Goal: Task Accomplishment & Management: Use online tool/utility

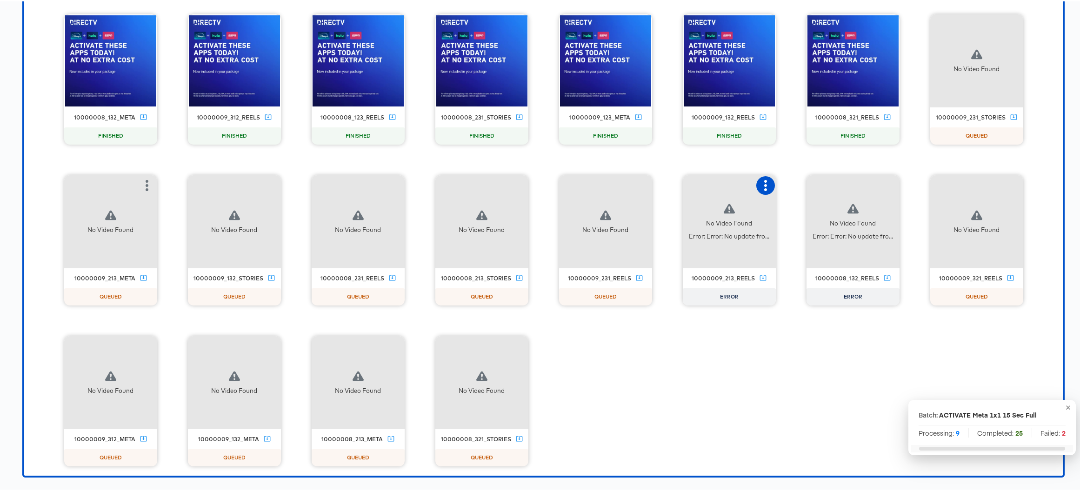
scroll to position [1277, 0]
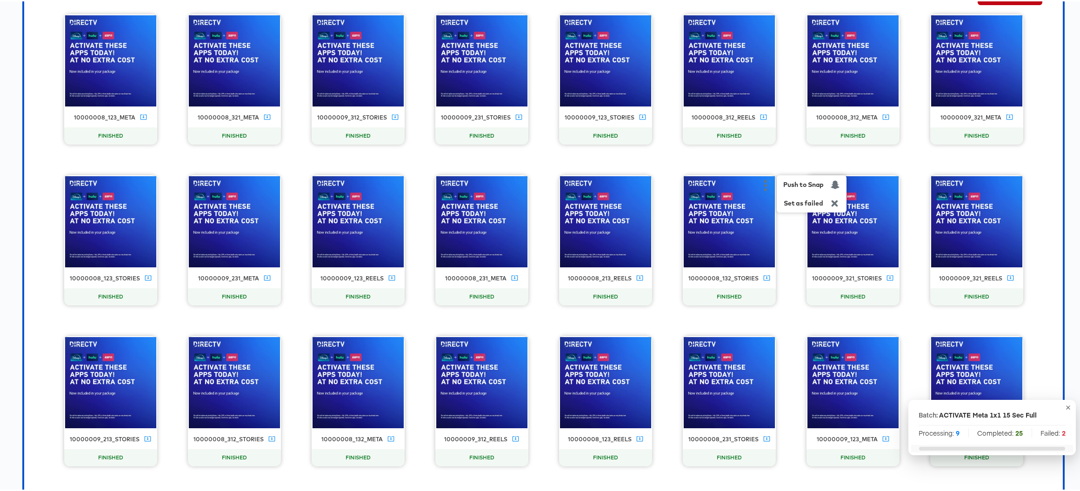
click at [673, 317] on div "10000008_123_meta FINISHED 10000008_321_meta FINISHED 10000009_312_stories FINI…" at bounding box center [544, 400] width 1020 height 774
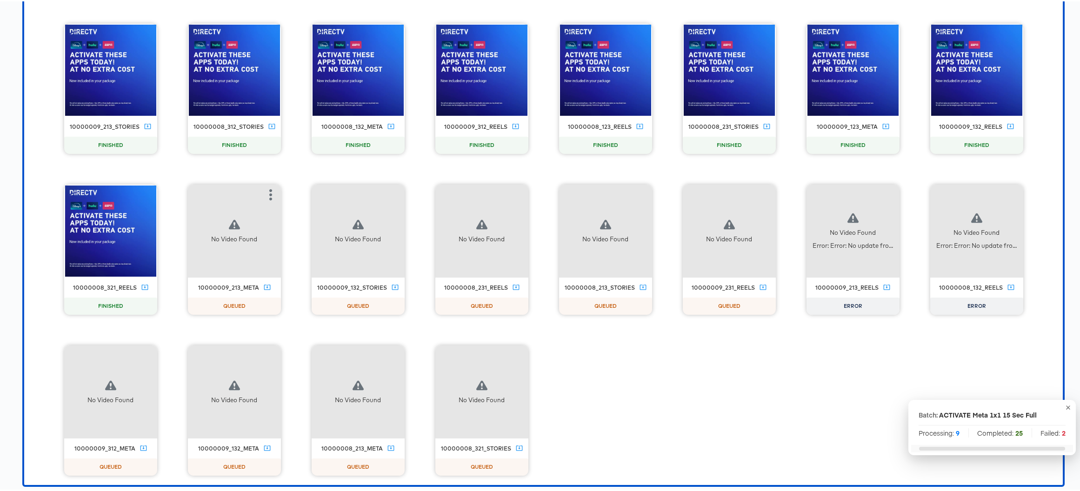
scroll to position [1599, 0]
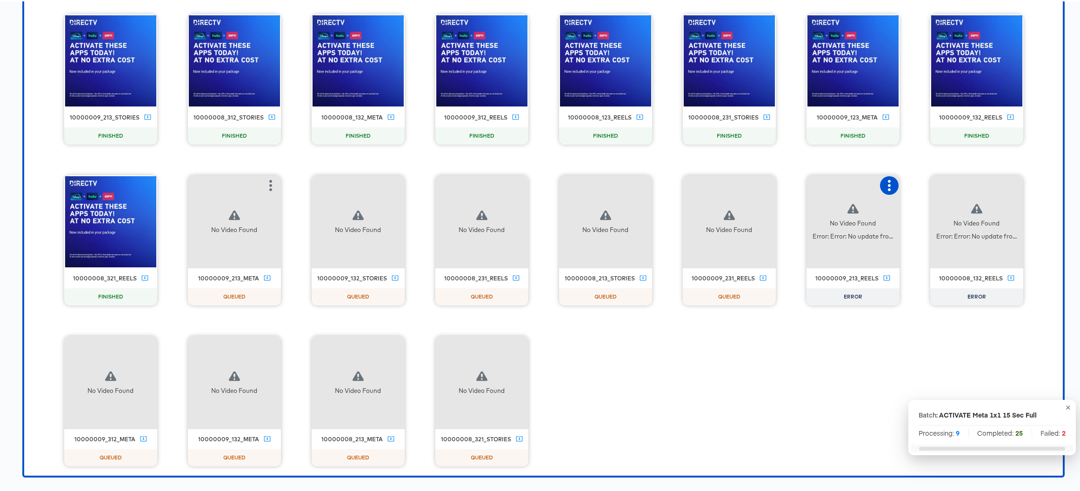
click at [885, 183] on icon "button" at bounding box center [889, 184] width 11 height 11
click at [826, 372] on div "10000008_123_meta FINISHED 10000008_321_meta FINISHED 10000009_312_stories FINI…" at bounding box center [544, 78] width 1020 height 774
click at [1012, 184] on icon "button" at bounding box center [1013, 184] width 3 height 11
click at [787, 375] on div "10000008_123_meta FINISHED 10000008_321_meta FINISHED 10000009_312_stories FINI…" at bounding box center [544, 78] width 1020 height 774
click at [767, 386] on div "10000008_123_meta FINISHED 10000008_321_meta FINISHED 10000009_312_stories FINI…" at bounding box center [544, 78] width 1020 height 774
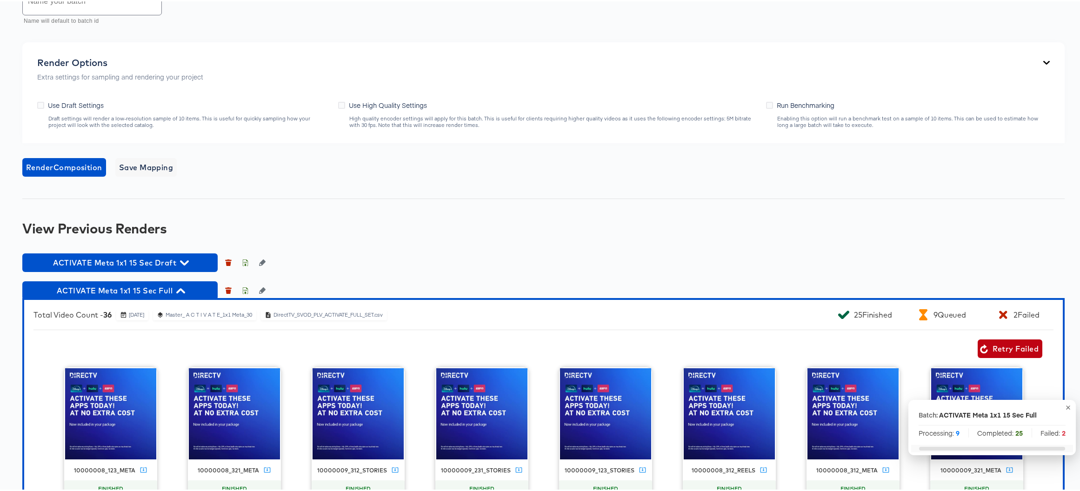
scroll to position [915, 0]
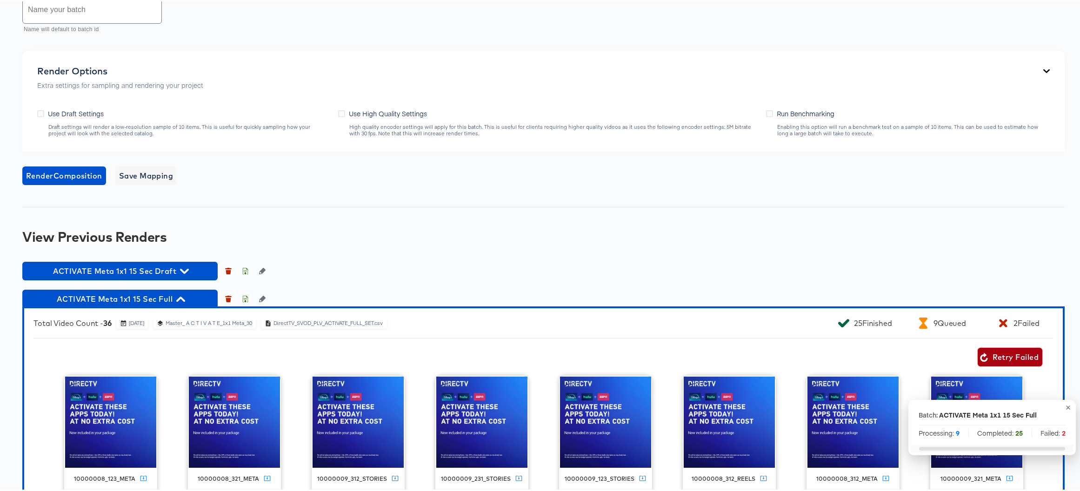
click at [999, 353] on span "Retry Failed" at bounding box center [1010, 355] width 57 height 13
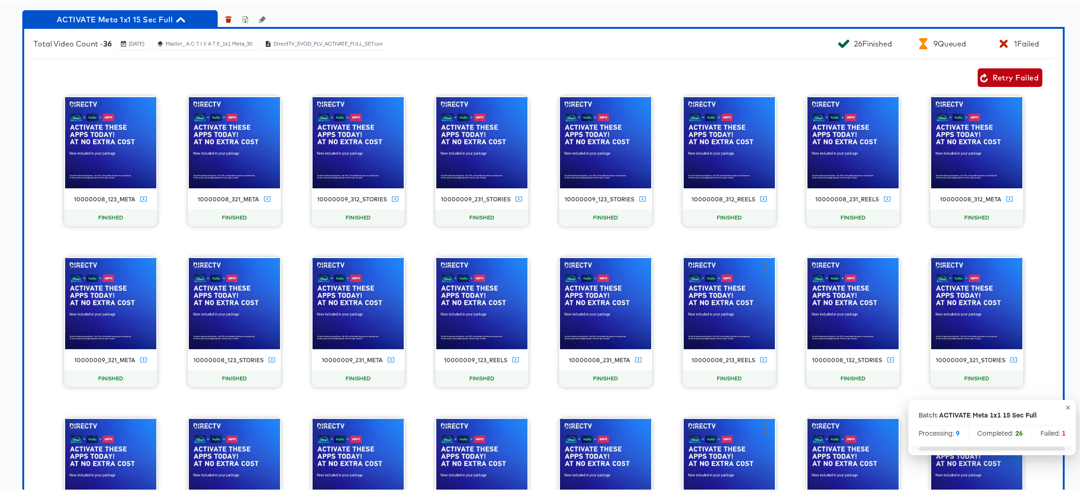
scroll to position [1064, 0]
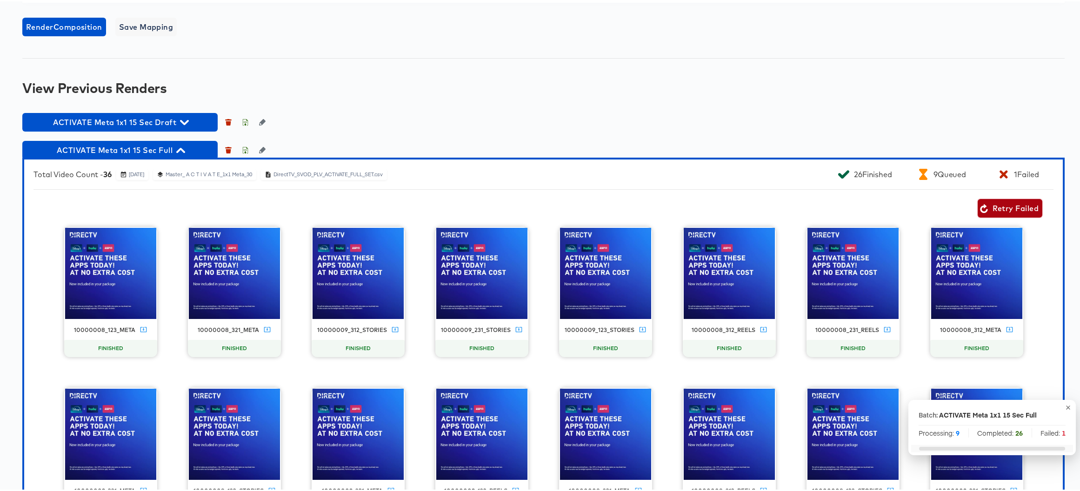
click at [996, 206] on span "Retry Failed" at bounding box center [1010, 207] width 57 height 13
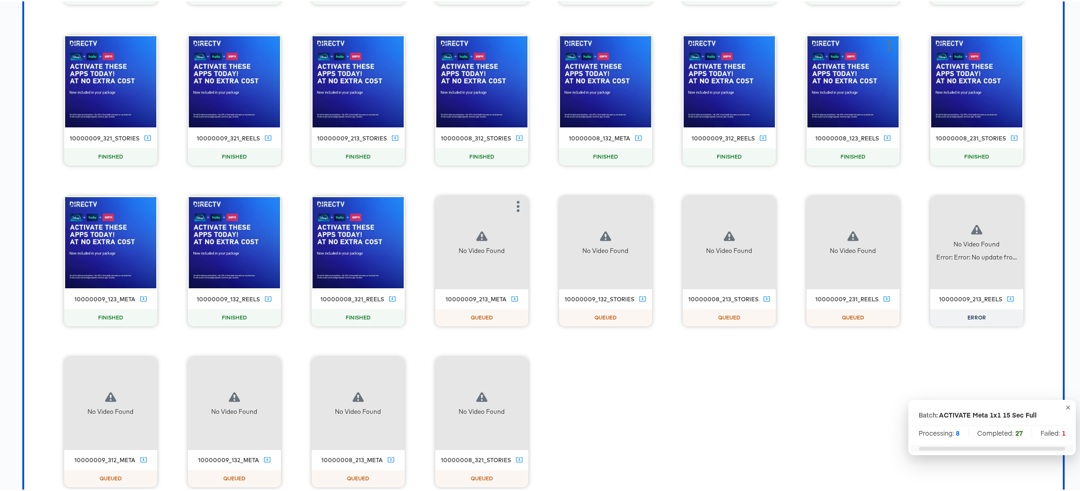
scroll to position [1599, 0]
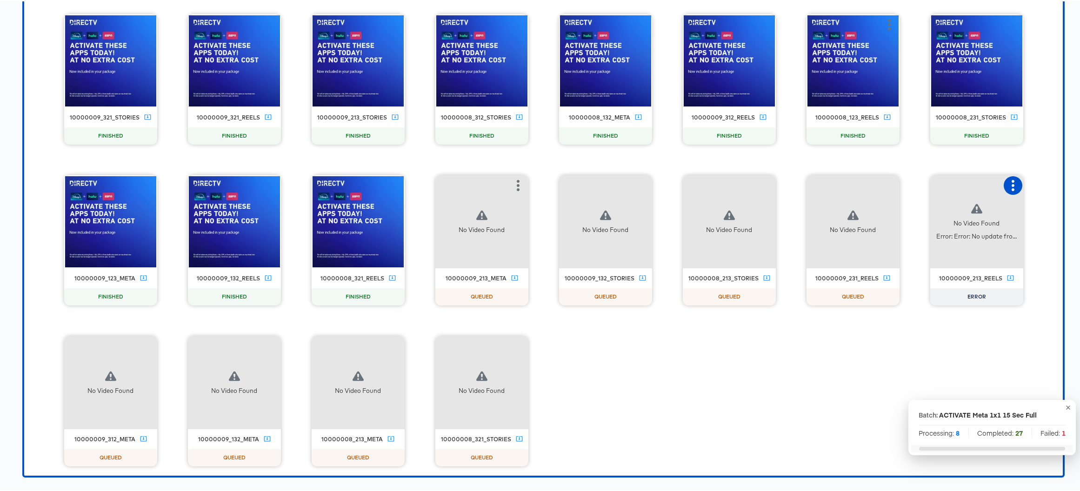
click at [1014, 183] on icon "button" at bounding box center [1013, 184] width 11 height 11
click at [968, 187] on div "Retry" at bounding box center [967, 183] width 70 height 19
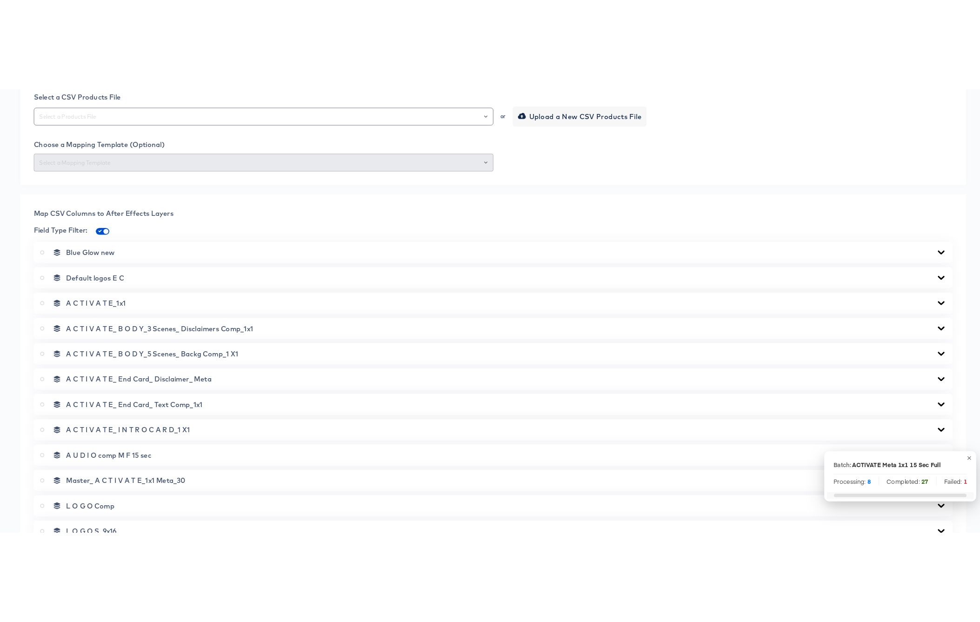
scroll to position [0, 0]
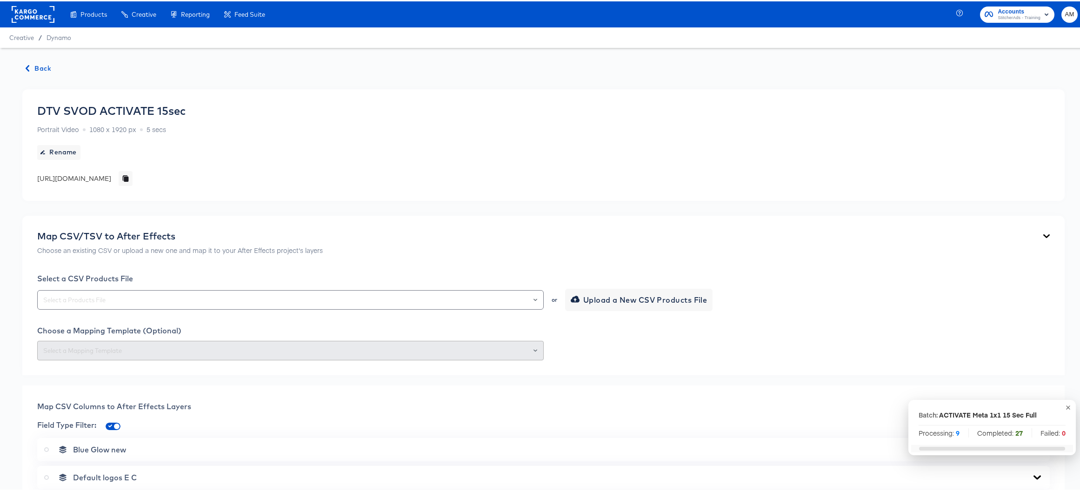
click at [39, 66] on span "Back" at bounding box center [38, 67] width 25 height 12
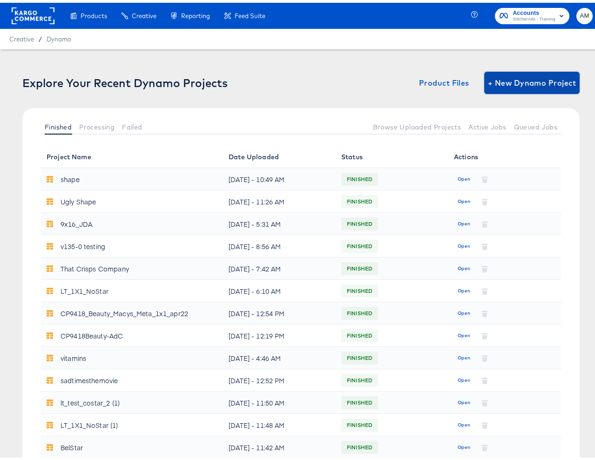
click at [489, 76] on span "+ New Dynamo Project" at bounding box center [532, 80] width 88 height 13
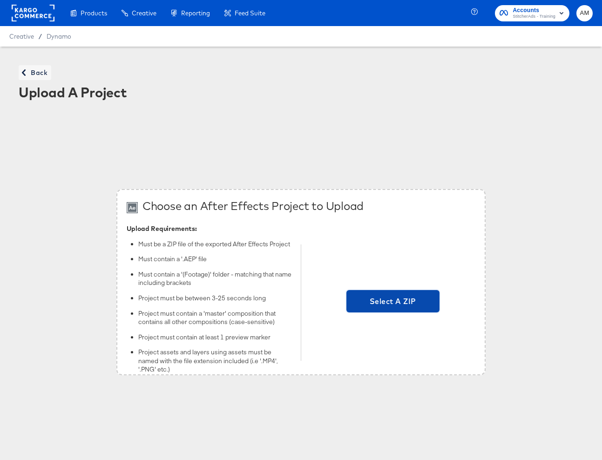
click at [419, 302] on span "Select A ZIP" at bounding box center [393, 301] width 86 height 13
click at [393, 302] on input "Select A ZIP" at bounding box center [393, 302] width 0 height 0
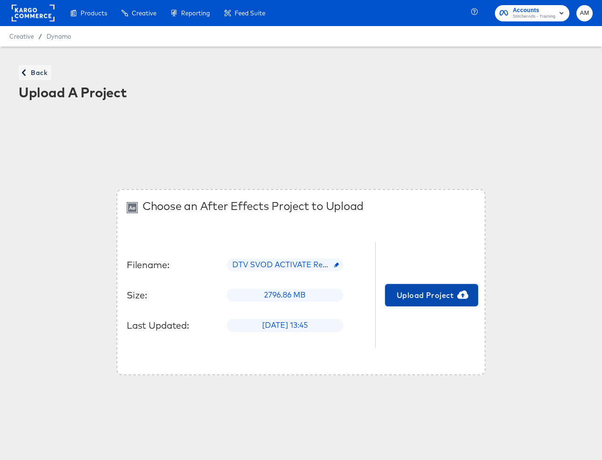
click at [431, 293] on span "Upload Project" at bounding box center [432, 294] width 86 height 13
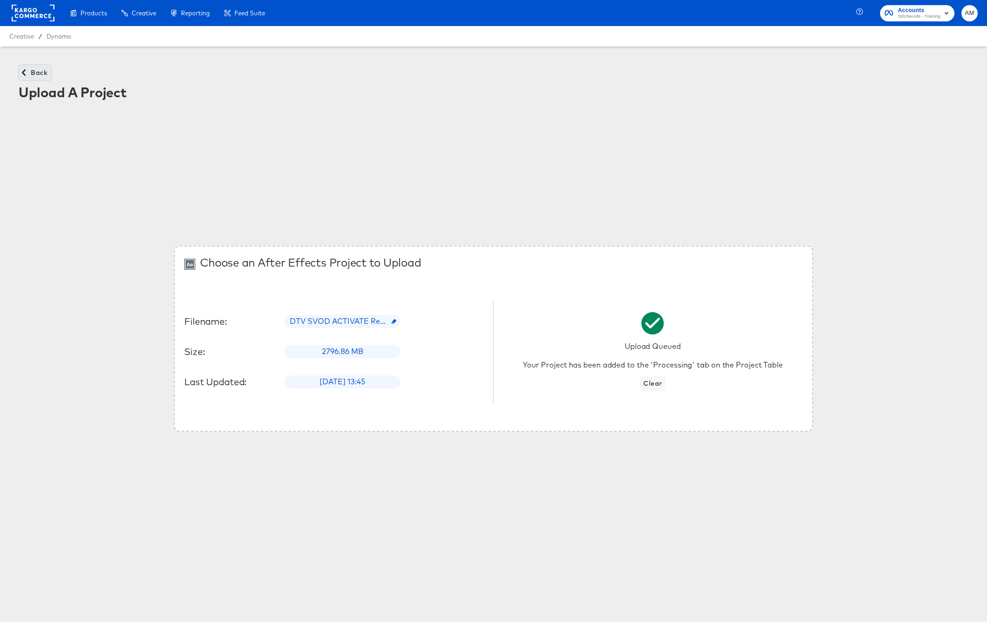
click at [33, 74] on span "Back" at bounding box center [34, 73] width 25 height 12
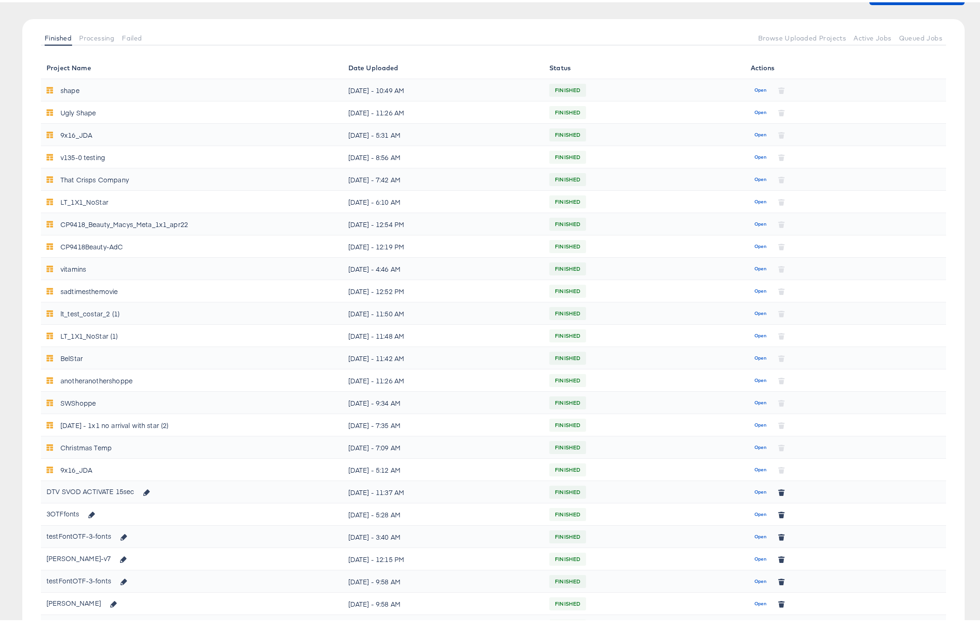
scroll to position [89, 0]
click at [148, 489] on icon "button" at bounding box center [146, 490] width 7 height 7
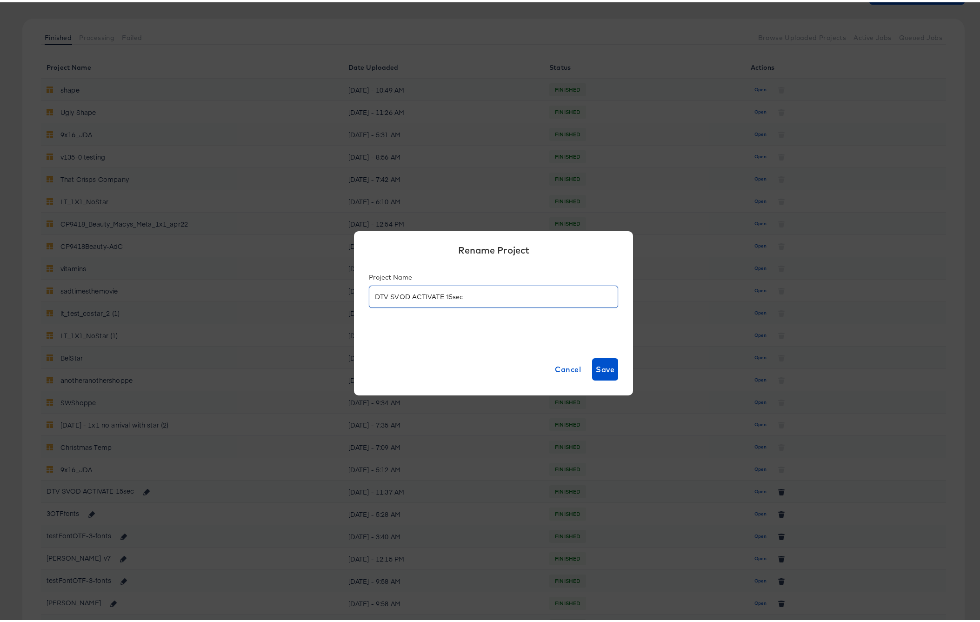
click at [443, 295] on input "DTV SVOD ACTIVATE 15sec" at bounding box center [493, 290] width 248 height 21
type input "DTV SVOD ACTIVATE Meta 15sec"
click at [599, 369] on span "Save" at bounding box center [605, 367] width 19 height 13
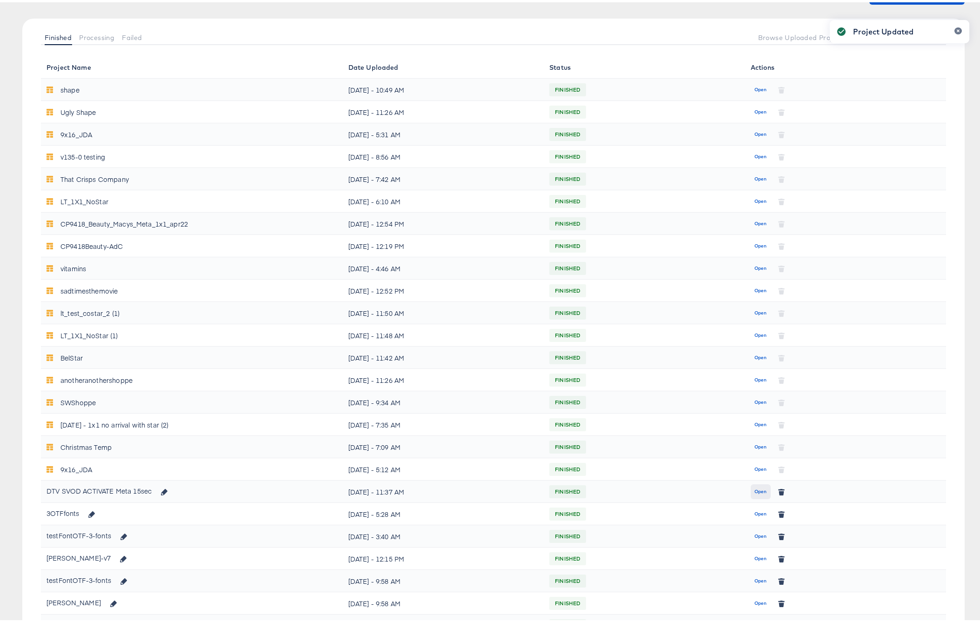
click at [757, 490] on span "Open" at bounding box center [761, 489] width 13 height 8
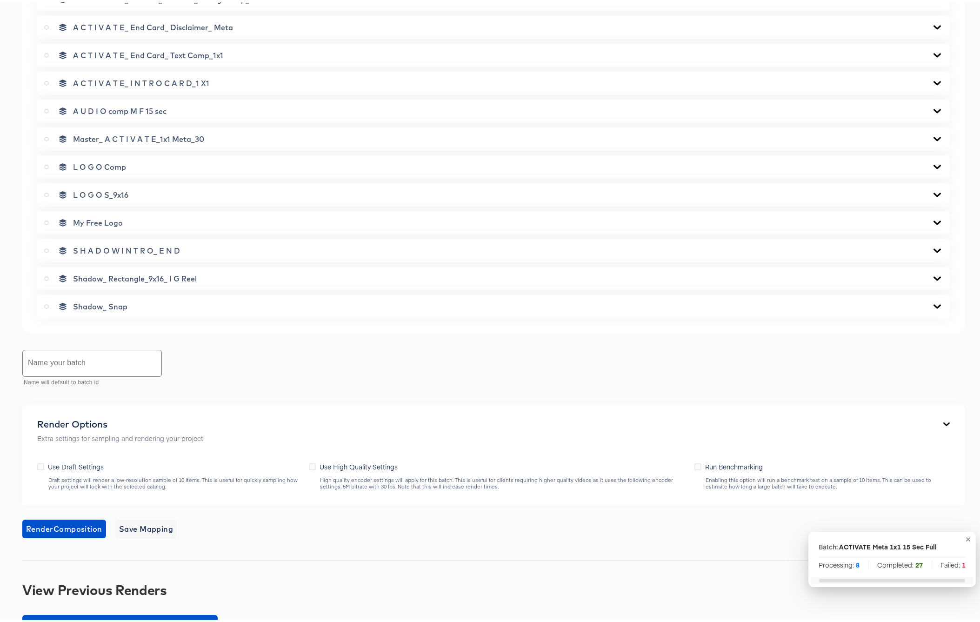
scroll to position [615, 0]
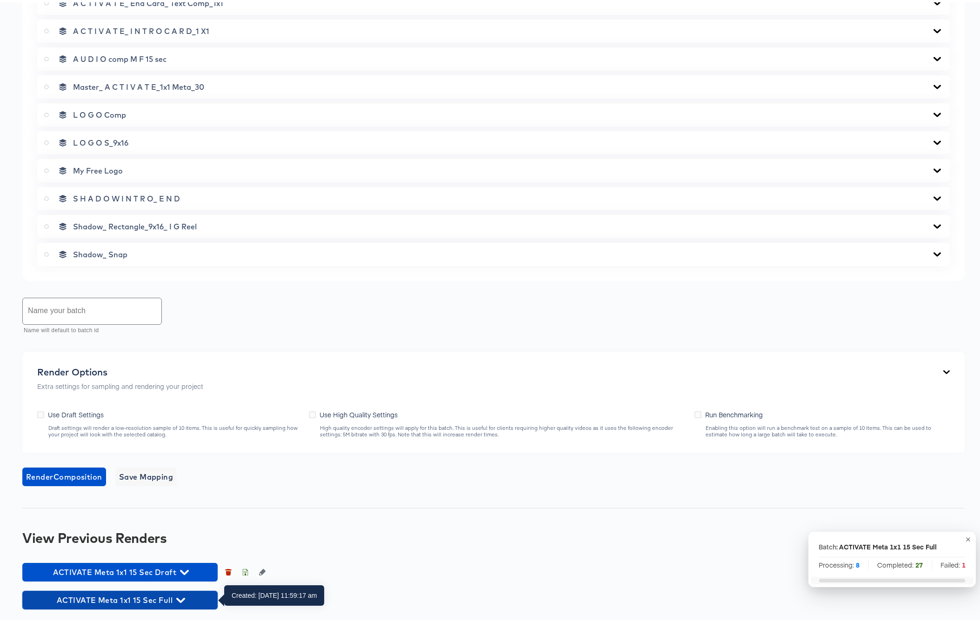
click at [180, 491] on icon "button" at bounding box center [180, 598] width 9 height 5
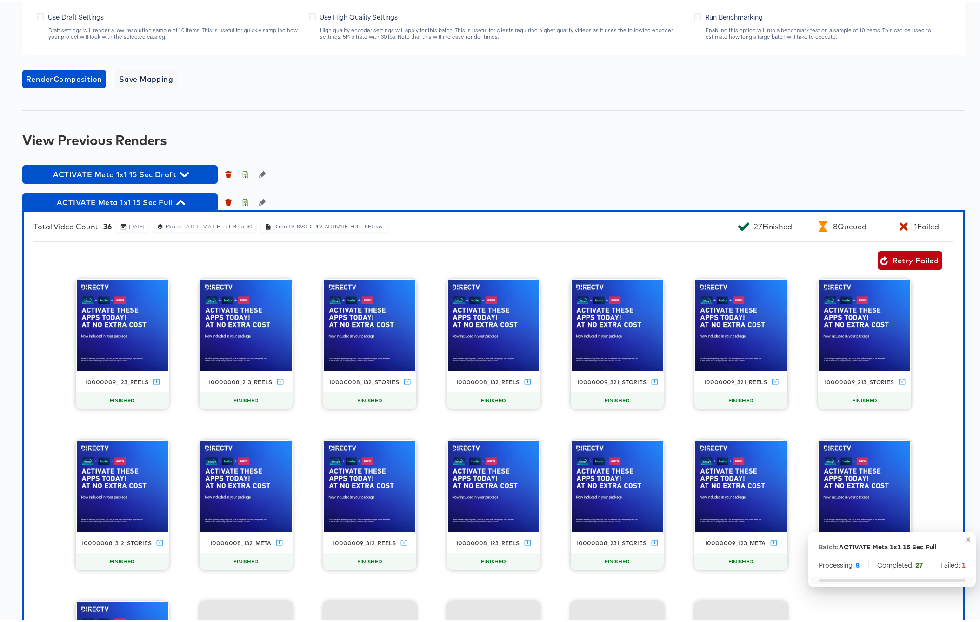
scroll to position [1017, 0]
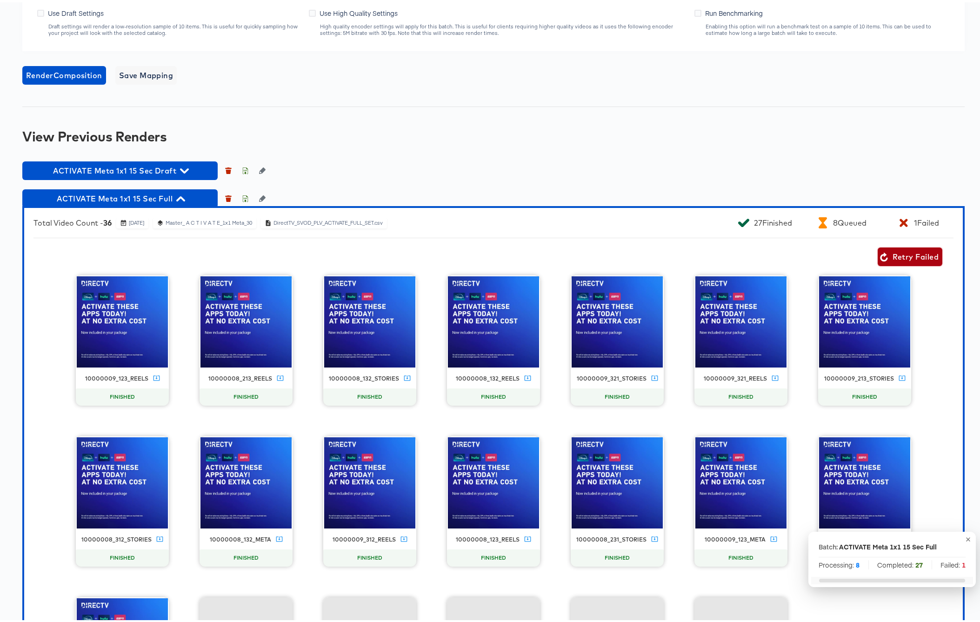
click at [882, 257] on span "Retry Failed" at bounding box center [910, 254] width 57 height 13
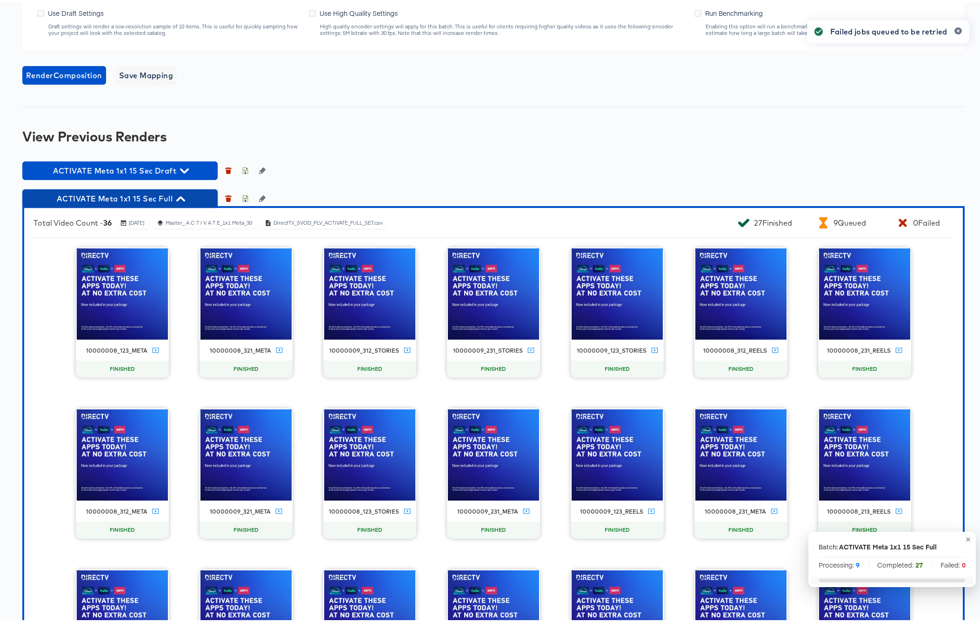
click at [184, 195] on icon "button" at bounding box center [180, 196] width 9 height 9
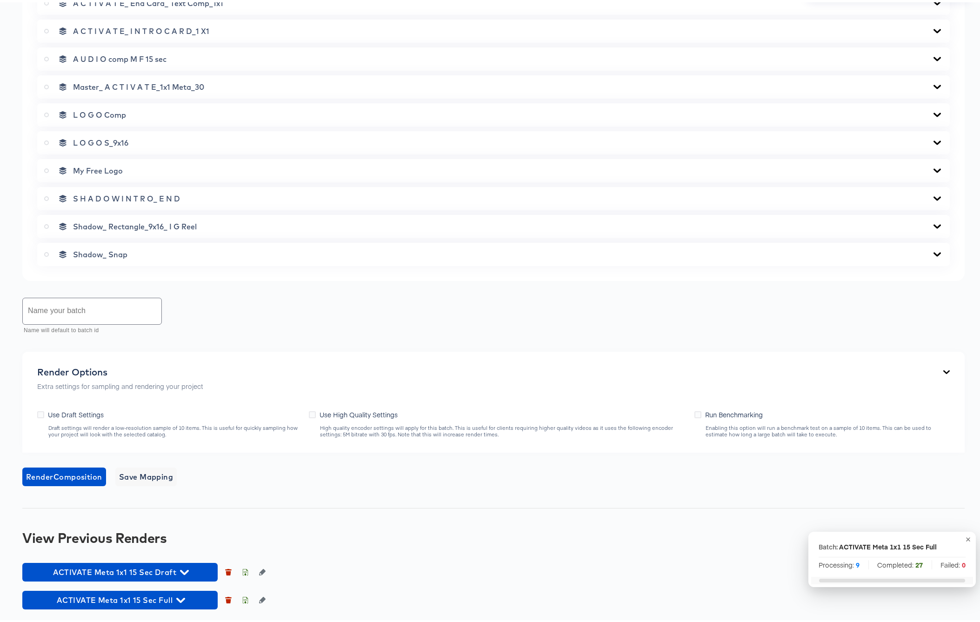
scroll to position [89, 0]
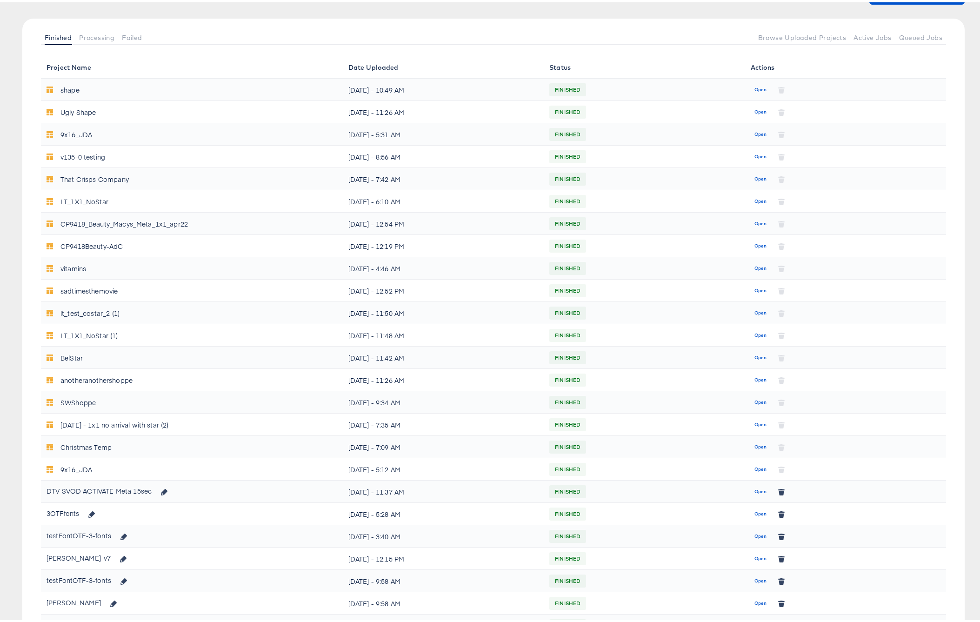
click at [100, 34] on span "Processing" at bounding box center [96, 35] width 35 height 7
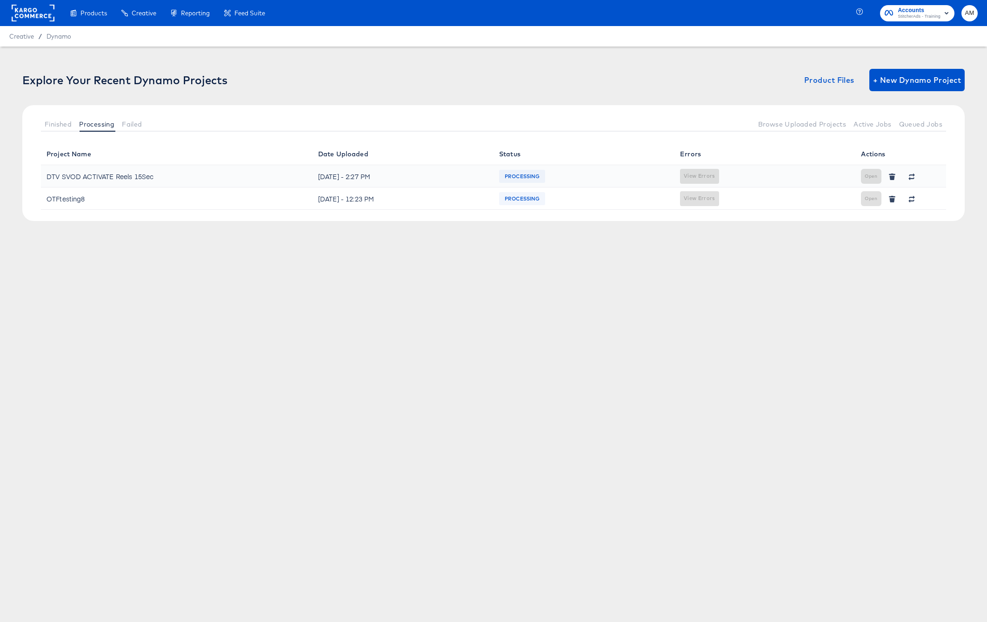
click at [148, 34] on div "Creative / Dynamo" at bounding box center [493, 36] width 987 height 20
click at [68, 35] on span "Dynamo" at bounding box center [59, 36] width 25 height 7
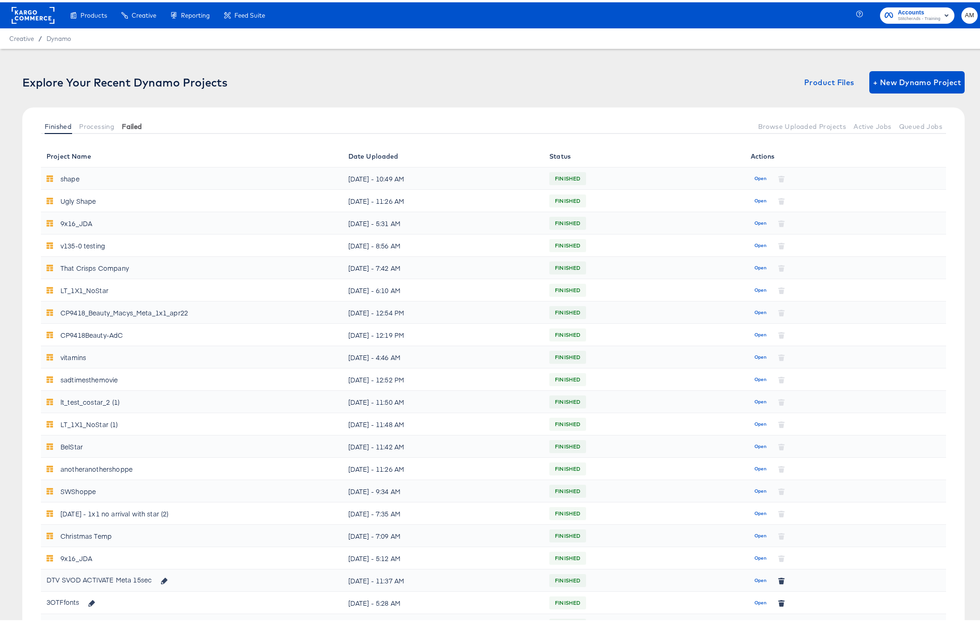
click at [127, 125] on span "Failed" at bounding box center [132, 124] width 20 height 7
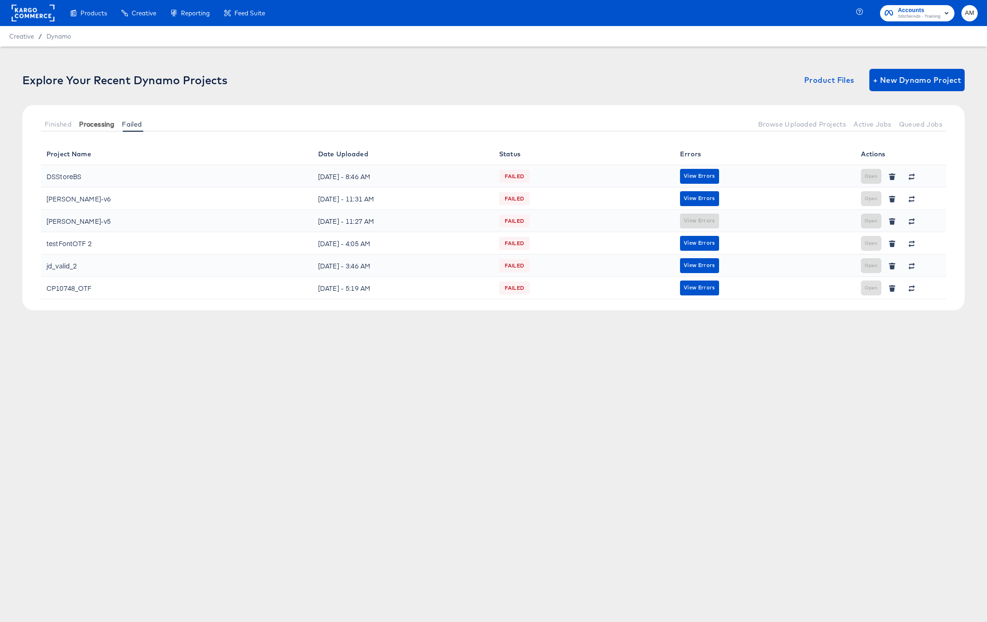
click at [101, 124] on span "Processing" at bounding box center [96, 124] width 35 height 7
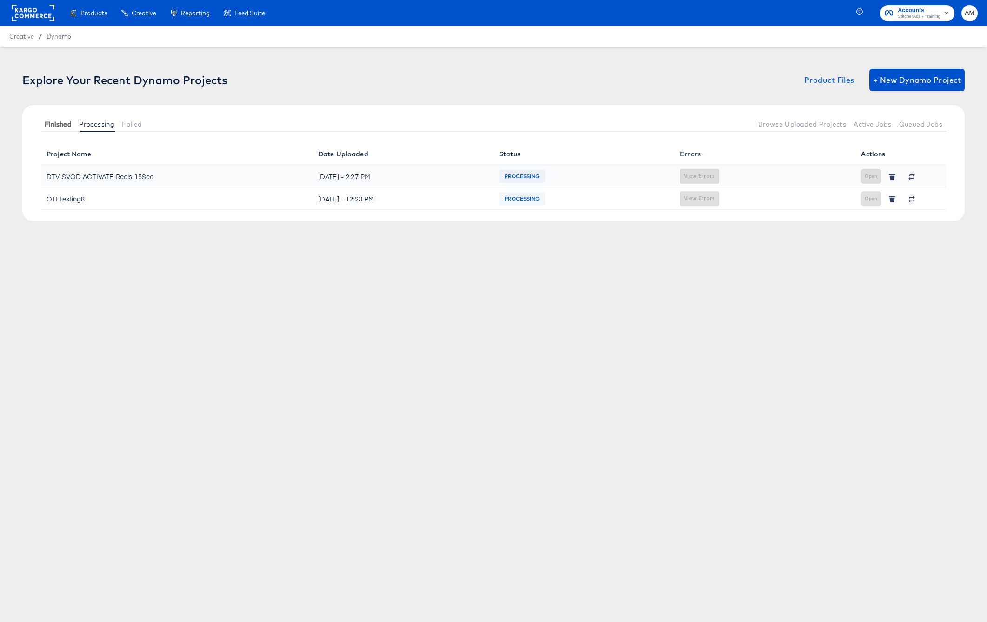
click at [56, 125] on span "Finished" at bounding box center [58, 124] width 27 height 7
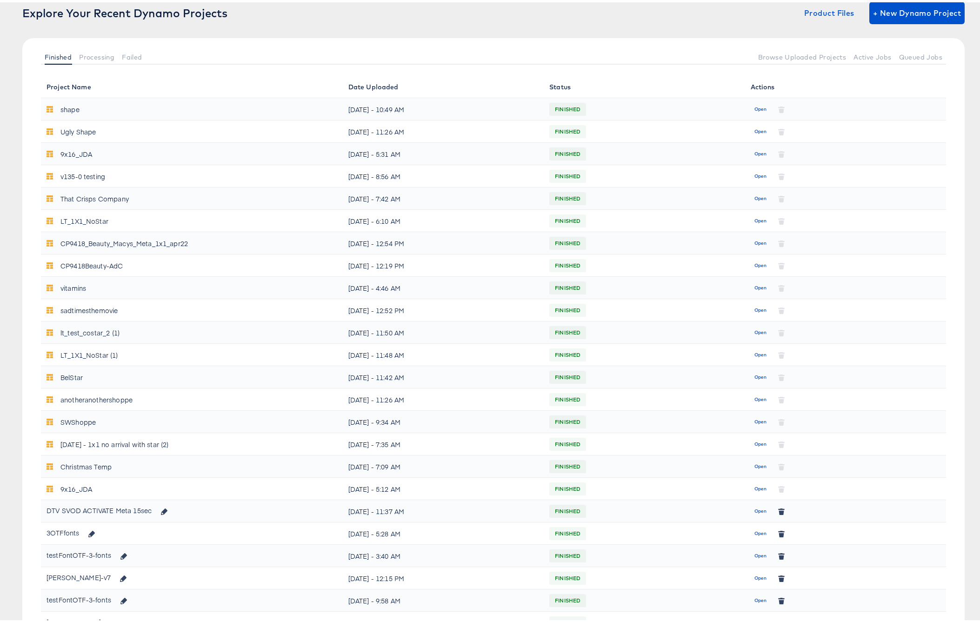
scroll to position [253, 0]
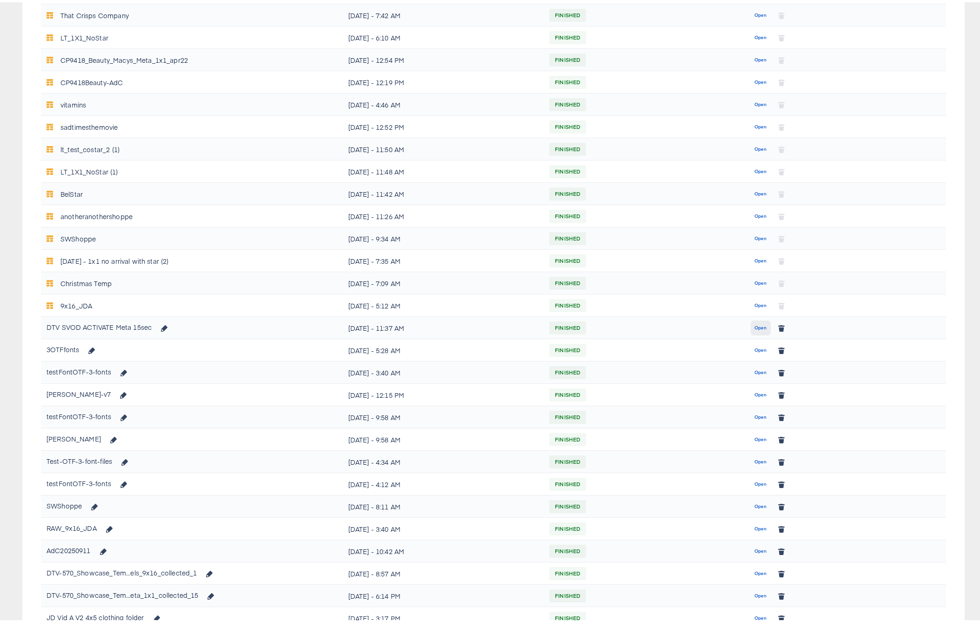
click at [757, 325] on span "Open" at bounding box center [761, 326] width 13 height 8
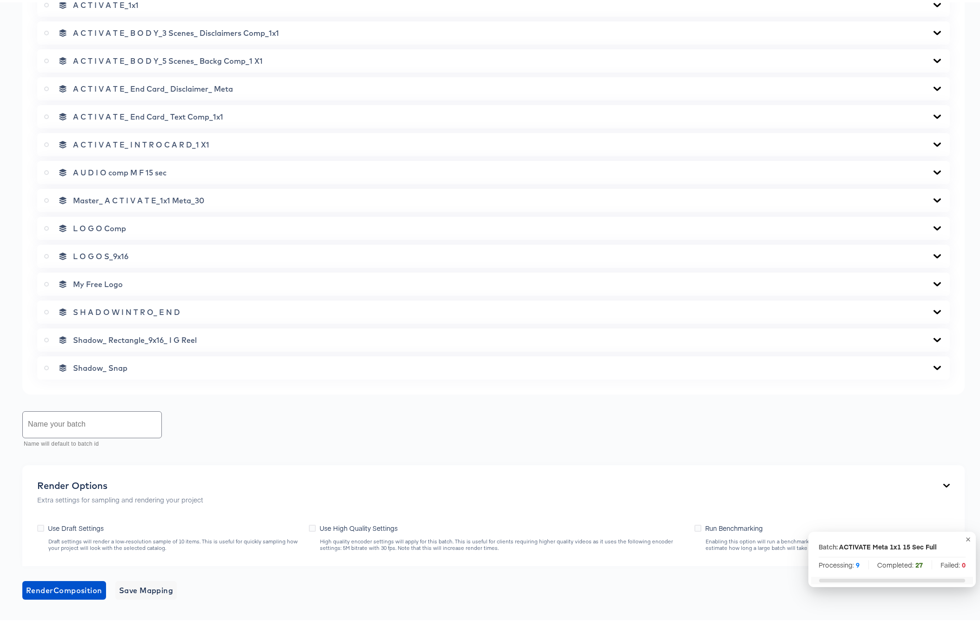
scroll to position [615, 0]
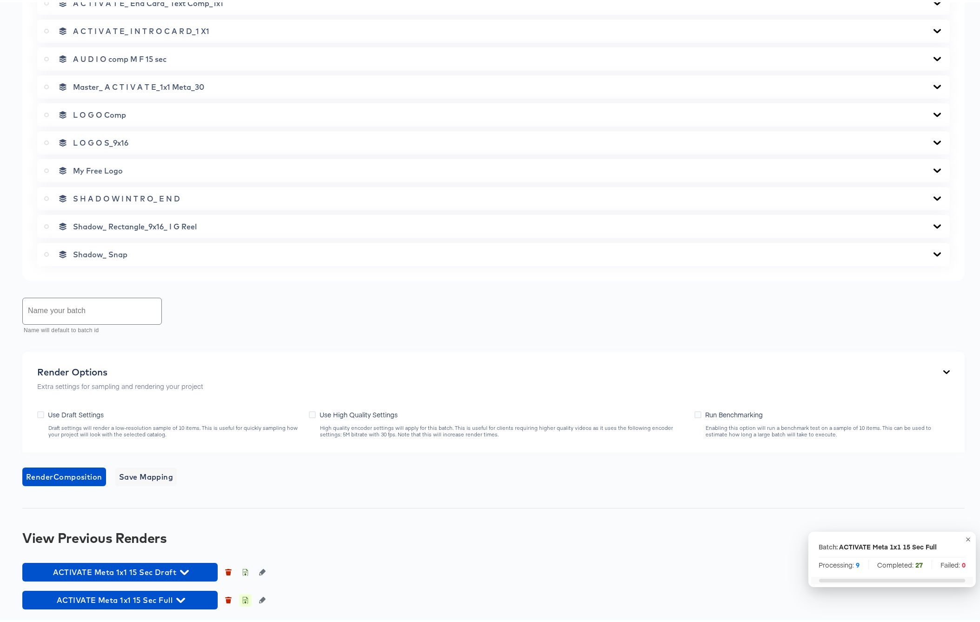
click at [248, 491] on icon "button" at bounding box center [245, 598] width 7 height 7
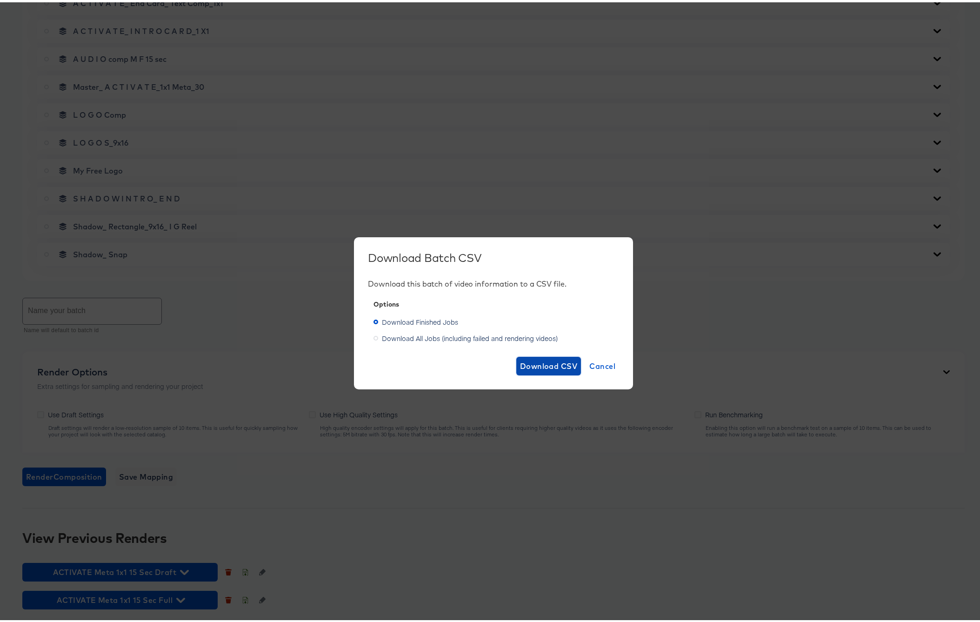
click at [527, 361] on span "Download CSV" at bounding box center [549, 363] width 58 height 13
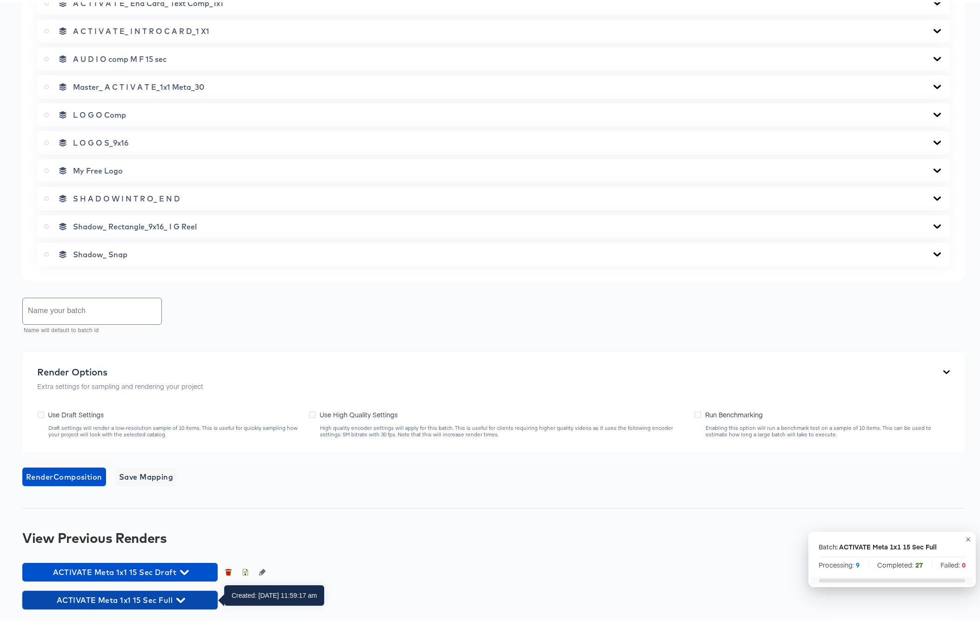
click at [181, 491] on icon "button" at bounding box center [180, 598] width 9 height 9
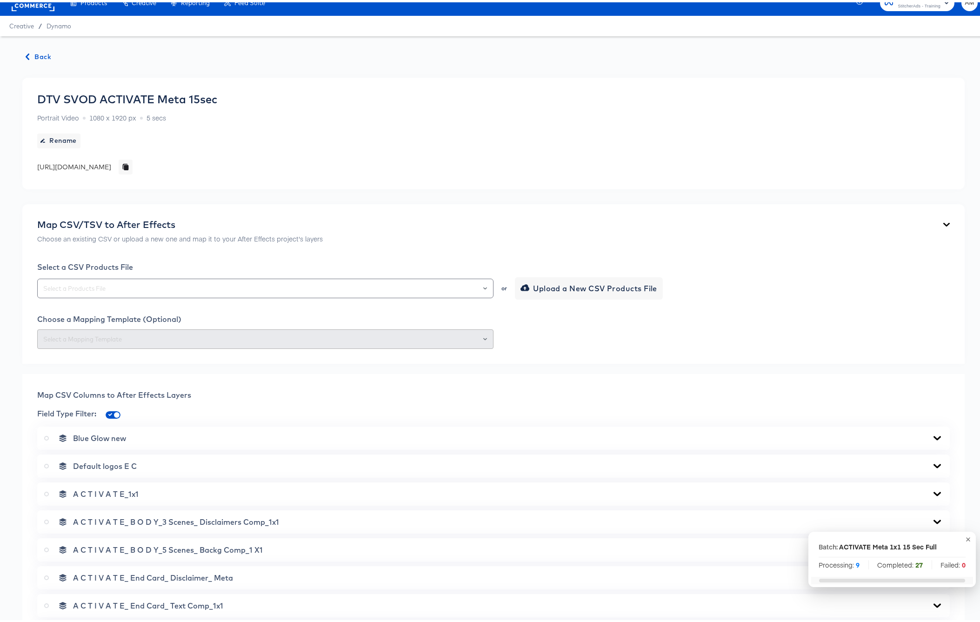
scroll to position [0, 0]
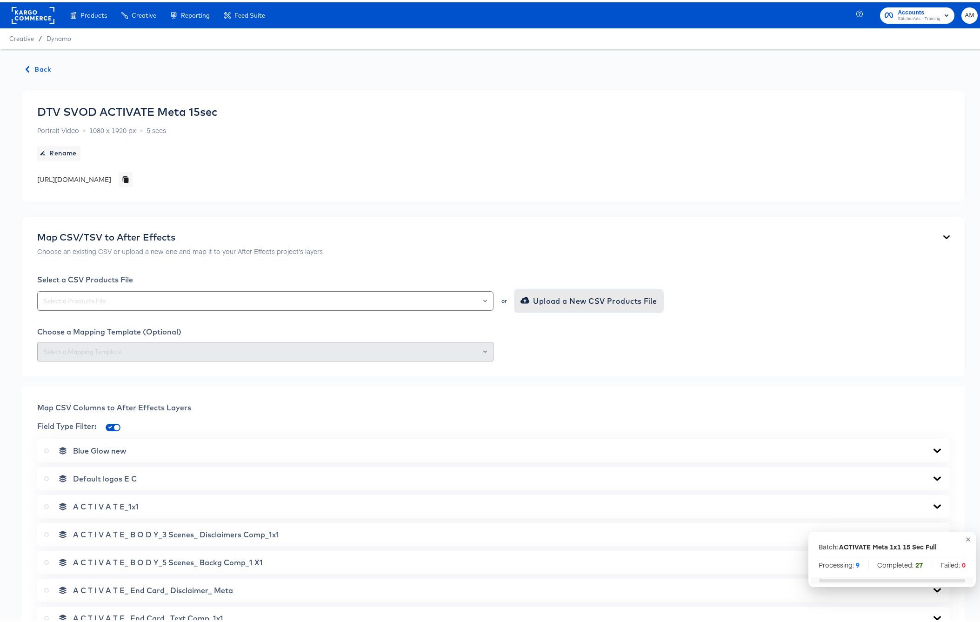
click at [538, 300] on span "Upload a New CSV Products File" at bounding box center [590, 298] width 135 height 13
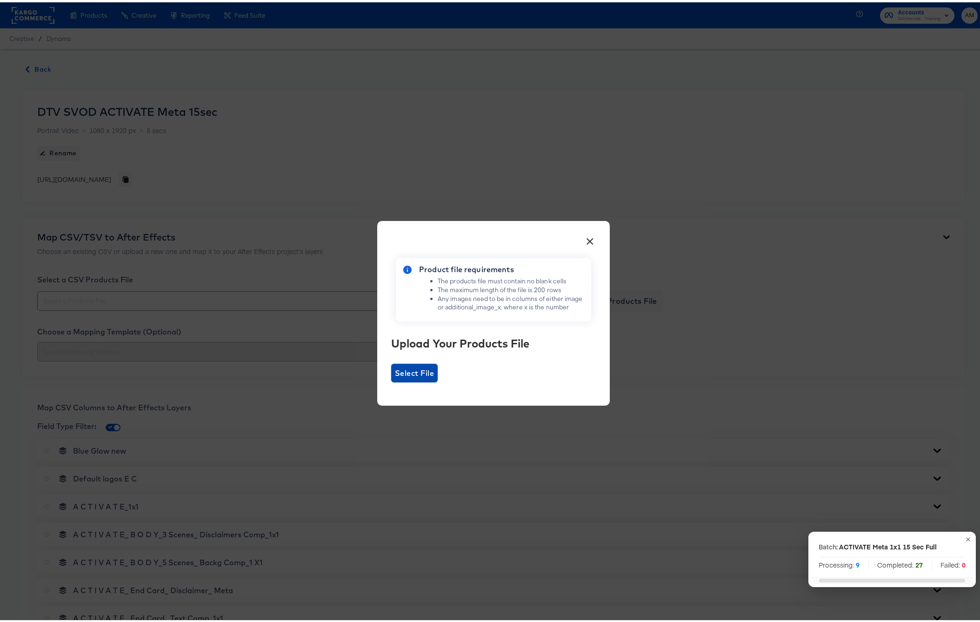
click at [397, 373] on span "Select File" at bounding box center [414, 370] width 39 height 13
click at [391, 380] on input "Select File" at bounding box center [391, 380] width 0 height 0
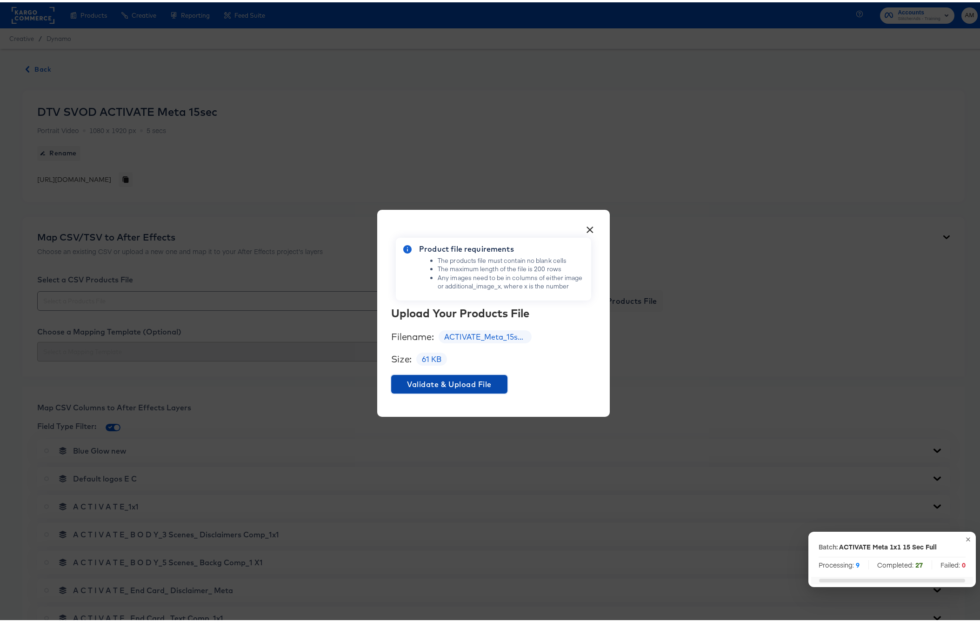
click at [445, 381] on span "Validate & Upload File" at bounding box center [449, 382] width 109 height 13
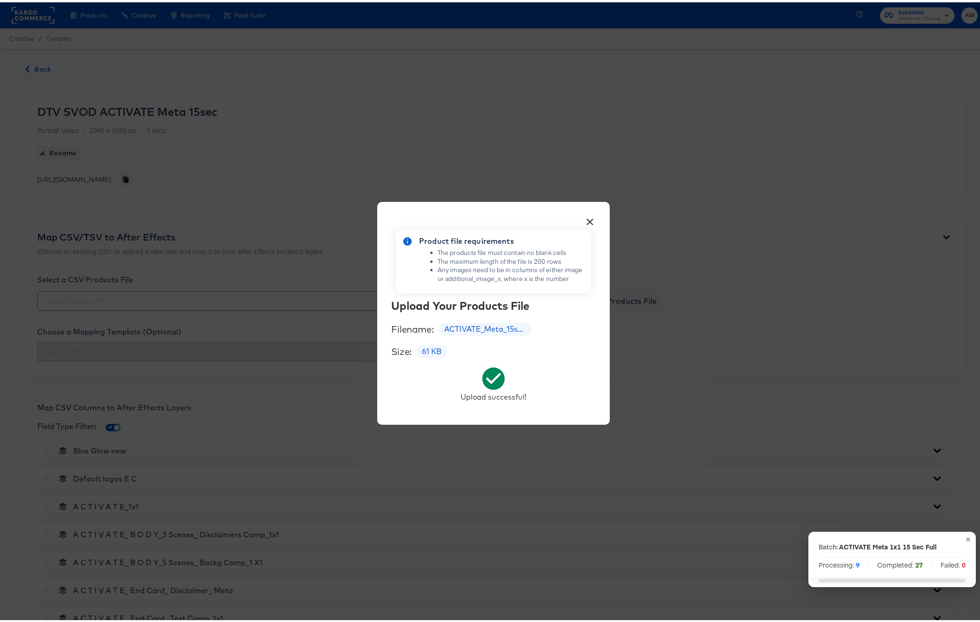
click at [256, 382] on div "× Product file requirements The products file must contain no blank cells The m…" at bounding box center [493, 311] width 987 height 622
click at [588, 216] on button "×" at bounding box center [590, 217] width 17 height 17
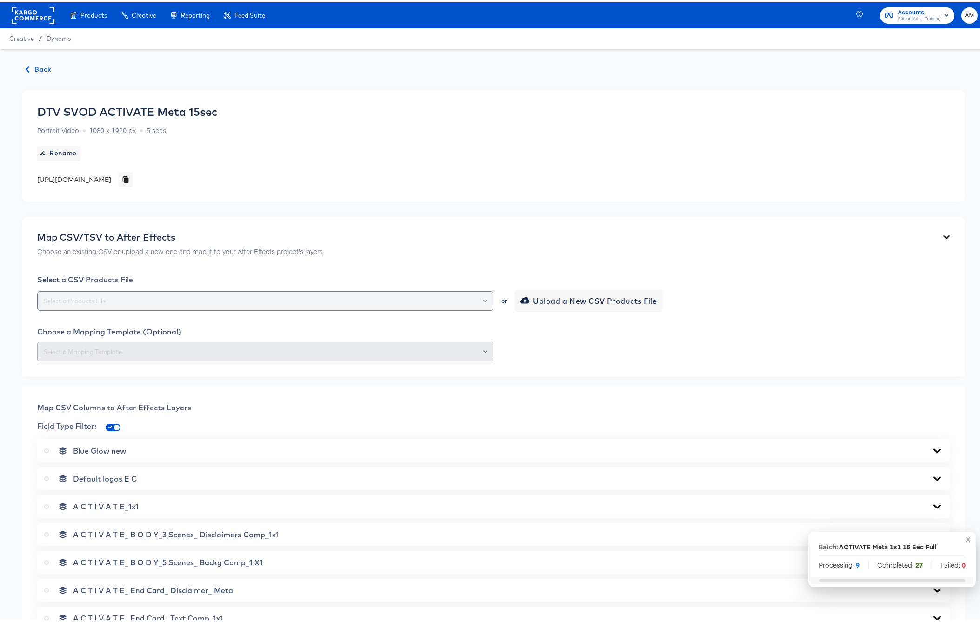
click at [480, 295] on div at bounding box center [481, 298] width 16 height 13
click at [335, 302] on input "text" at bounding box center [265, 299] width 448 height 11
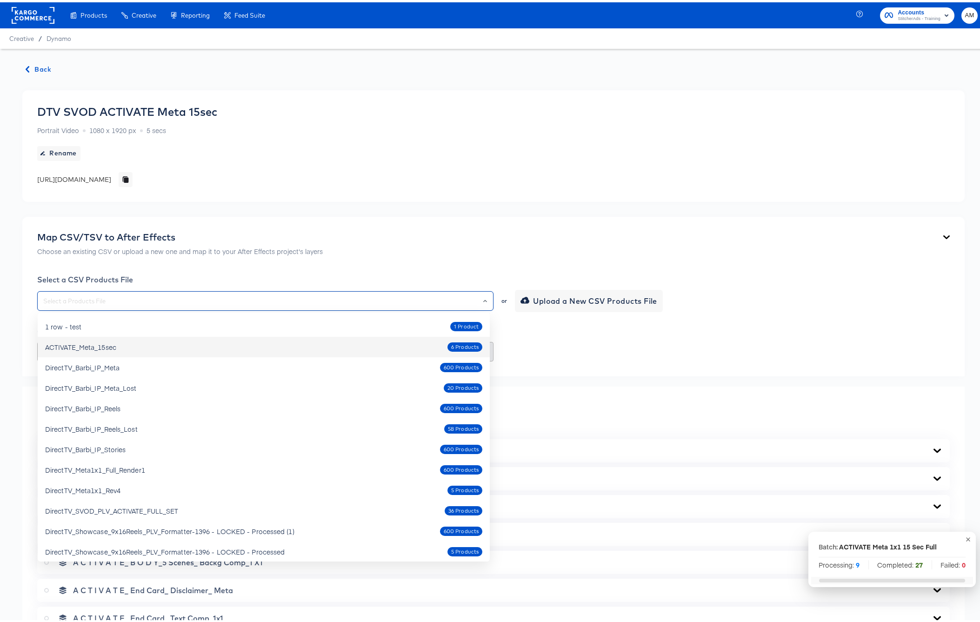
click at [80, 343] on div "ACTIVATE_Meta_15sec" at bounding box center [80, 344] width 71 height 9
type input "ACTIVATE_Meta_15sec"
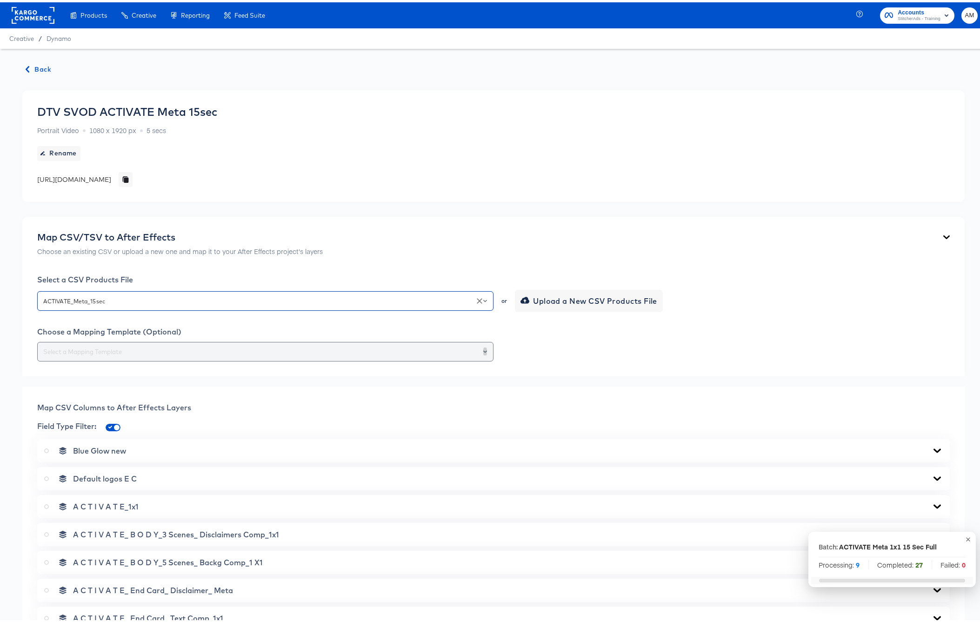
click at [483, 349] on icon "Open" at bounding box center [485, 349] width 4 height 2
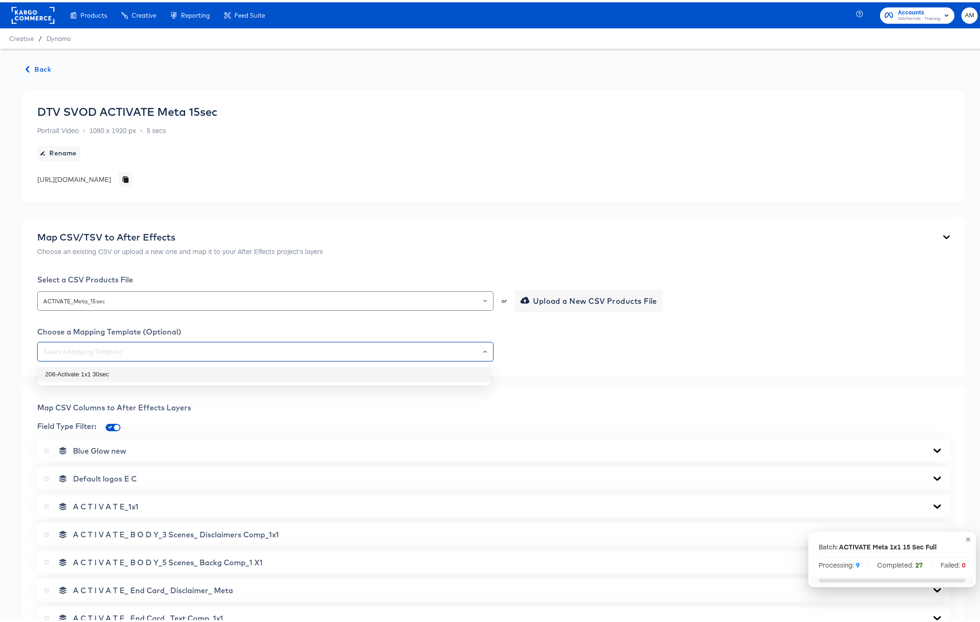
click at [121, 369] on li "208-Activate 1x1 30sec" at bounding box center [264, 372] width 452 height 15
type input "208-Activate 1x1 30sec"
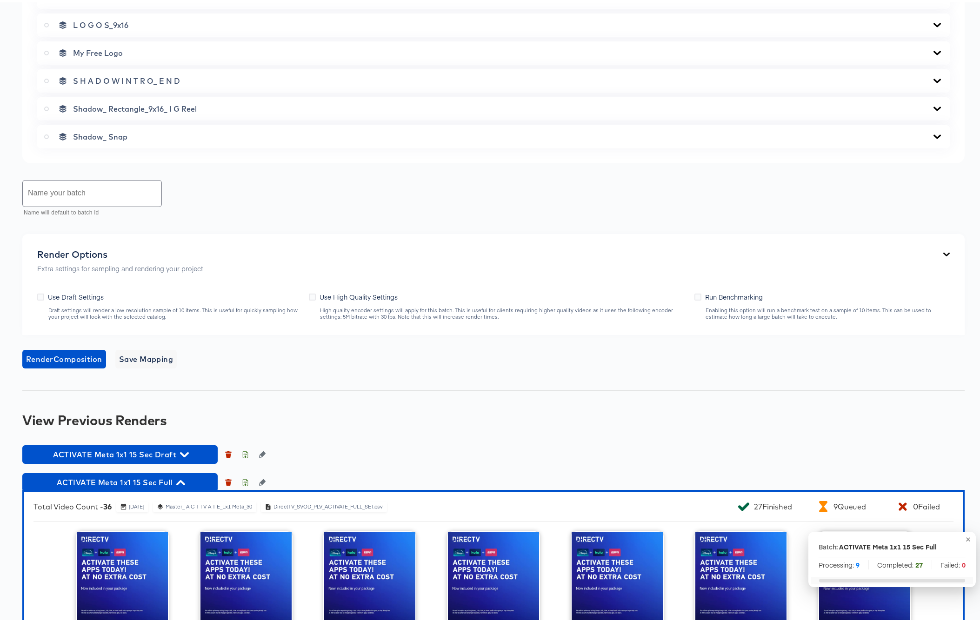
scroll to position [835, 0]
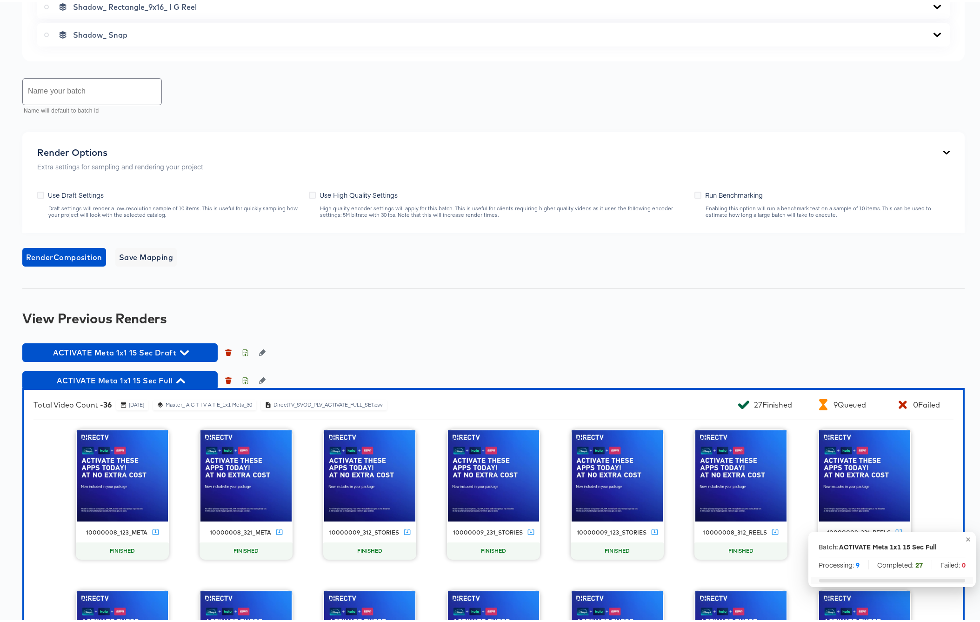
click at [114, 88] on input "text" at bounding box center [92, 89] width 139 height 26
type input "ACTIVATE Meta 1x1 15Sec Only"
click at [311, 194] on icon at bounding box center [312, 192] width 7 height 7
click at [0, 0] on input "Use High Quality Settings" at bounding box center [0, 0] width 0 height 0
click at [56, 253] on span "Render Composition" at bounding box center [64, 254] width 76 height 13
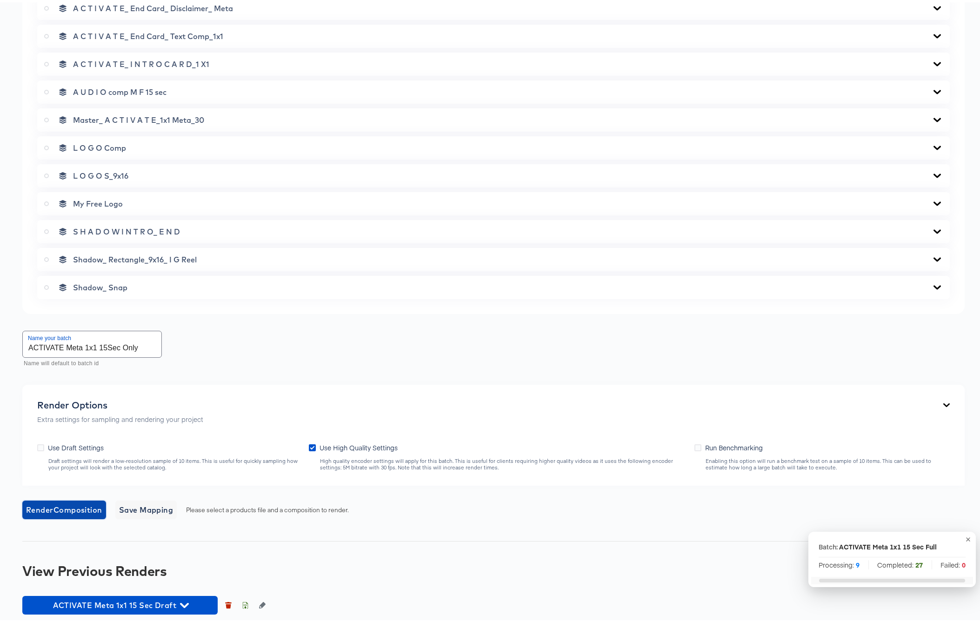
scroll to position [581, 0]
click at [47, 117] on icon at bounding box center [46, 118] width 5 height 5
click at [0, 0] on input "radio" at bounding box center [0, 0] width 0 height 0
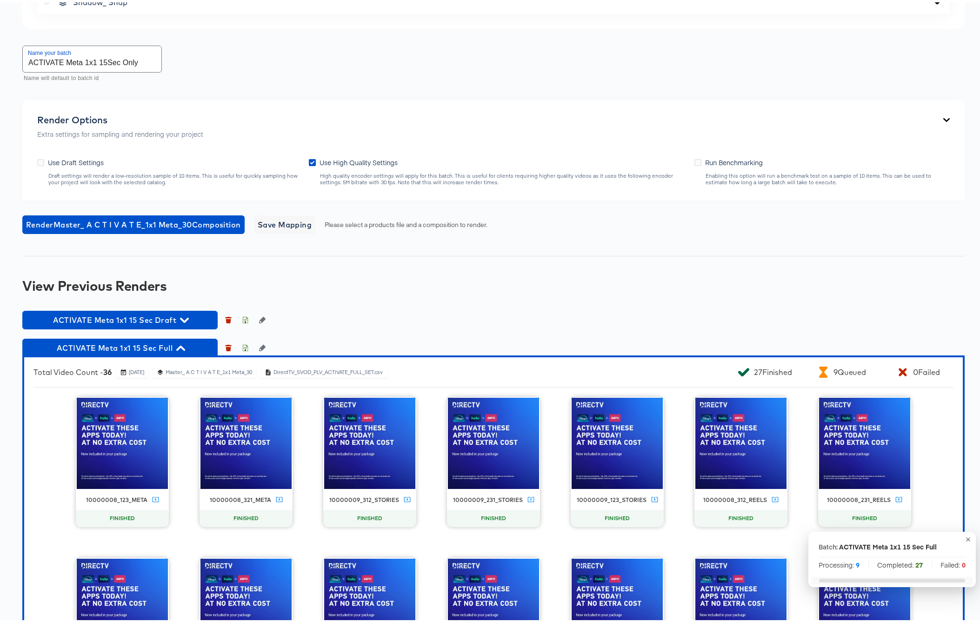
scroll to position [867, 0]
click at [97, 221] on span "Render Master_ A C T I V A T E_1x1 Meta_30 Composition" at bounding box center [133, 222] width 215 height 13
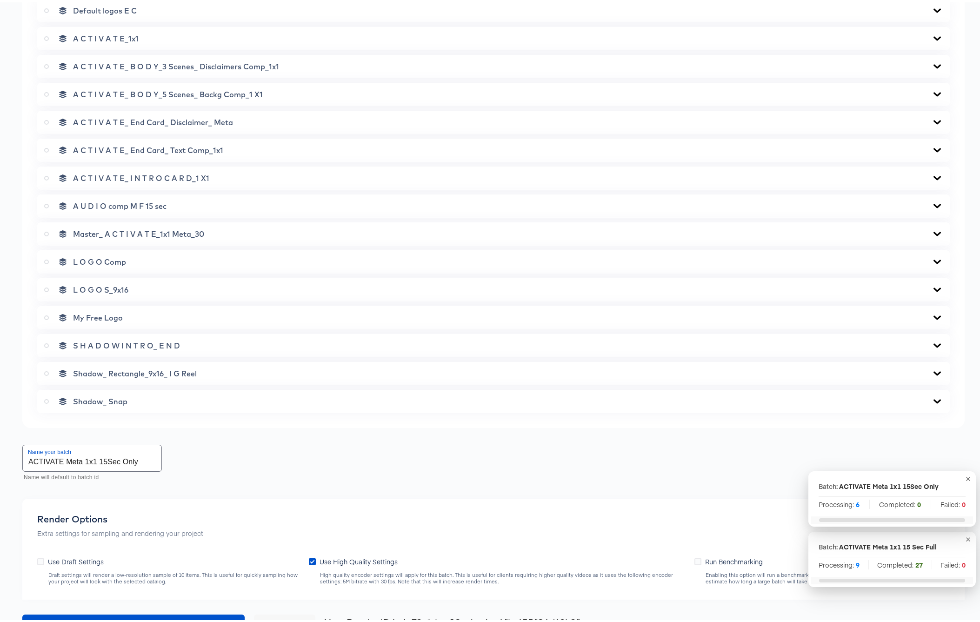
scroll to position [0, 0]
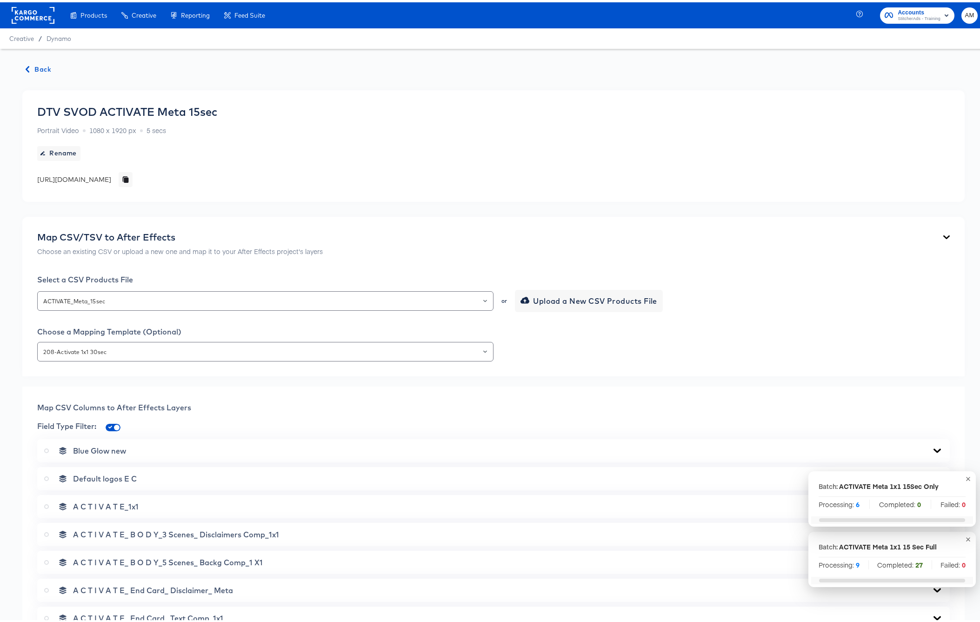
click at [38, 62] on span "Back" at bounding box center [38, 67] width 25 height 12
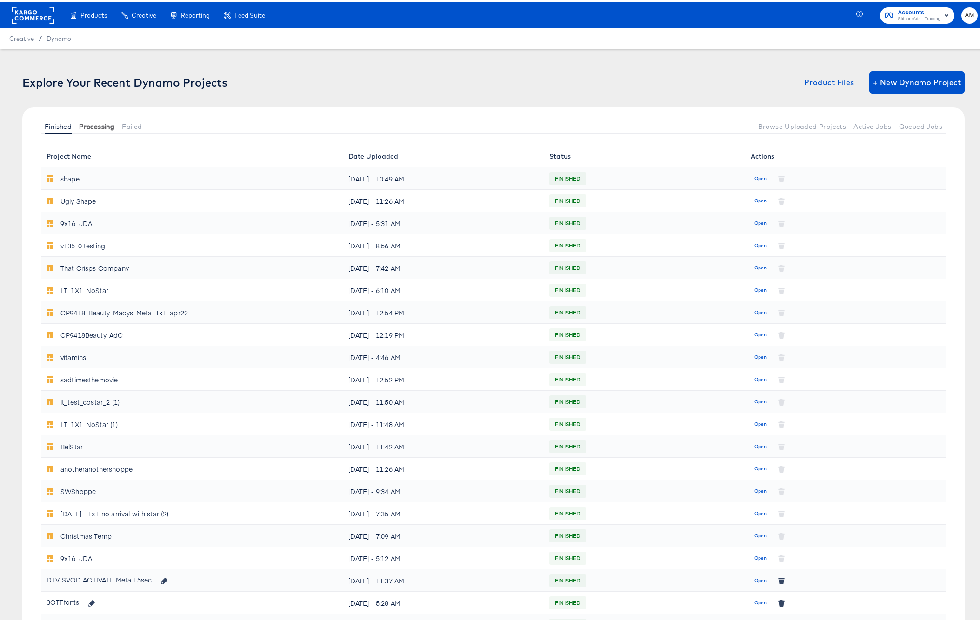
click at [79, 125] on button "Processing" at bounding box center [96, 123] width 43 height 15
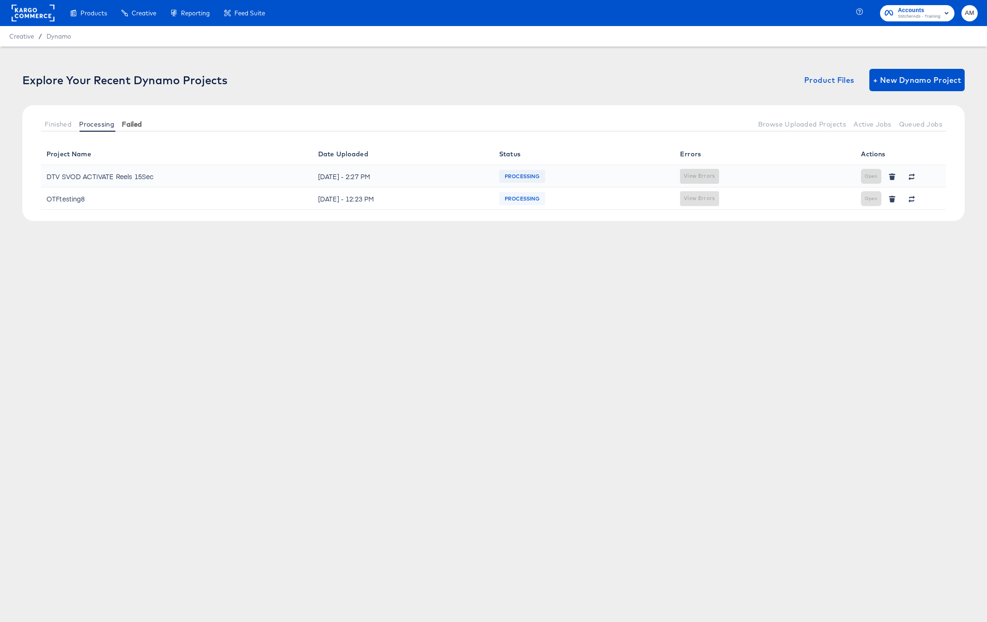
click at [140, 124] on span "Failed" at bounding box center [132, 124] width 20 height 7
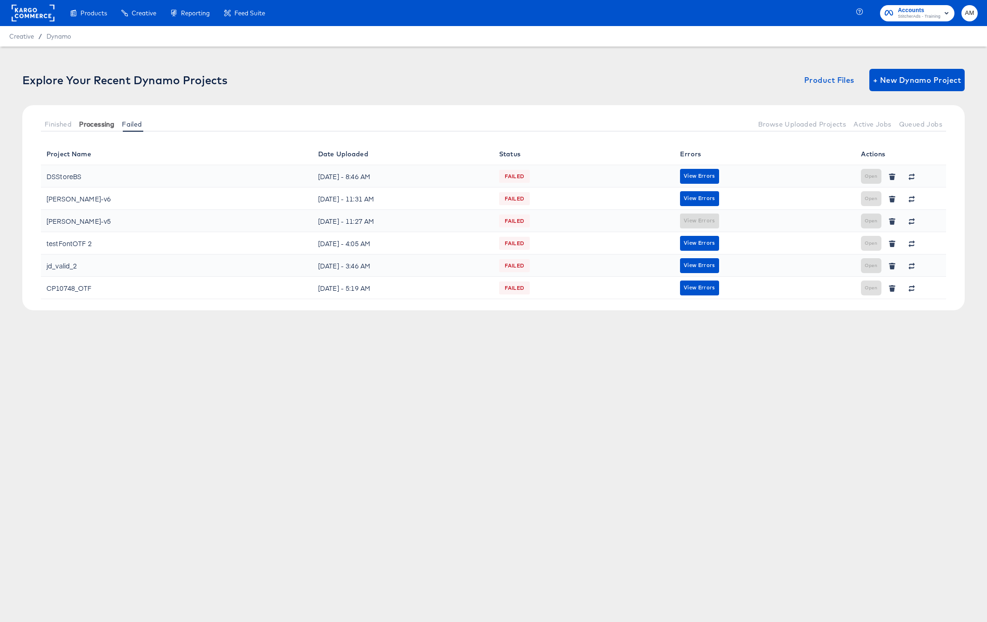
click at [105, 125] on span "Processing" at bounding box center [96, 124] width 35 height 7
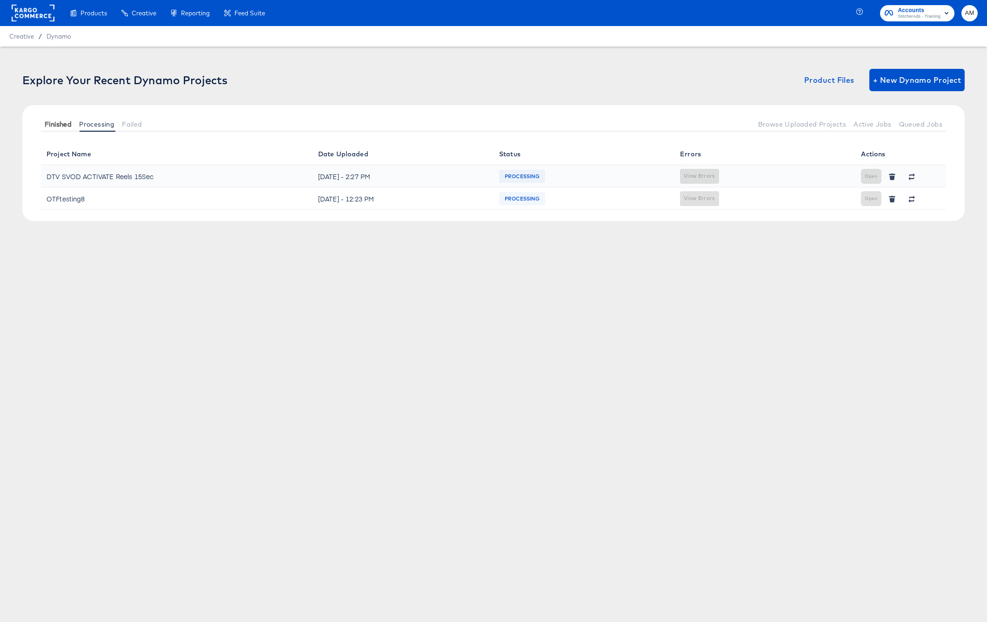
click at [60, 124] on span "Finished" at bounding box center [58, 124] width 27 height 7
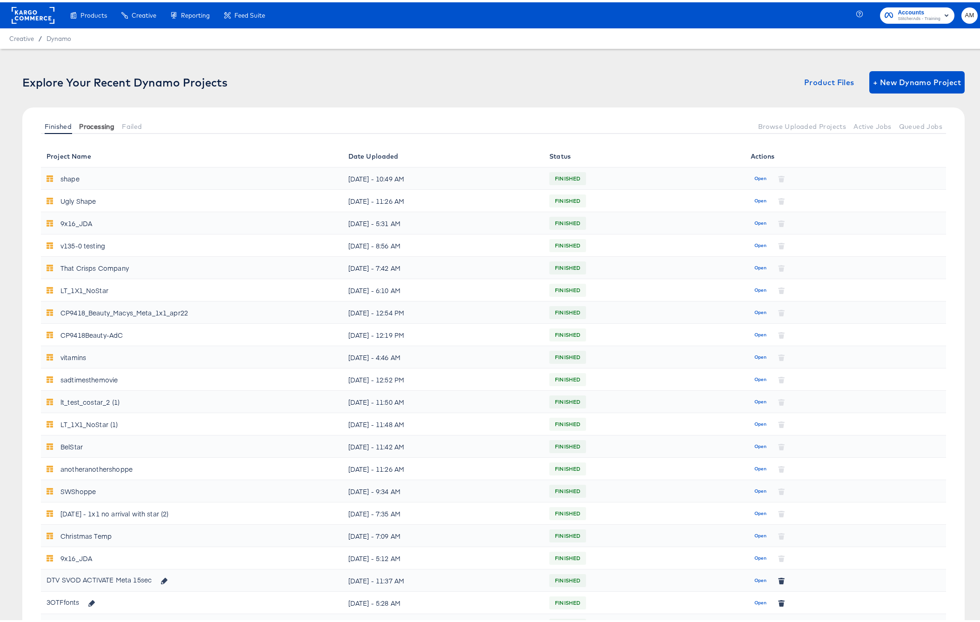
click at [95, 125] on span "Processing" at bounding box center [96, 124] width 35 height 7
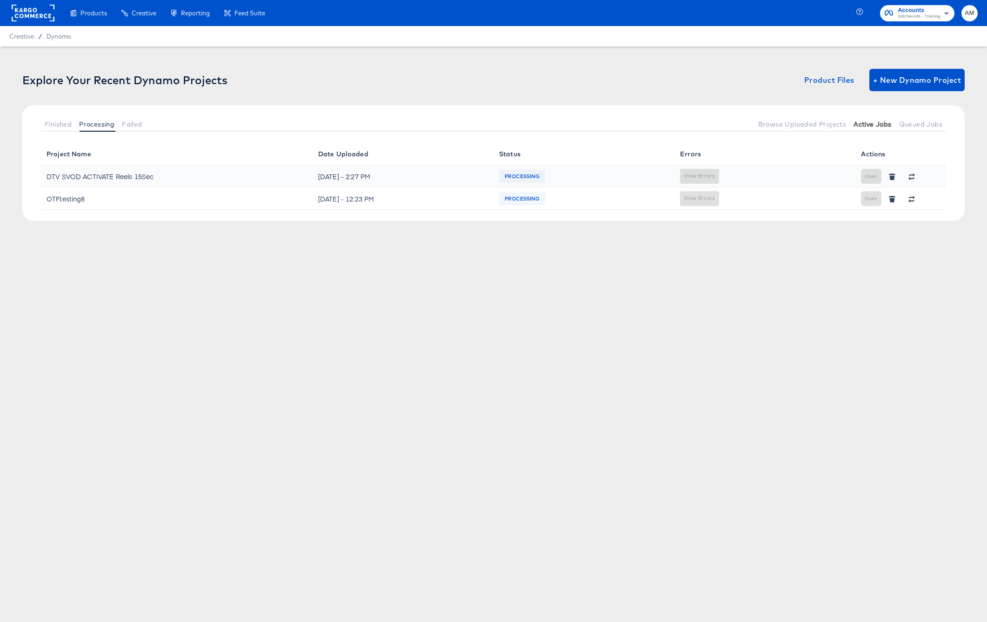
click at [875, 126] on span "Active Jobs" at bounding box center [873, 124] width 38 height 7
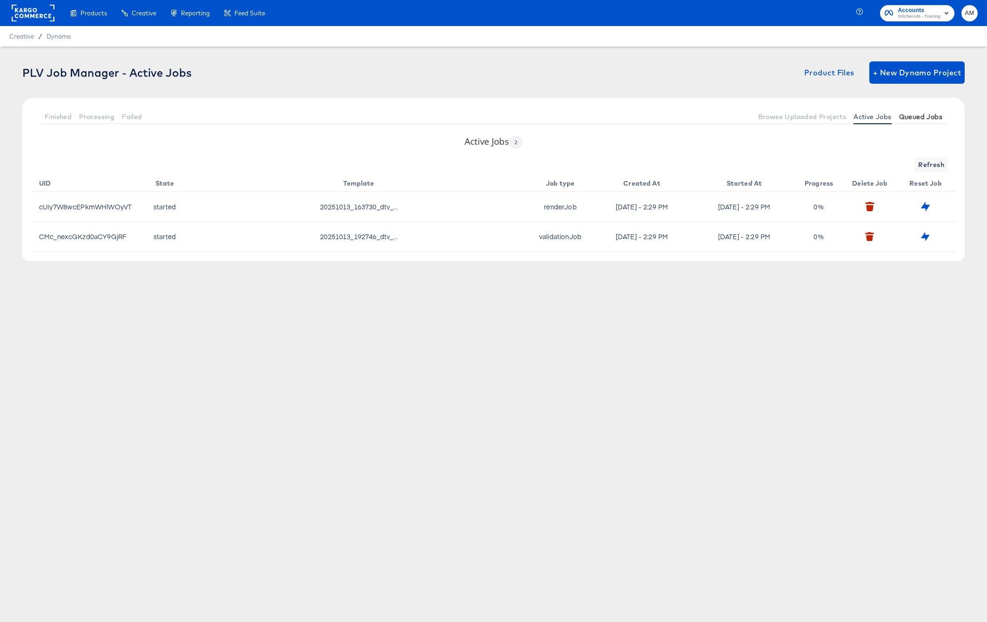
click at [910, 116] on span "Queued Jobs" at bounding box center [920, 116] width 43 height 7
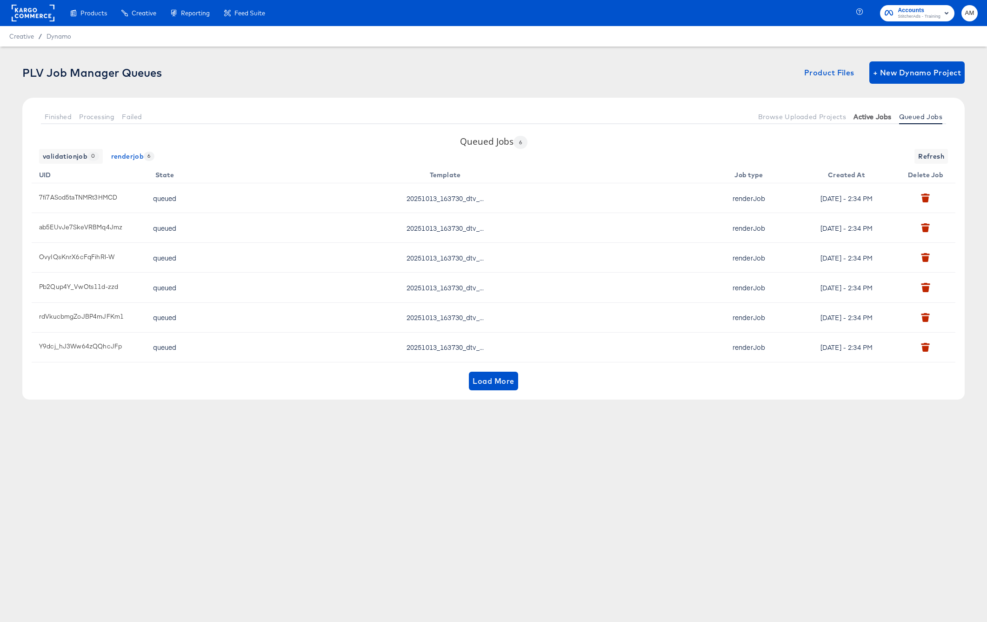
click at [874, 112] on button "Active Jobs" at bounding box center [872, 116] width 45 height 15
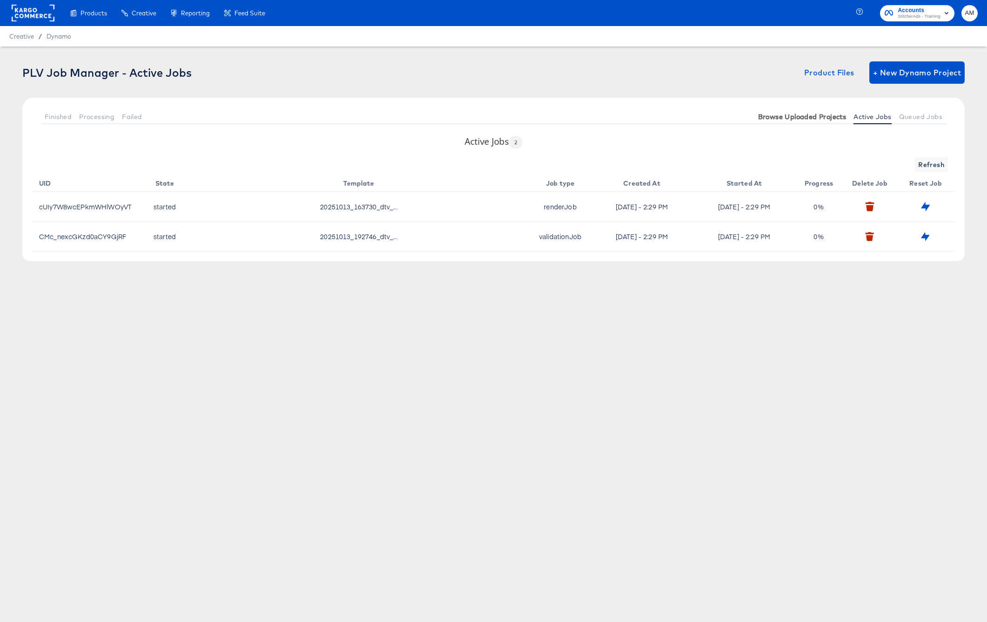
click at [826, 115] on span "Browse Uploaded Projects" at bounding box center [802, 116] width 88 height 7
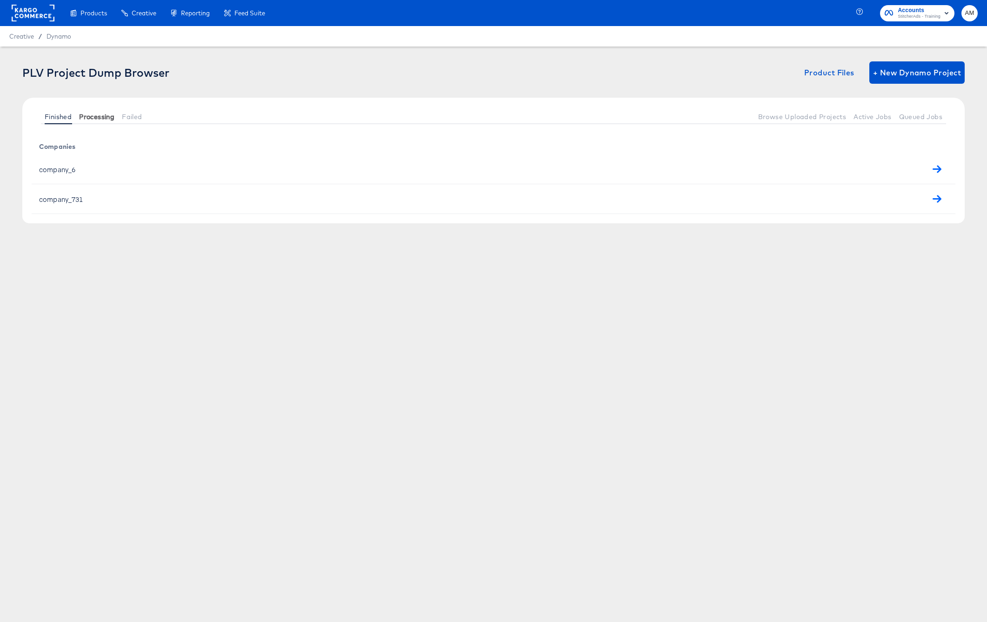
click at [92, 117] on span "Processing" at bounding box center [96, 116] width 35 height 7
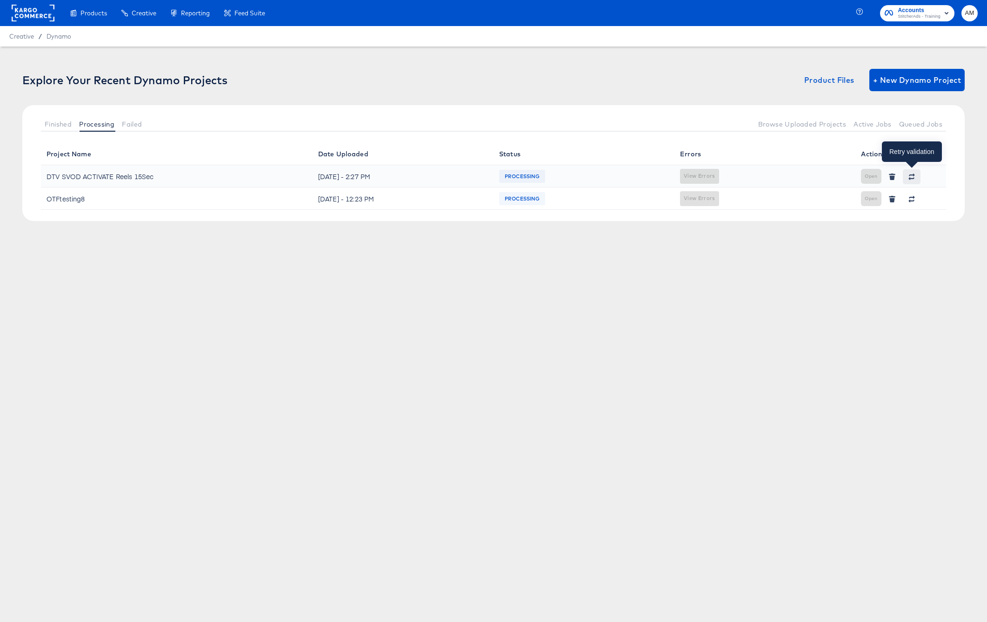
click at [912, 178] on icon "button" at bounding box center [912, 178] width 6 height 3
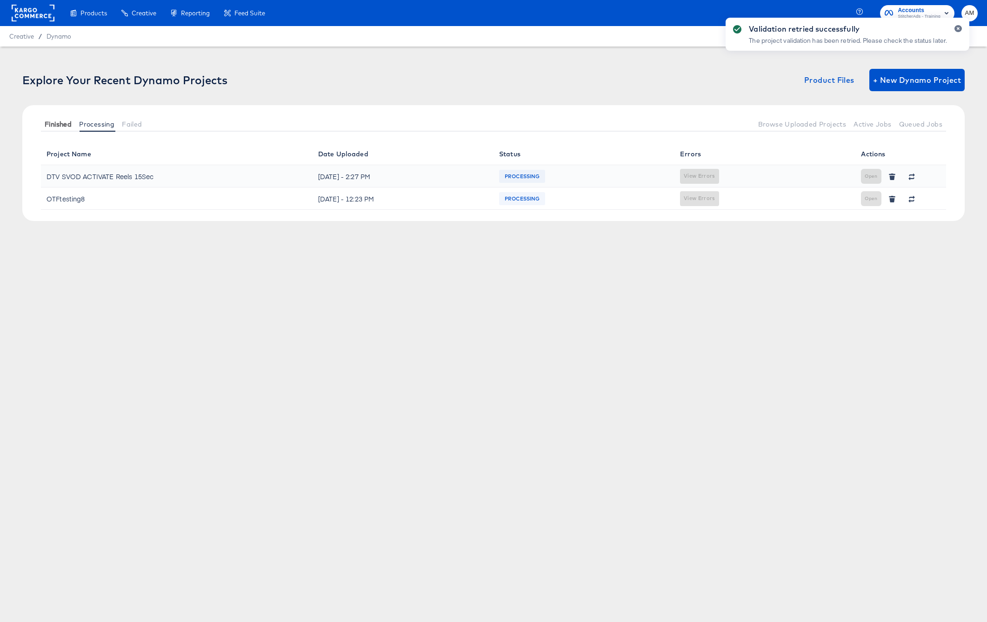
click at [60, 124] on span "Finished" at bounding box center [58, 124] width 27 height 7
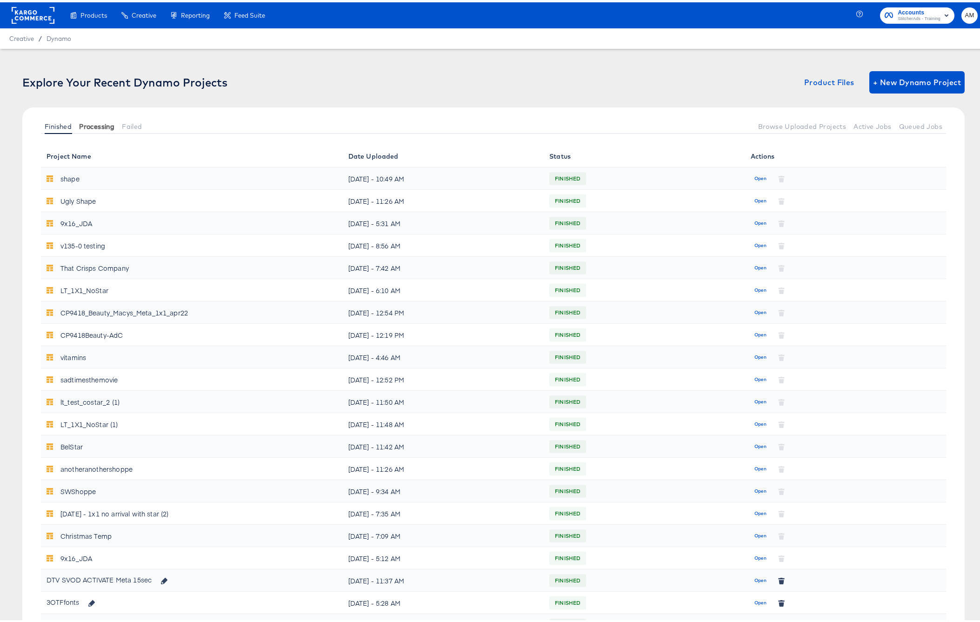
click at [101, 124] on span "Processing" at bounding box center [96, 124] width 35 height 7
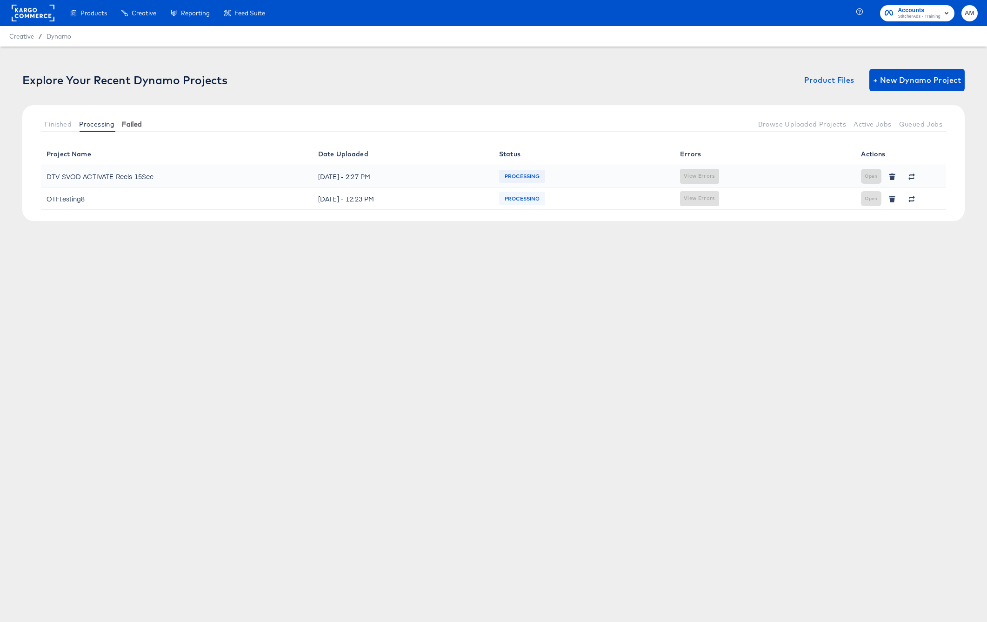
click at [136, 123] on span "Failed" at bounding box center [132, 124] width 20 height 7
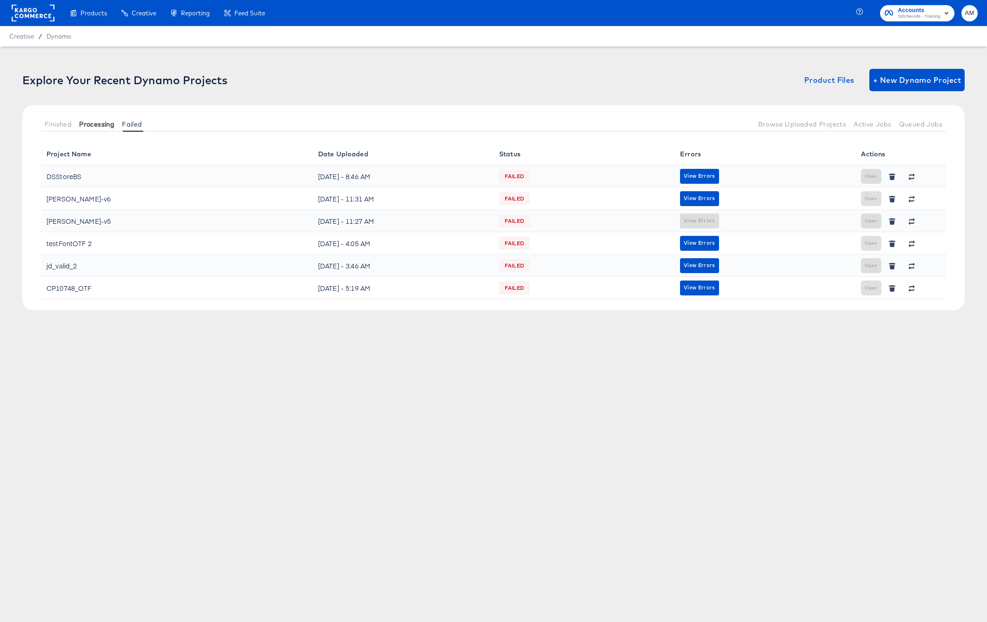
click at [101, 126] on span "Processing" at bounding box center [96, 124] width 35 height 7
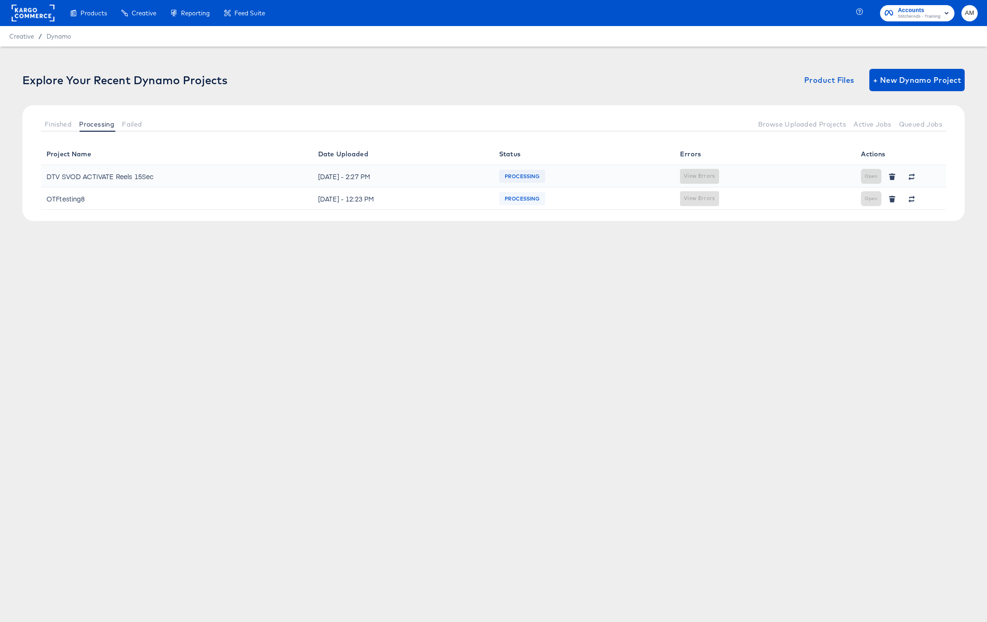
drag, startPoint x: 57, startPoint y: 128, endPoint x: 95, endPoint y: 150, distance: 44.0
click at [58, 128] on button "Finished" at bounding box center [58, 123] width 34 height 15
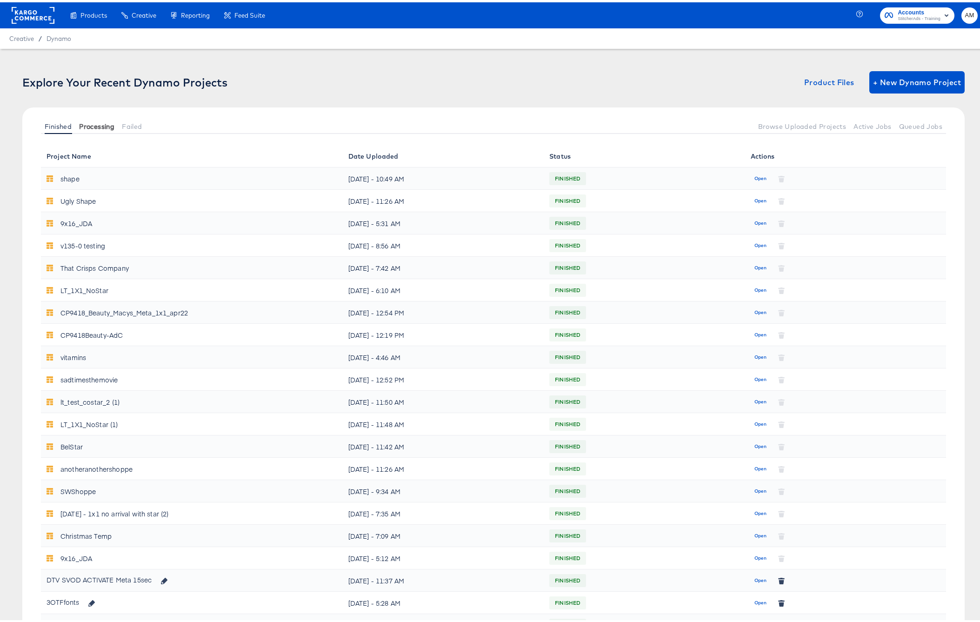
click at [74, 125] on button "Finished" at bounding box center [58, 123] width 34 height 15
click at [105, 123] on span "Processing" at bounding box center [96, 124] width 35 height 7
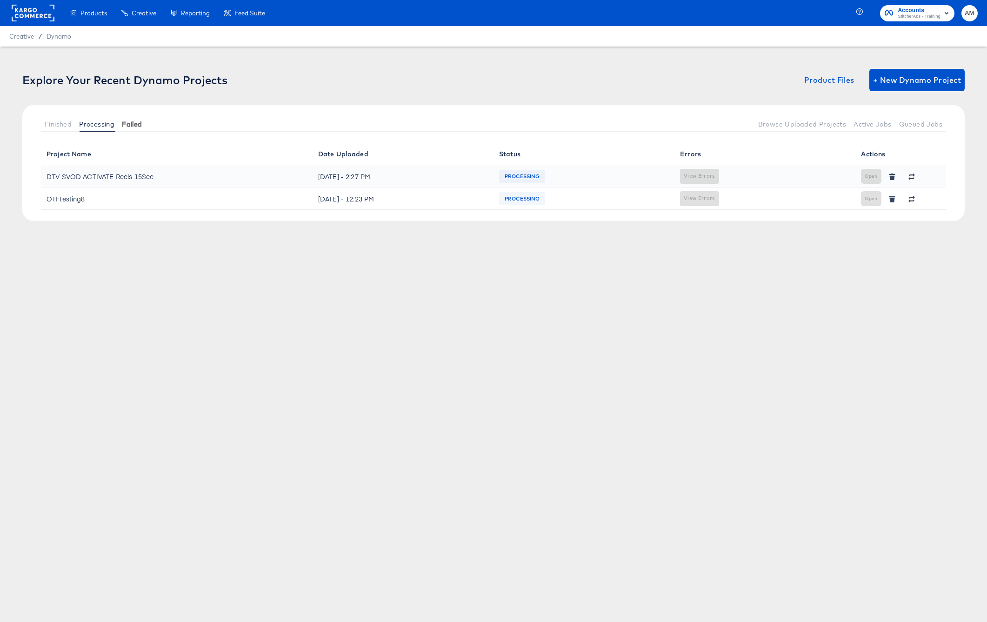
click at [130, 124] on span "Failed" at bounding box center [132, 124] width 20 height 7
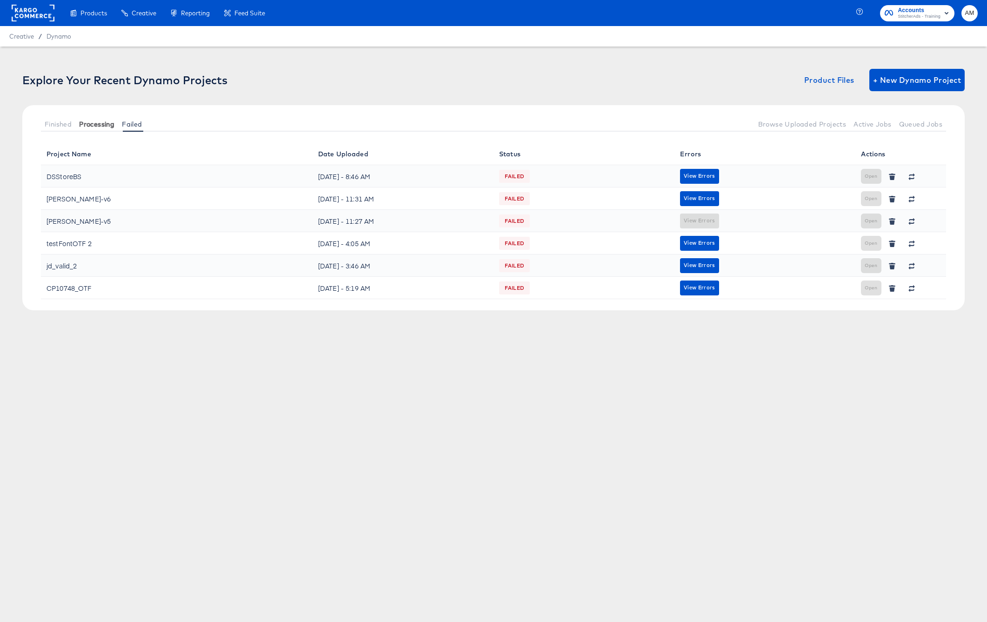
click at [93, 126] on span "Processing" at bounding box center [96, 124] width 35 height 7
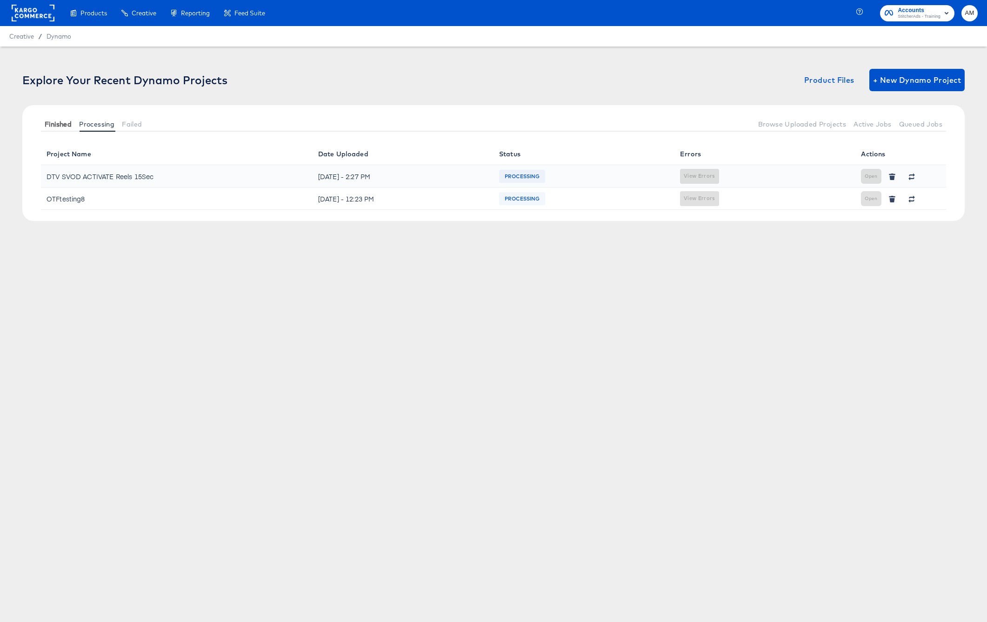
click at [67, 127] on span "Finished" at bounding box center [58, 124] width 27 height 7
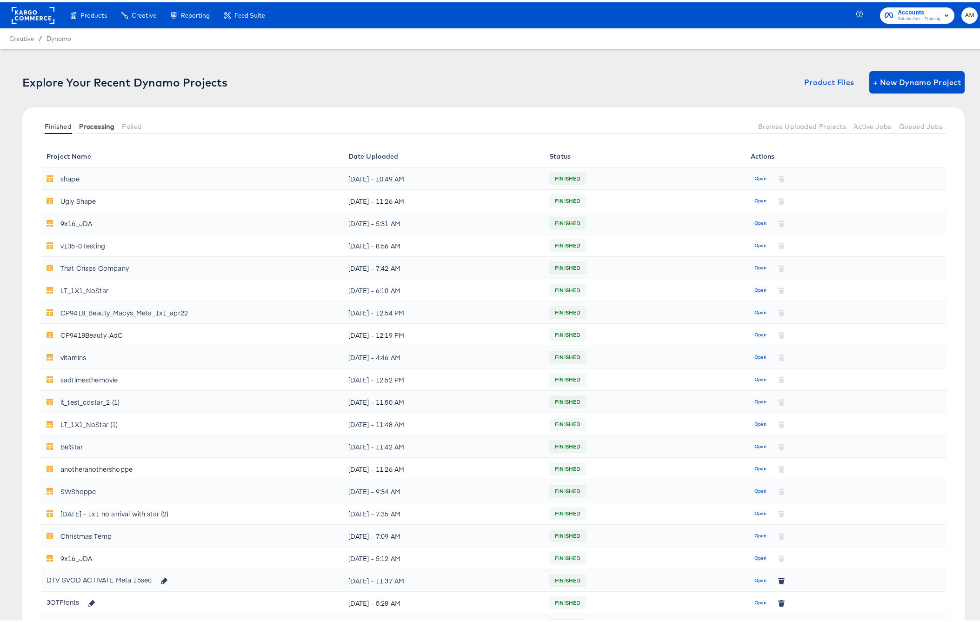
click at [87, 124] on span "Processing" at bounding box center [96, 124] width 35 height 7
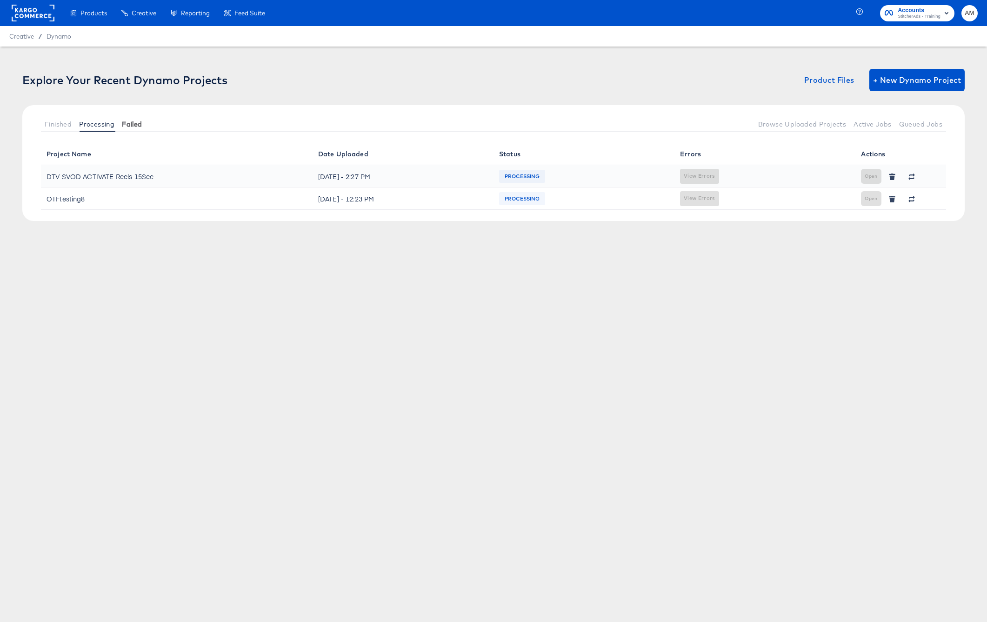
click at [131, 126] on span "Failed" at bounding box center [132, 124] width 20 height 7
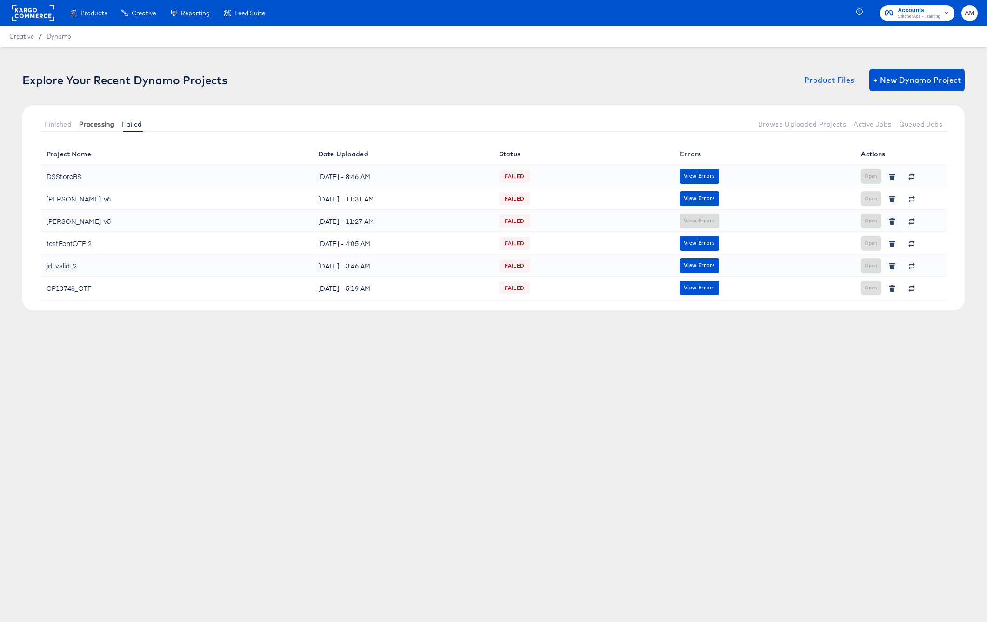
click at [101, 126] on span "Processing" at bounding box center [96, 124] width 35 height 7
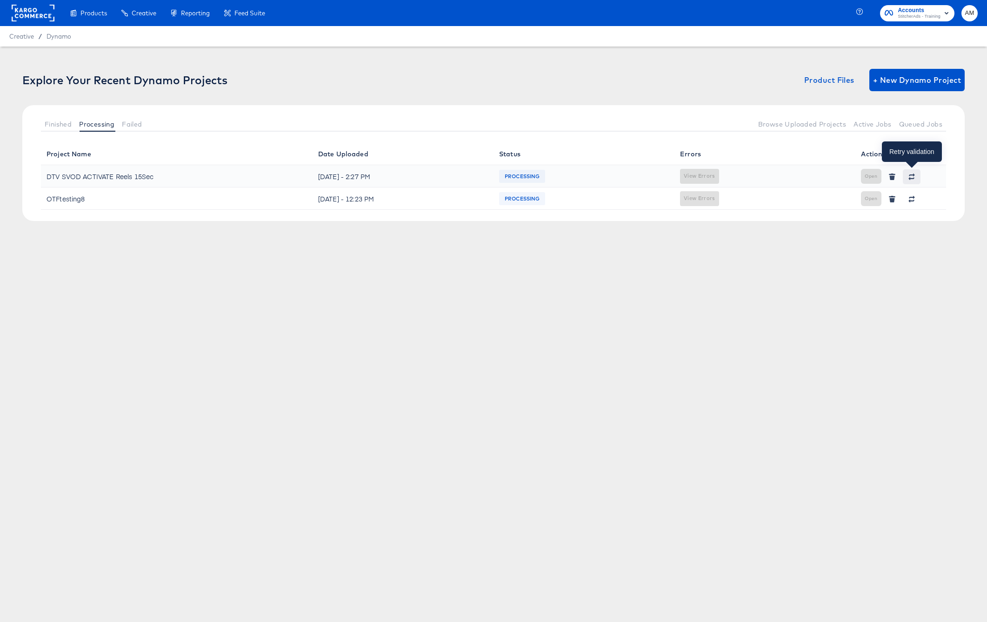
click at [912, 178] on icon "button" at bounding box center [912, 178] width 6 height 3
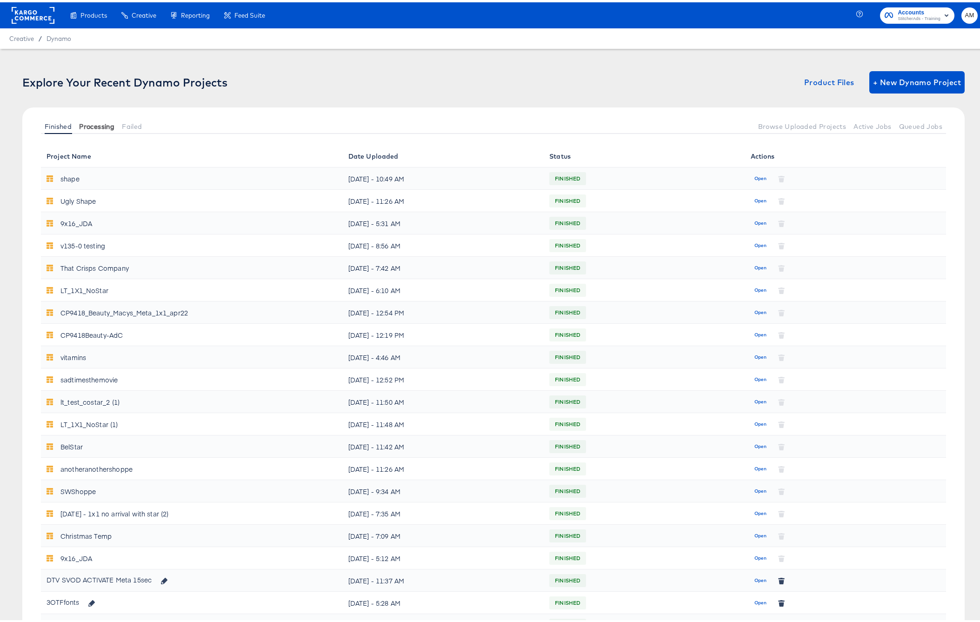
click at [92, 126] on span "Processing" at bounding box center [96, 124] width 35 height 7
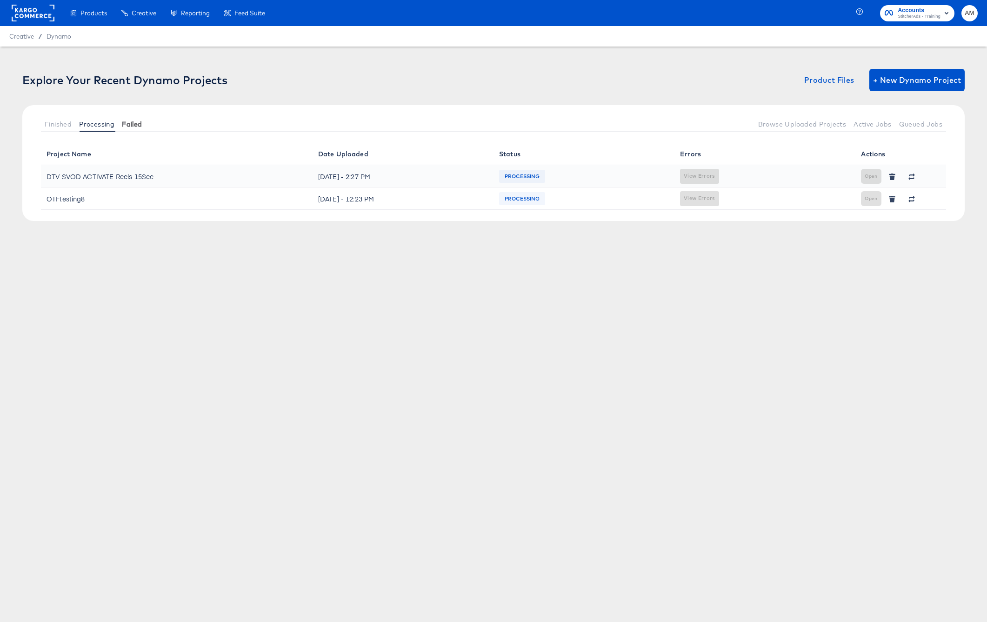
click at [134, 126] on span "Failed" at bounding box center [132, 124] width 20 height 7
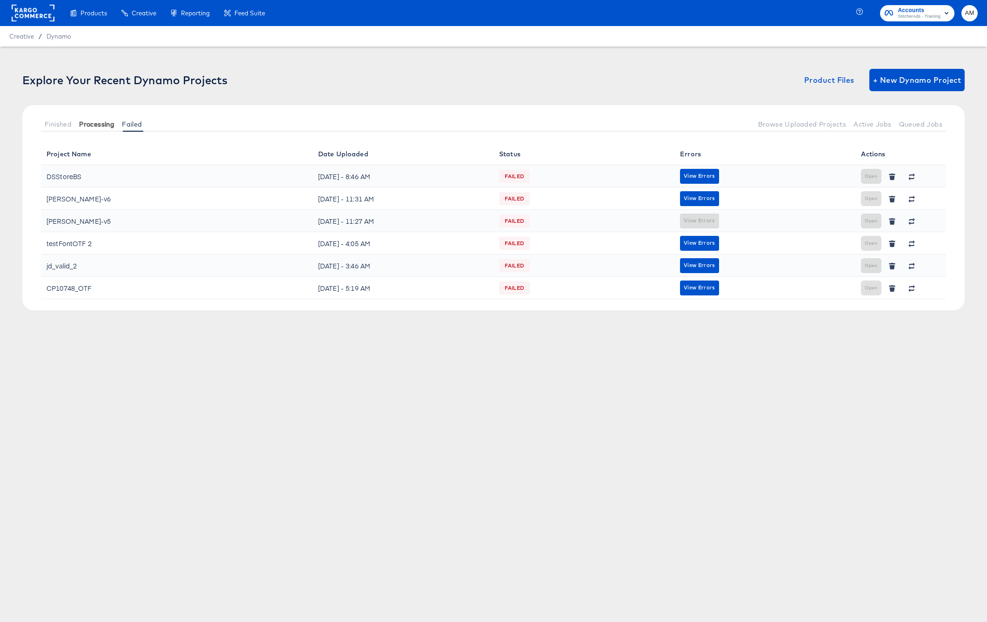
click at [94, 124] on span "Processing" at bounding box center [96, 124] width 35 height 7
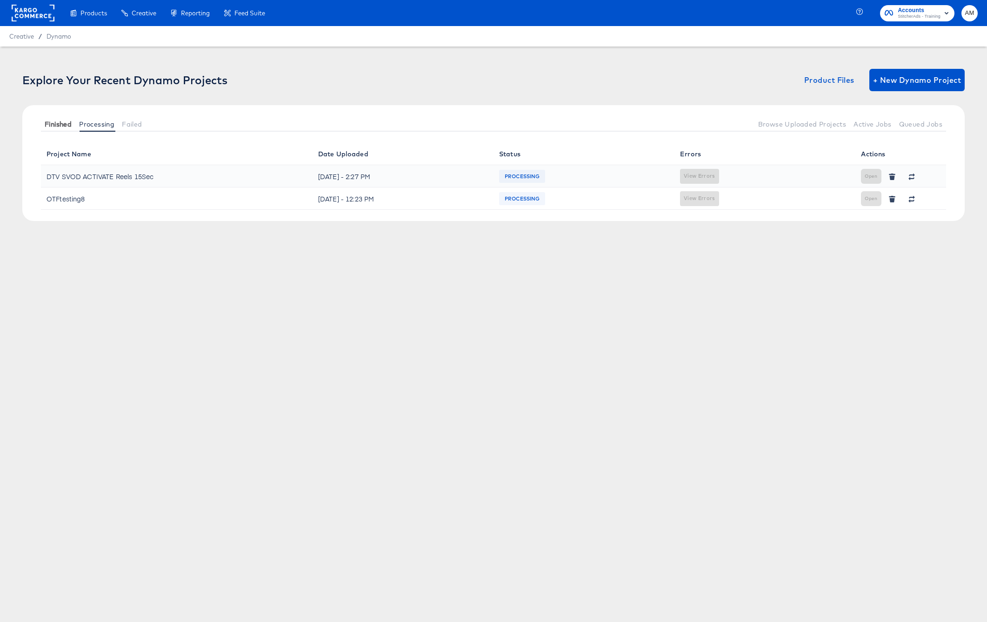
click at [54, 124] on span "Finished" at bounding box center [58, 124] width 27 height 7
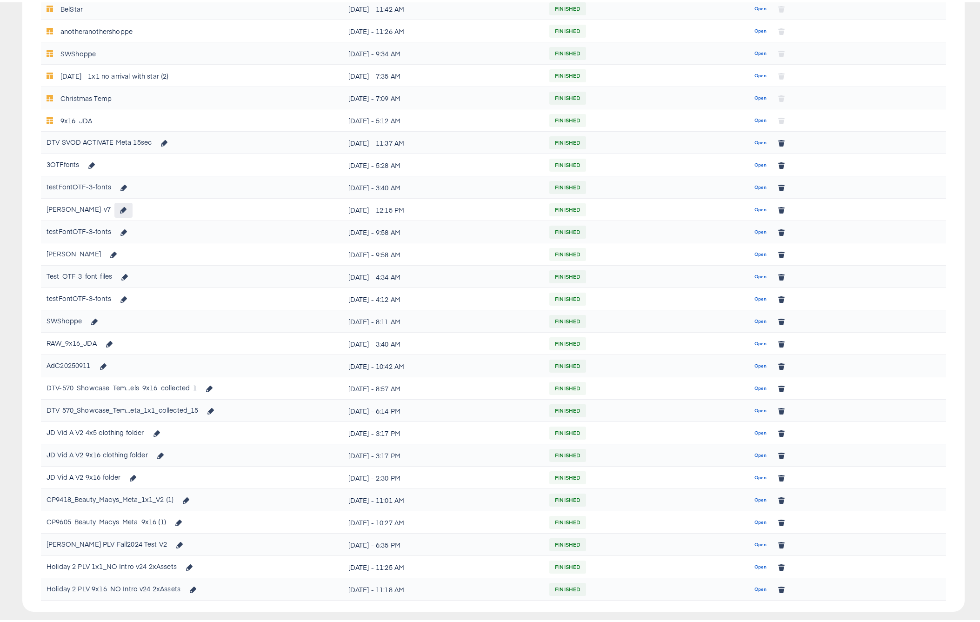
scroll to position [438, 0]
click at [755, 138] on span "Open" at bounding box center [761, 140] width 13 height 8
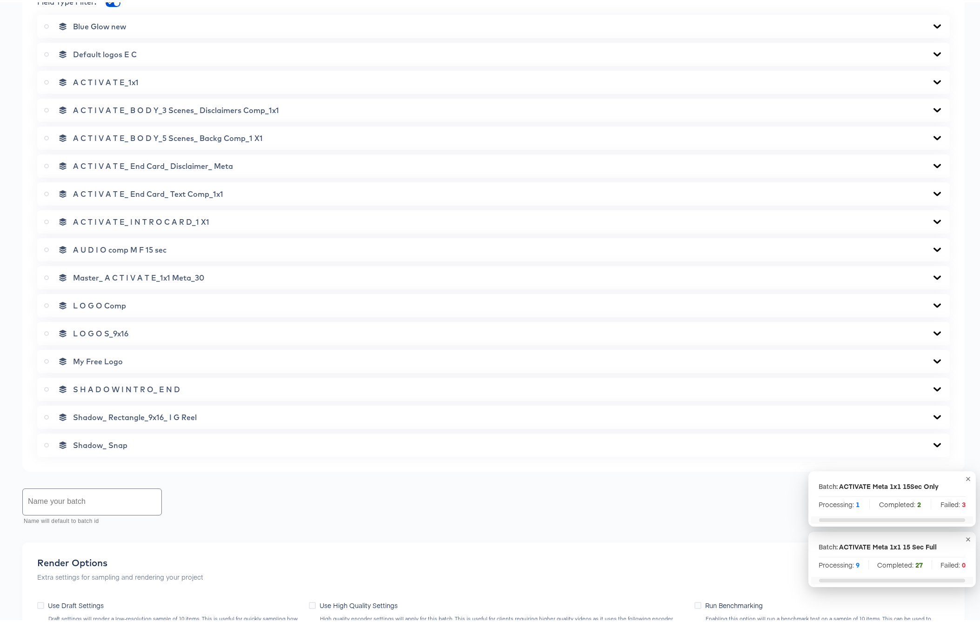
scroll to position [643, 0]
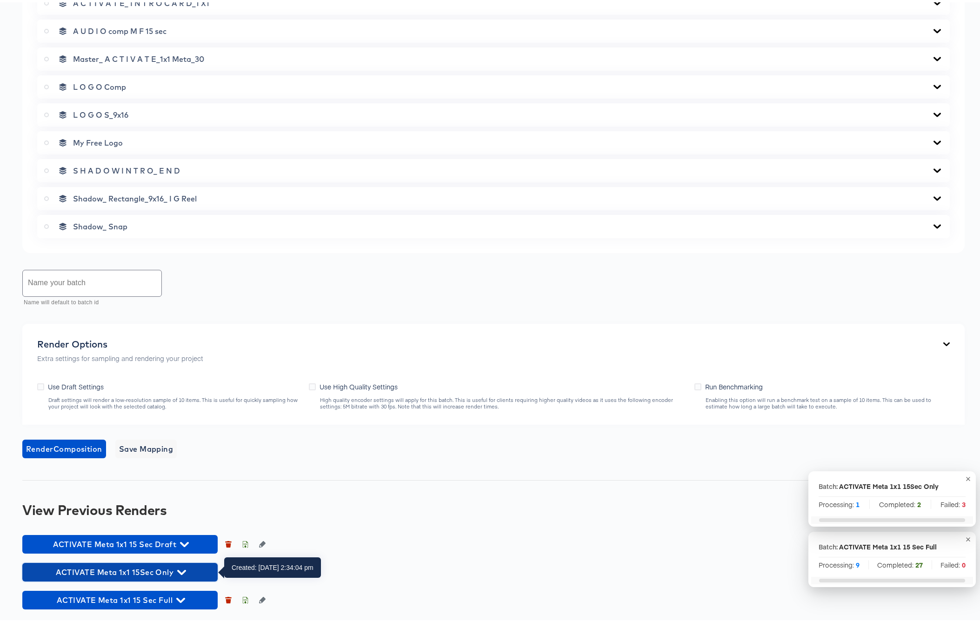
click at [183, 570] on icon "button" at bounding box center [181, 570] width 9 height 5
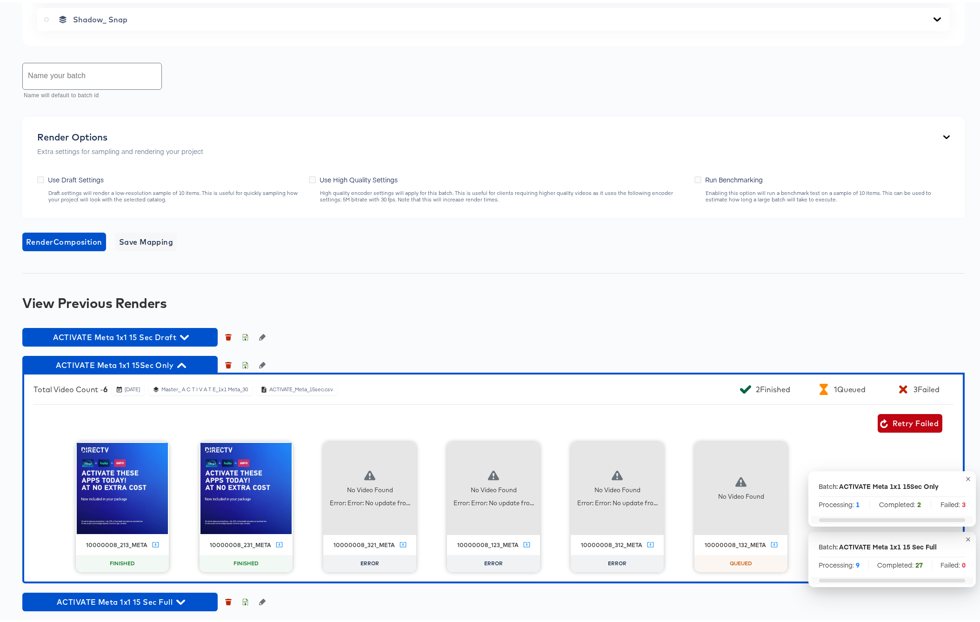
scroll to position [850, 0]
click at [902, 424] on span "Retry Failed" at bounding box center [910, 421] width 57 height 13
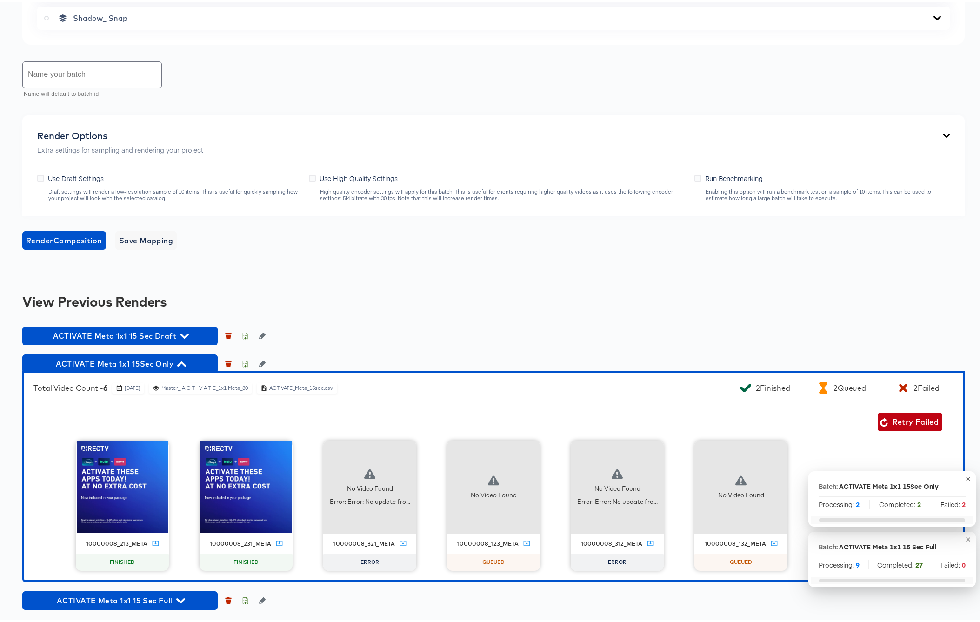
scroll to position [852, 0]
click at [418, 434] on div "Total Video Count - 6 October 13th 2025 Master_ A C T I V A T E_1x1 Meta_30 ACT…" at bounding box center [493, 474] width 943 height 211
click at [397, 450] on button "button" at bounding box center [406, 448] width 19 height 19
click at [437, 449] on div "Retry" at bounding box center [441, 446] width 18 height 7
click at [649, 449] on icon "button" at bounding box center [653, 448] width 11 height 11
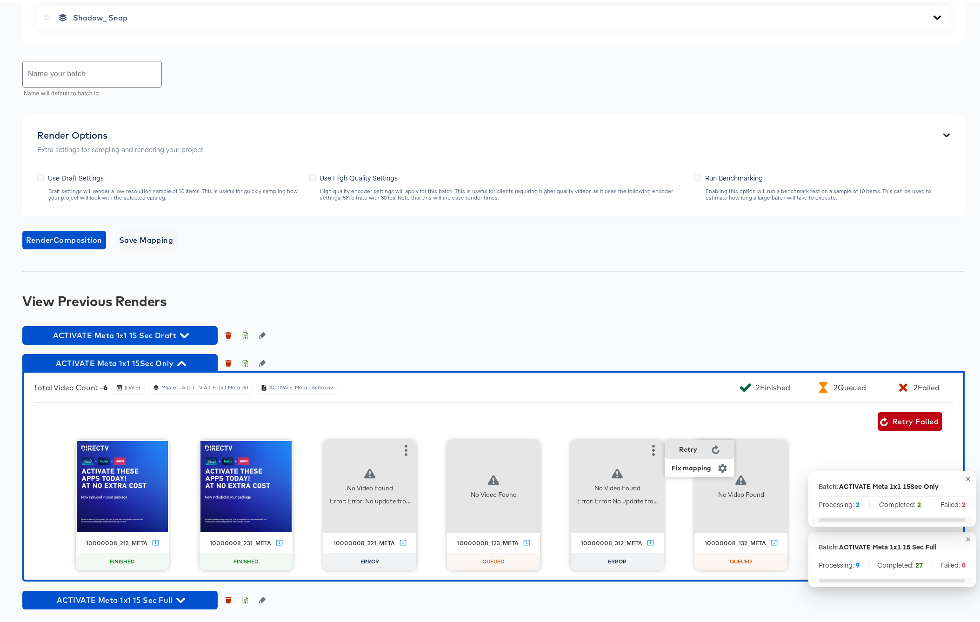
click at [680, 452] on div "Retry" at bounding box center [700, 447] width 70 height 19
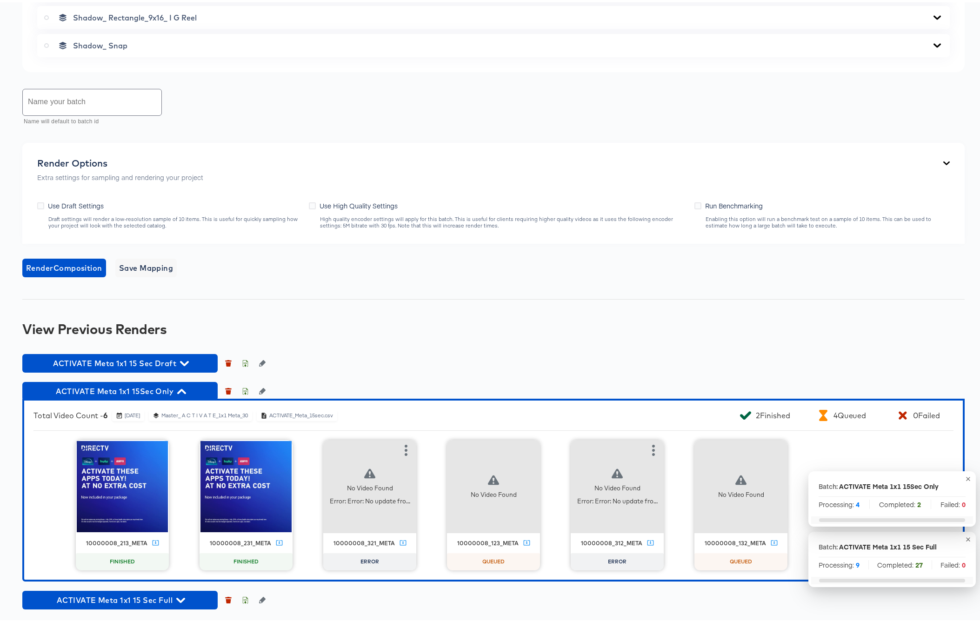
scroll to position [824, 0]
click at [182, 389] on icon "button" at bounding box center [181, 389] width 9 height 5
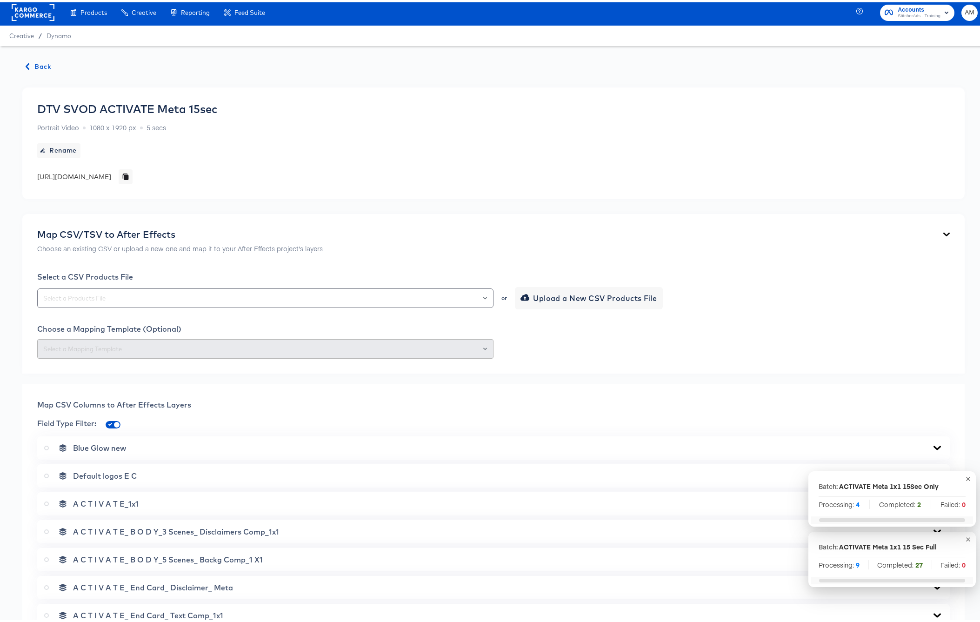
scroll to position [0, 0]
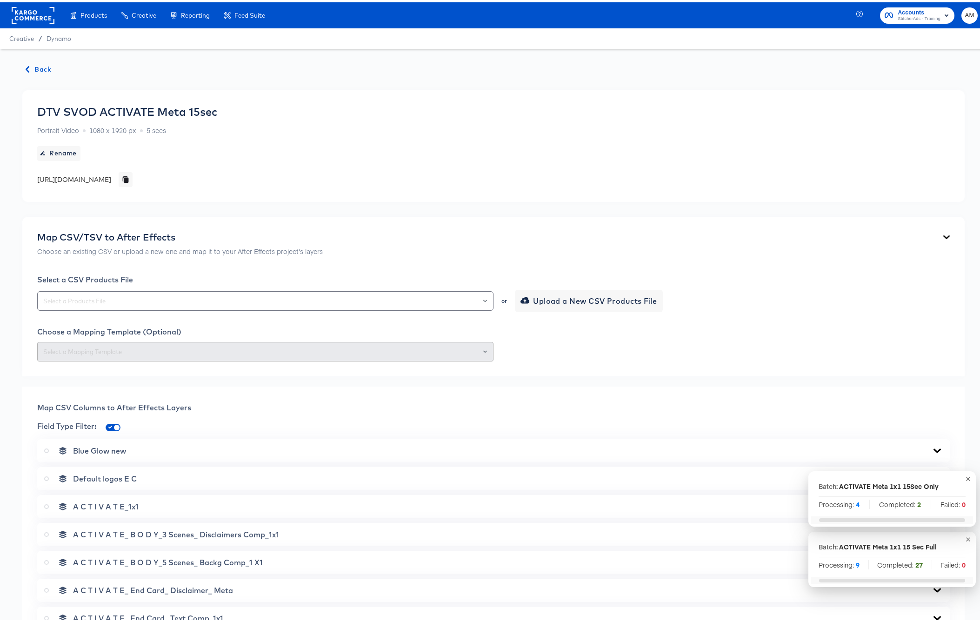
click at [36, 67] on span "Back" at bounding box center [38, 67] width 25 height 12
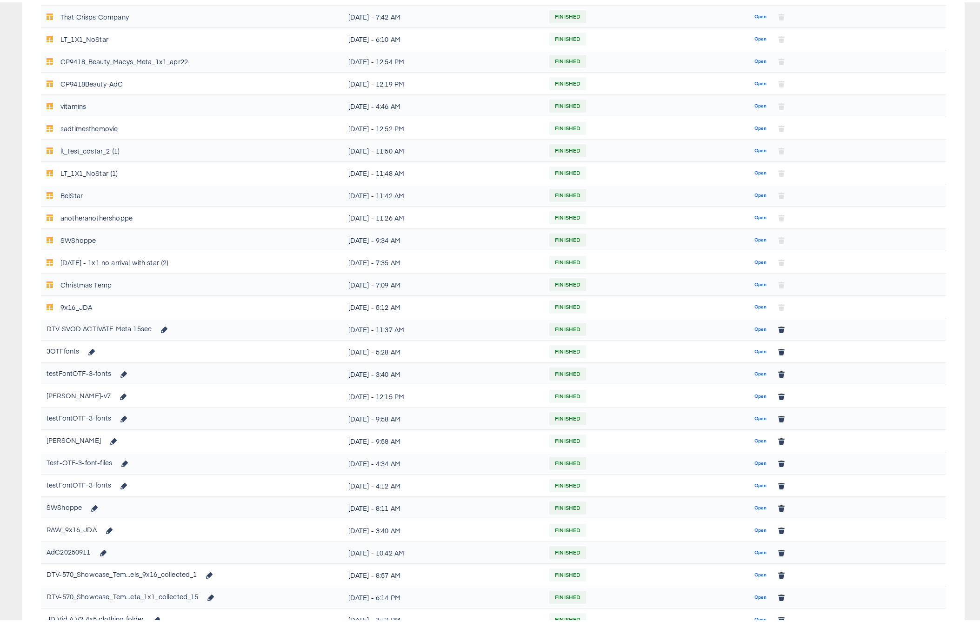
scroll to position [109, 0]
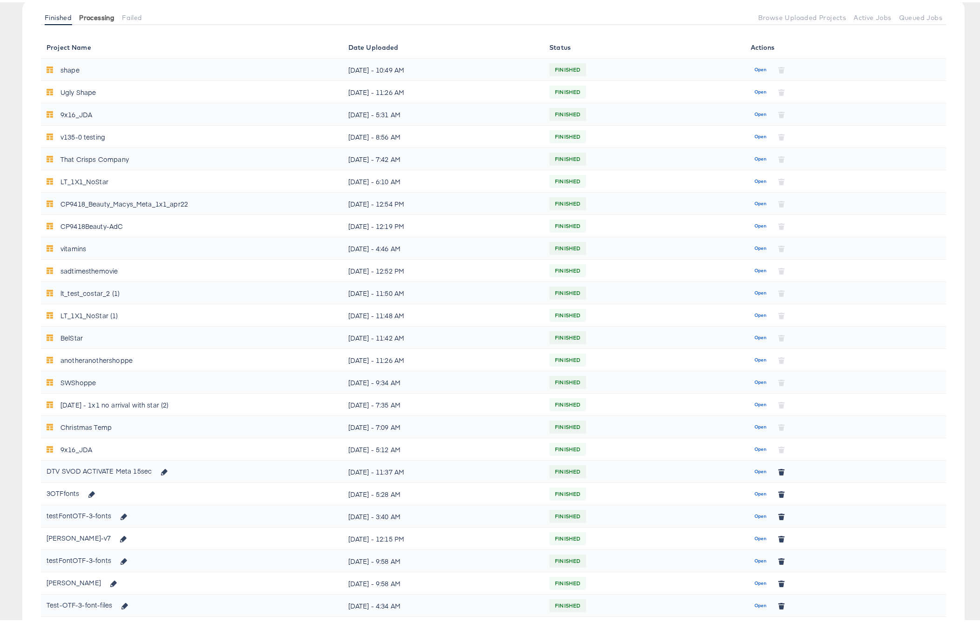
click at [94, 18] on span "Processing" at bounding box center [96, 15] width 35 height 7
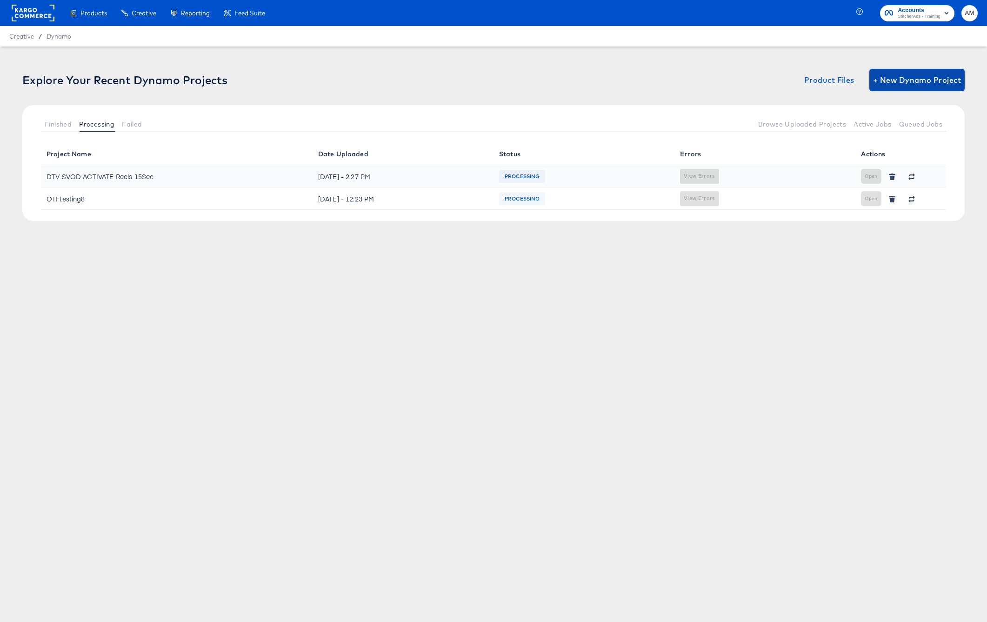
click at [946, 78] on span "+ New Dynamo Project" at bounding box center [917, 80] width 88 height 13
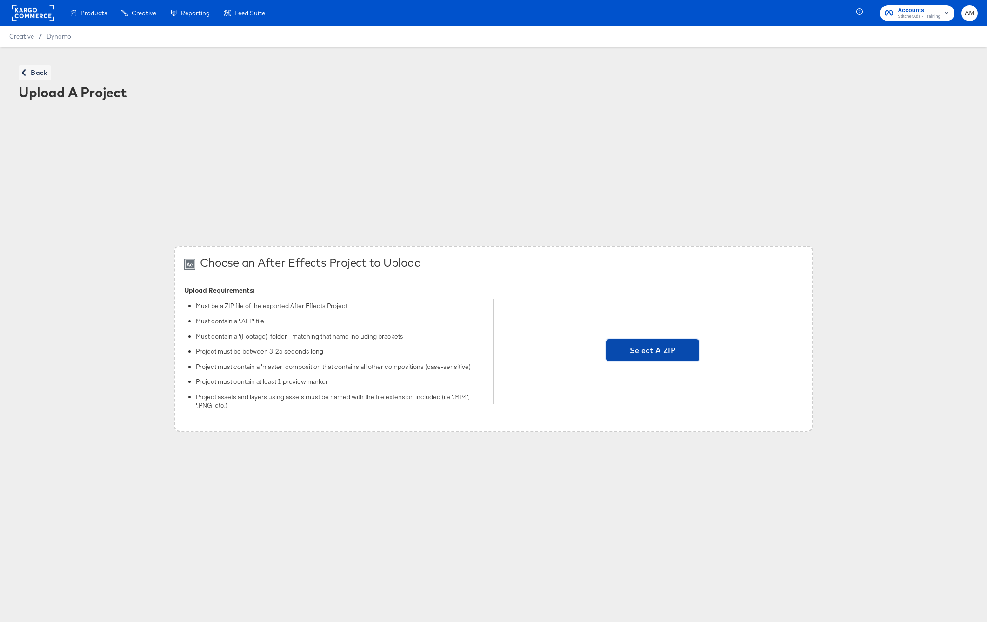
click at [649, 343] on span "Select A ZIP" at bounding box center [652, 350] width 93 height 22
click at [653, 352] on input "Select A ZIP" at bounding box center [653, 352] width 0 height 0
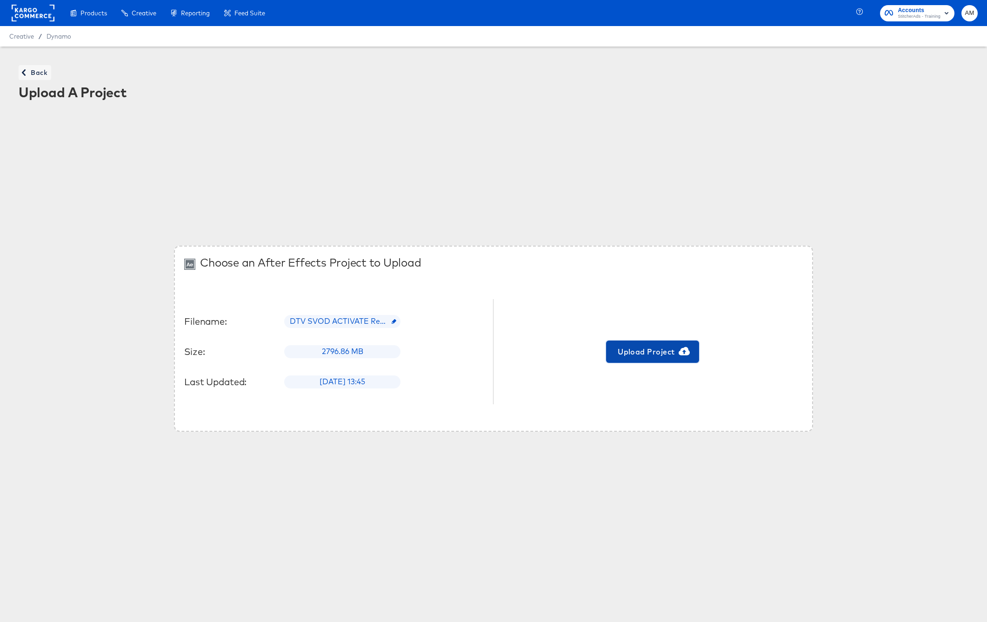
click at [644, 350] on span "Upload Project" at bounding box center [653, 351] width 86 height 13
click at [32, 71] on span "Back" at bounding box center [34, 73] width 25 height 12
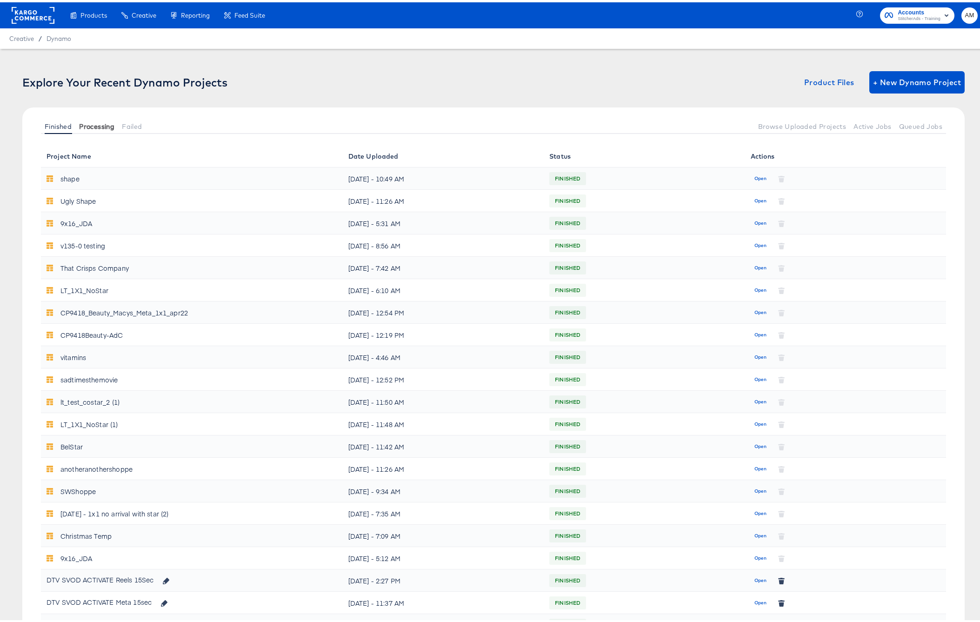
click at [102, 125] on span "Processing" at bounding box center [96, 124] width 35 height 7
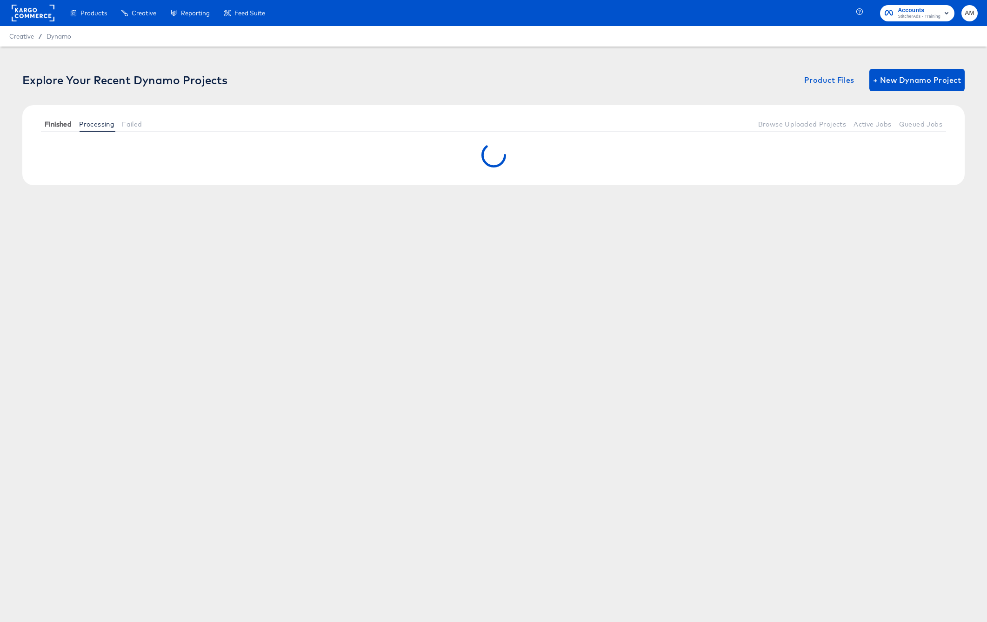
click at [57, 124] on span "Finished" at bounding box center [58, 124] width 27 height 7
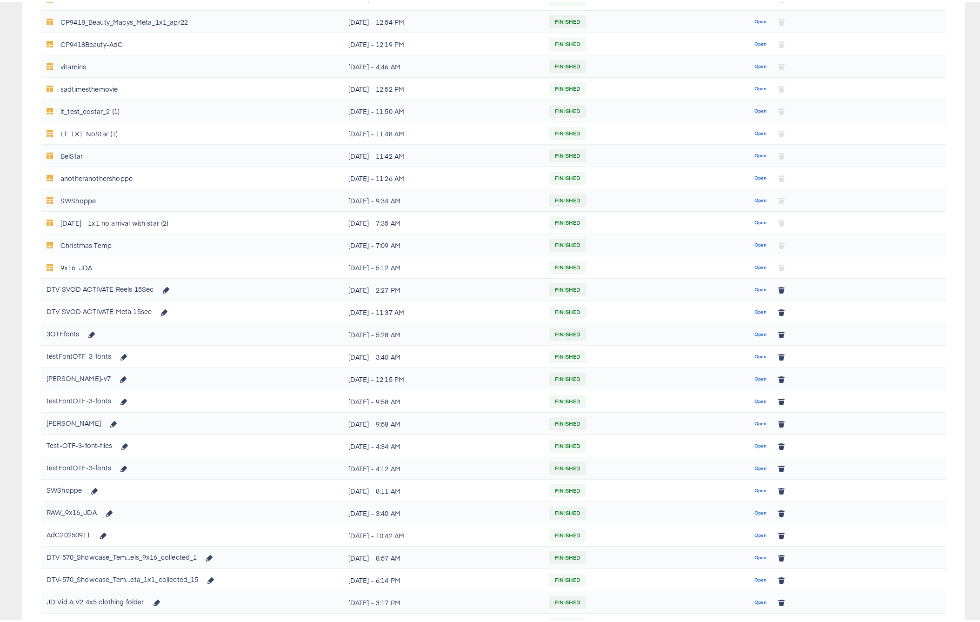
scroll to position [295, 0]
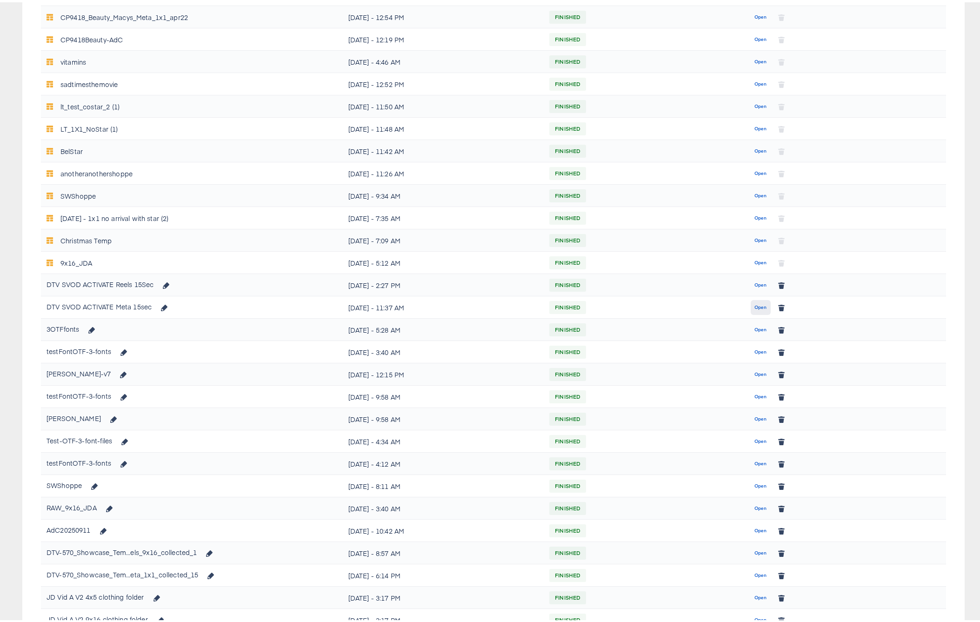
click at [755, 305] on span "Open" at bounding box center [761, 305] width 13 height 8
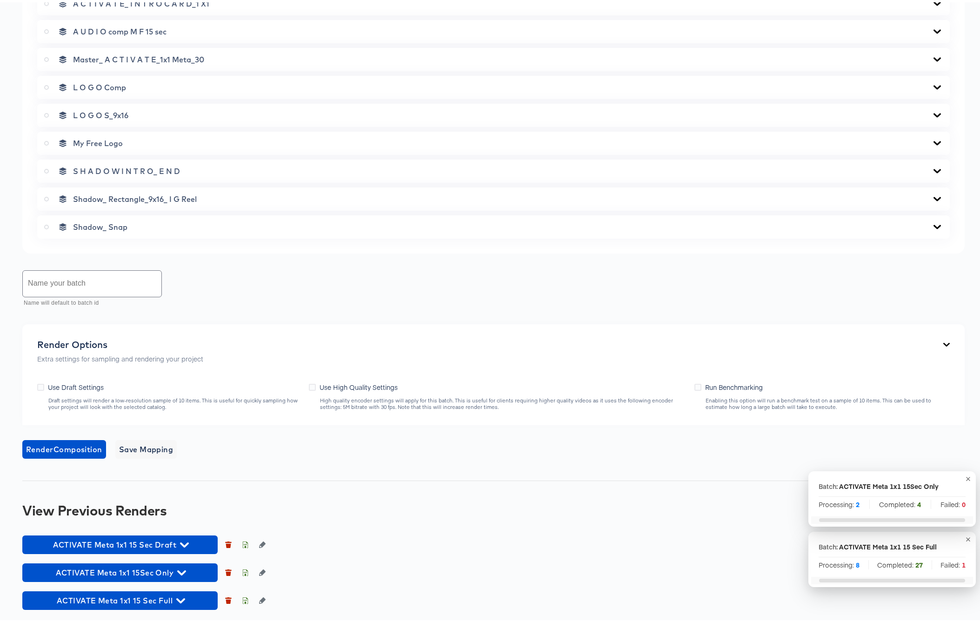
scroll to position [643, 0]
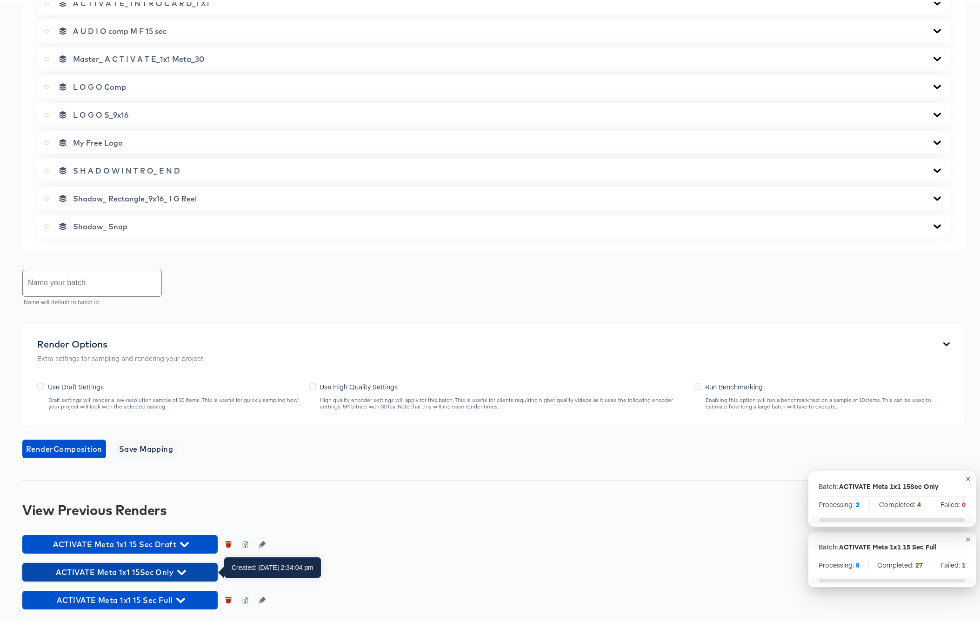
click at [181, 572] on icon "button" at bounding box center [181, 570] width 9 height 9
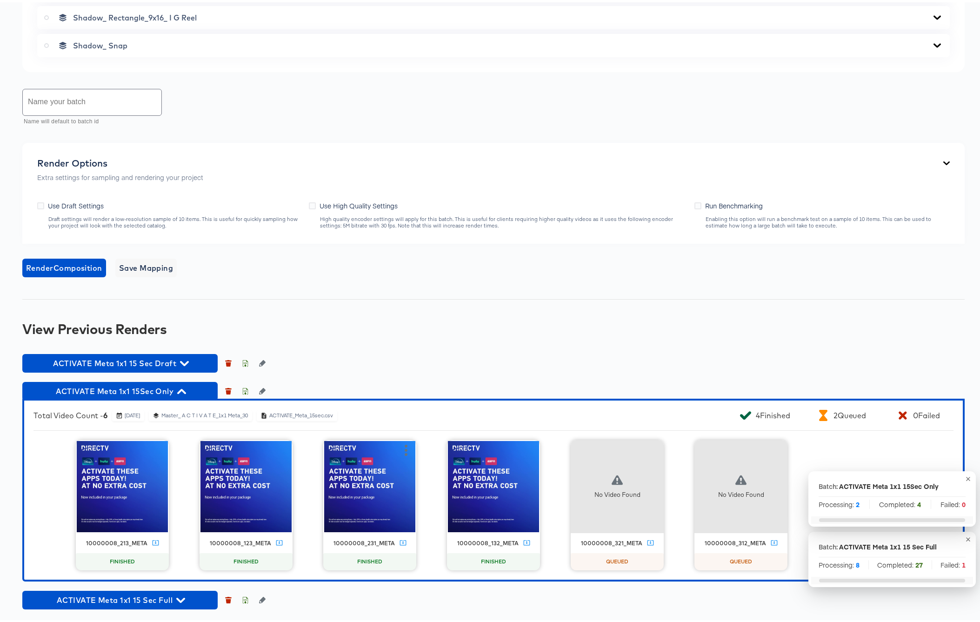
scroll to position [822, 0]
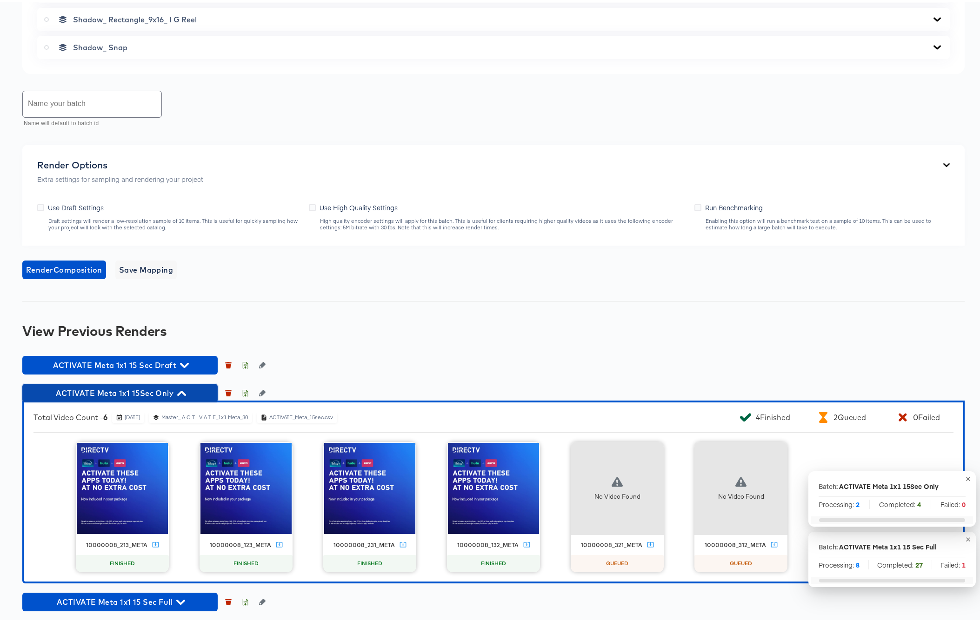
click at [181, 391] on icon "button" at bounding box center [181, 391] width 9 height 9
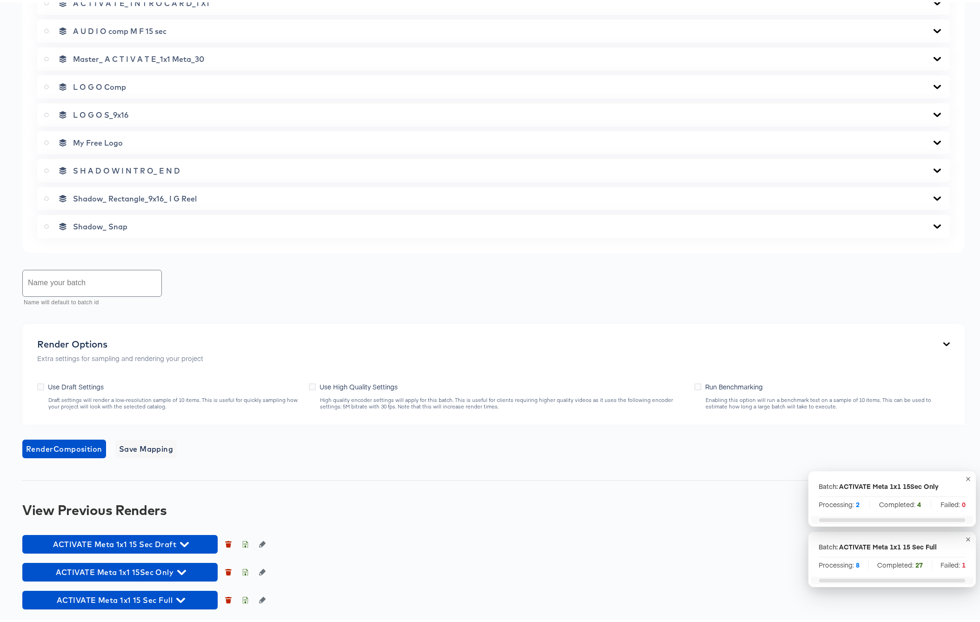
scroll to position [643, 0]
click at [181, 599] on icon "button" at bounding box center [180, 598] width 9 height 5
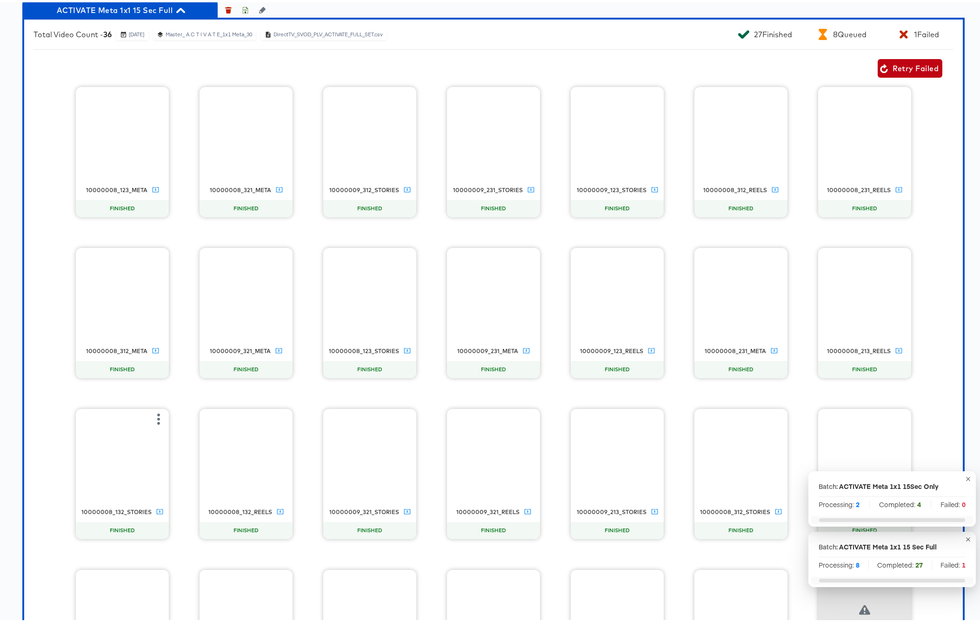
scroll to position [1657, 0]
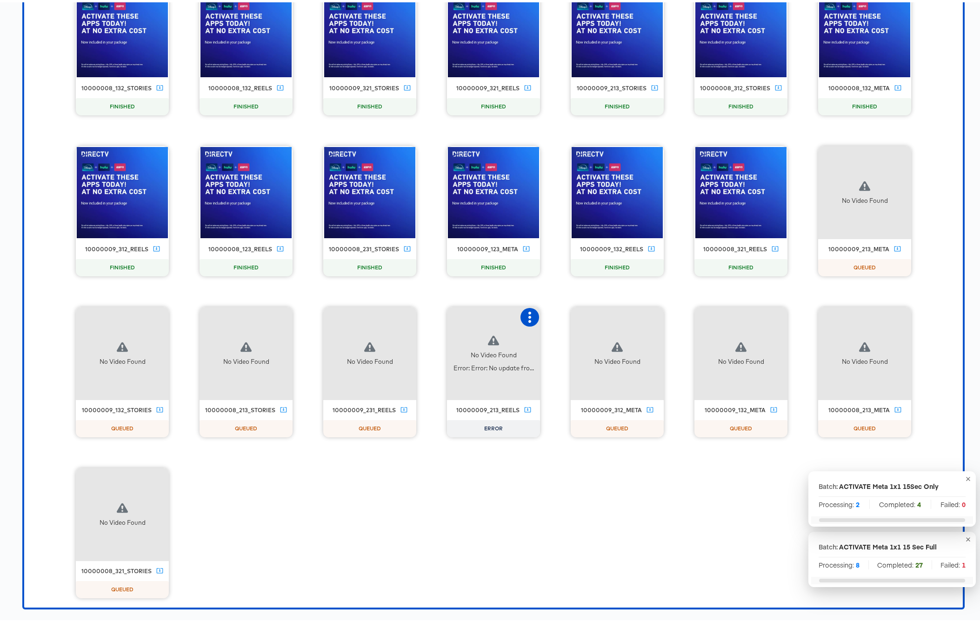
click at [524, 318] on icon "button" at bounding box center [529, 314] width 11 height 11
click at [566, 318] on div "Retry" at bounding box center [576, 314] width 70 height 19
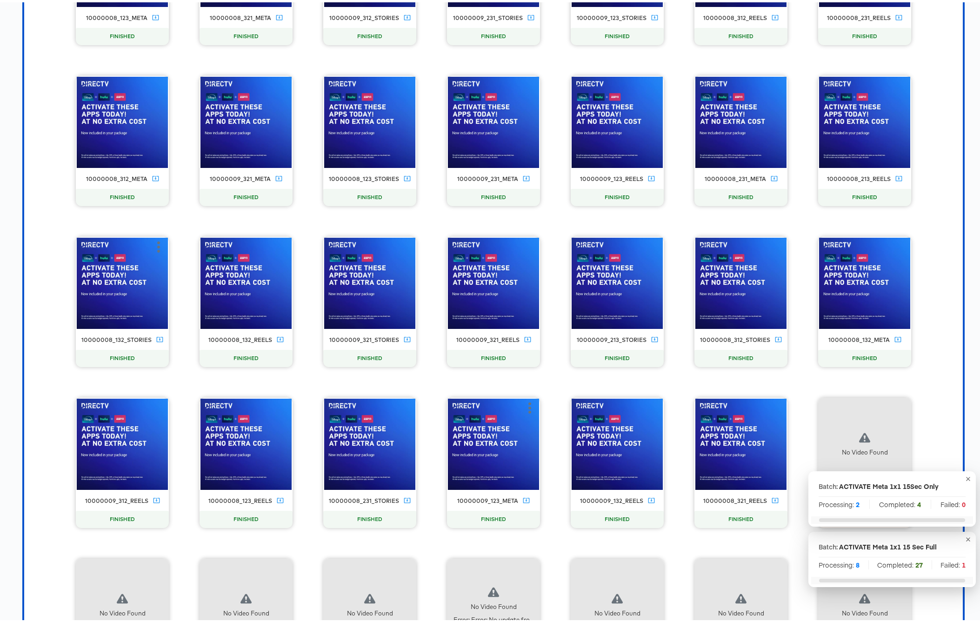
scroll to position [1199, 0]
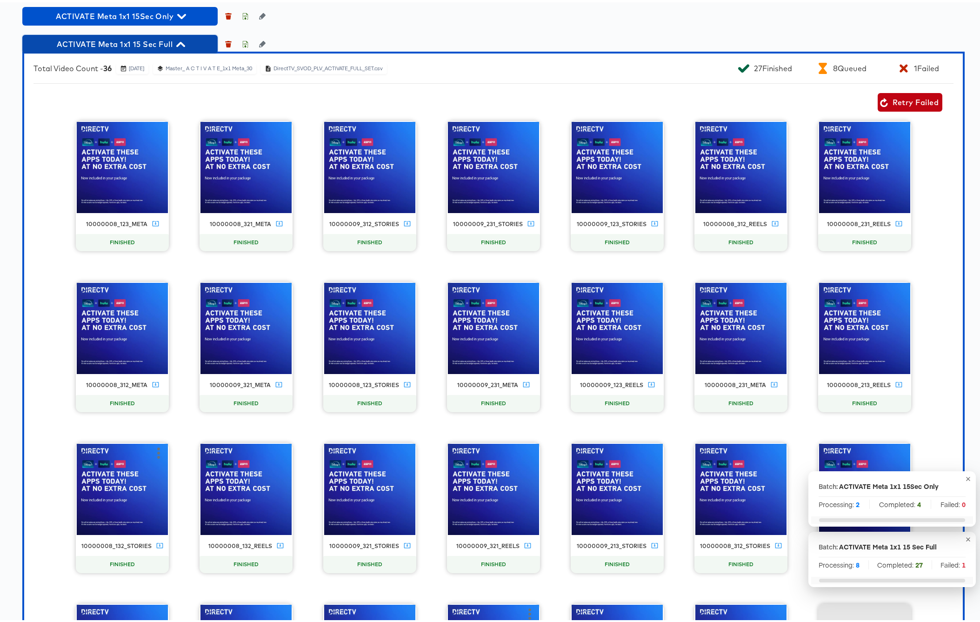
click at [185, 41] on icon "button" at bounding box center [180, 42] width 9 height 9
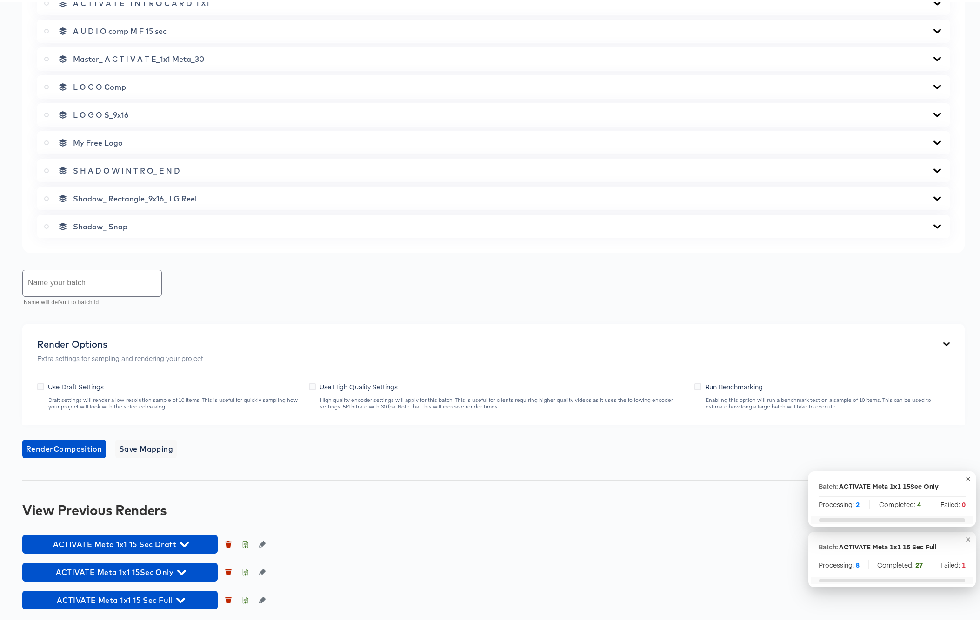
scroll to position [643, 0]
drag, startPoint x: 182, startPoint y: 597, endPoint x: 279, endPoint y: 532, distance: 116.4
click at [182, 597] on icon "button" at bounding box center [180, 598] width 9 height 5
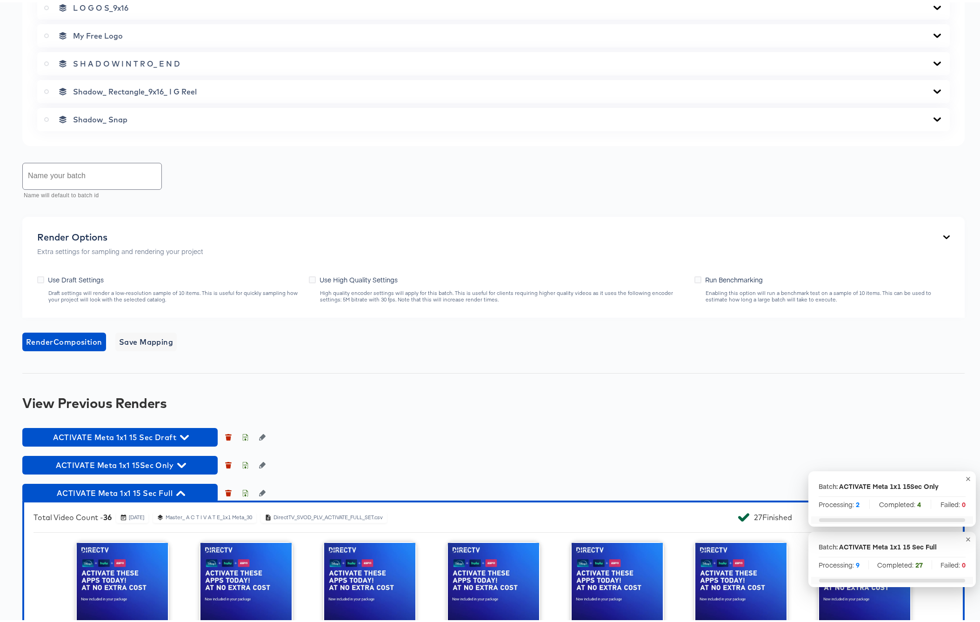
scroll to position [754, 0]
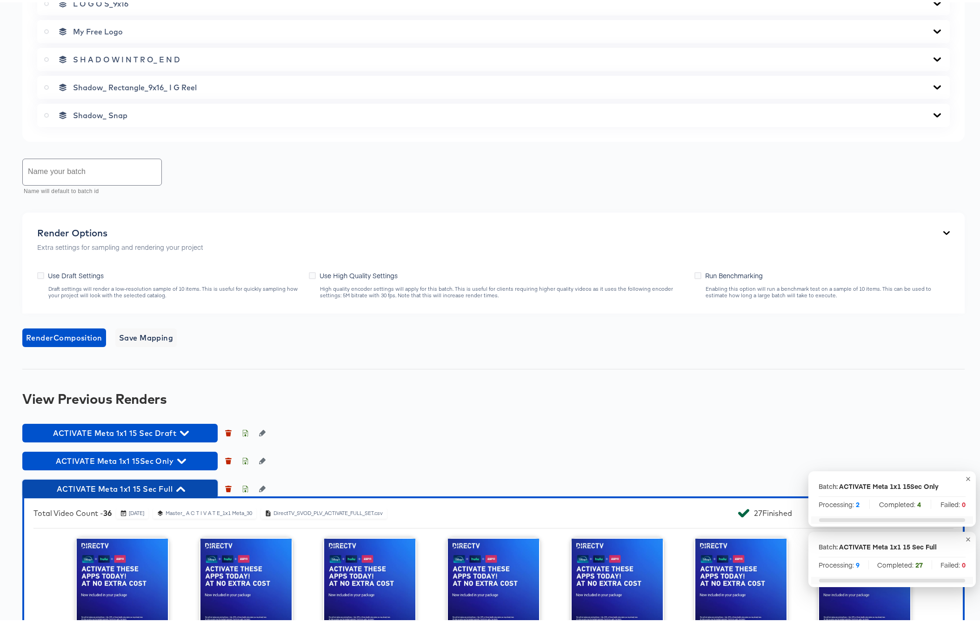
click at [186, 487] on span "ACTIVATE Meta 1x1 15 Sec Full" at bounding box center [120, 486] width 186 height 13
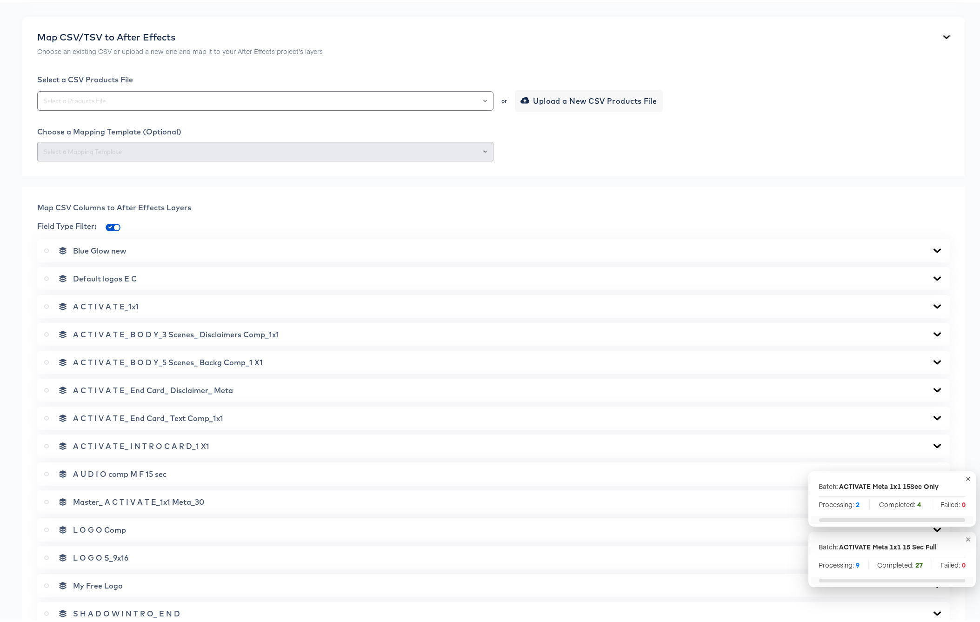
scroll to position [0, 0]
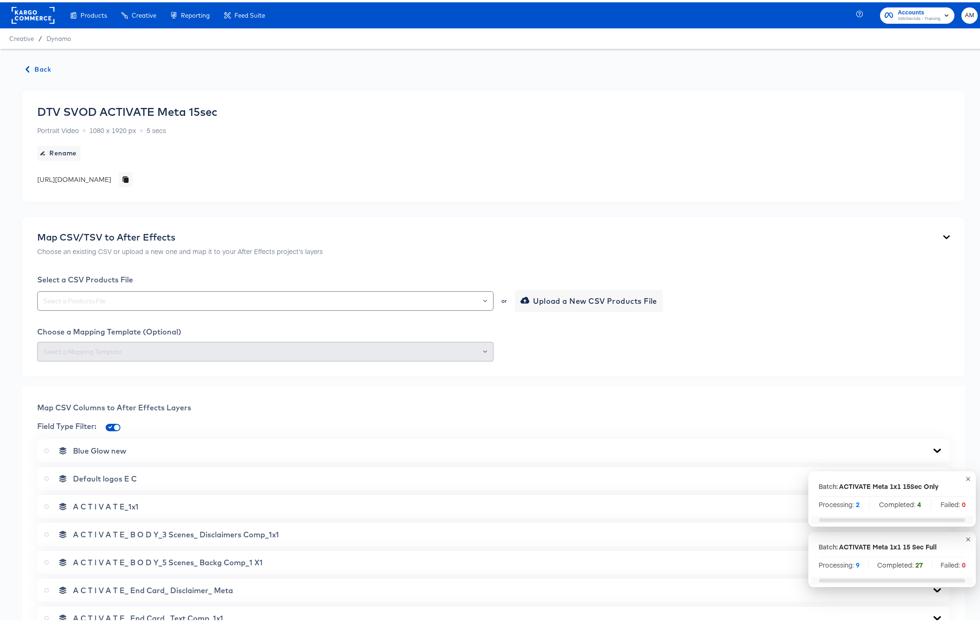
click at [43, 66] on span "Back" at bounding box center [38, 67] width 25 height 12
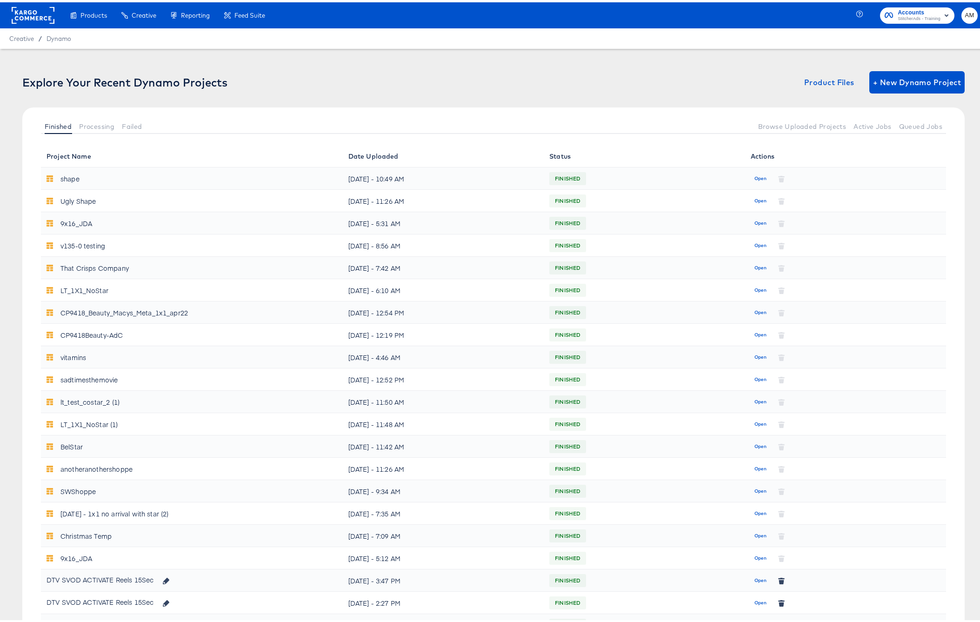
scroll to position [306, 0]
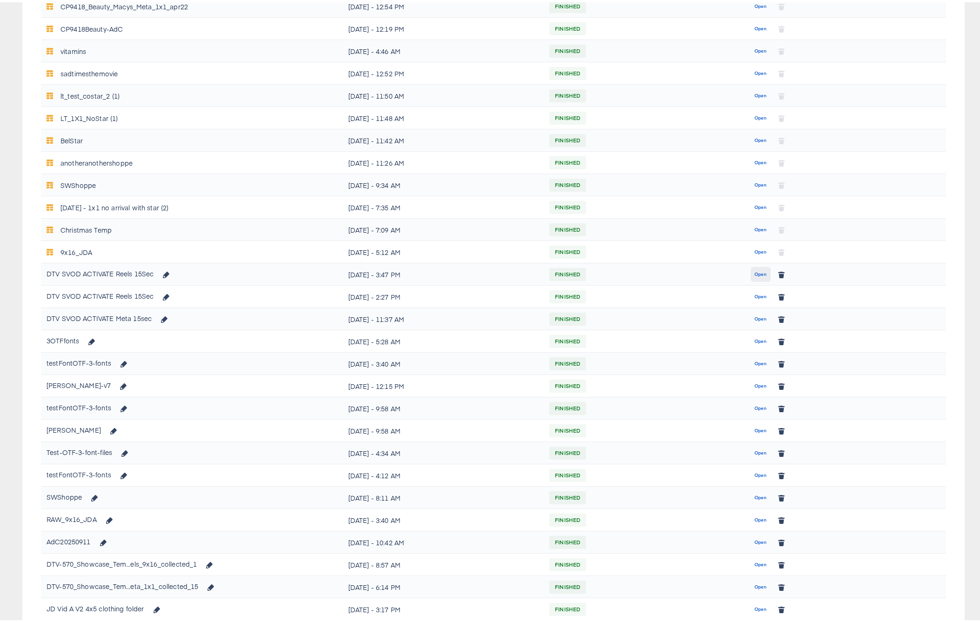
click at [755, 272] on span "Open" at bounding box center [761, 272] width 13 height 8
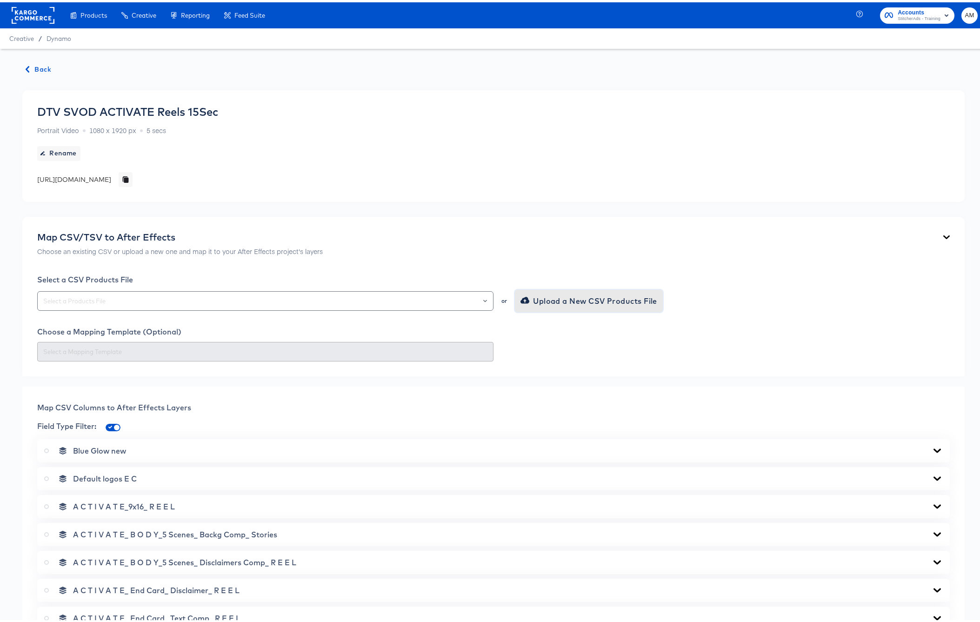
click at [550, 298] on span "Upload a New CSV Products File" at bounding box center [590, 298] width 135 height 13
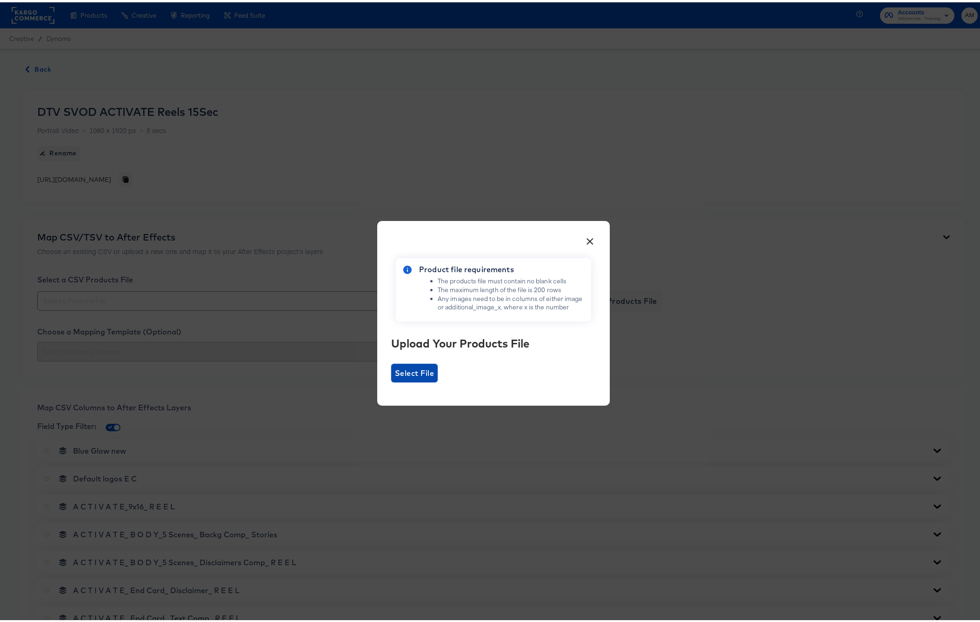
click at [416, 364] on span "Select File" at bounding box center [414, 370] width 39 height 13
click at [391, 380] on input "Select File" at bounding box center [391, 380] width 0 height 0
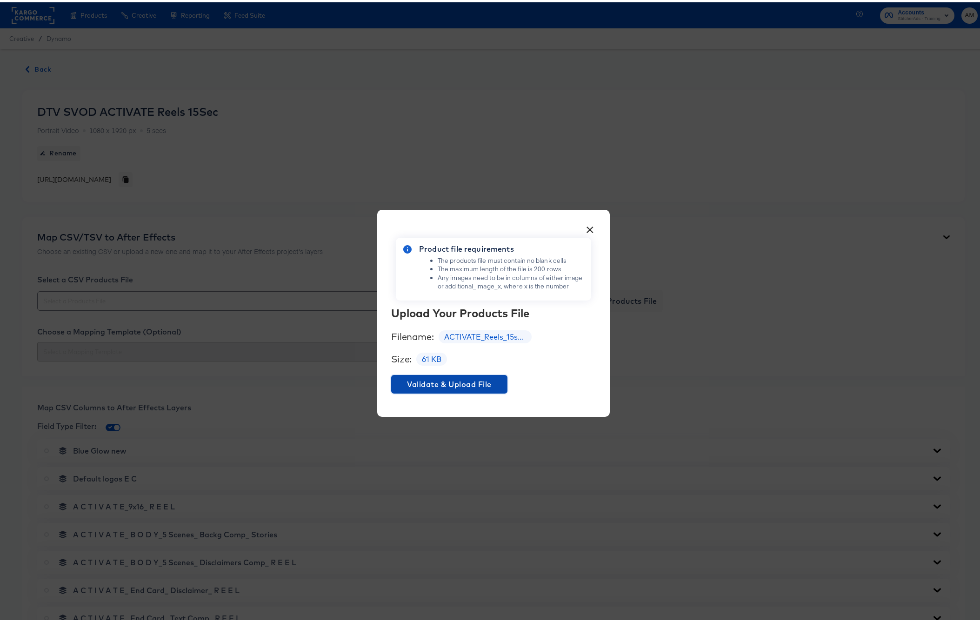
click at [428, 377] on span "Validate & Upload File" at bounding box center [449, 382] width 109 height 13
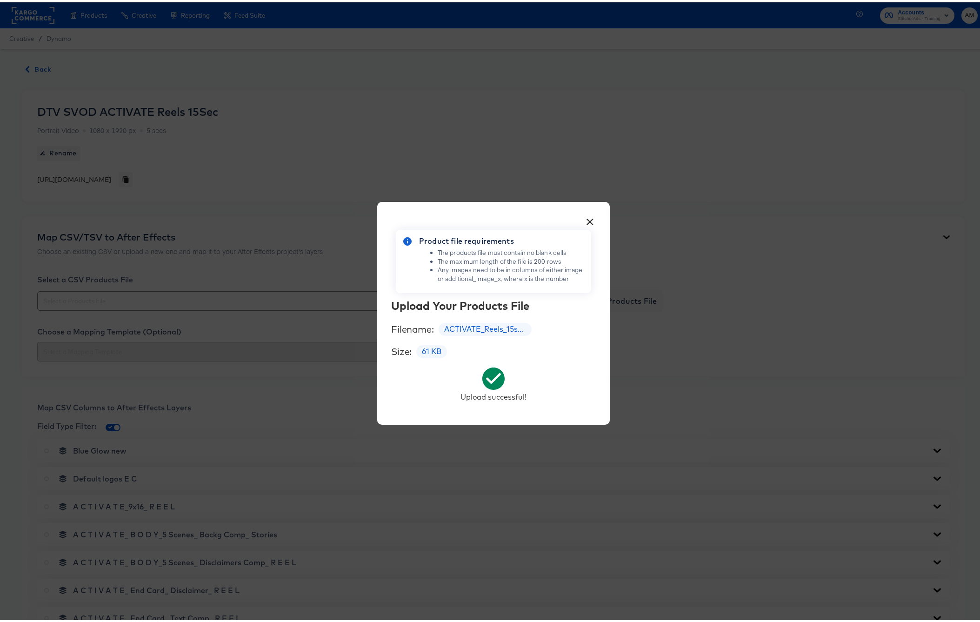
click at [587, 216] on button "×" at bounding box center [590, 217] width 17 height 17
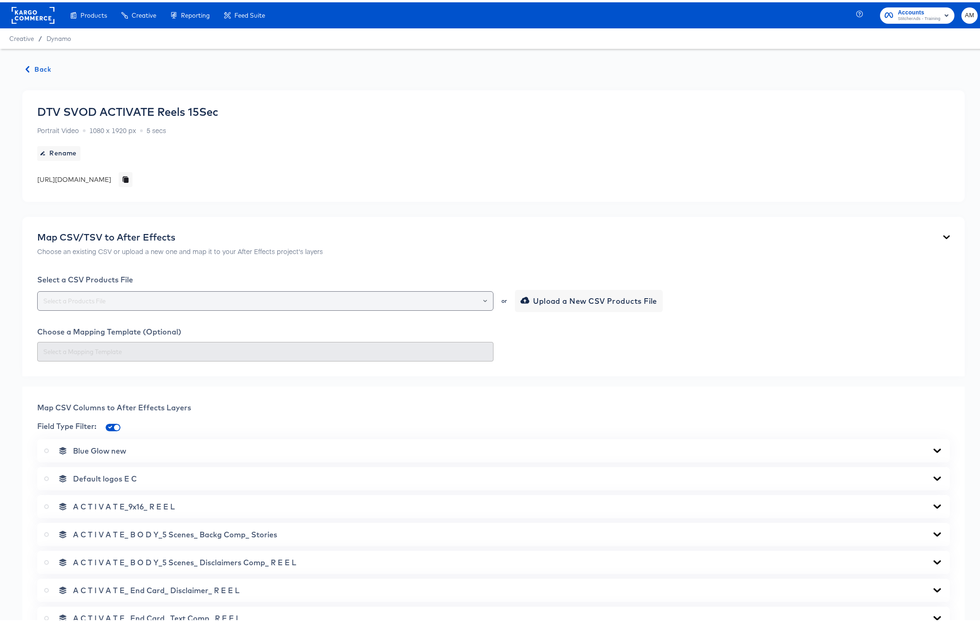
click at [248, 295] on input "text" at bounding box center [265, 299] width 448 height 11
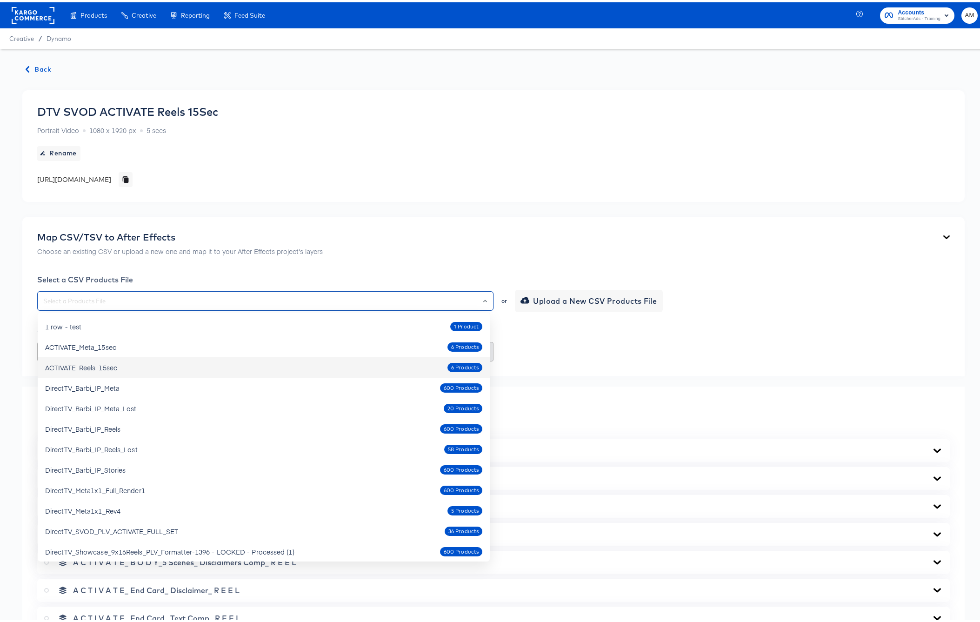
click at [233, 356] on li "ACTIVATE_Reels_15sec 6 Products" at bounding box center [264, 365] width 452 height 20
type input "ACTIVATE_Reels_15sec"
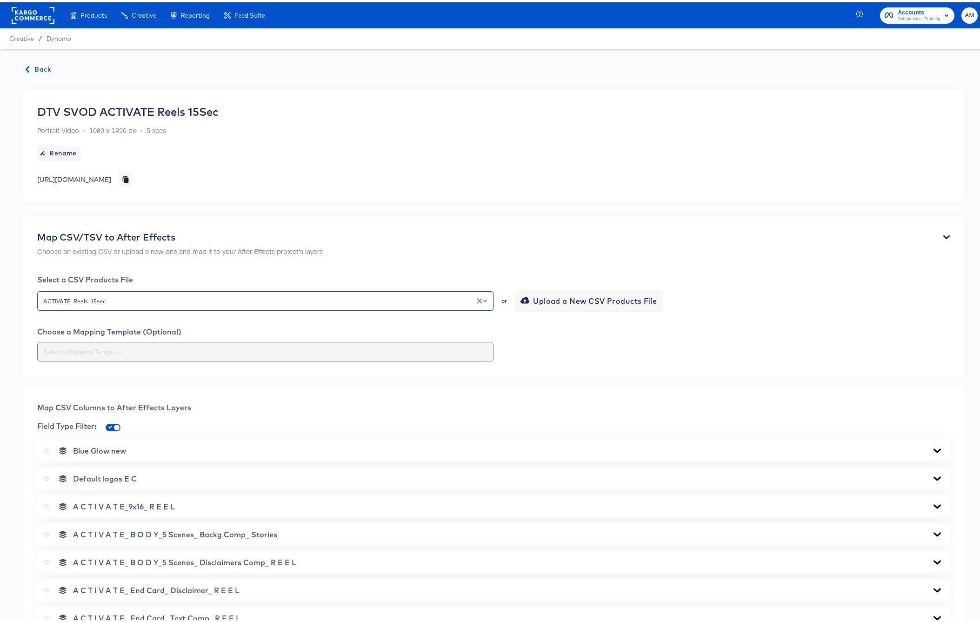
click at [443, 350] on input "text" at bounding box center [265, 349] width 448 height 11
click at [140, 349] on input "text" at bounding box center [265, 349] width 448 height 11
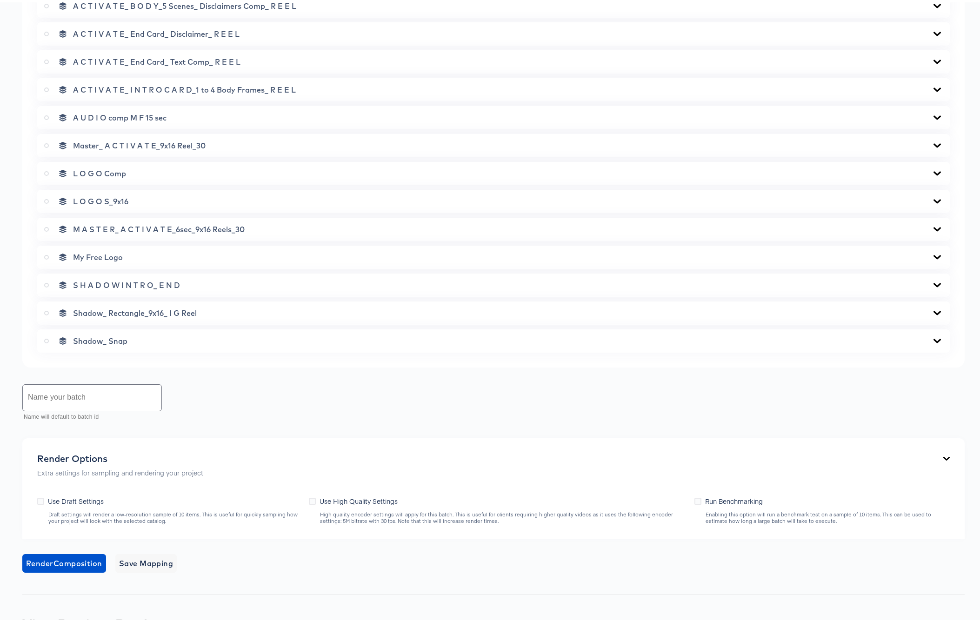
scroll to position [558, 0]
click at [934, 337] on icon at bounding box center [937, 337] width 7 height 4
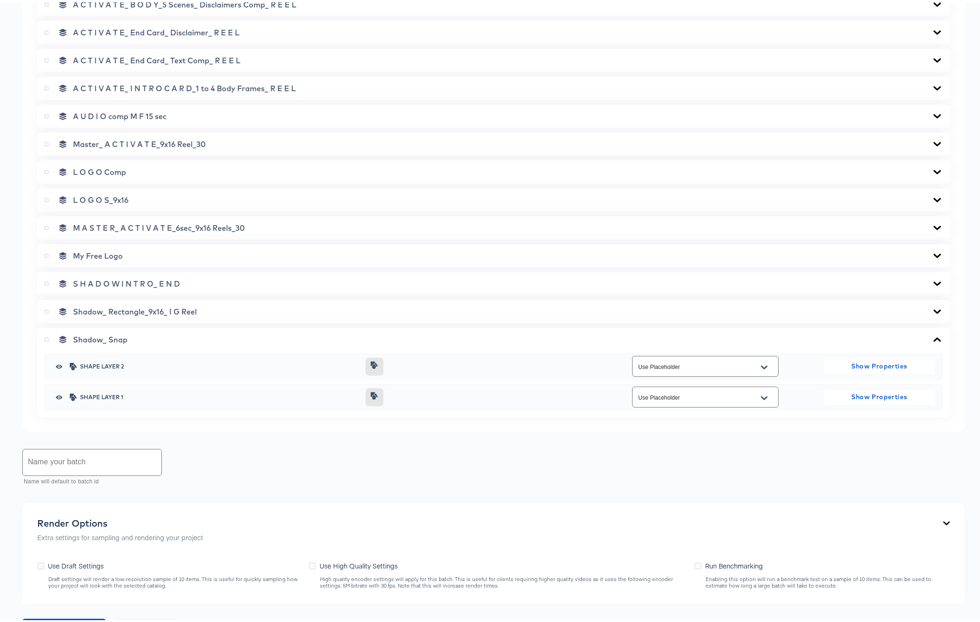
click at [934, 337] on icon at bounding box center [937, 337] width 7 height 4
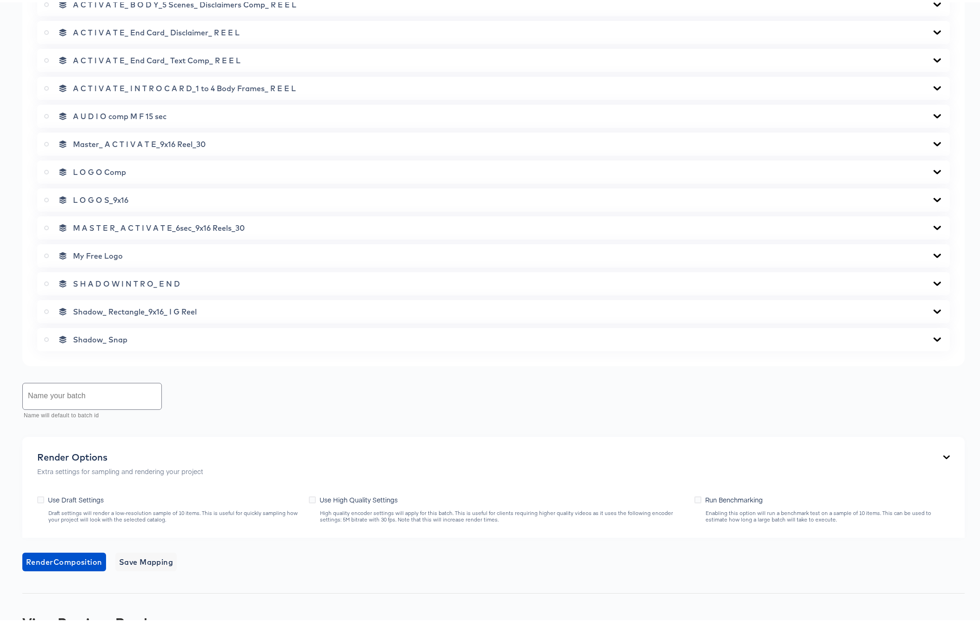
click at [932, 308] on icon at bounding box center [937, 309] width 11 height 7
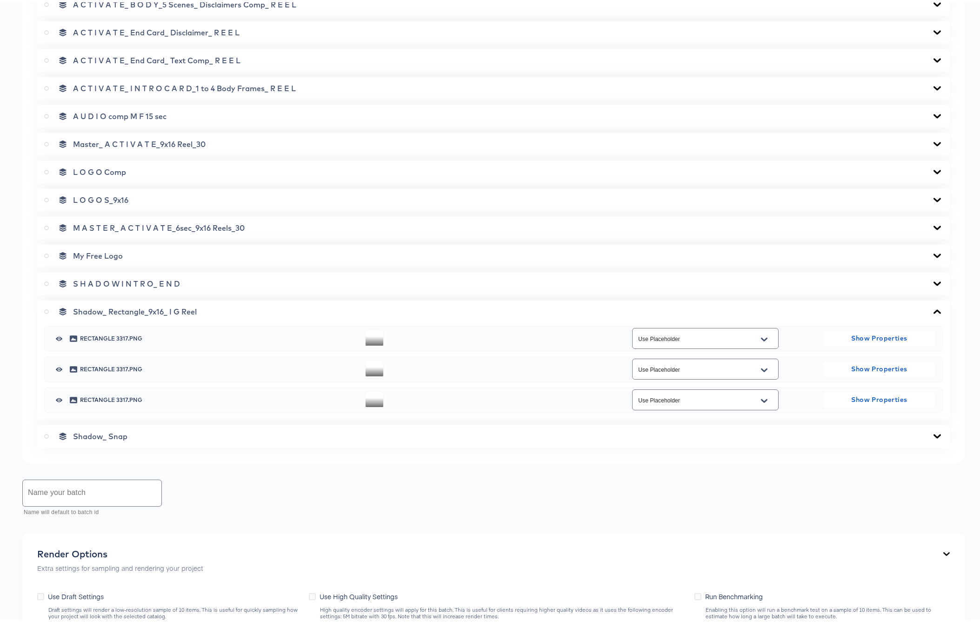
click at [932, 308] on icon at bounding box center [937, 309] width 11 height 7
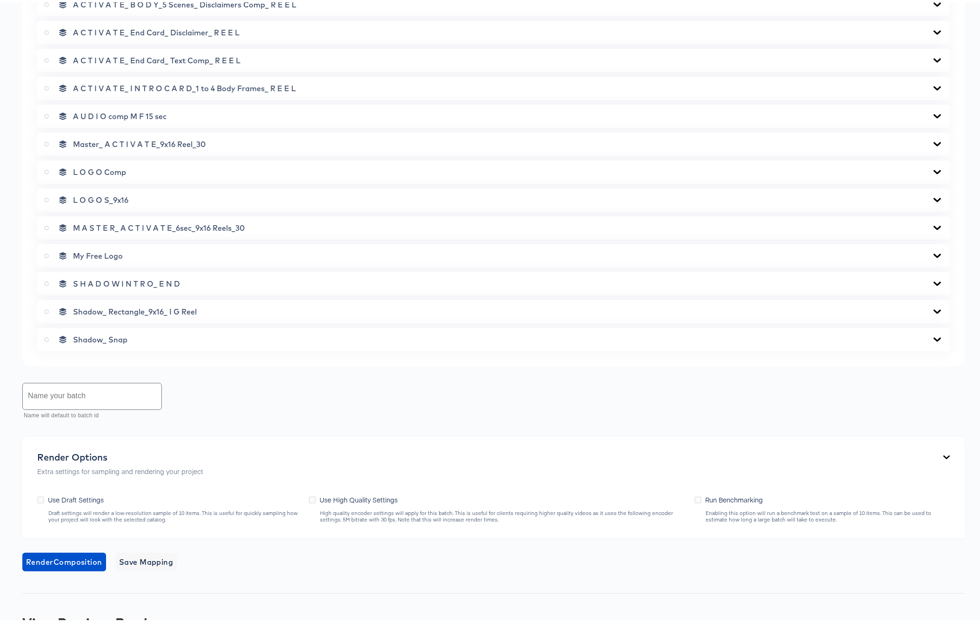
click at [934, 281] on icon at bounding box center [937, 281] width 7 height 4
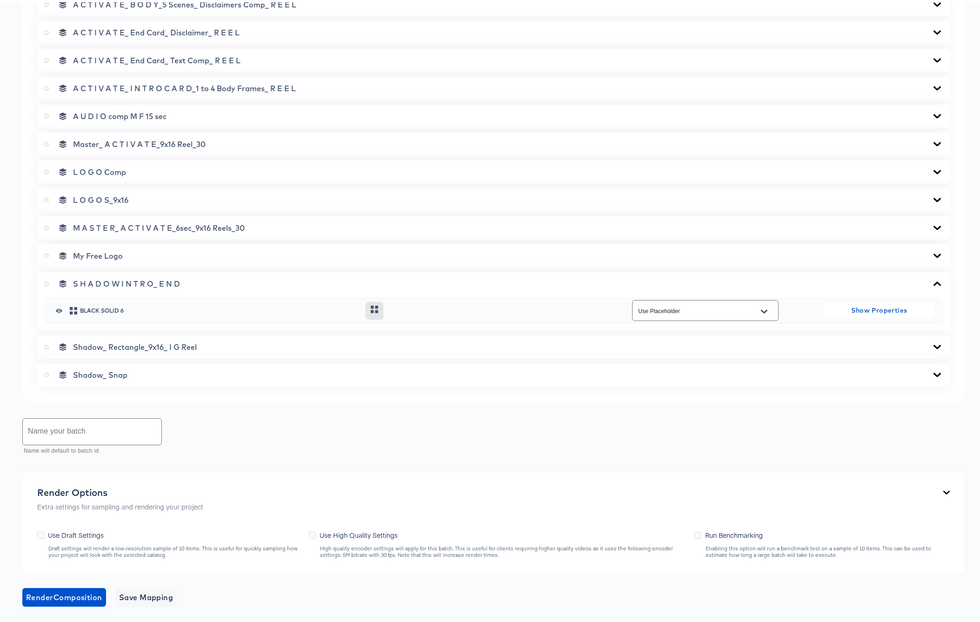
click at [934, 281] on icon at bounding box center [937, 281] width 7 height 4
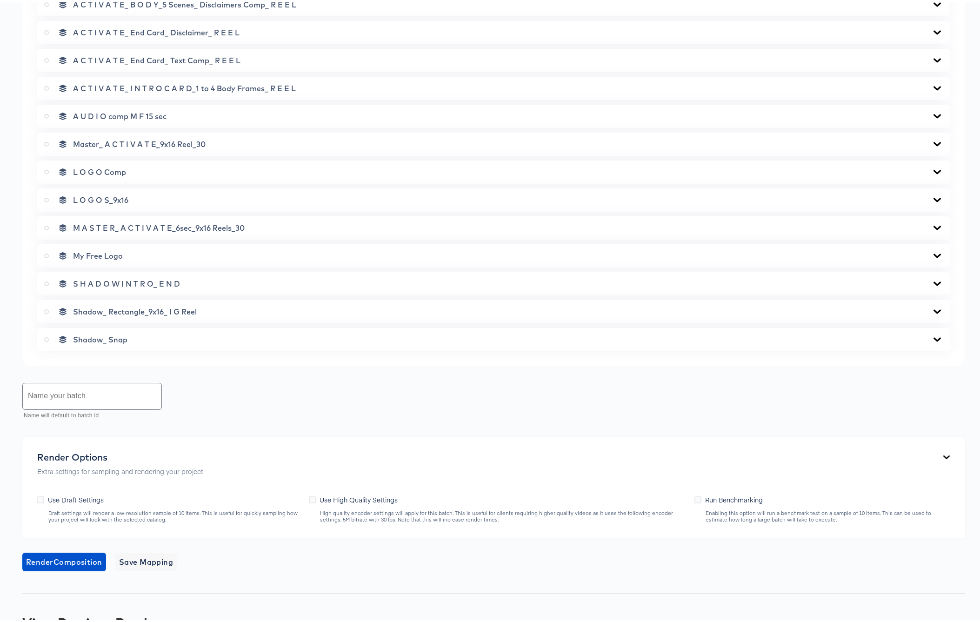
click at [934, 223] on icon at bounding box center [937, 225] width 7 height 4
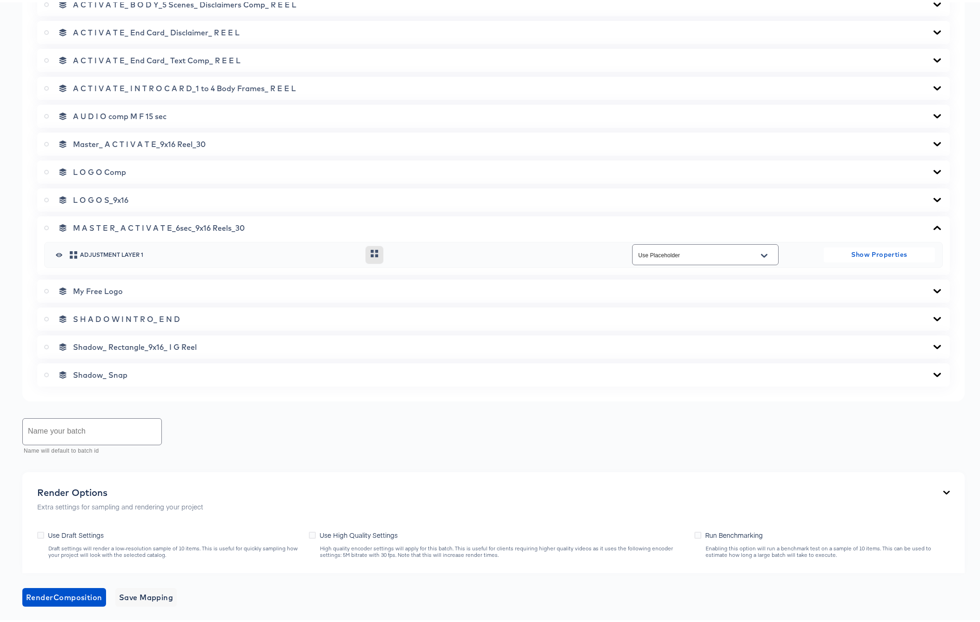
drag, startPoint x: 930, startPoint y: 223, endPoint x: 827, endPoint y: 222, distance: 102.8
click at [932, 223] on icon at bounding box center [937, 225] width 11 height 7
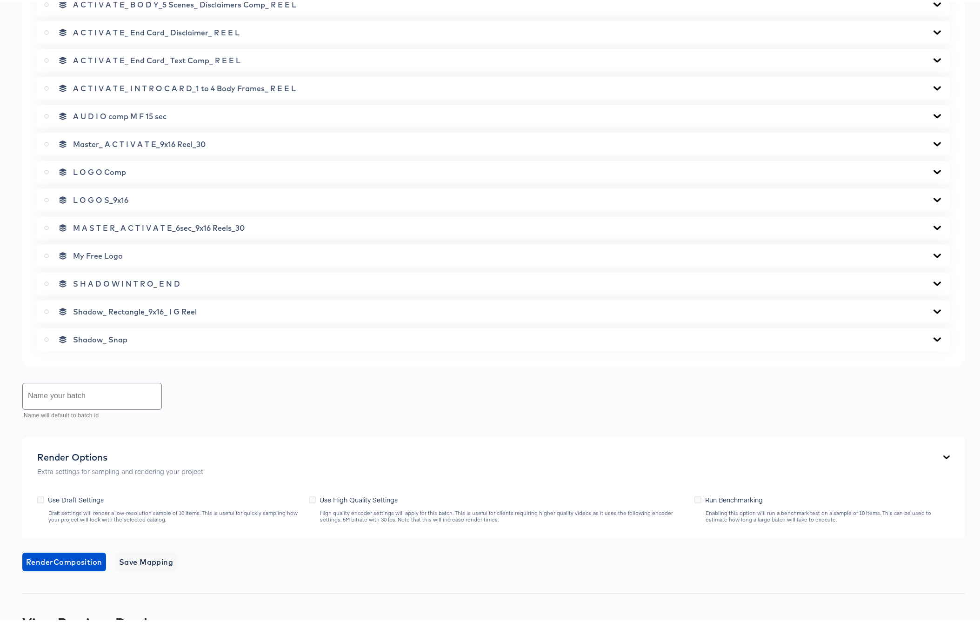
click at [46, 225] on icon at bounding box center [46, 225] width 5 height 5
click at [0, 0] on input "radio" at bounding box center [0, 0] width 0 height 0
click at [934, 197] on icon at bounding box center [937, 197] width 7 height 4
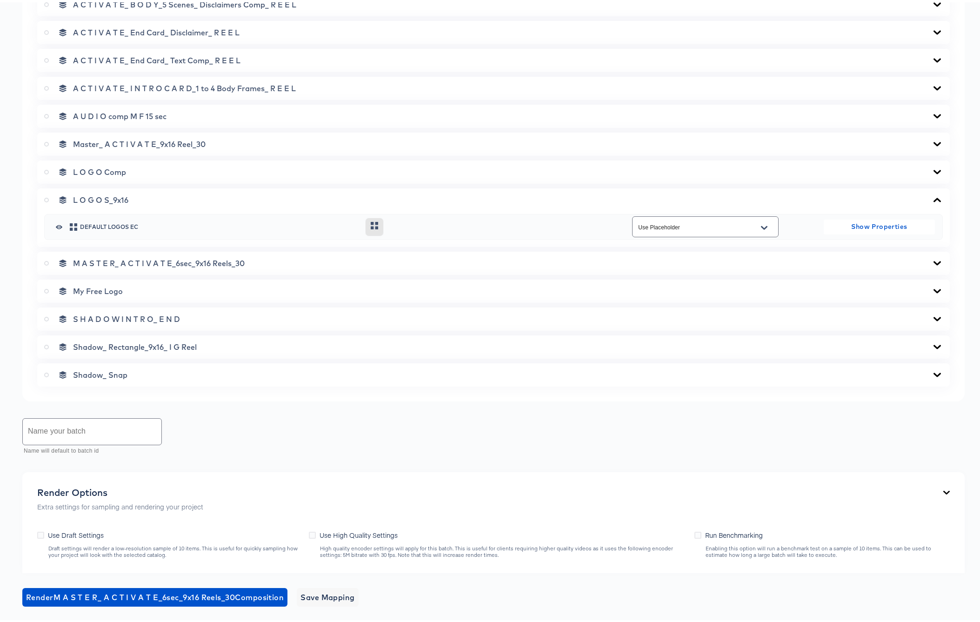
click at [934, 197] on icon at bounding box center [937, 197] width 7 height 4
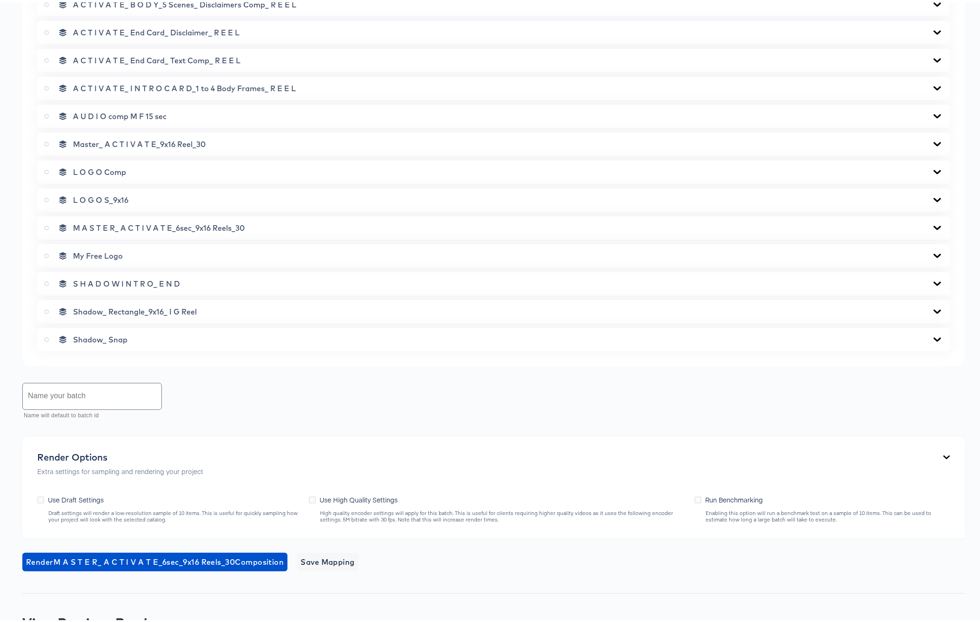
click at [932, 169] on icon at bounding box center [937, 169] width 11 height 7
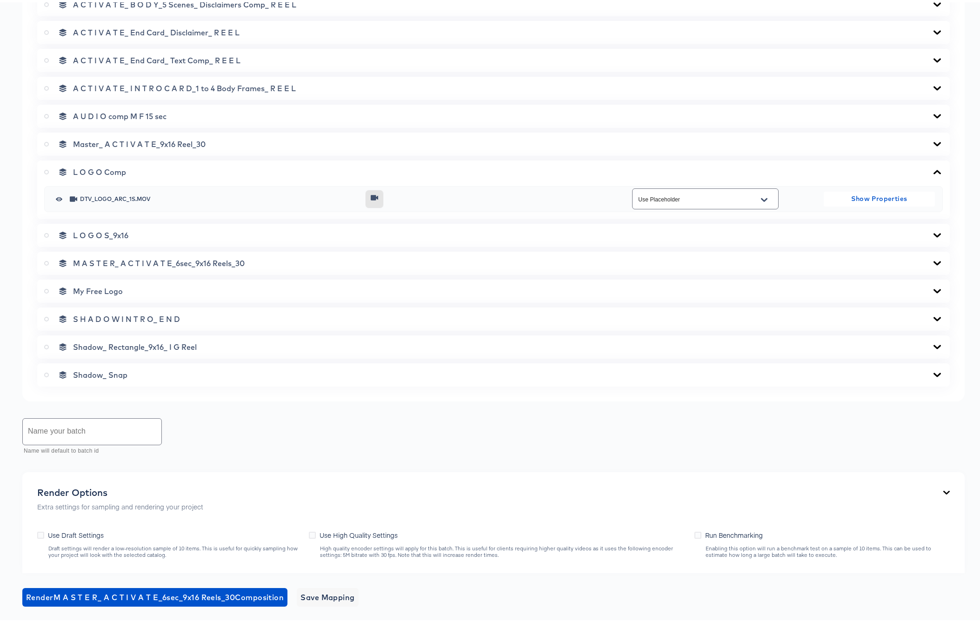
click at [932, 169] on icon at bounding box center [937, 169] width 11 height 7
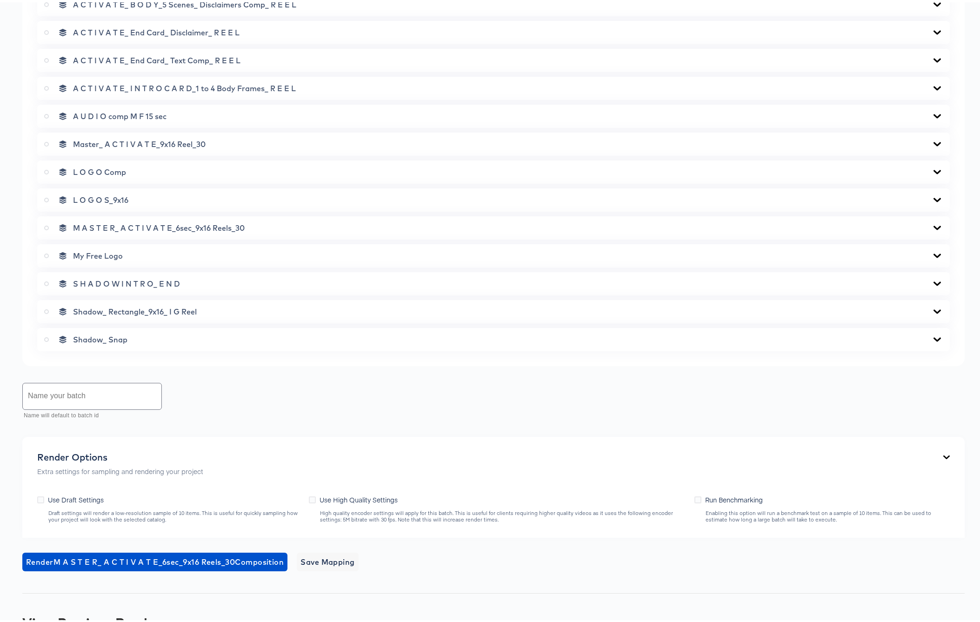
click at [932, 144] on icon at bounding box center [937, 141] width 11 height 7
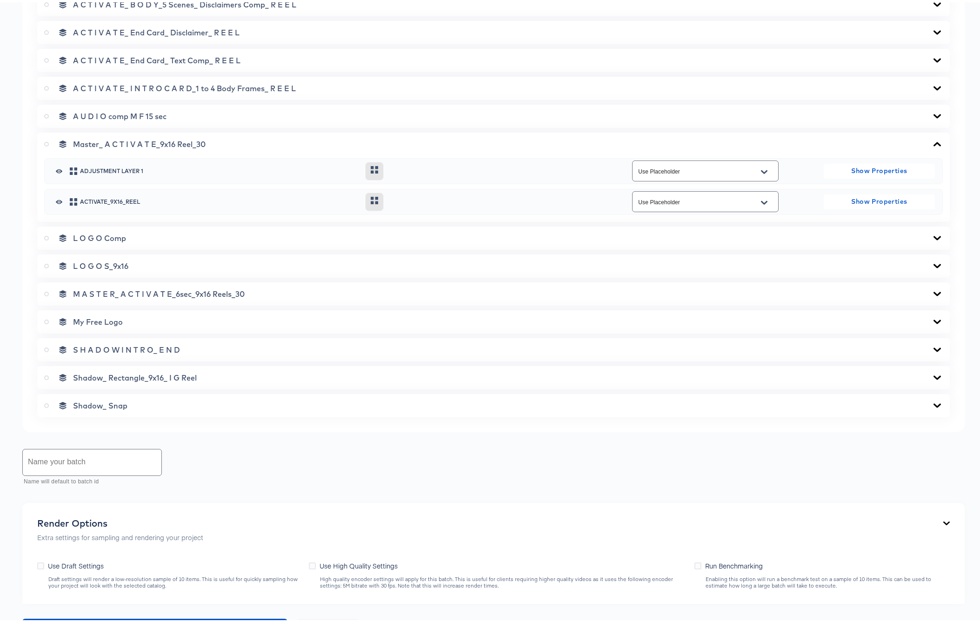
click at [932, 144] on icon at bounding box center [937, 141] width 11 height 7
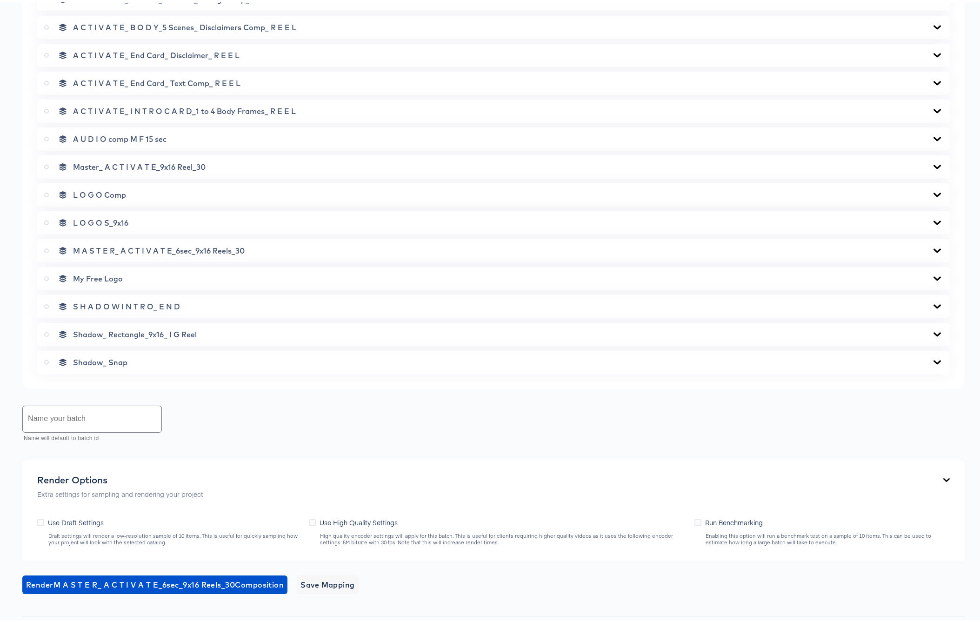
scroll to position [461, 0]
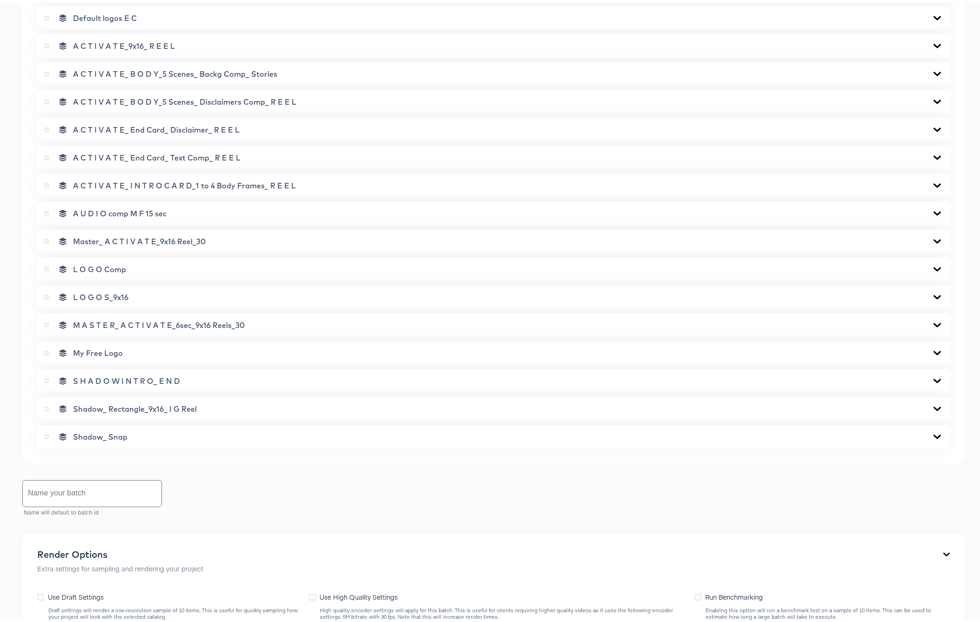
click at [934, 209] on icon at bounding box center [937, 211] width 7 height 4
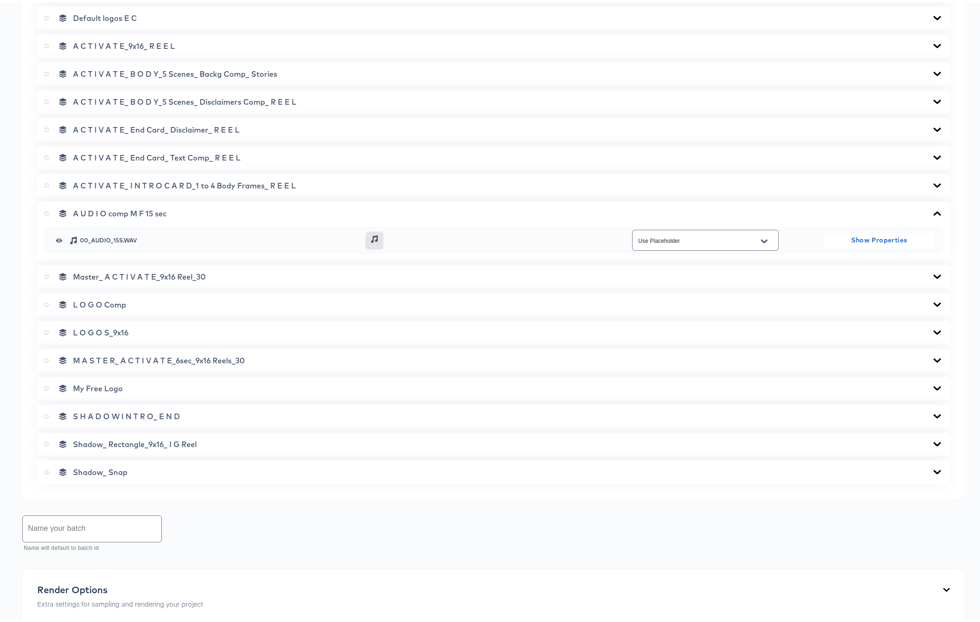
click at [720, 240] on input "Use Placeholder" at bounding box center [699, 238] width 124 height 11
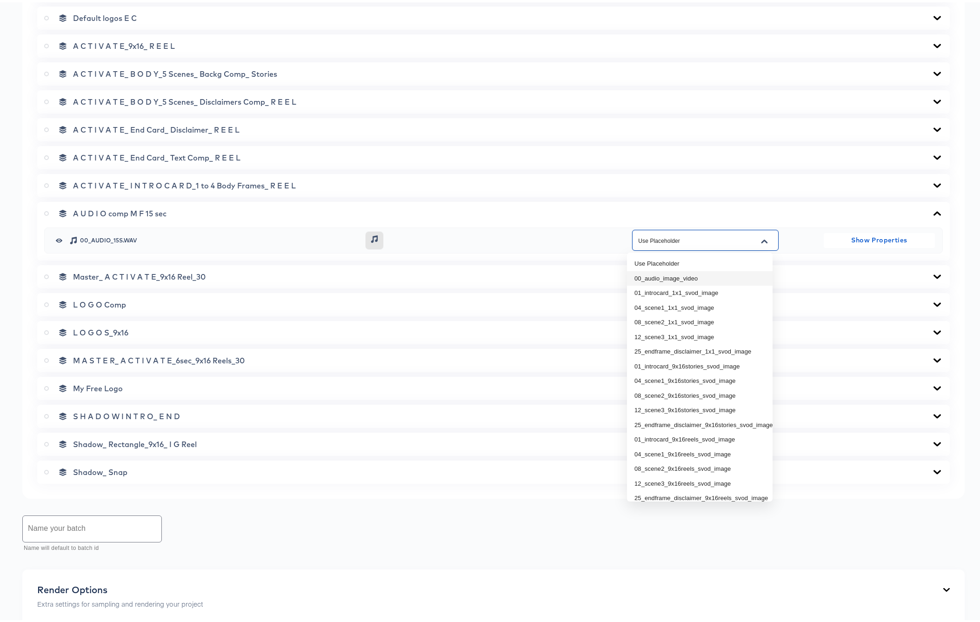
click at [686, 277] on li "00_audio_image_video" at bounding box center [700, 276] width 146 height 15
type input "00_audio_image_video"
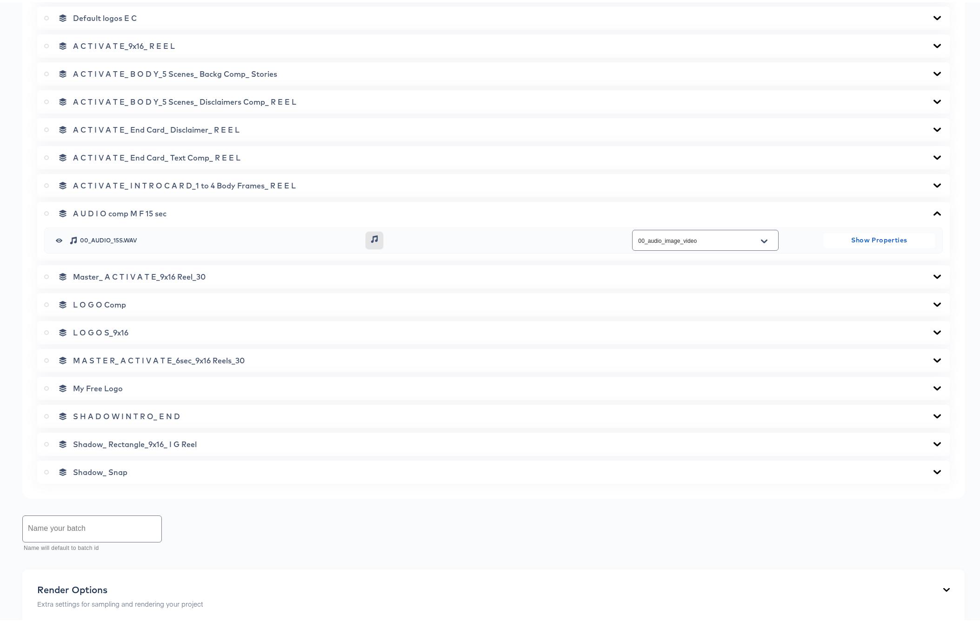
click at [934, 209] on icon at bounding box center [937, 211] width 7 height 4
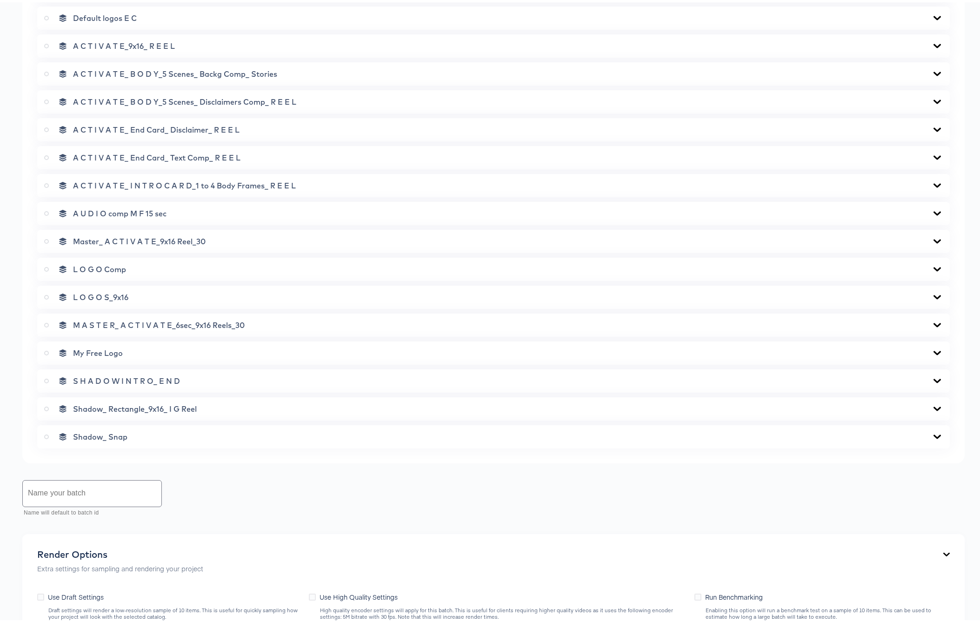
click at [932, 180] on icon at bounding box center [937, 183] width 11 height 7
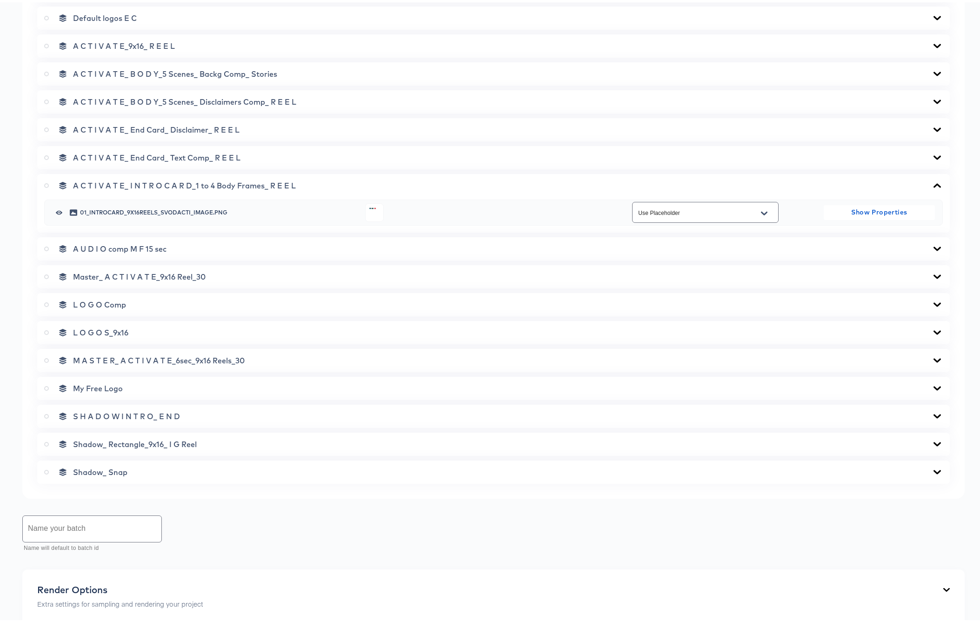
click at [673, 211] on input "Use Placeholder" at bounding box center [699, 210] width 124 height 11
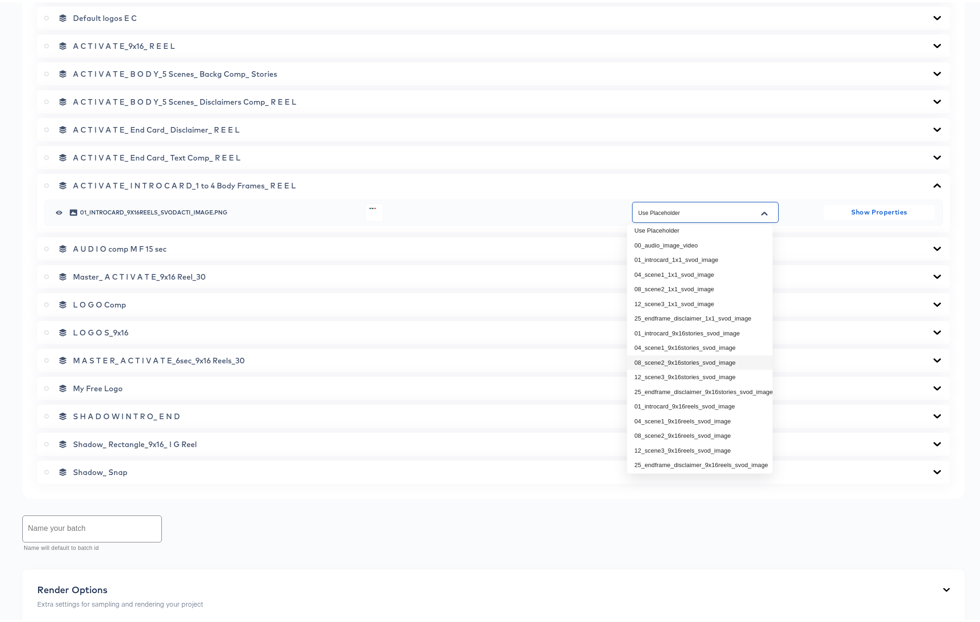
scroll to position [6, 0]
click at [699, 402] on li "01_introcard_9x16reels_svod_image" at bounding box center [700, 403] width 146 height 15
type input "01_introcard_9x16reels_svod_image"
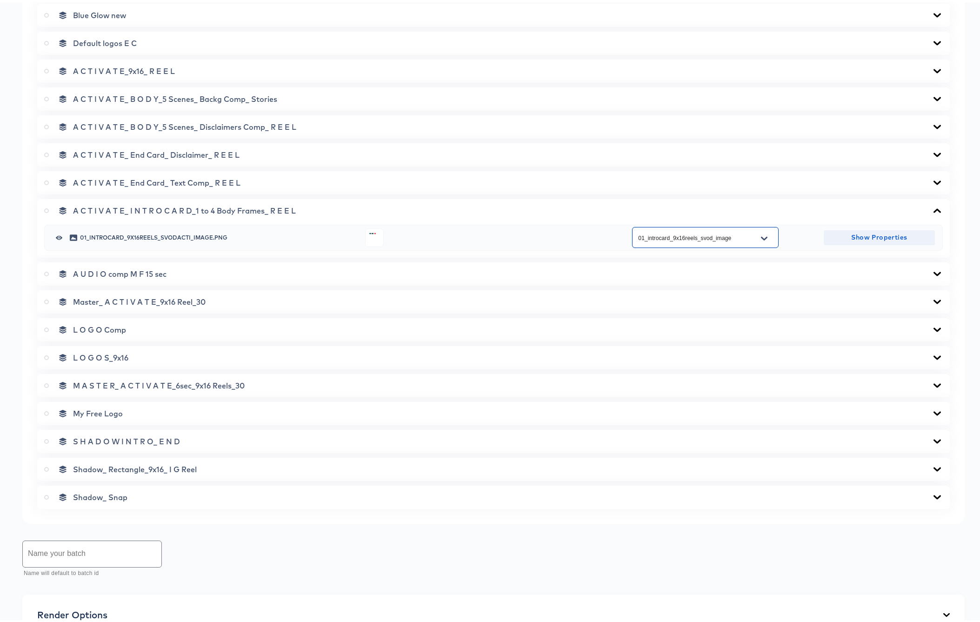
scroll to position [342, 0]
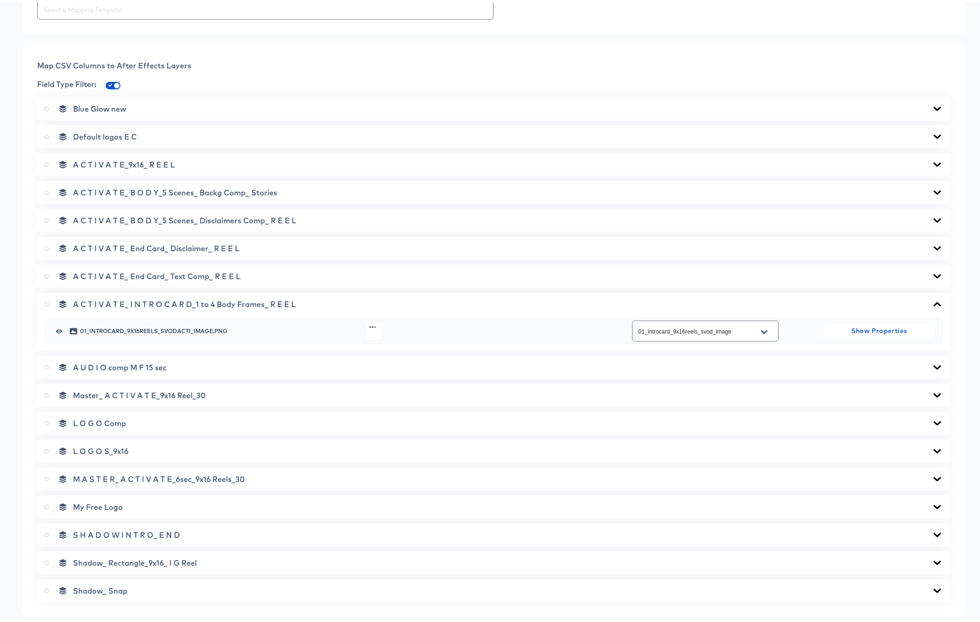
click at [934, 274] on icon at bounding box center [937, 274] width 7 height 4
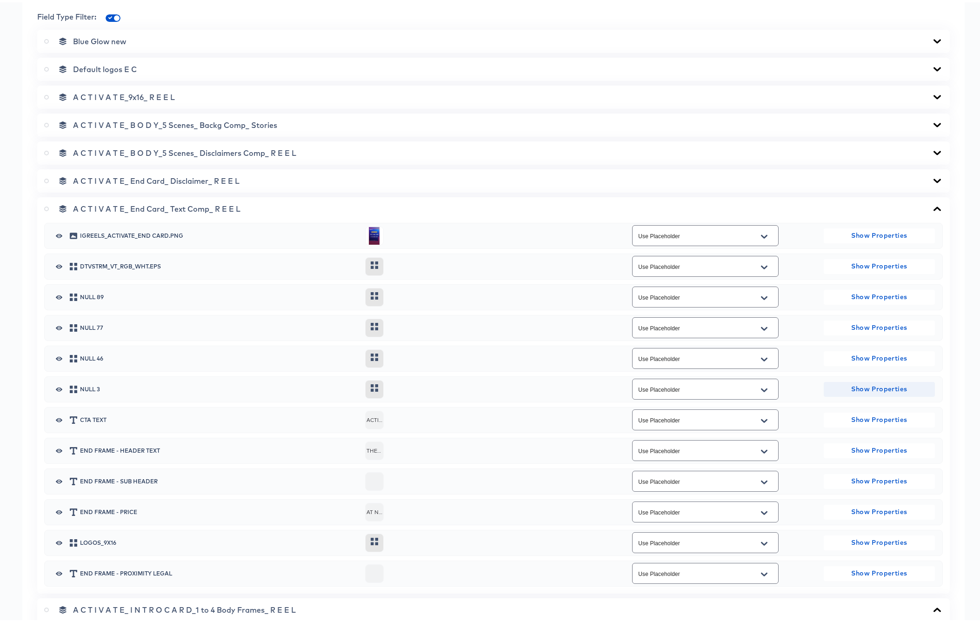
scroll to position [402, 0]
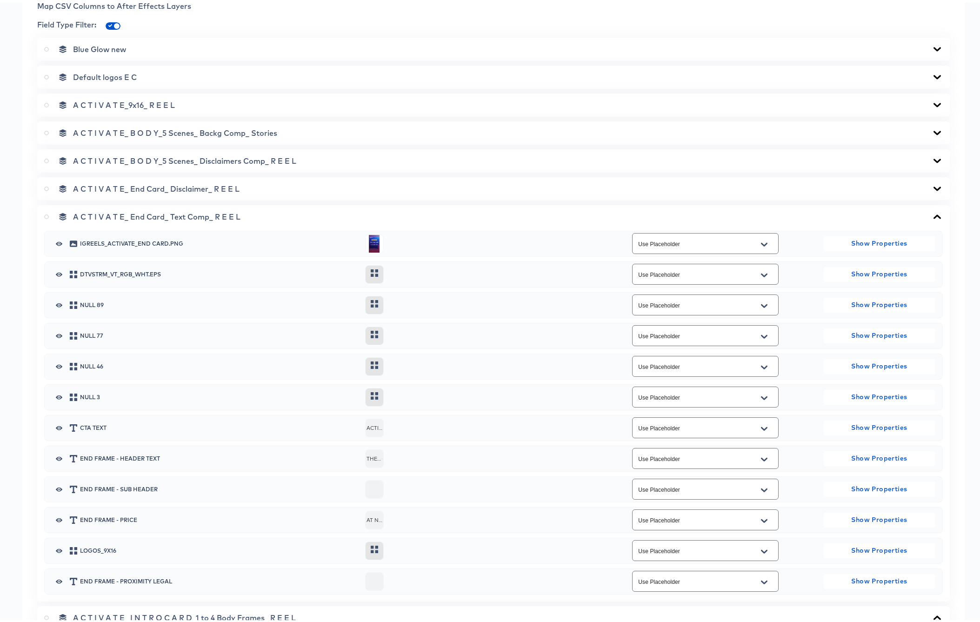
click at [932, 183] on icon at bounding box center [937, 186] width 11 height 7
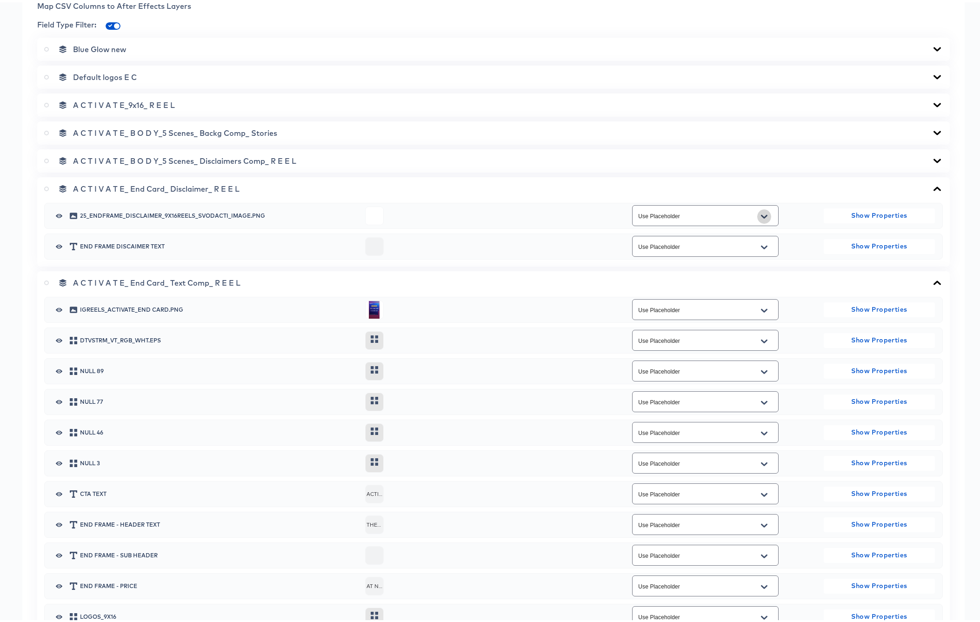
click at [761, 211] on icon "Open" at bounding box center [764, 214] width 7 height 7
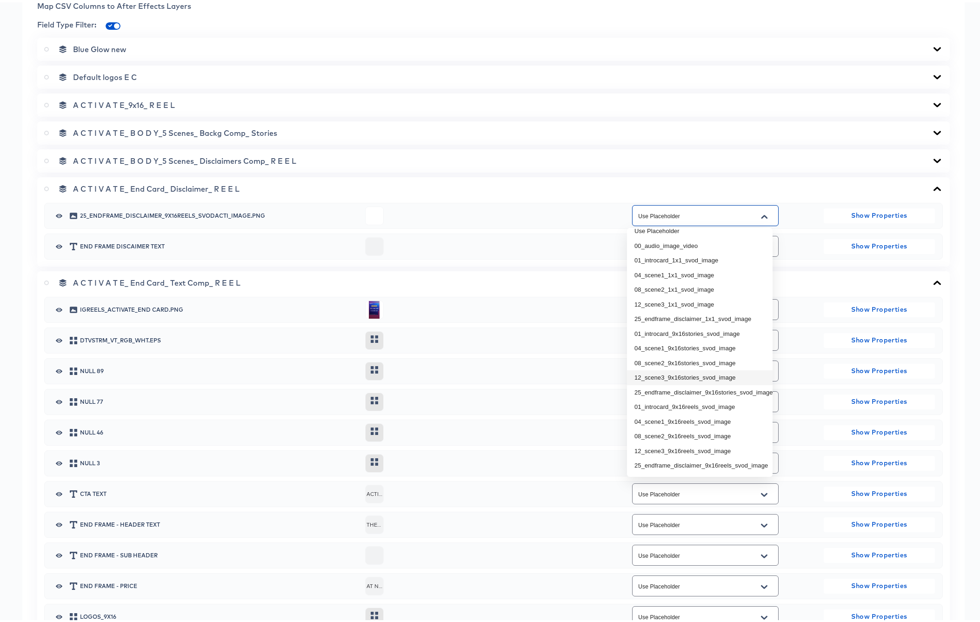
scroll to position [13, 0]
click at [695, 456] on li "25_endframe_disclaimer_9x16reels_svod_image" at bounding box center [700, 463] width 146 height 15
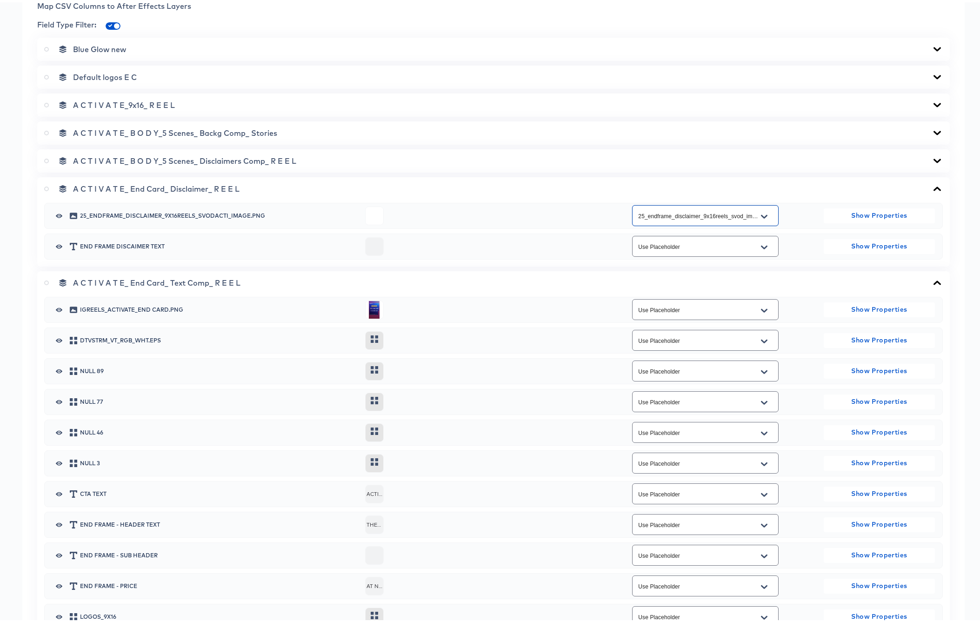
type input "25_endframe_disclaimer_9x16reels_svod_image"
click at [932, 156] on icon at bounding box center [937, 158] width 11 height 7
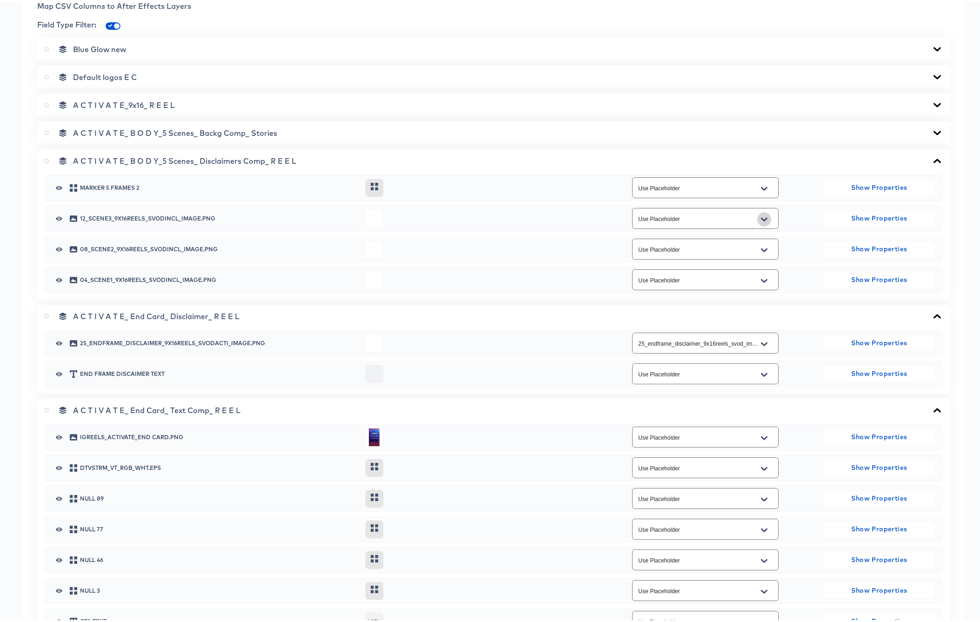
click at [761, 218] on icon "Open" at bounding box center [764, 217] width 7 height 4
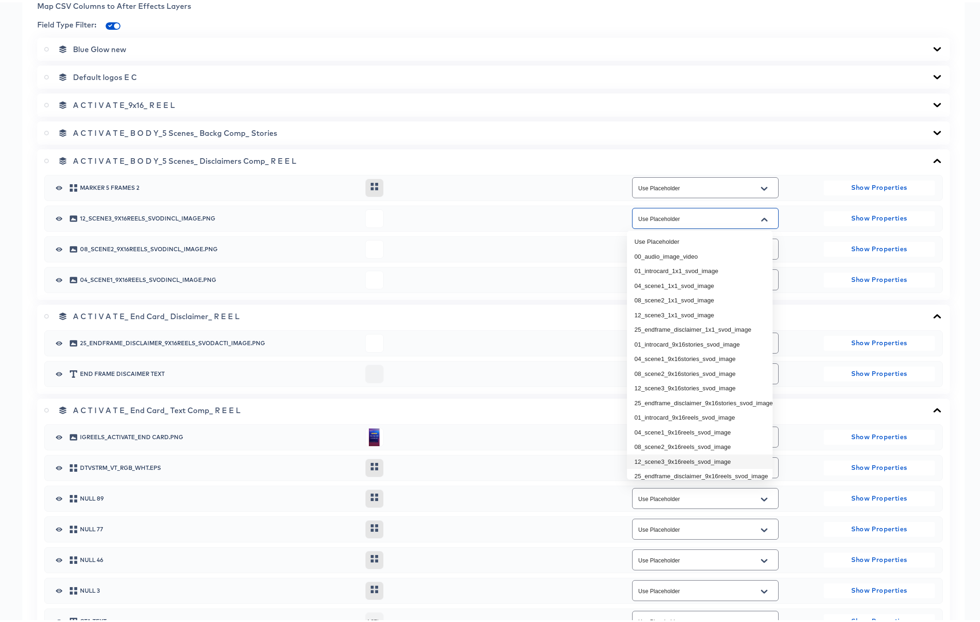
click at [686, 461] on li "12_scene3_9x16reels_svod_image" at bounding box center [700, 459] width 146 height 15
type input "12_scene3_9x16reels_svod_image"
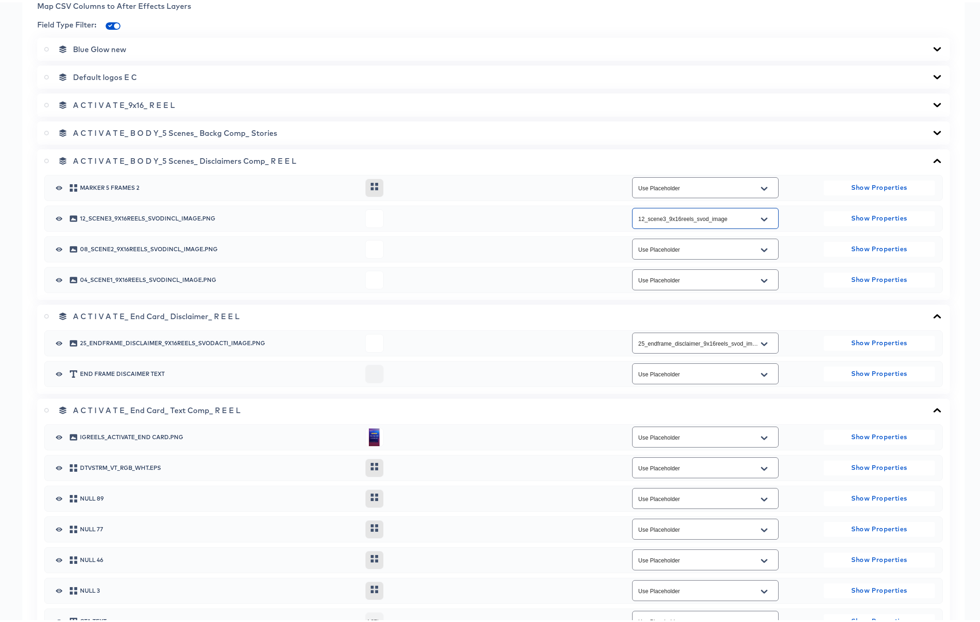
click at [761, 247] on icon "Open" at bounding box center [764, 247] width 7 height 7
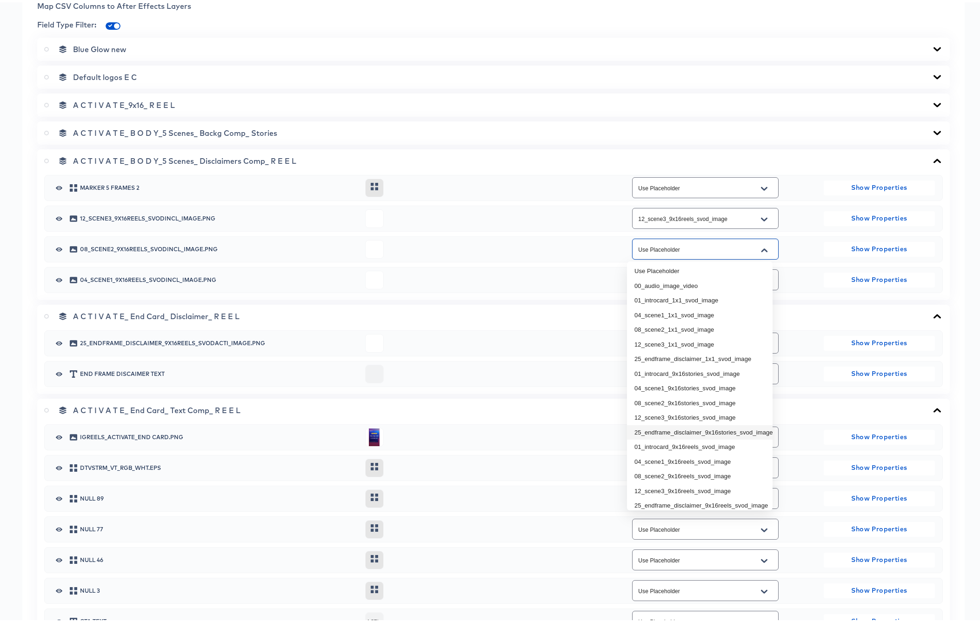
scroll to position [2, 0]
click at [707, 474] on li "08_scene2_9x16reels_svod_image" at bounding box center [700, 473] width 146 height 15
type input "08_scene2_9x16reels_svod_image"
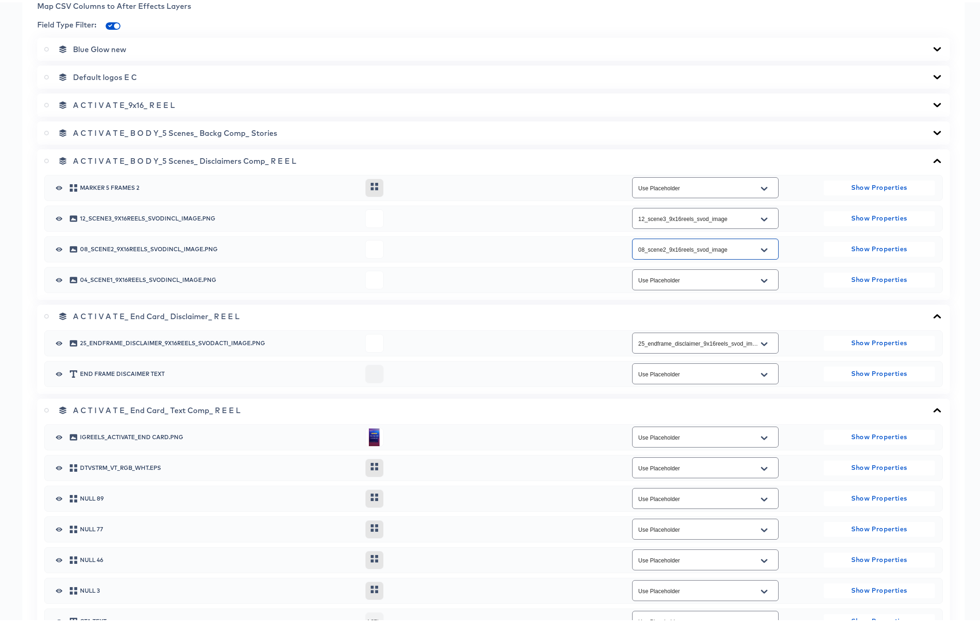
click at [761, 279] on icon "Open" at bounding box center [764, 278] width 7 height 4
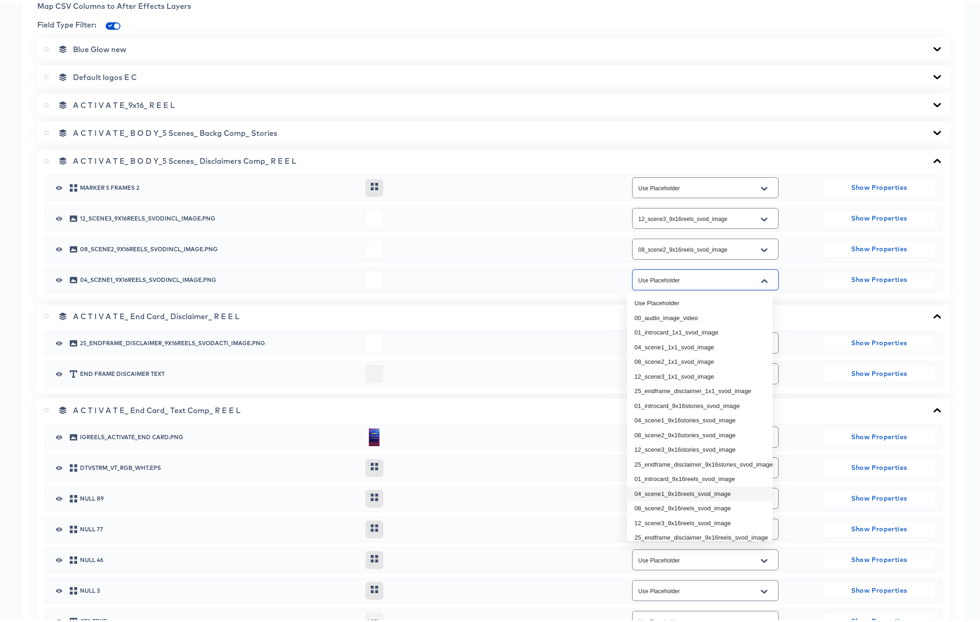
click at [690, 495] on li "04_scene1_9x16reels_svod_image" at bounding box center [700, 491] width 146 height 15
type input "04_scene1_9x16reels_svod_image"
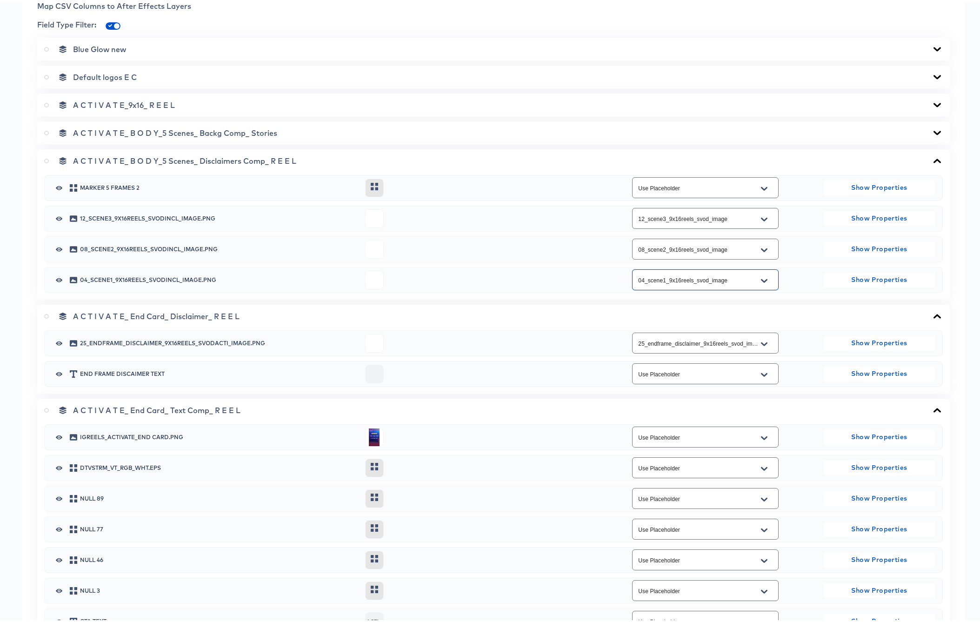
click at [932, 131] on icon at bounding box center [937, 130] width 11 height 7
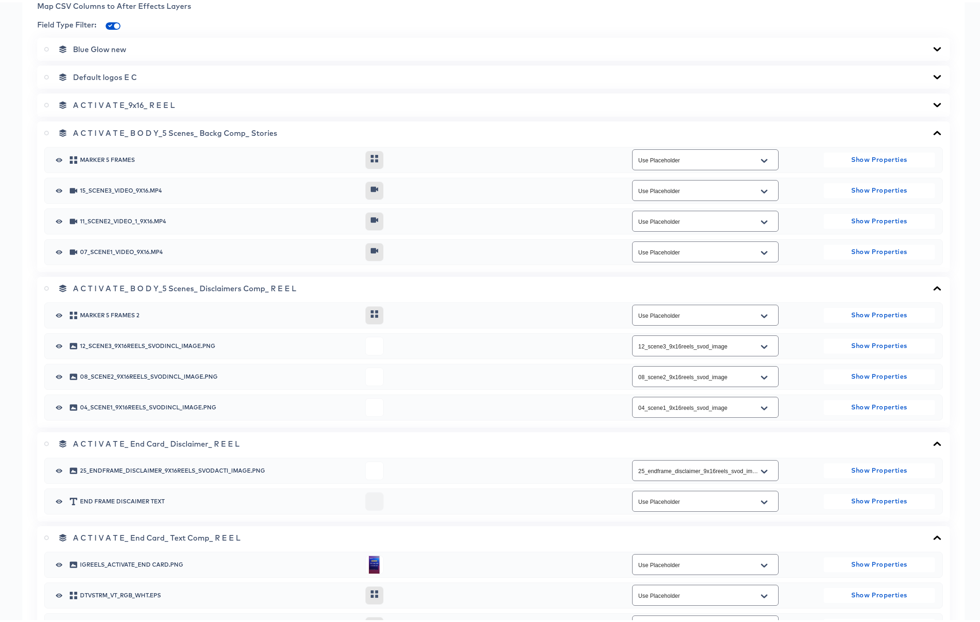
click at [697, 248] on input "Use Placeholder" at bounding box center [699, 250] width 124 height 11
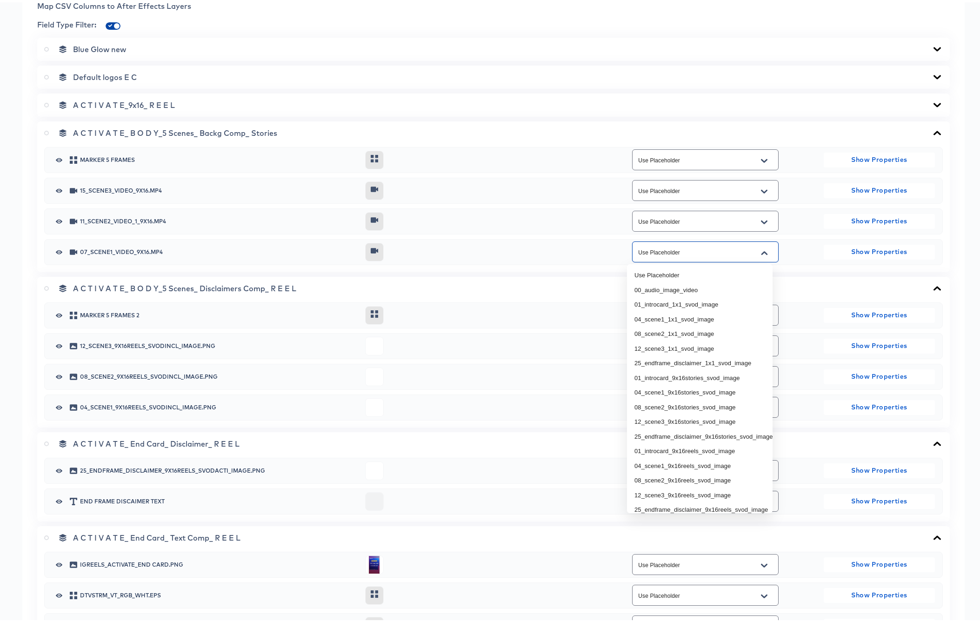
click at [107, 21] on span at bounding box center [113, 23] width 15 height 9
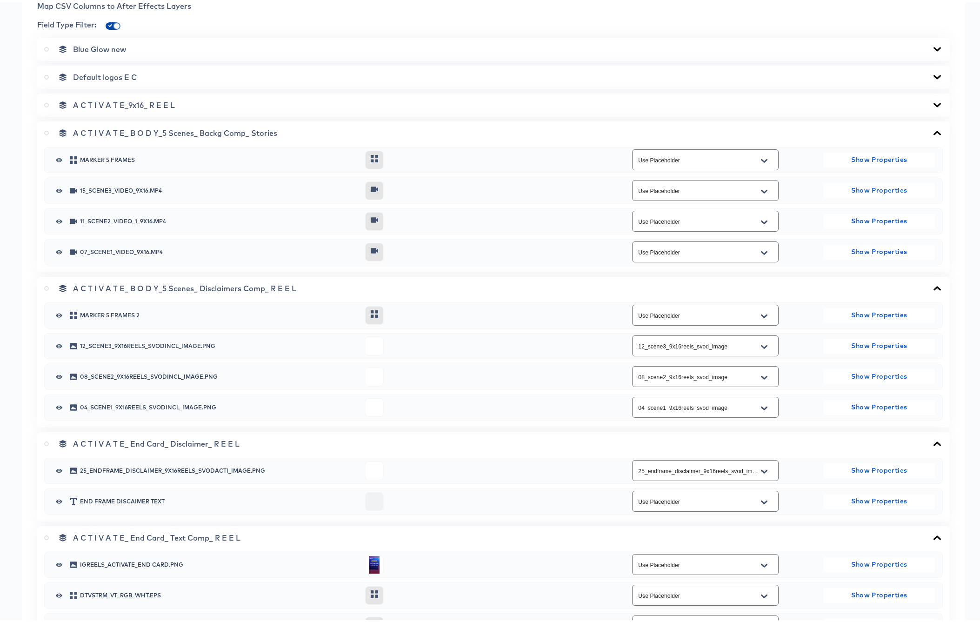
click at [110, 22] on input "checkbox" at bounding box center [117, 25] width 22 height 7
checkbox input "false"
click at [761, 249] on icon "Open" at bounding box center [764, 250] width 7 height 7
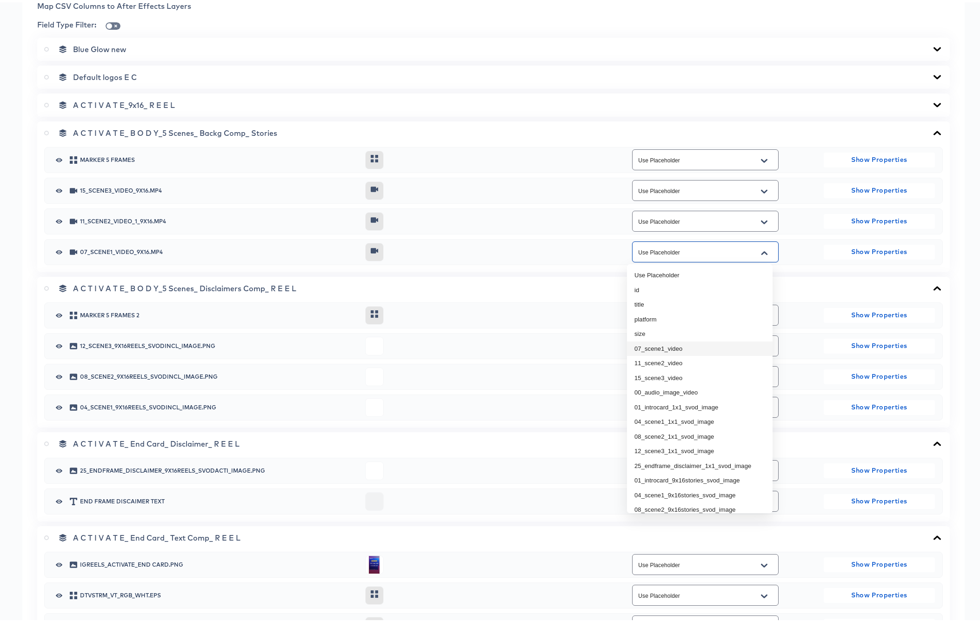
click at [695, 345] on li "07_scene1_video" at bounding box center [700, 346] width 146 height 15
type input "07_scene1_video"
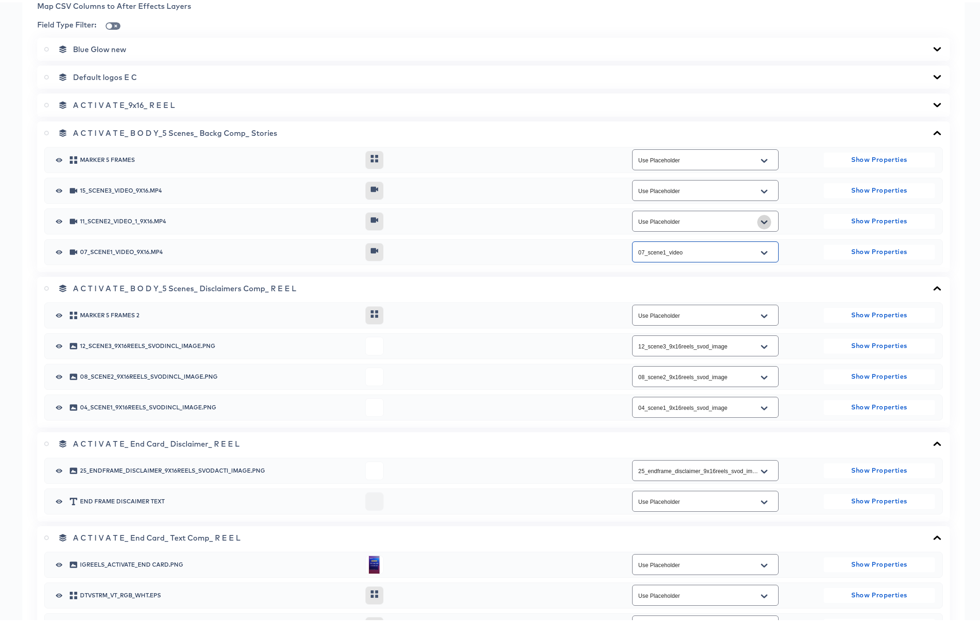
click at [761, 220] on icon "Open" at bounding box center [764, 220] width 7 height 4
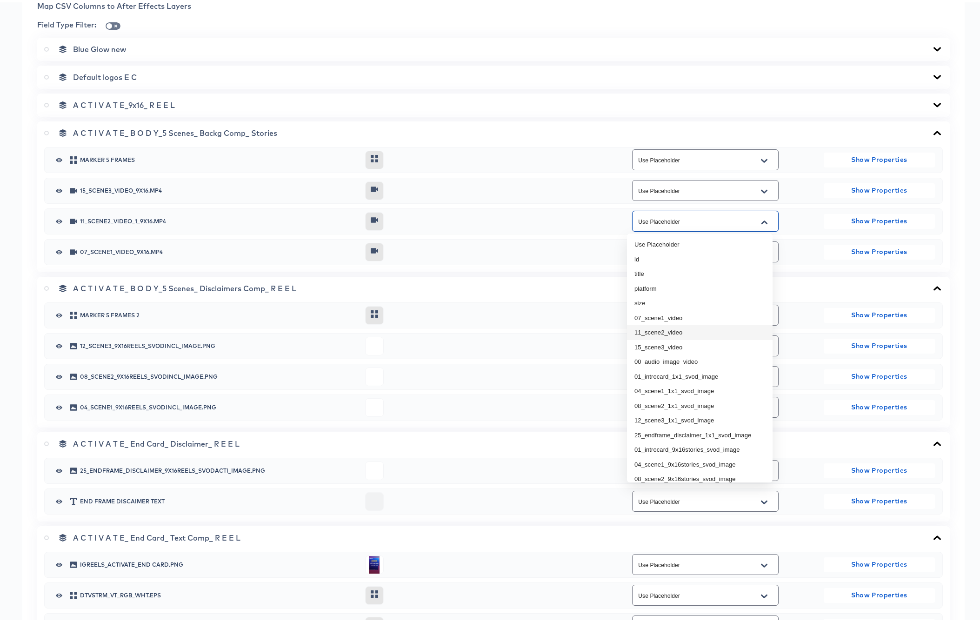
drag, startPoint x: 674, startPoint y: 332, endPoint x: 710, endPoint y: 287, distance: 57.9
click at [674, 332] on li "11_scene2_video" at bounding box center [700, 330] width 146 height 15
type input "11_scene2_video"
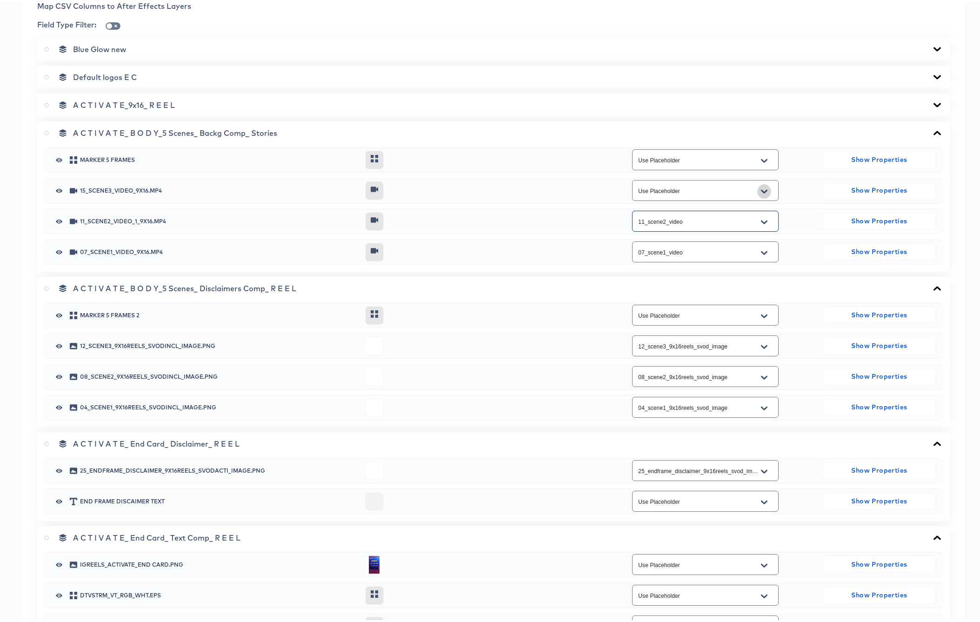
click at [761, 186] on icon "Open" at bounding box center [764, 189] width 7 height 7
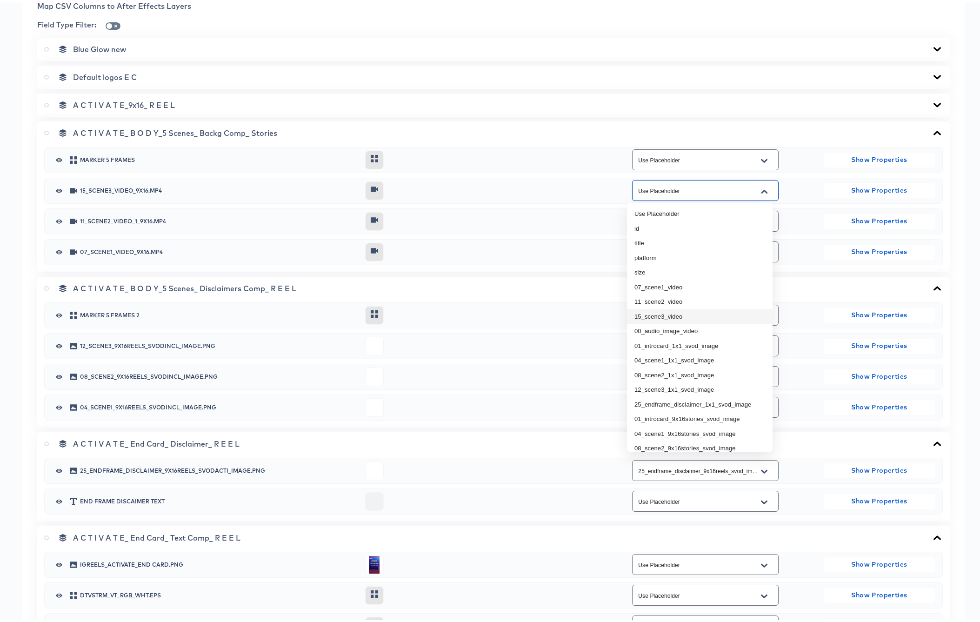
click at [659, 315] on li "15_scene3_video" at bounding box center [700, 314] width 146 height 15
type input "15_scene3_video"
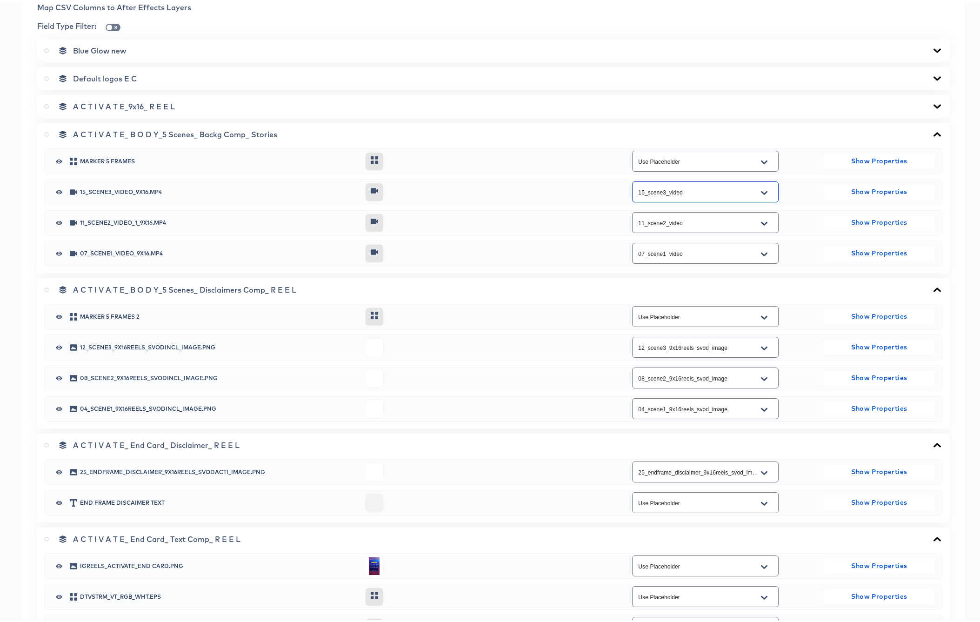
scroll to position [400, 0]
click at [934, 102] on icon at bounding box center [937, 104] width 7 height 4
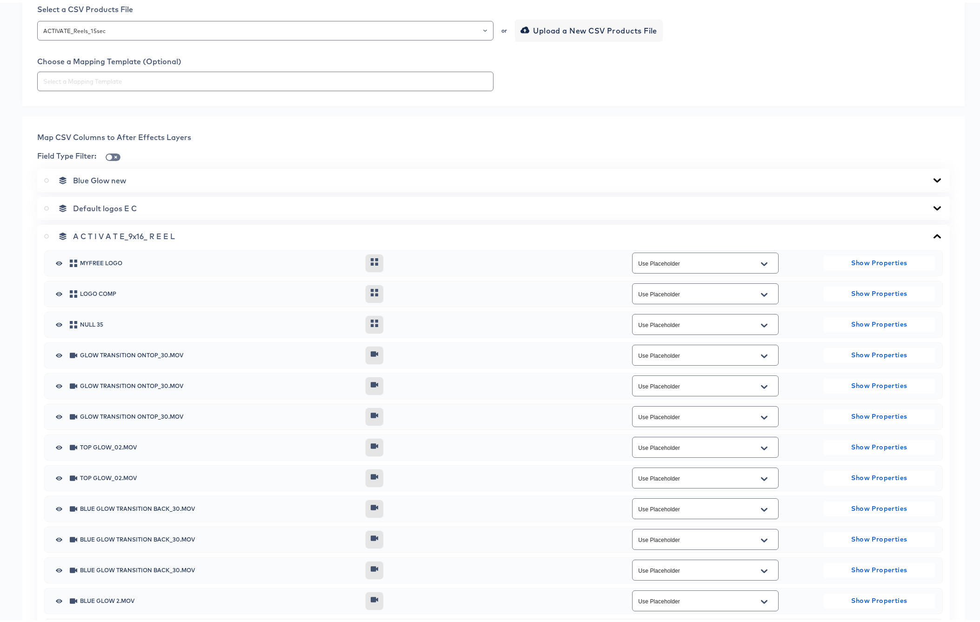
scroll to position [268, 0]
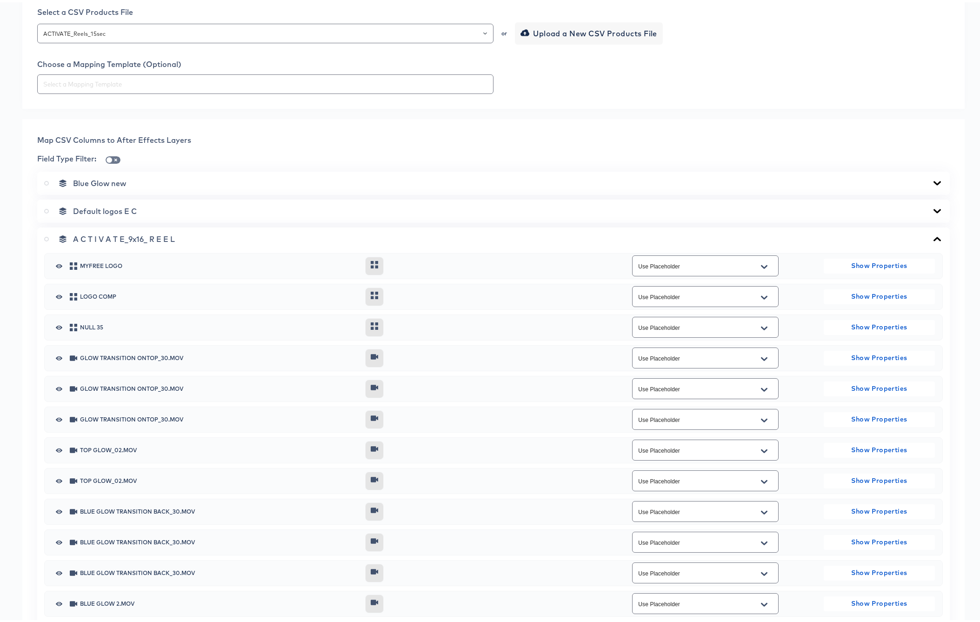
click at [932, 233] on icon at bounding box center [937, 236] width 11 height 7
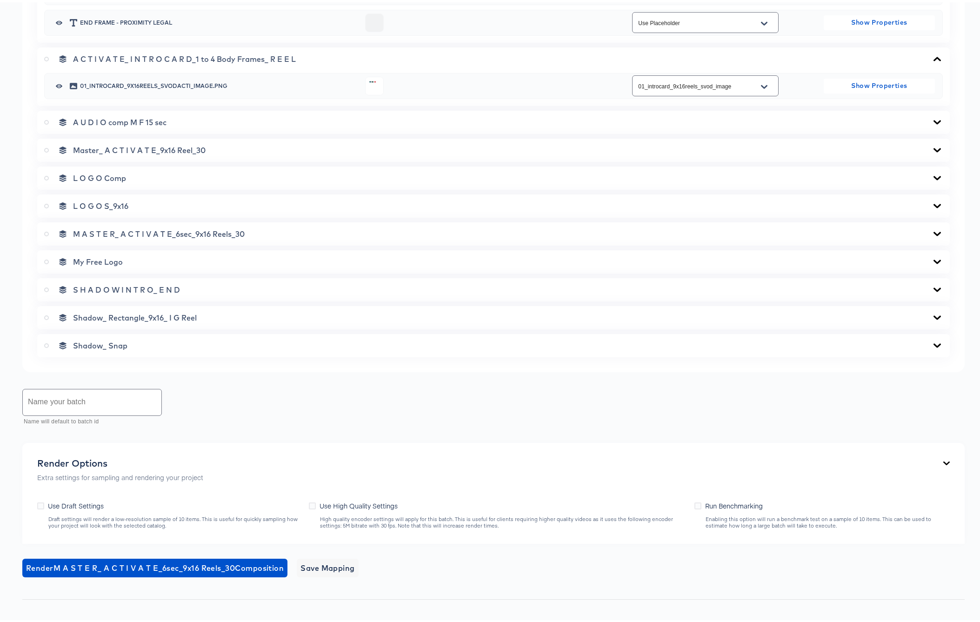
scroll to position [1337, 0]
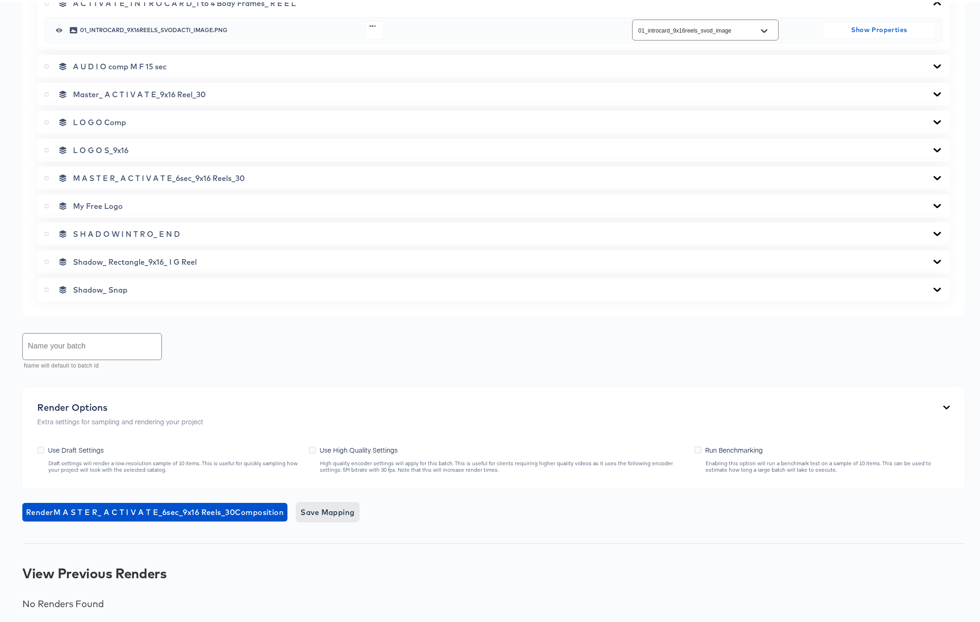
click at [342, 509] on span "Save Mapping" at bounding box center [328, 509] width 54 height 13
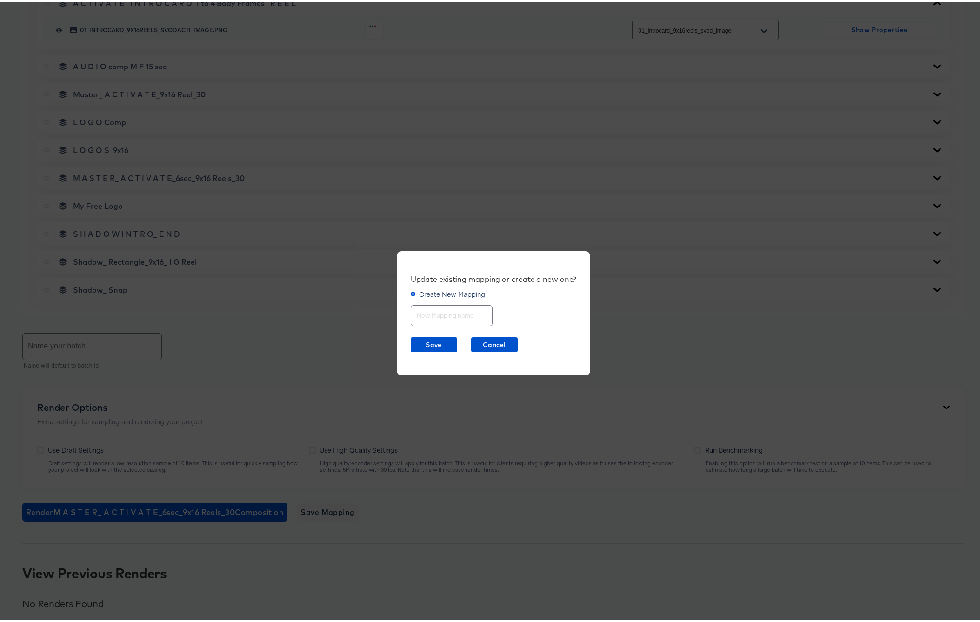
click at [459, 312] on input "text" at bounding box center [451, 310] width 81 height 20
type input "ACTIVATE Reels 15sec"
click at [426, 342] on span "Save" at bounding box center [434, 343] width 39 height 12
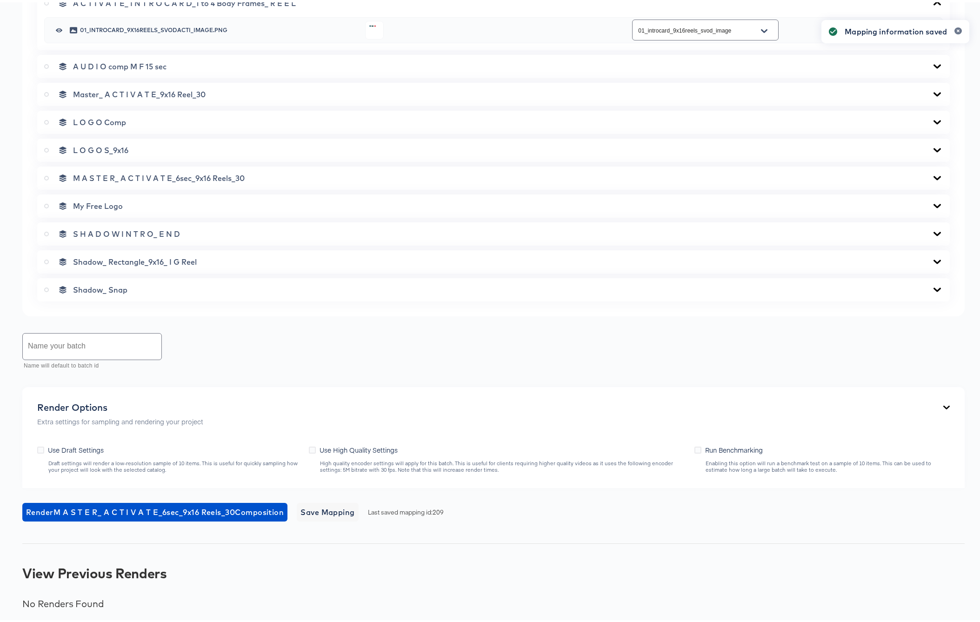
click at [62, 345] on input "text" at bounding box center [92, 344] width 139 height 26
type input "ACTIVATE Reels 15Sec Only"
click at [310, 447] on icon at bounding box center [312, 447] width 7 height 7
click at [0, 0] on input "Use High Quality Settings" at bounding box center [0, 0] width 0 height 0
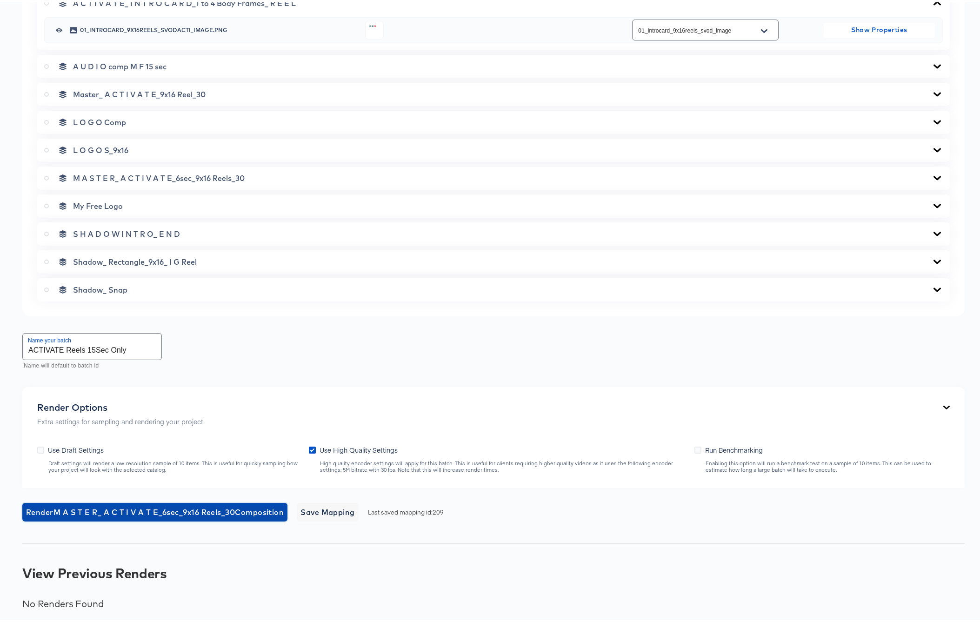
click at [190, 508] on span "Render M A S T E R_ A C T I V A T E_6sec_9x16 Reels_30 Composition" at bounding box center [155, 509] width 258 height 13
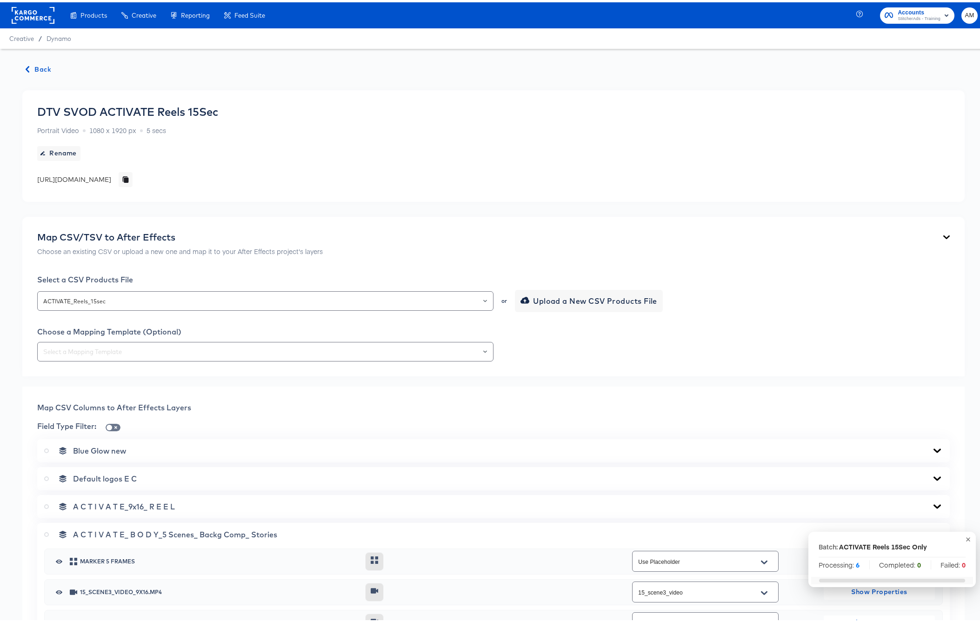
click at [43, 67] on span "Back" at bounding box center [38, 67] width 25 height 12
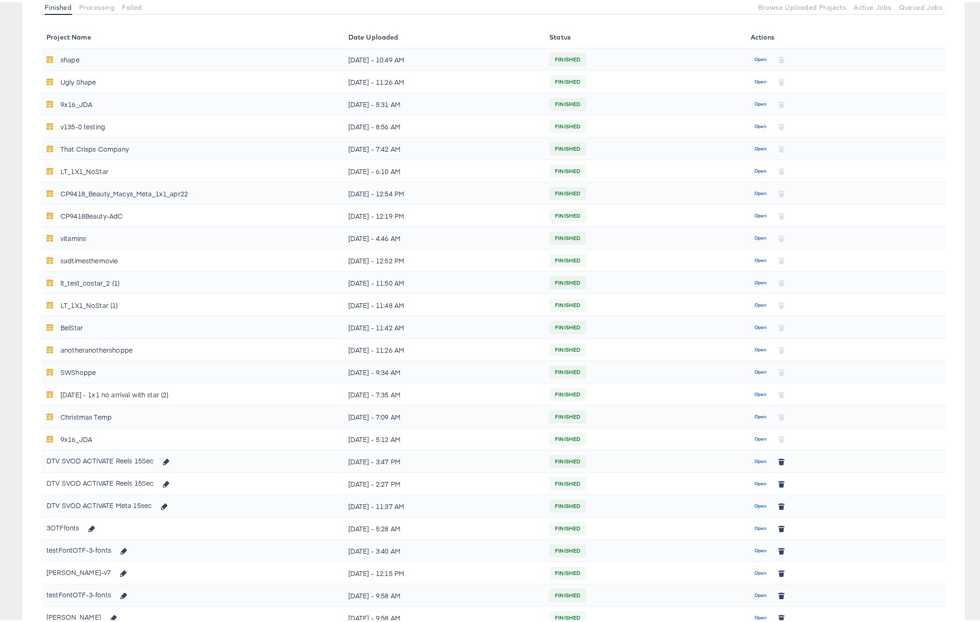
scroll to position [119, 0]
click at [755, 459] on span "Open" at bounding box center [761, 460] width 13 height 8
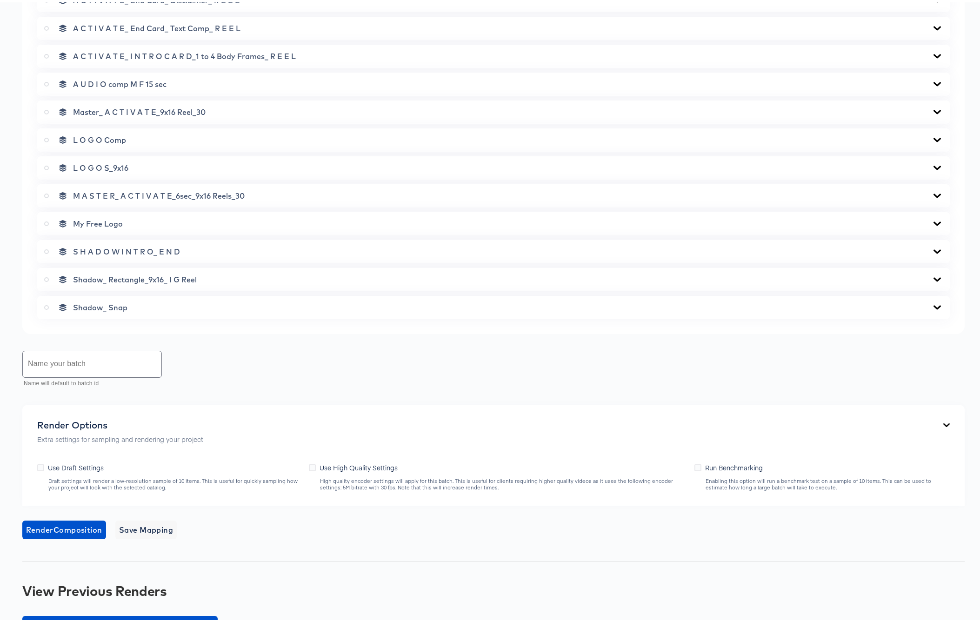
scroll to position [615, 0]
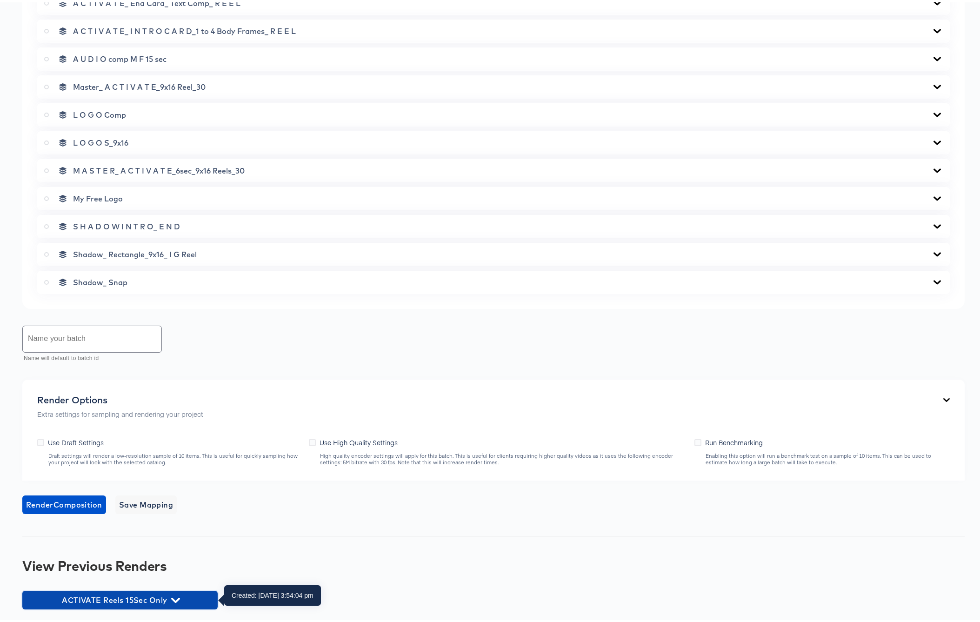
click at [175, 597] on icon "button" at bounding box center [175, 598] width 9 height 9
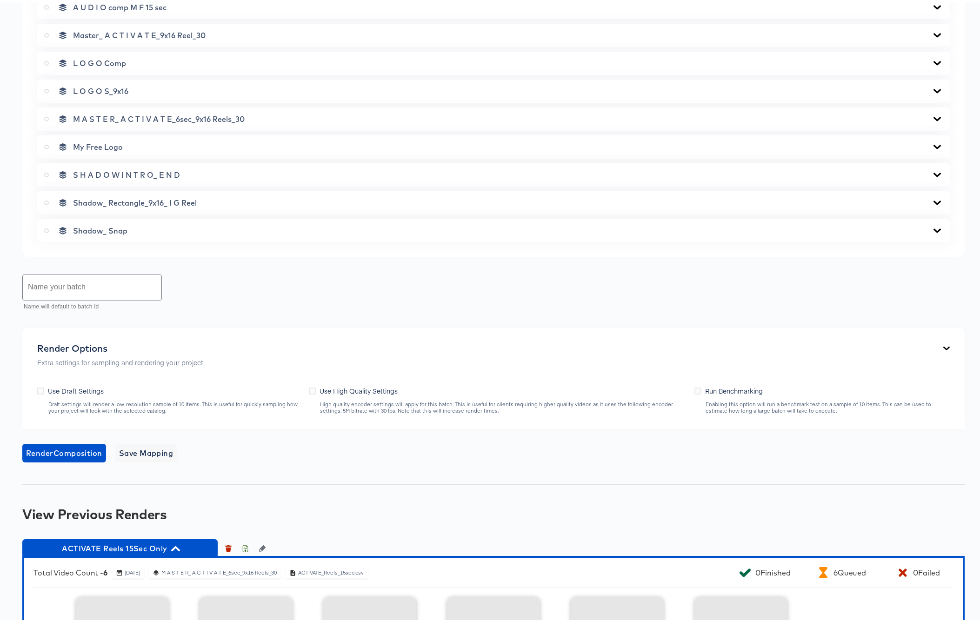
scroll to position [0, 0]
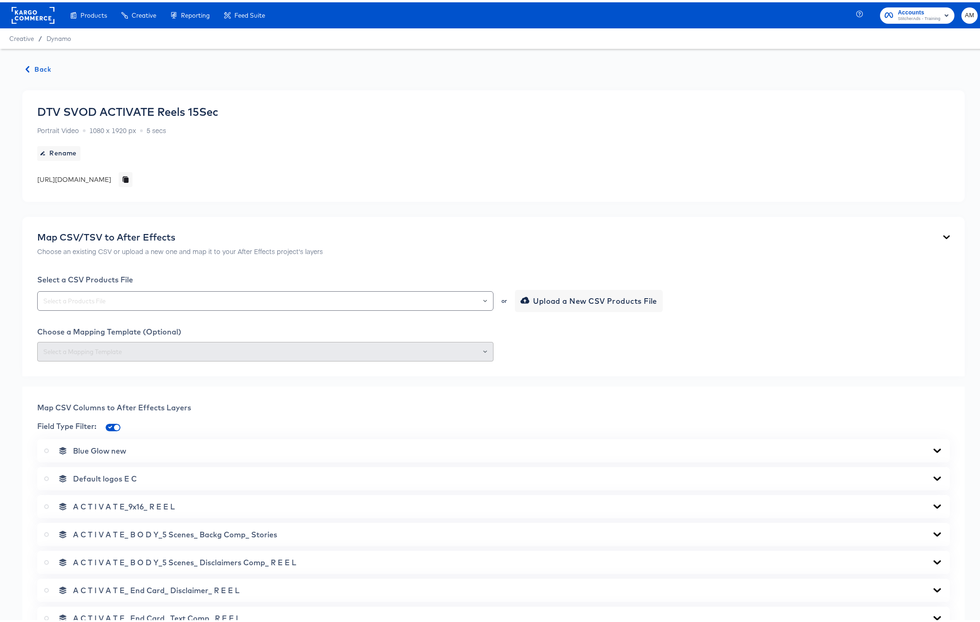
click at [35, 66] on span "Back" at bounding box center [38, 67] width 25 height 12
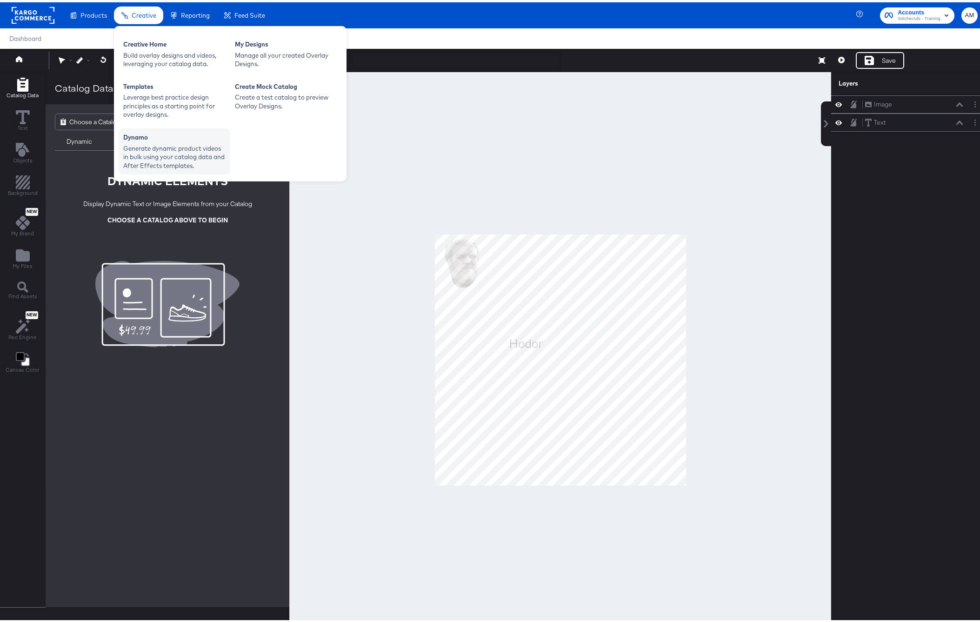
click at [167, 161] on div "Generate dynamic product videos in bulk using your catalog data and After Effec…" at bounding box center [174, 155] width 102 height 26
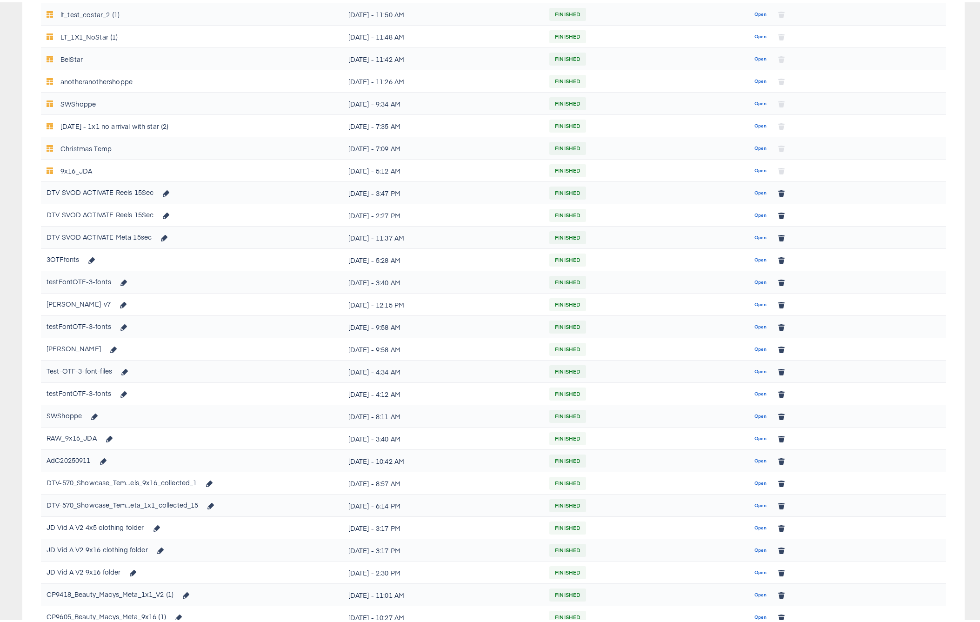
scroll to position [324, 0]
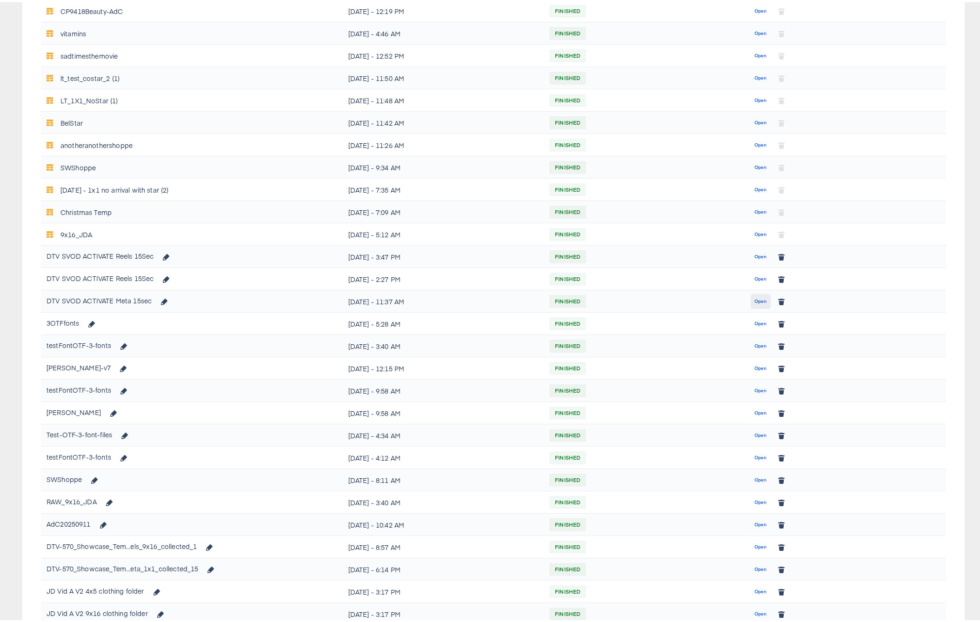
click at [757, 297] on span "Open" at bounding box center [761, 299] width 13 height 8
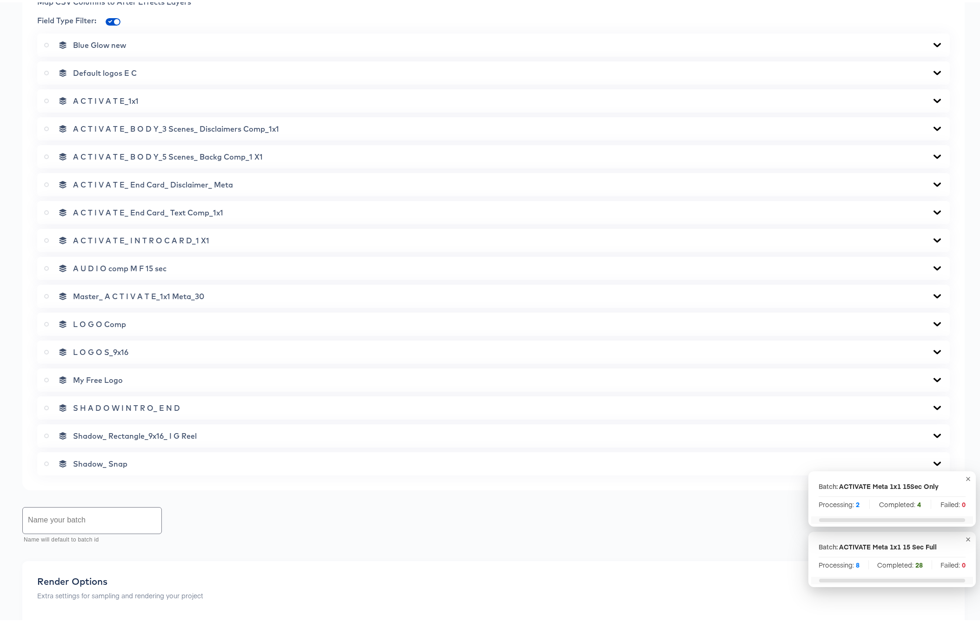
scroll to position [643, 0]
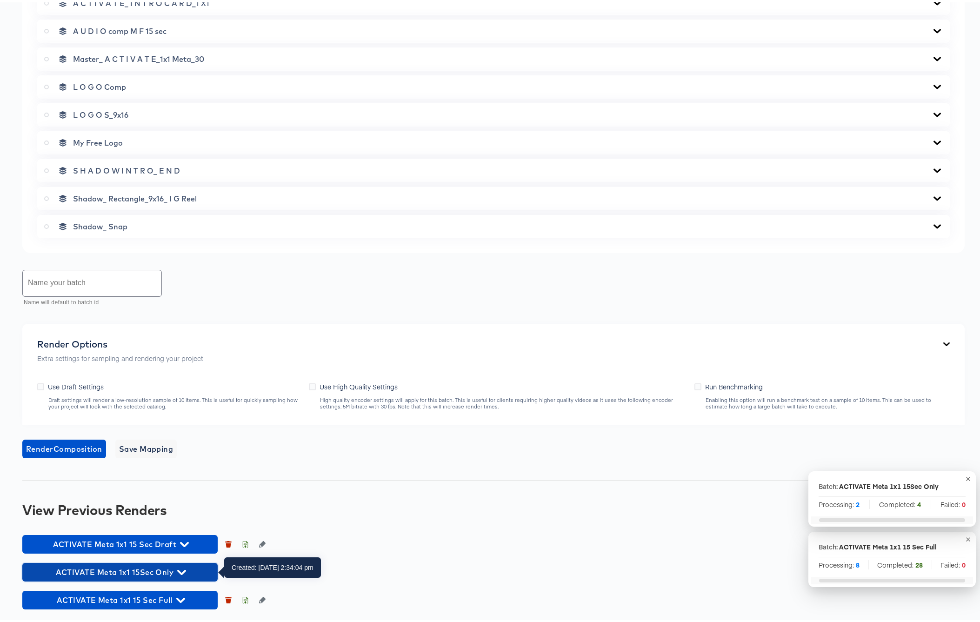
click at [179, 569] on icon "button" at bounding box center [181, 570] width 9 height 5
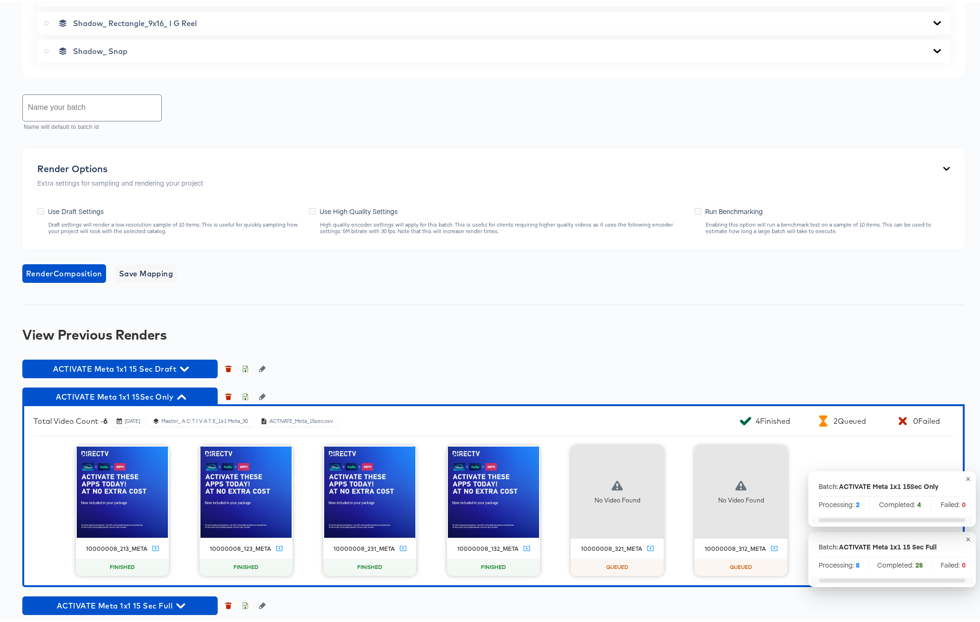
scroll to position [818, 0]
click at [245, 396] on icon "button" at bounding box center [245, 396] width 3 height 4
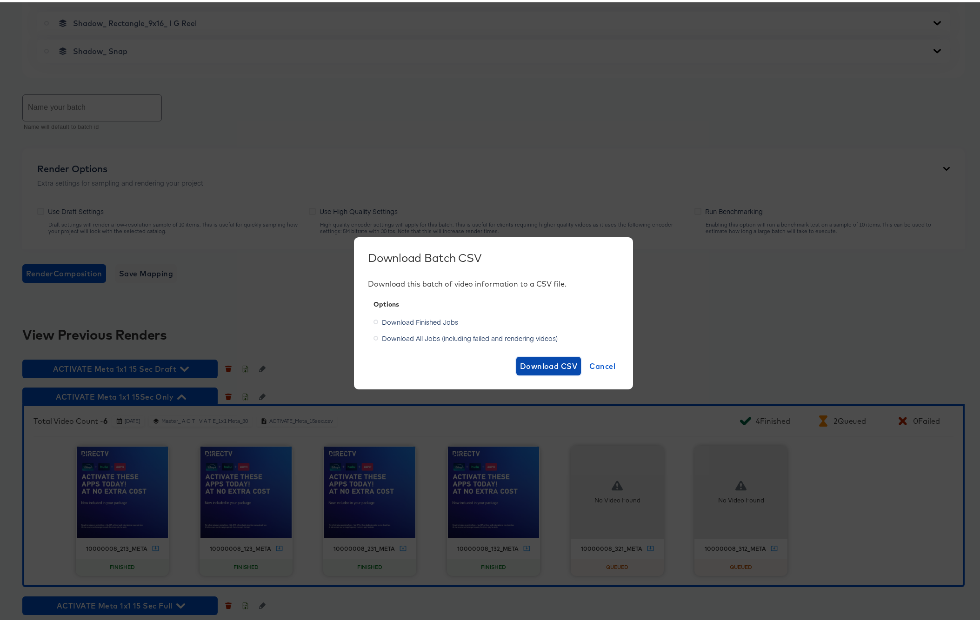
click at [542, 362] on span "Download CSV" at bounding box center [549, 363] width 58 height 13
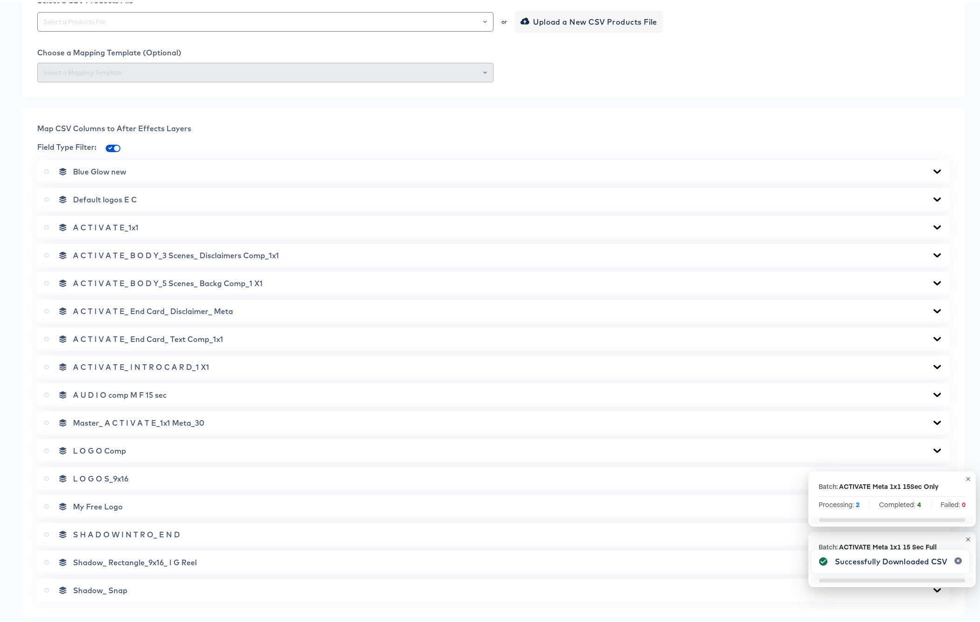
scroll to position [0, 0]
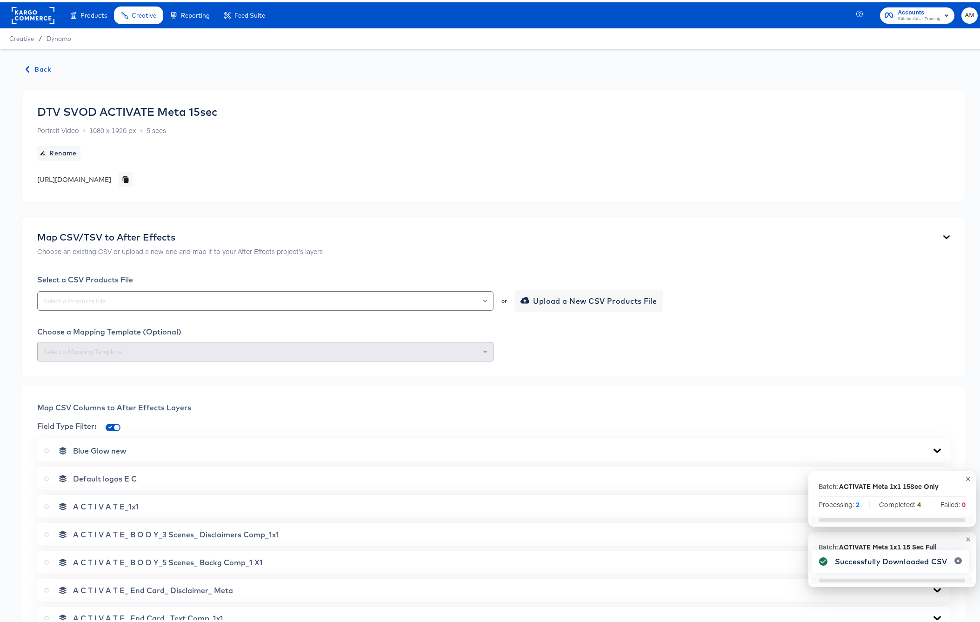
click at [40, 67] on span "Back" at bounding box center [38, 67] width 25 height 12
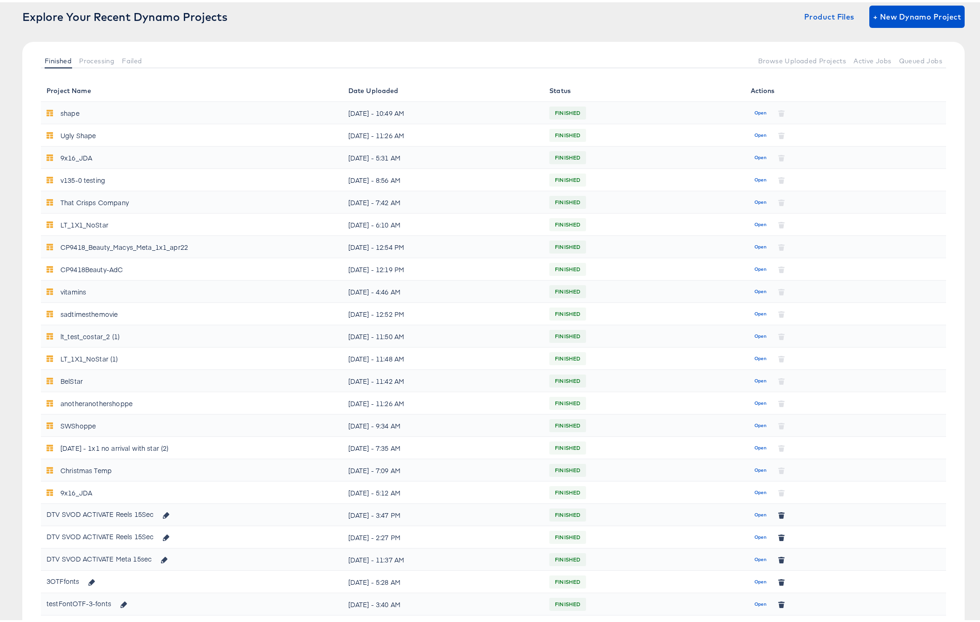
scroll to position [289, 0]
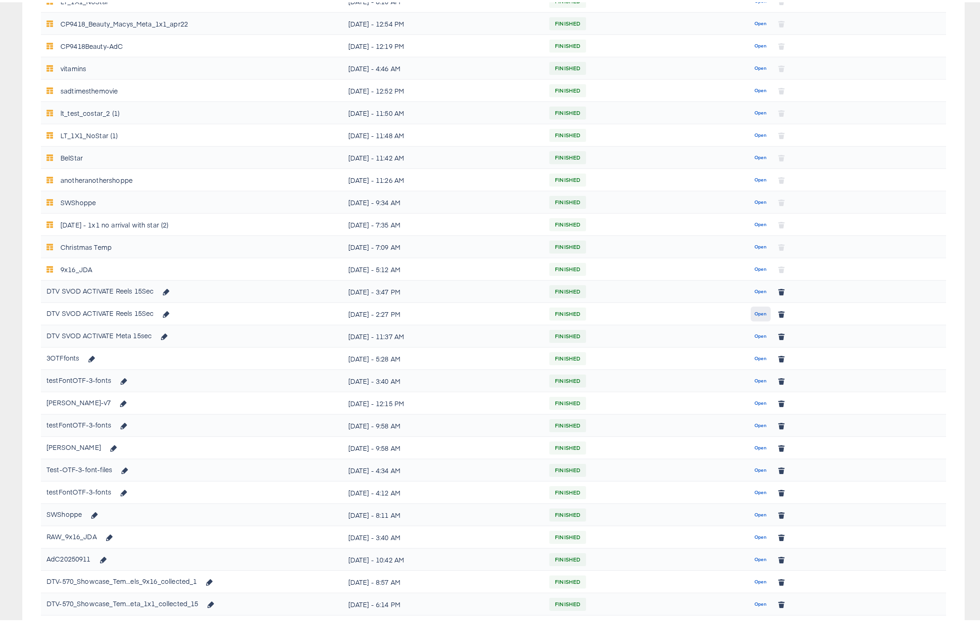
click at [755, 311] on span "Open" at bounding box center [761, 312] width 13 height 8
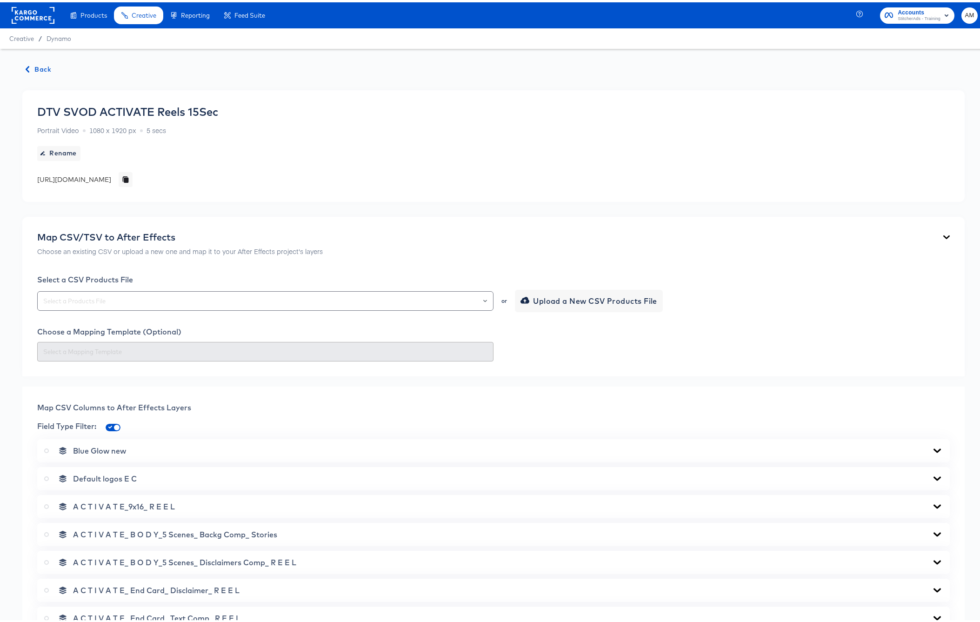
click at [34, 65] on span "Back" at bounding box center [38, 67] width 25 height 12
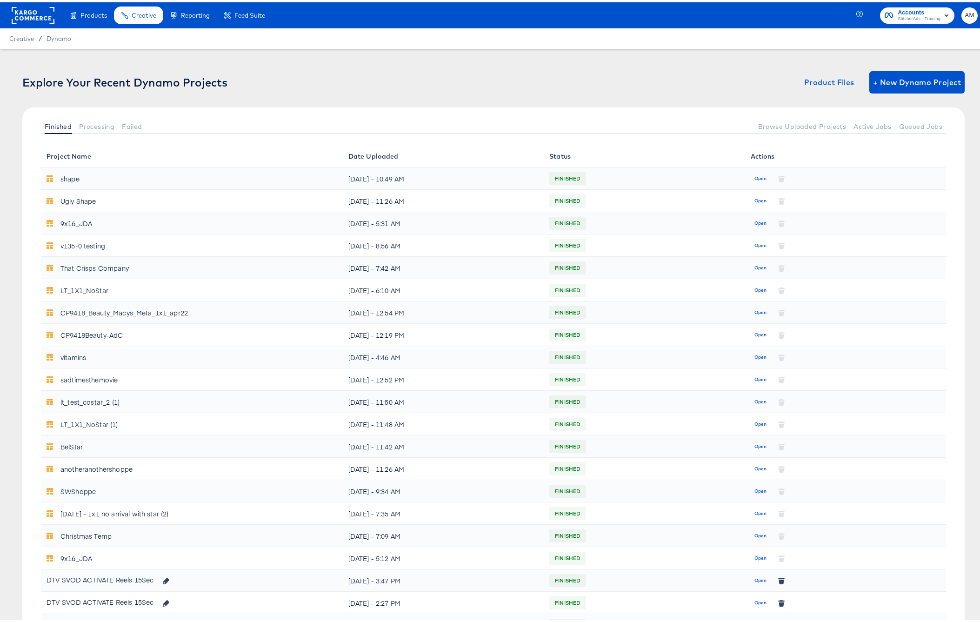
scroll to position [301, 0]
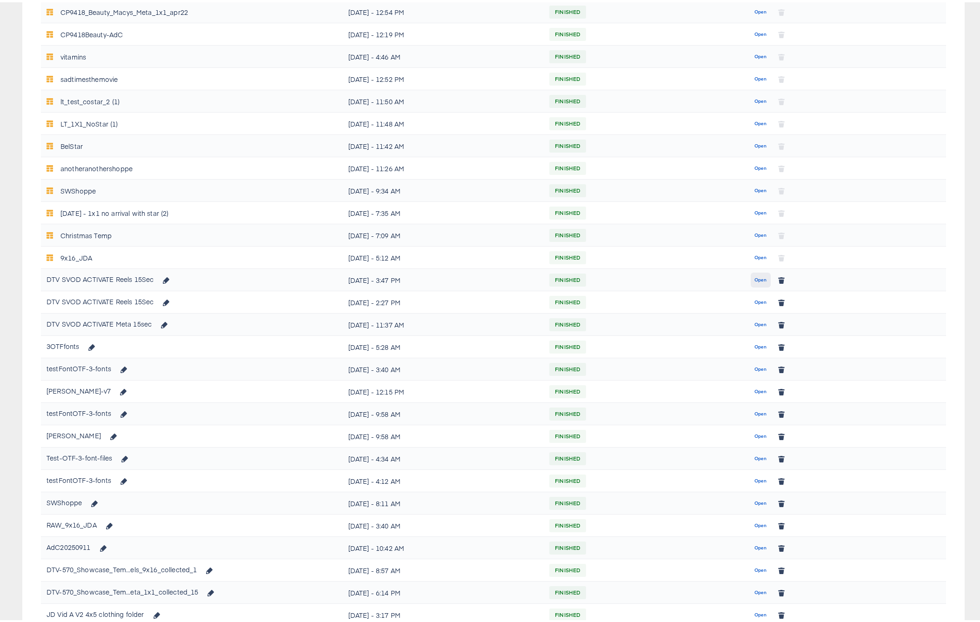
click at [755, 278] on span "Open" at bounding box center [761, 278] width 13 height 8
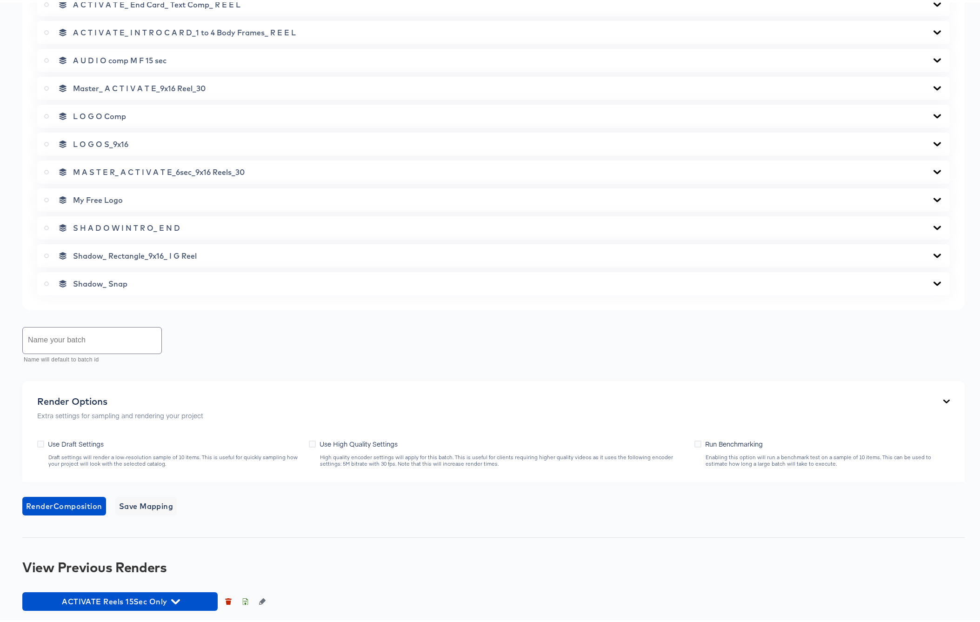
scroll to position [613, 0]
click at [176, 604] on icon "button" at bounding box center [175, 600] width 9 height 9
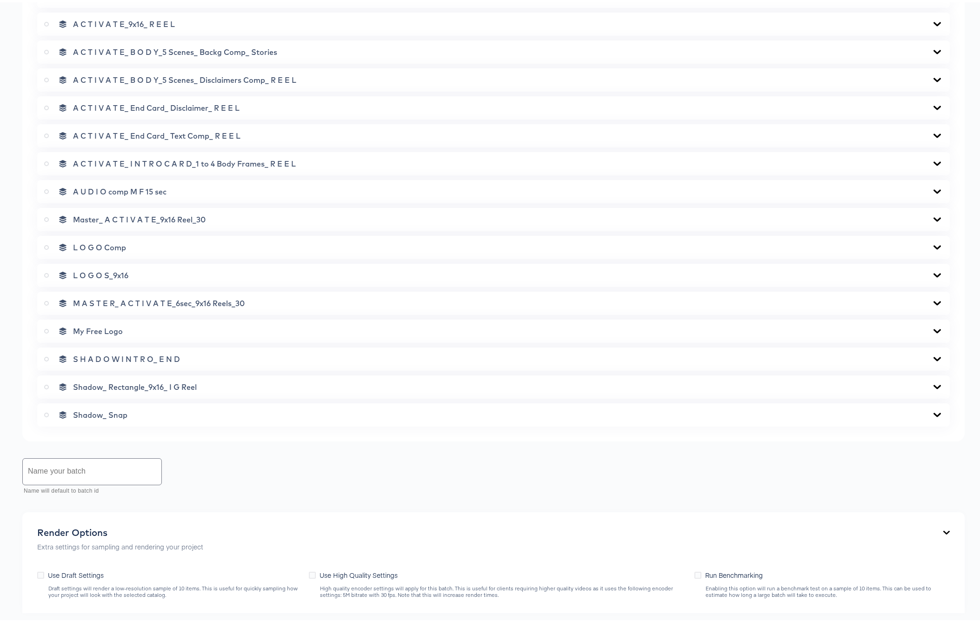
scroll to position [796, 0]
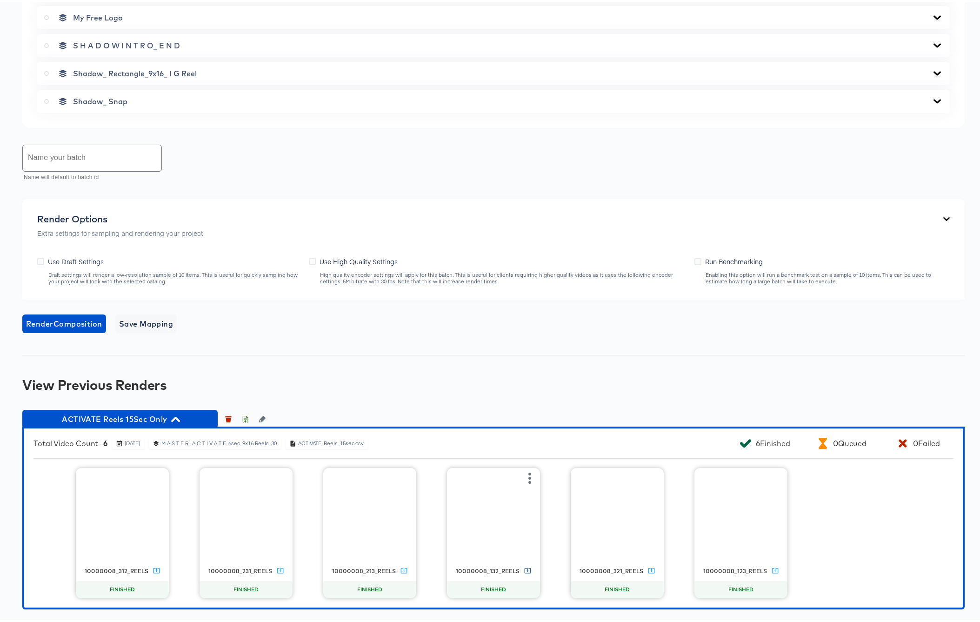
click at [525, 568] on icon at bounding box center [528, 568] width 7 height 5
click at [228, 416] on icon "button" at bounding box center [228, 418] width 5 height 4
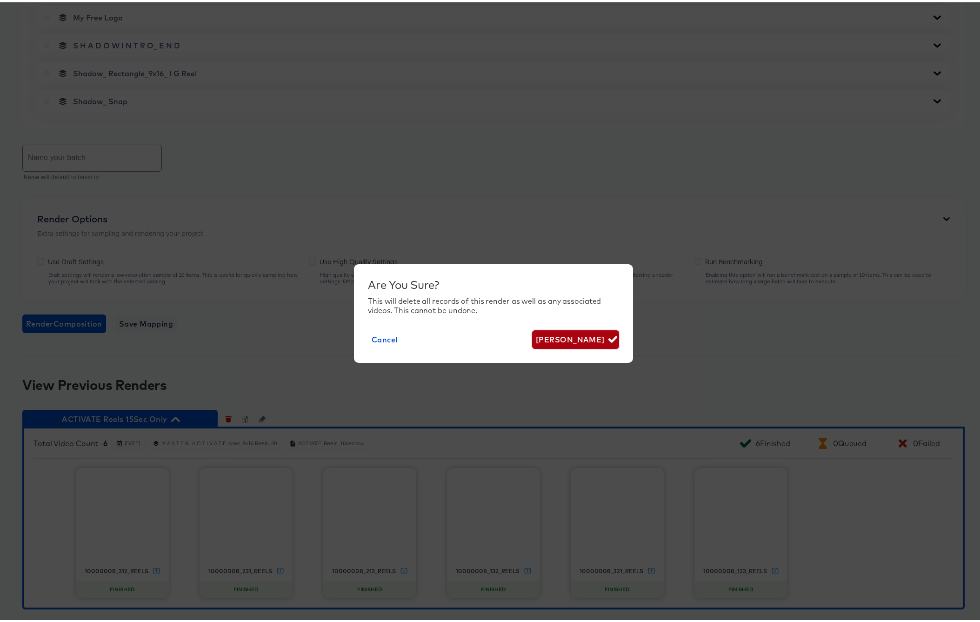
click at [580, 341] on span "Delete Render" at bounding box center [576, 337] width 80 height 13
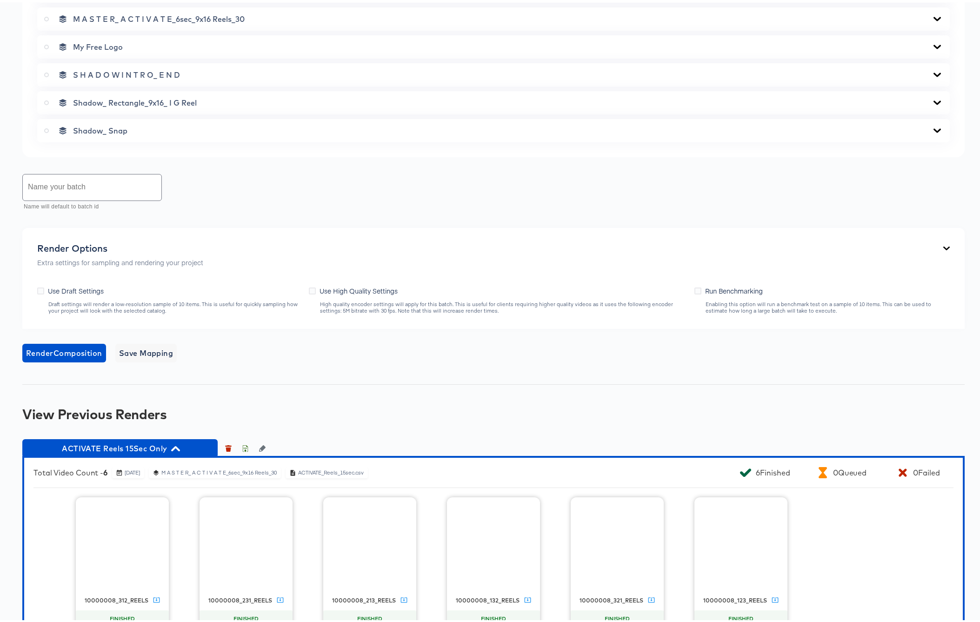
scroll to position [537, 0]
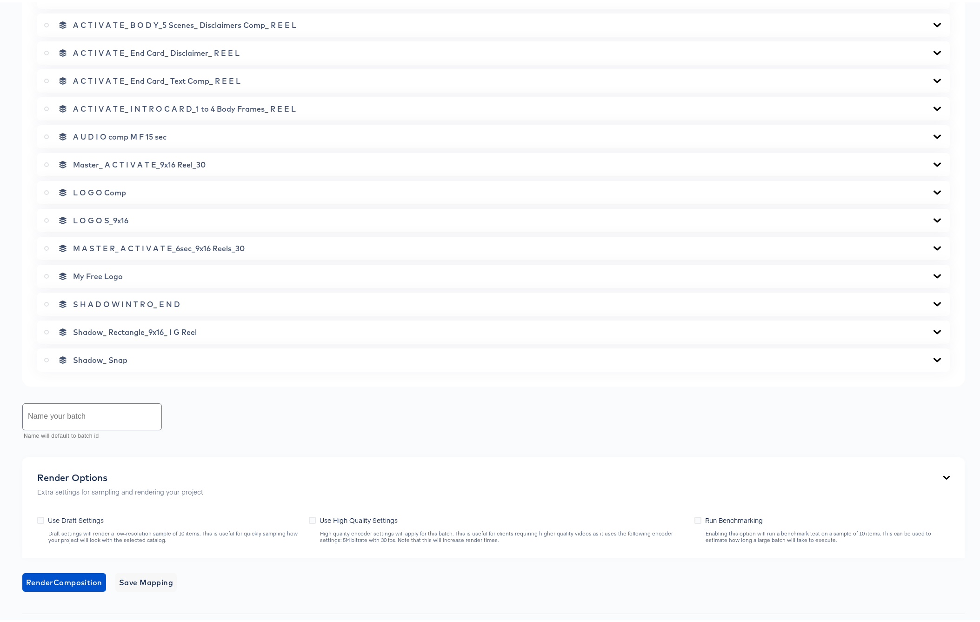
click at [46, 161] on icon at bounding box center [46, 162] width 5 height 5
click at [0, 0] on input "radio" at bounding box center [0, 0] width 0 height 0
click at [46, 161] on icon at bounding box center [46, 162] width 5 height 5
click at [0, 0] on input "radio" at bounding box center [0, 0] width 0 height 0
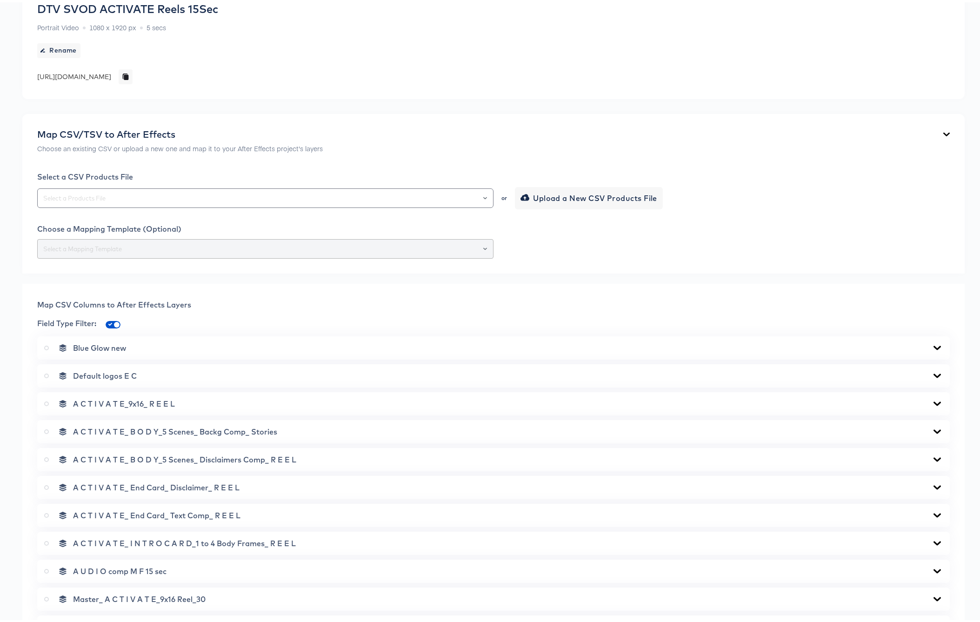
scroll to position [103, 0]
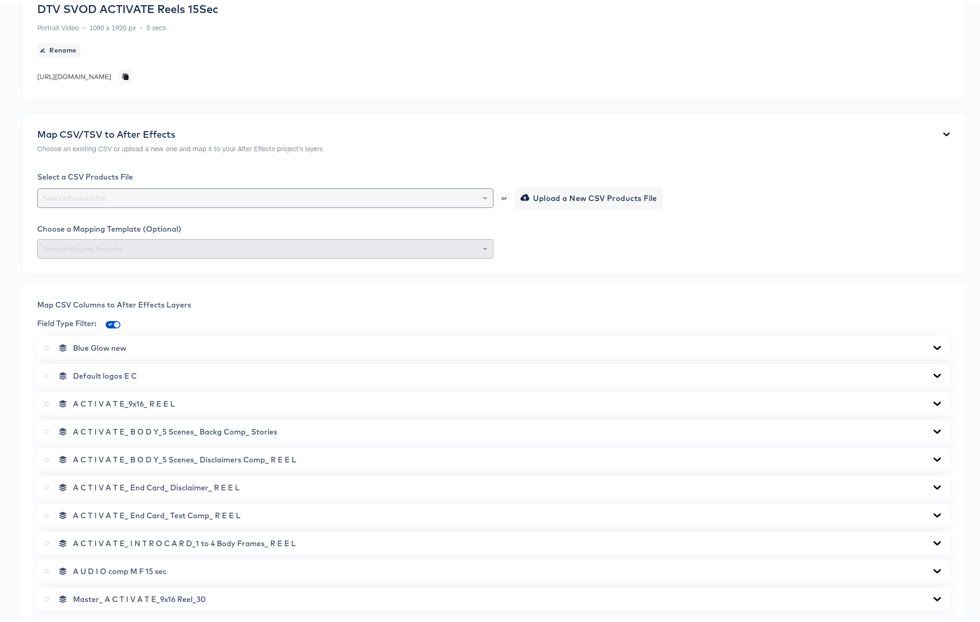
click at [375, 195] on input "text" at bounding box center [265, 196] width 448 height 11
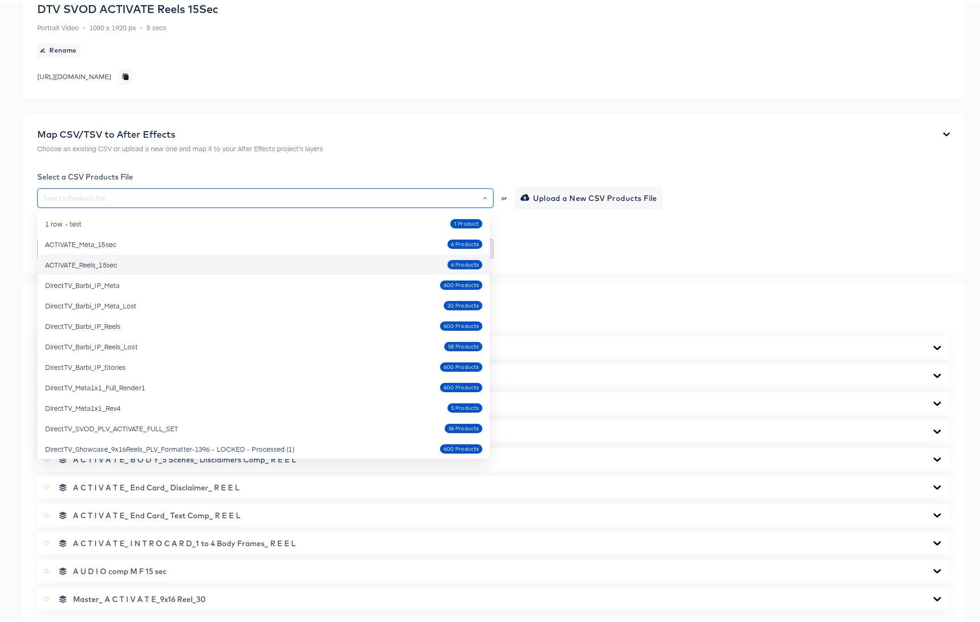
click at [104, 262] on div "ACTIVATE_Reels_15sec" at bounding box center [81, 262] width 72 height 9
type input "ACTIVATE_Reels_15sec"
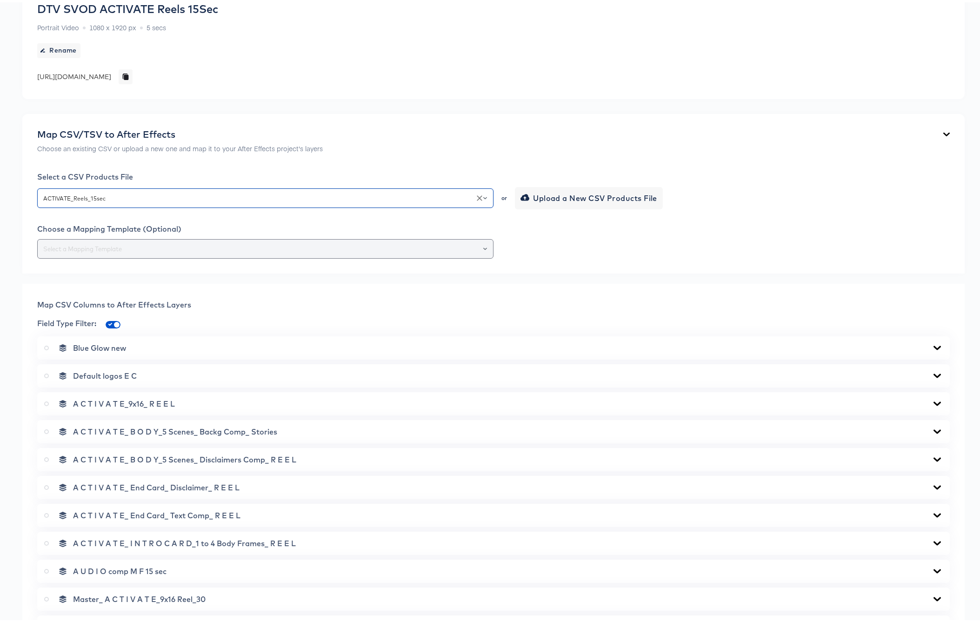
click at [151, 244] on input "text" at bounding box center [265, 247] width 448 height 11
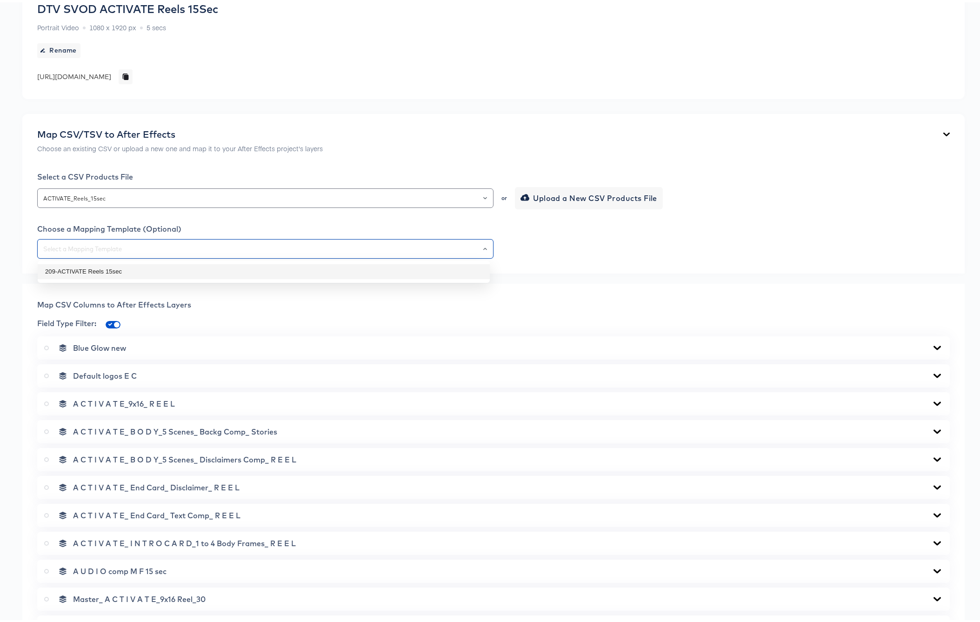
click at [128, 266] on li "209-ACTIVATE Reels 15sec" at bounding box center [264, 269] width 452 height 15
type input "209-ACTIVATE Reels 15sec"
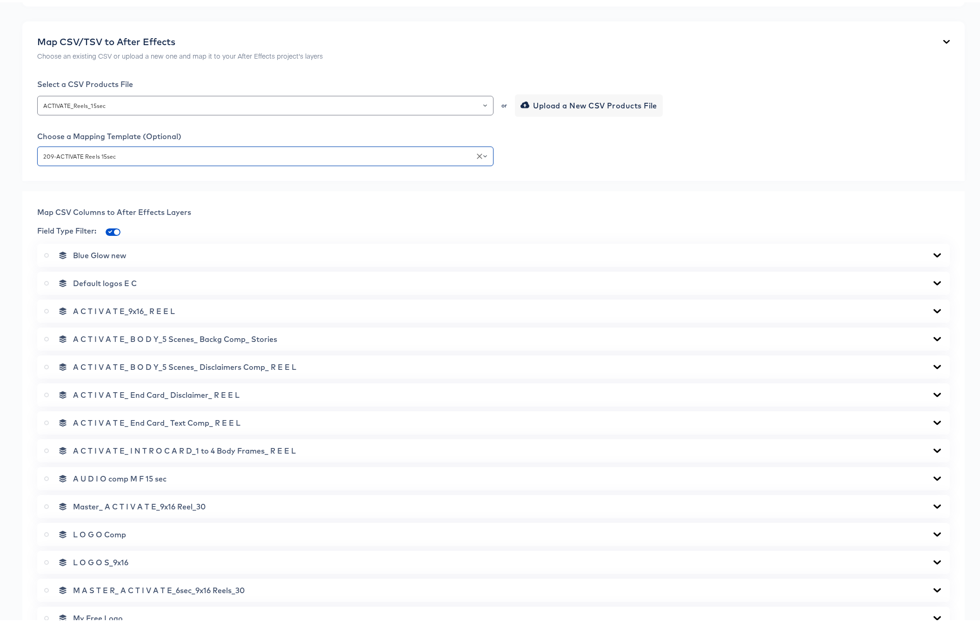
scroll to position [385, 0]
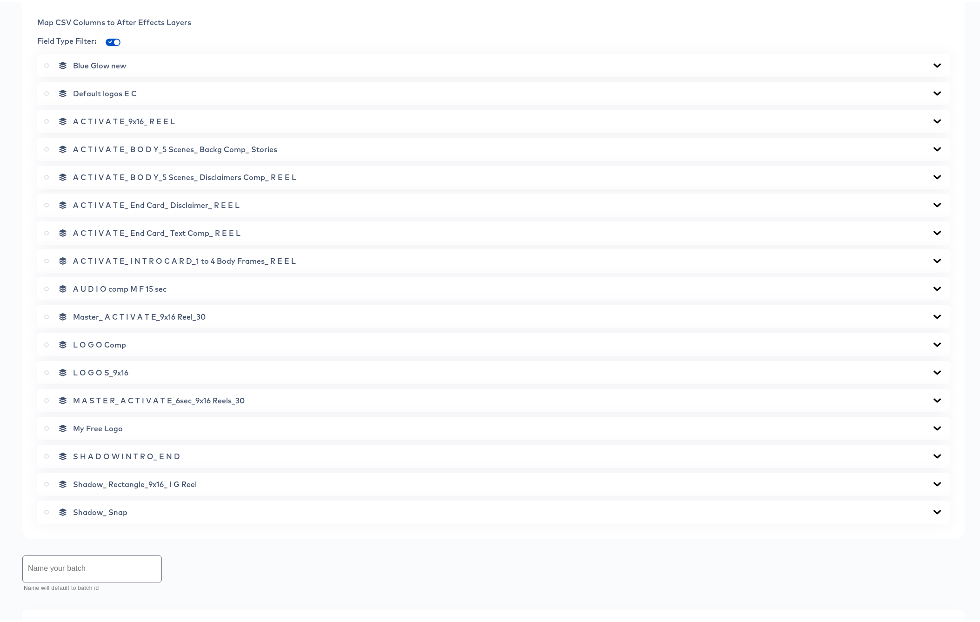
click at [934, 203] on icon at bounding box center [937, 203] width 7 height 4
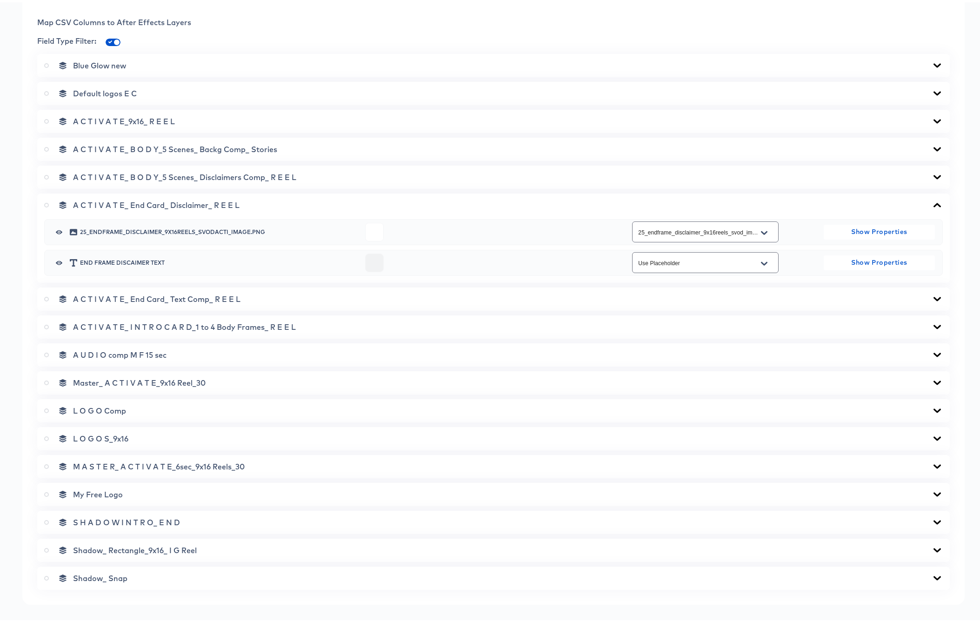
click at [932, 203] on icon at bounding box center [937, 202] width 11 height 7
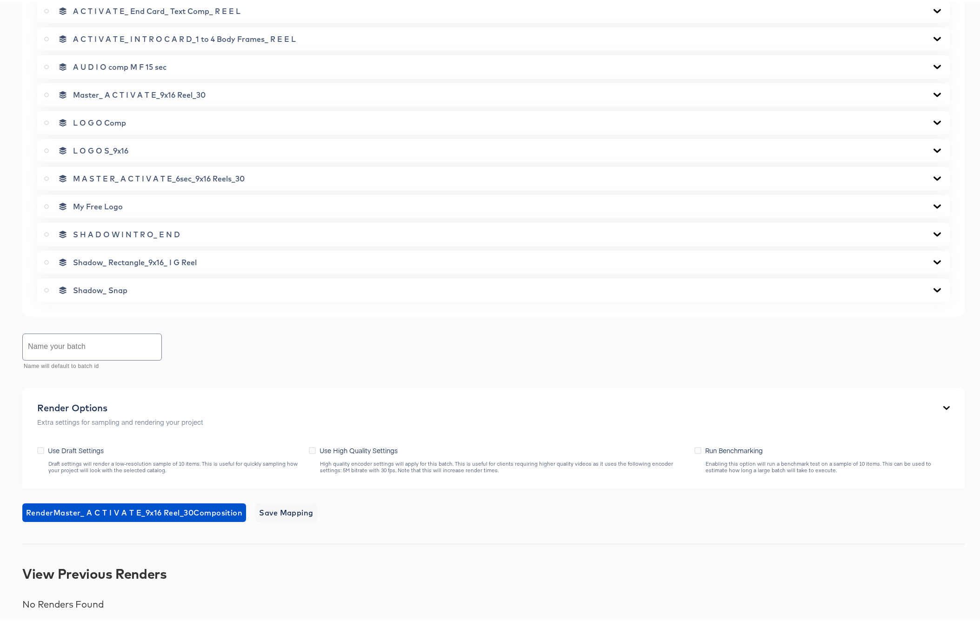
scroll to position [608, 0]
click at [102, 342] on input "text" at bounding box center [92, 344] width 139 height 26
type input "M"
type input "ACTIVATE Reels 15sec only"
click at [312, 447] on icon at bounding box center [312, 447] width 7 height 7
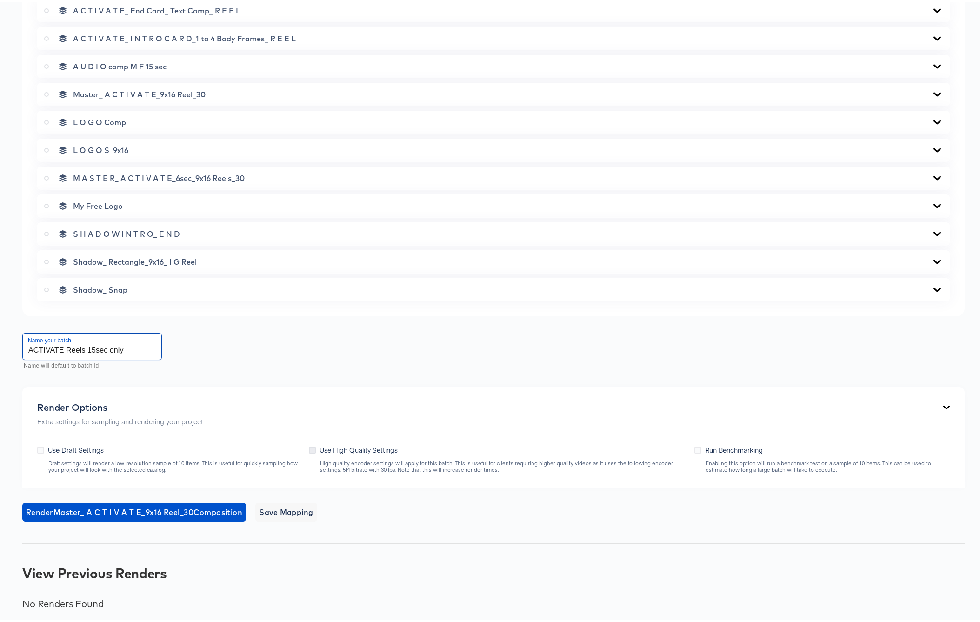
click at [0, 0] on input "Use High Quality Settings" at bounding box center [0, 0] width 0 height 0
click at [107, 507] on span "Render Master_ A C T I V A T E_9x16 Reel_30 Composition" at bounding box center [134, 509] width 216 height 13
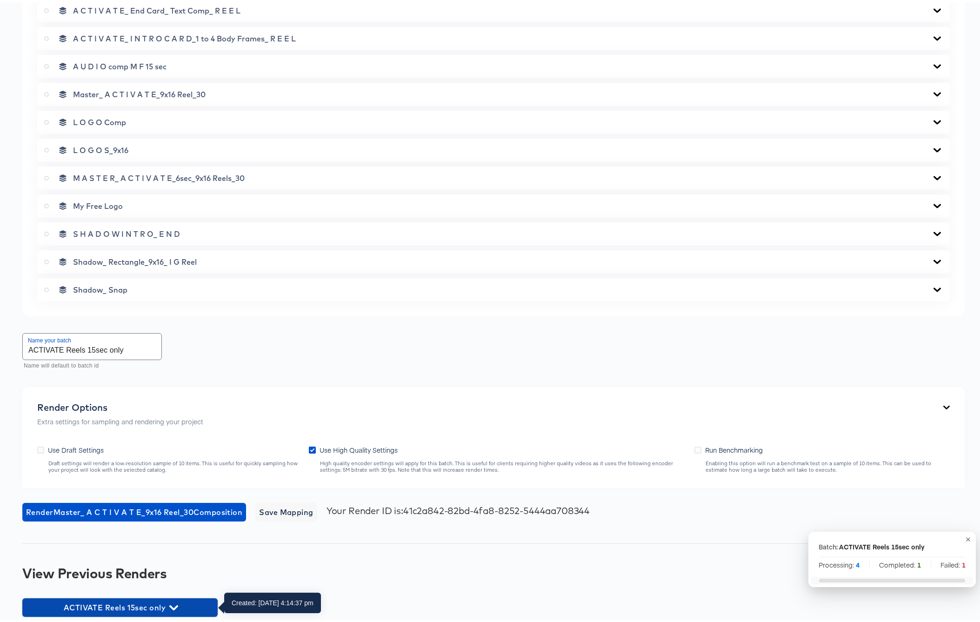
click at [173, 606] on icon "button" at bounding box center [173, 605] width 9 height 5
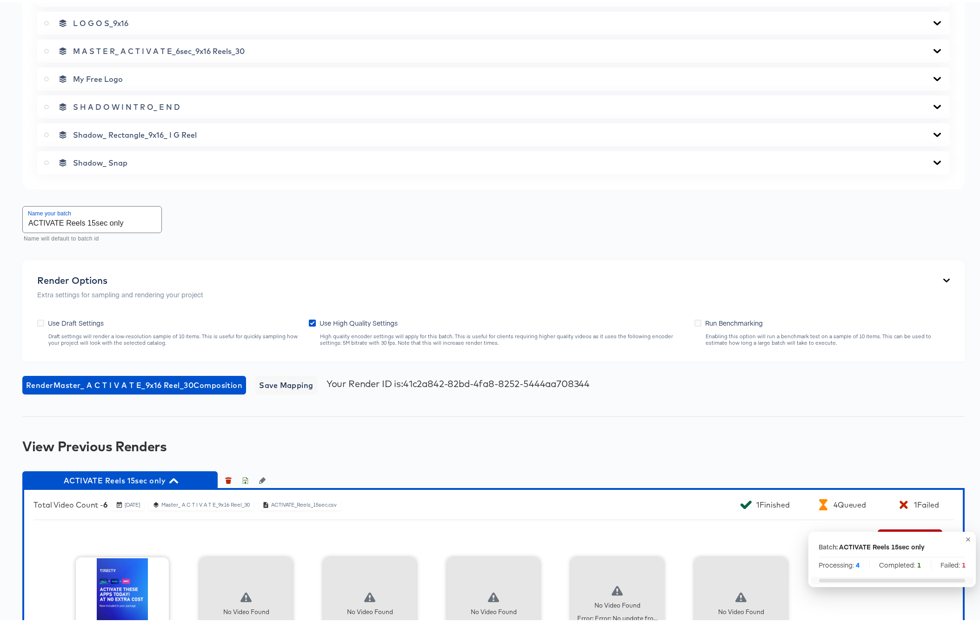
scroll to position [824, 0]
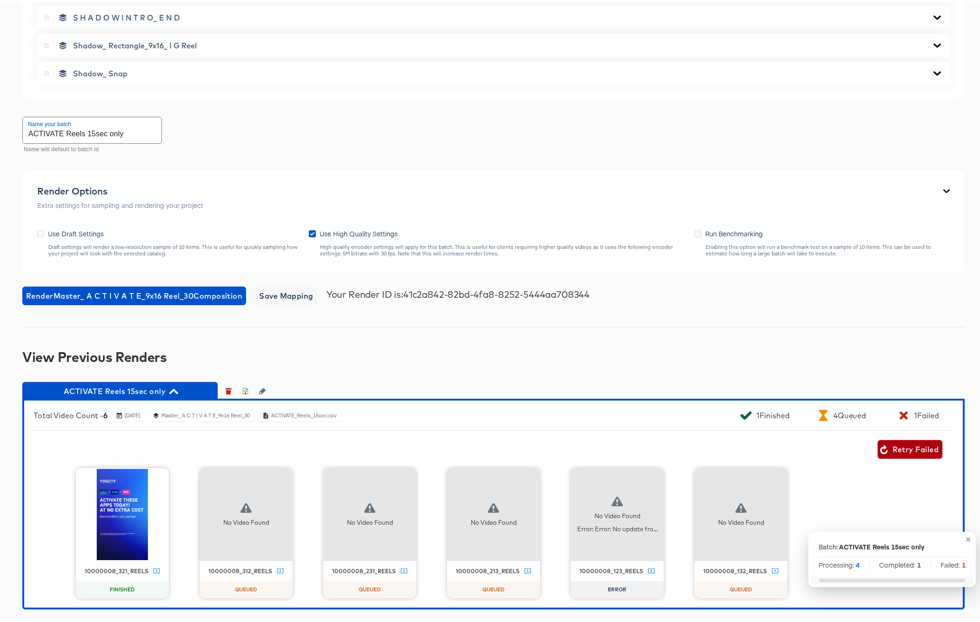
click at [901, 447] on span "Retry Failed" at bounding box center [910, 447] width 57 height 13
click at [651, 475] on icon "button" at bounding box center [653, 475] width 11 height 11
click at [682, 476] on div "Retry" at bounding box center [688, 474] width 18 height 7
click at [175, 387] on icon "button" at bounding box center [173, 389] width 9 height 9
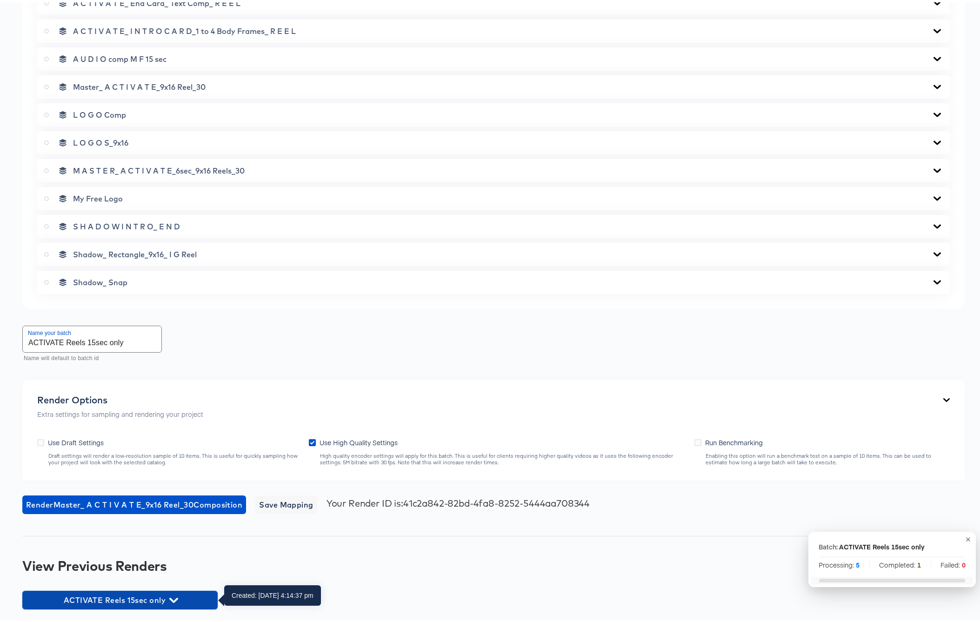
click at [175, 597] on icon "button" at bounding box center [173, 598] width 9 height 5
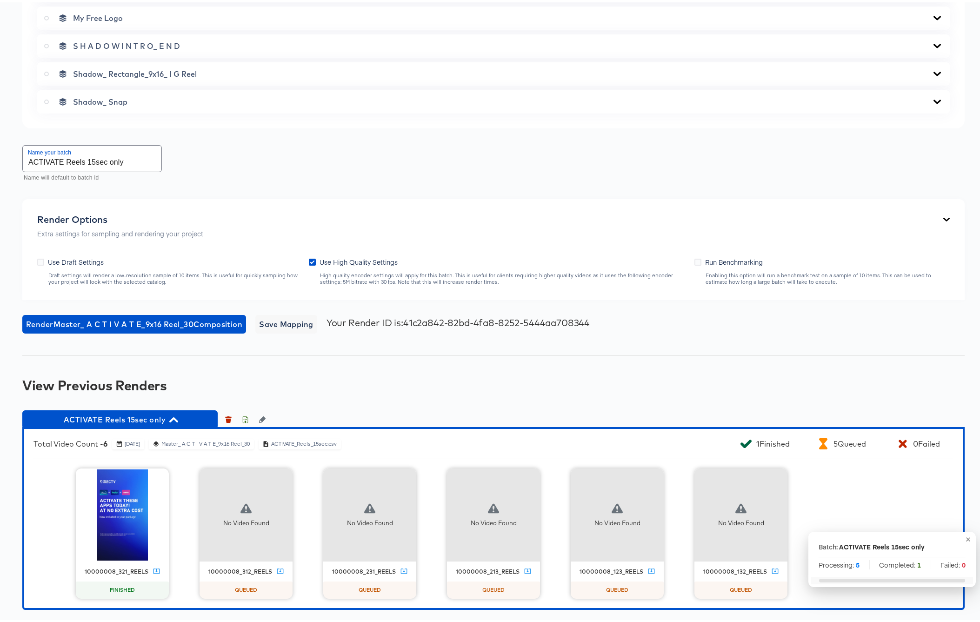
scroll to position [796, 0]
click at [244, 417] on icon "button" at bounding box center [245, 417] width 7 height 7
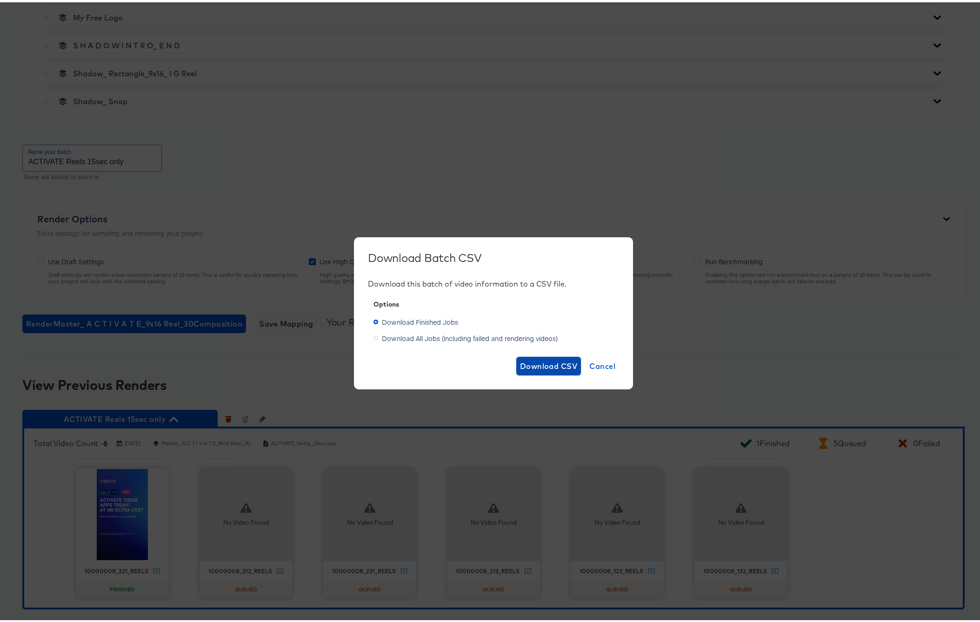
click at [528, 365] on span "Download CSV" at bounding box center [549, 363] width 58 height 13
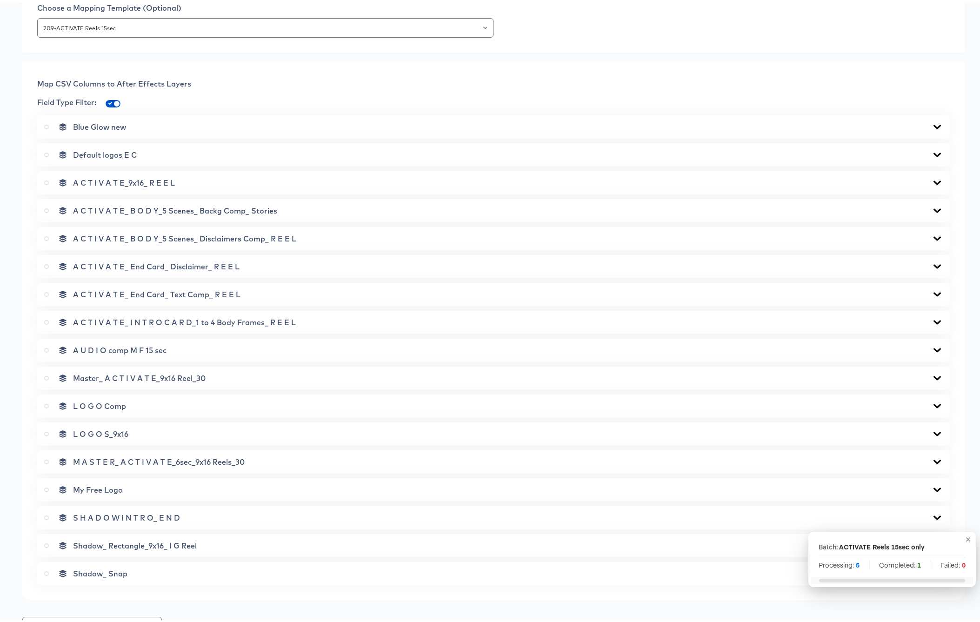
scroll to position [0, 0]
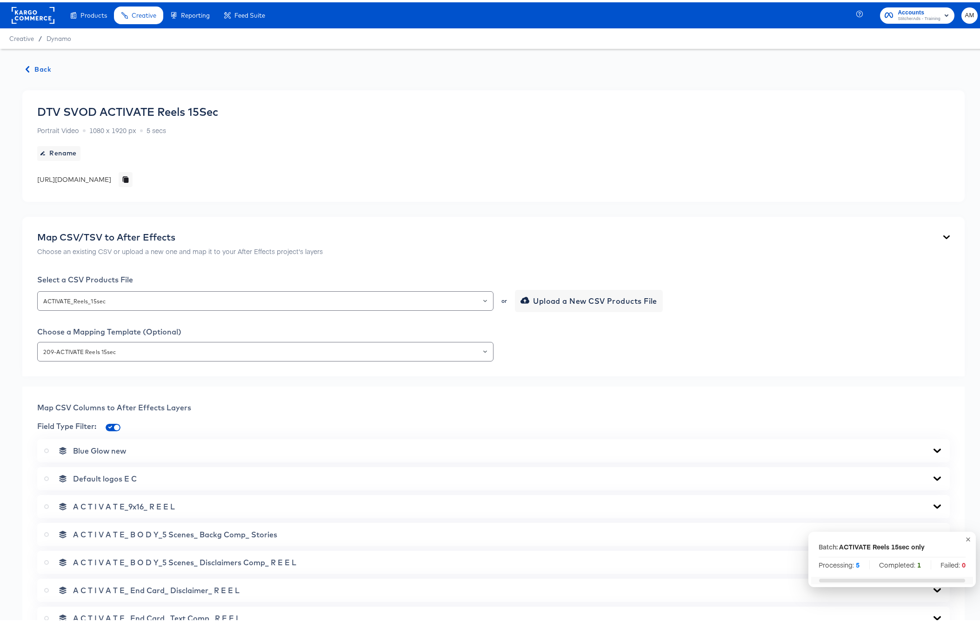
click at [37, 66] on span "Back" at bounding box center [38, 67] width 25 height 12
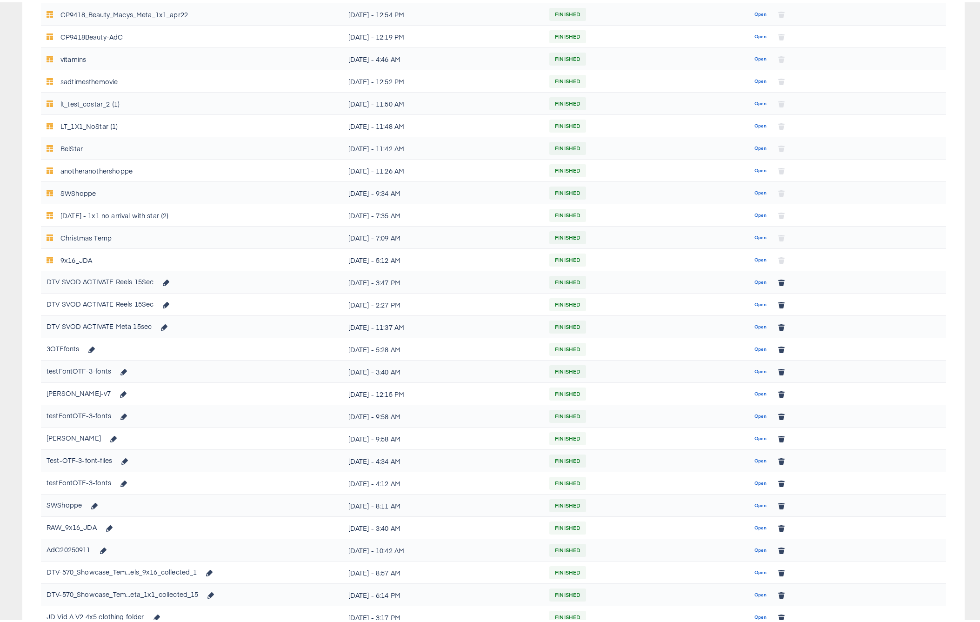
scroll to position [296, 0]
click at [756, 305] on span "Open" at bounding box center [761, 304] width 13 height 8
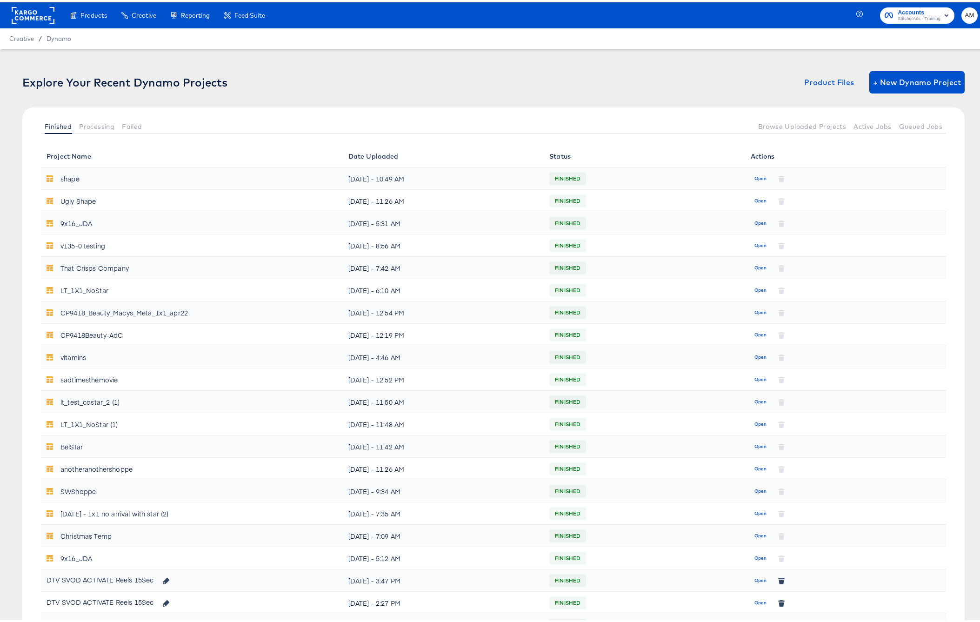
scroll to position [296, 0]
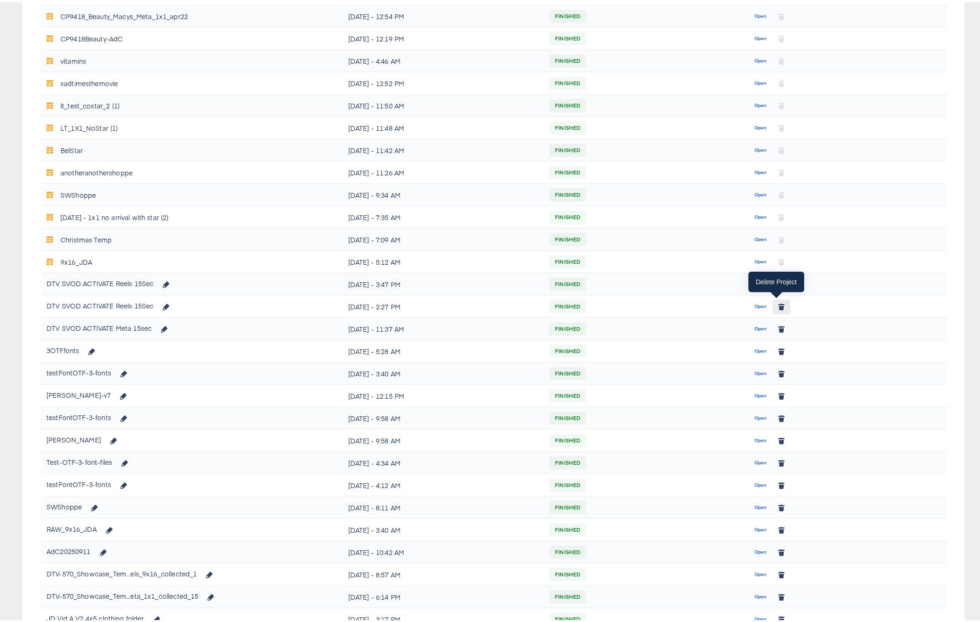
click at [779, 305] on icon "button" at bounding box center [781, 305] width 5 height 4
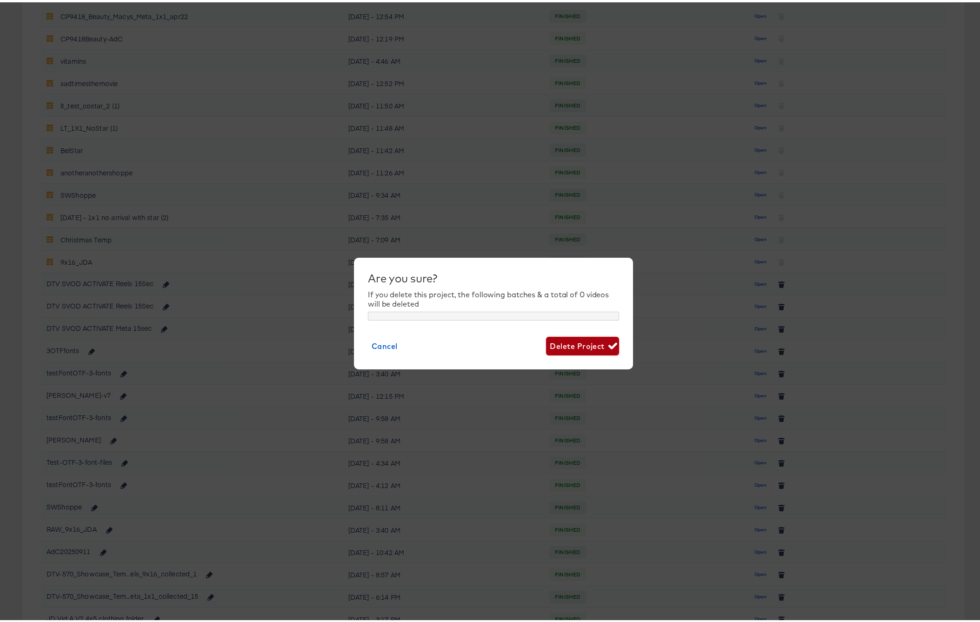
click at [588, 342] on span "Delete Project" at bounding box center [583, 343] width 66 height 13
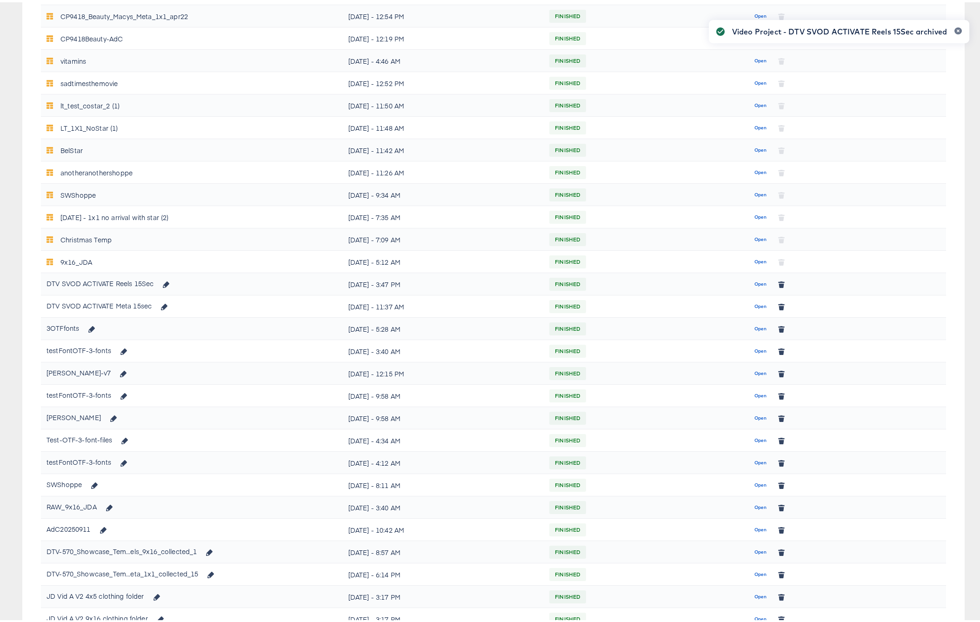
click at [753, 305] on div "Video Project - DTV SVOD ACTIVATE Reels 15Sec archived" at bounding box center [839, 294] width 279 height 572
click at [755, 305] on span "Open" at bounding box center [761, 304] width 13 height 8
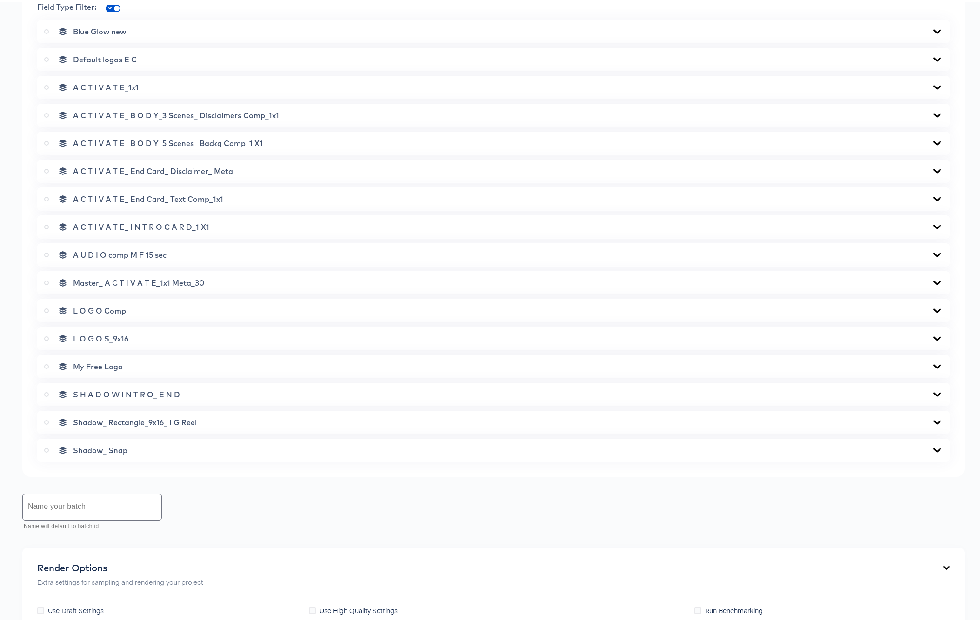
scroll to position [643, 0]
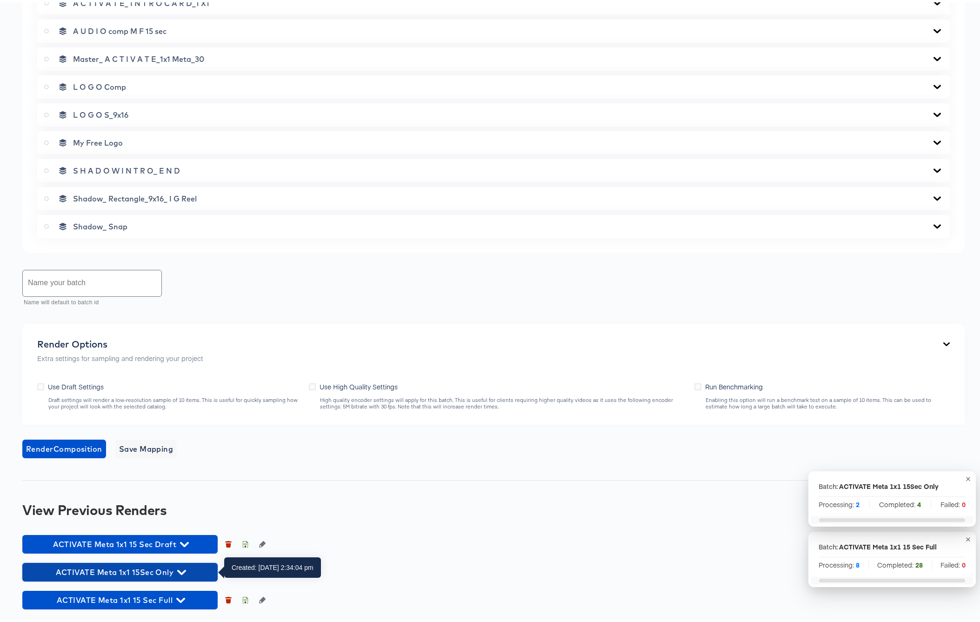
click at [183, 570] on icon "button" at bounding box center [181, 570] width 9 height 5
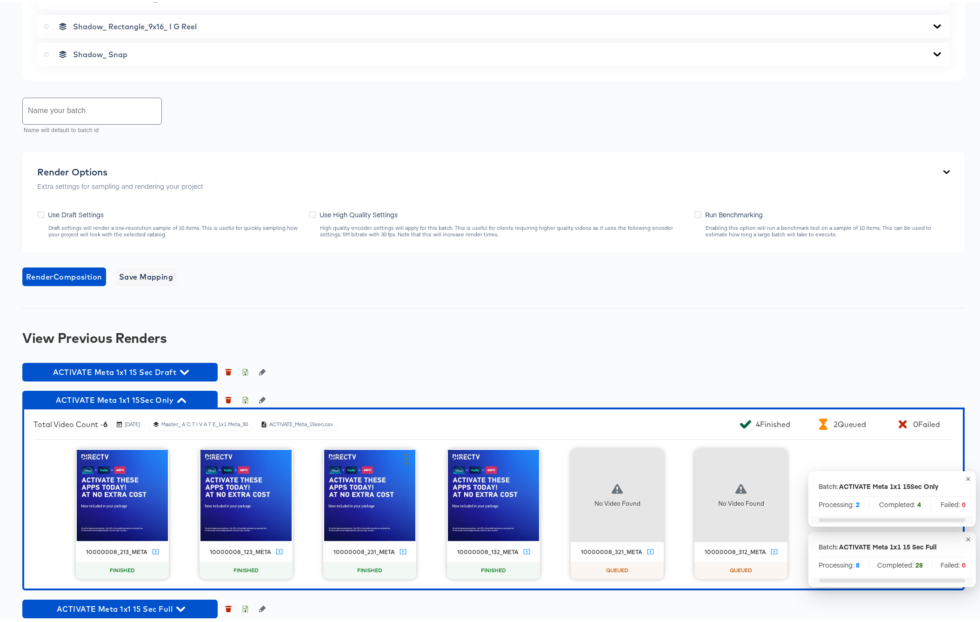
scroll to position [824, 0]
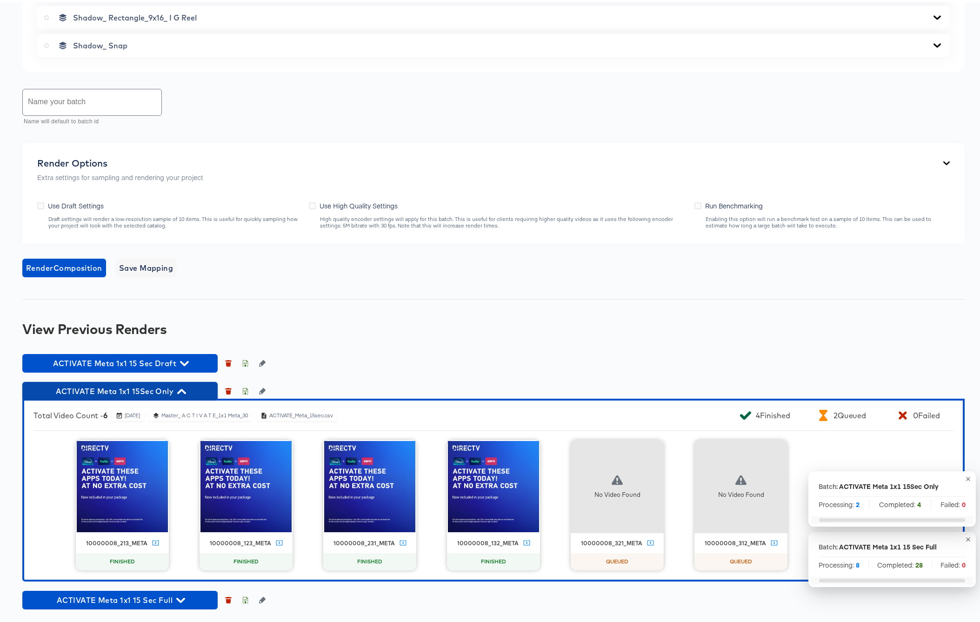
click at [183, 389] on icon "button" at bounding box center [181, 389] width 9 height 9
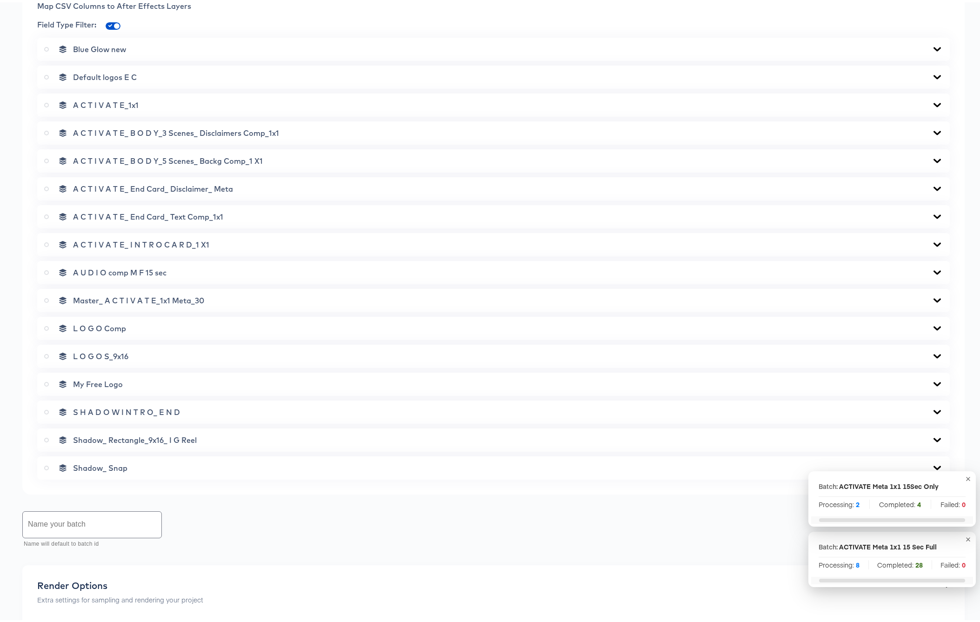
scroll to position [0, 0]
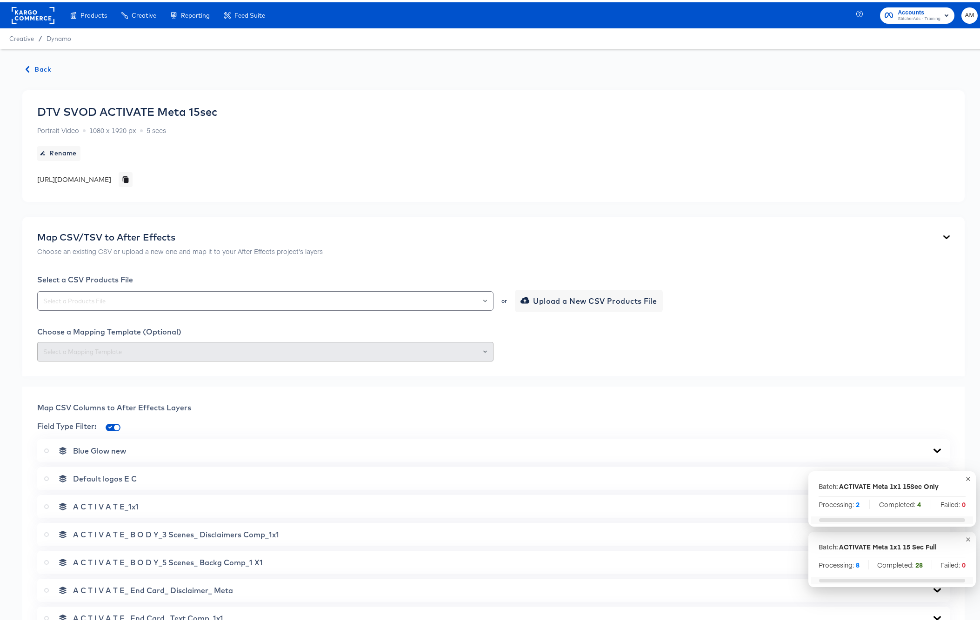
click at [39, 68] on span "Back" at bounding box center [38, 67] width 25 height 12
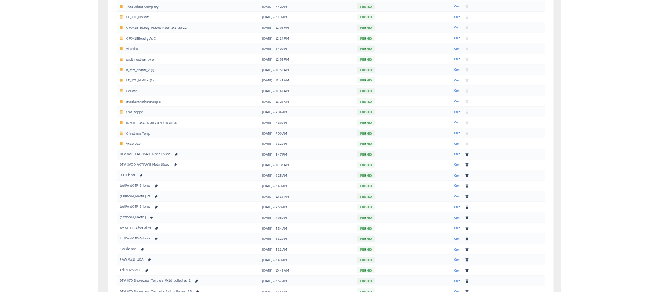
scroll to position [252, 0]
